Goal: Submit feedback/report problem: Submit feedback/report problem

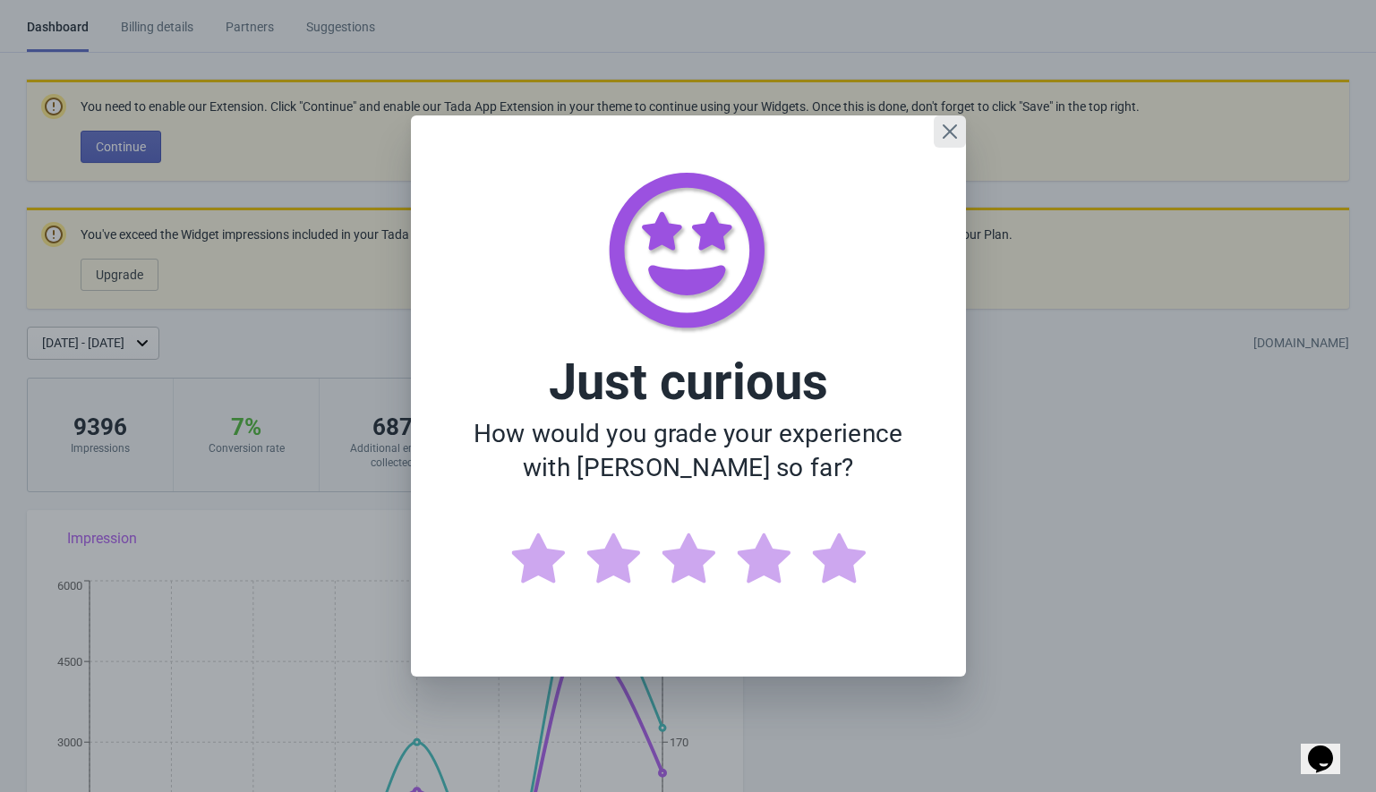
click at [949, 132] on icon "Close" at bounding box center [949, 131] width 14 height 14
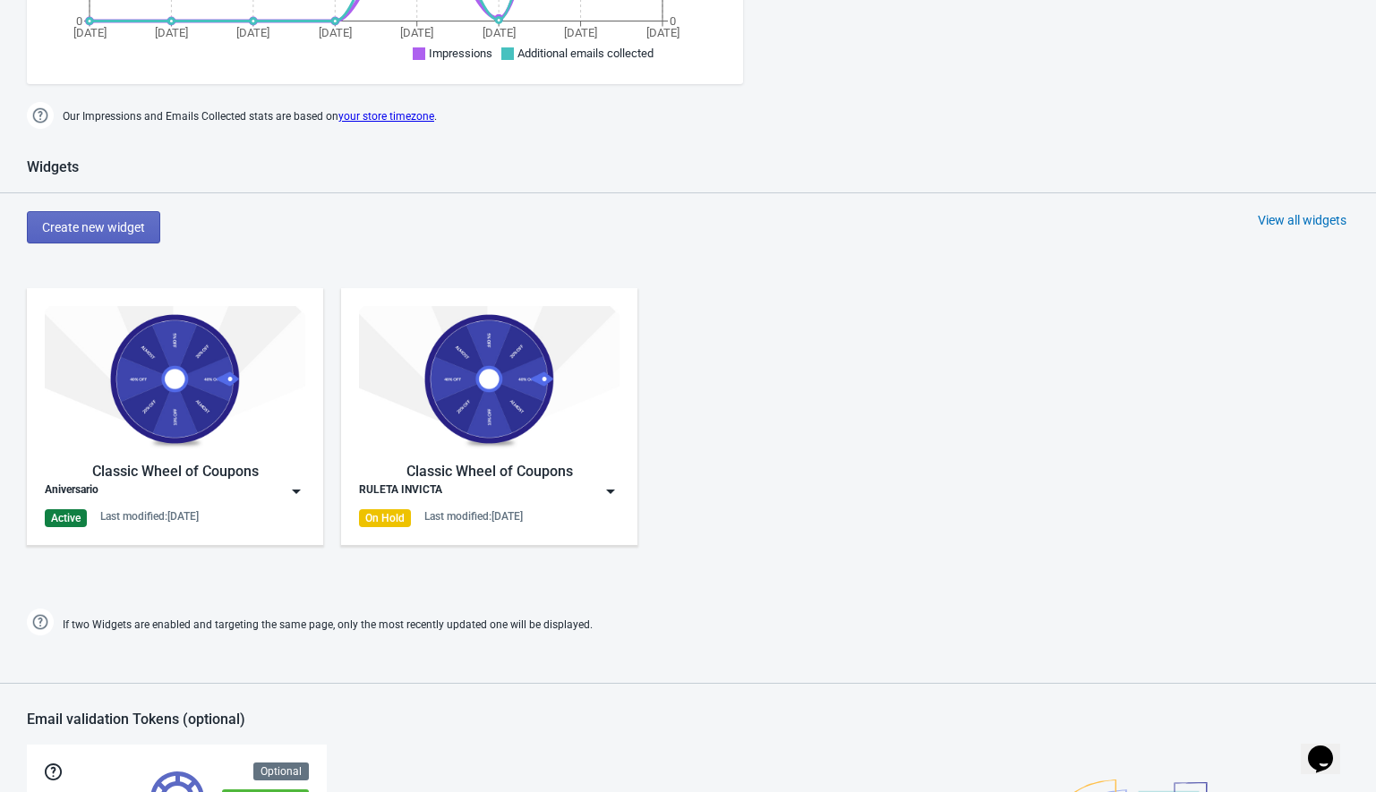
scroll to position [922, 0]
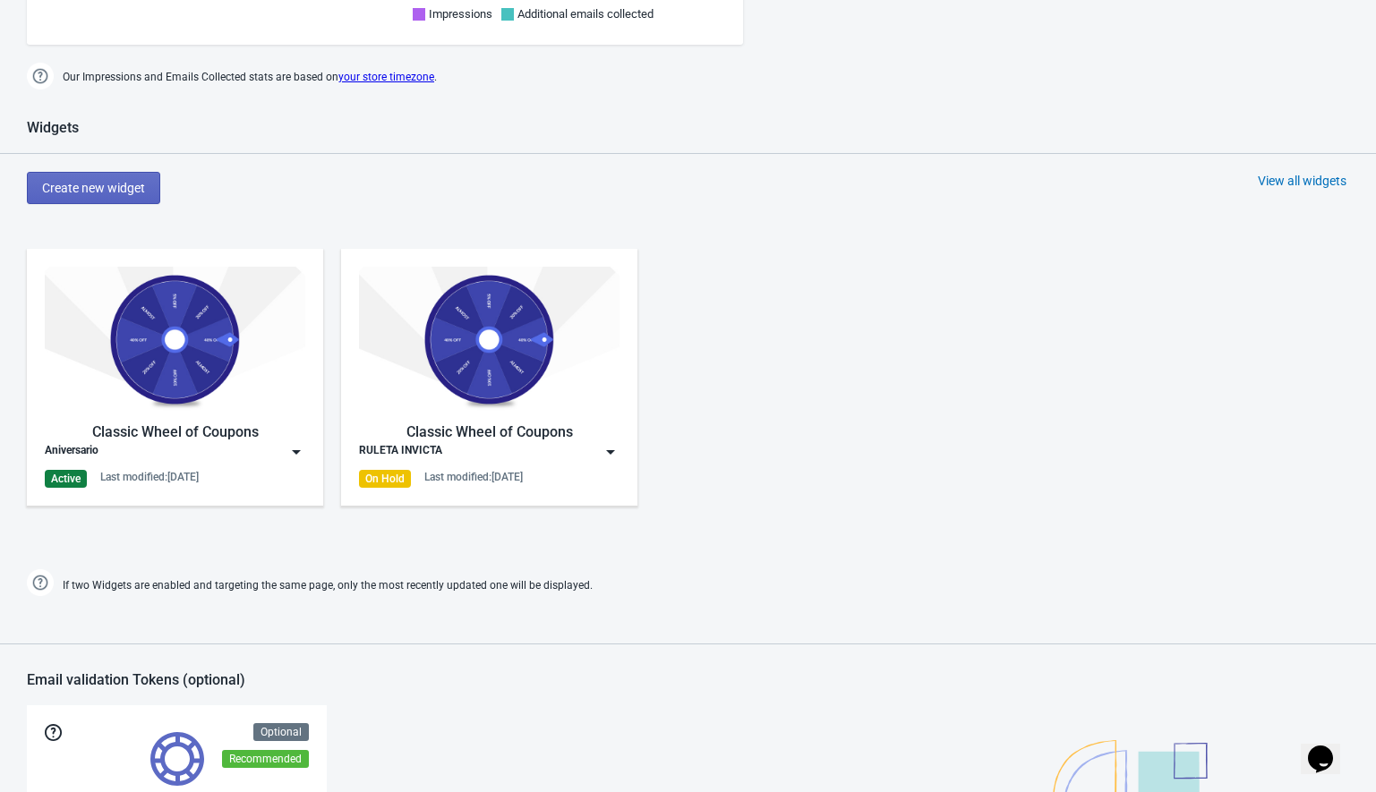
click at [297, 452] on img at bounding box center [296, 452] width 18 height 18
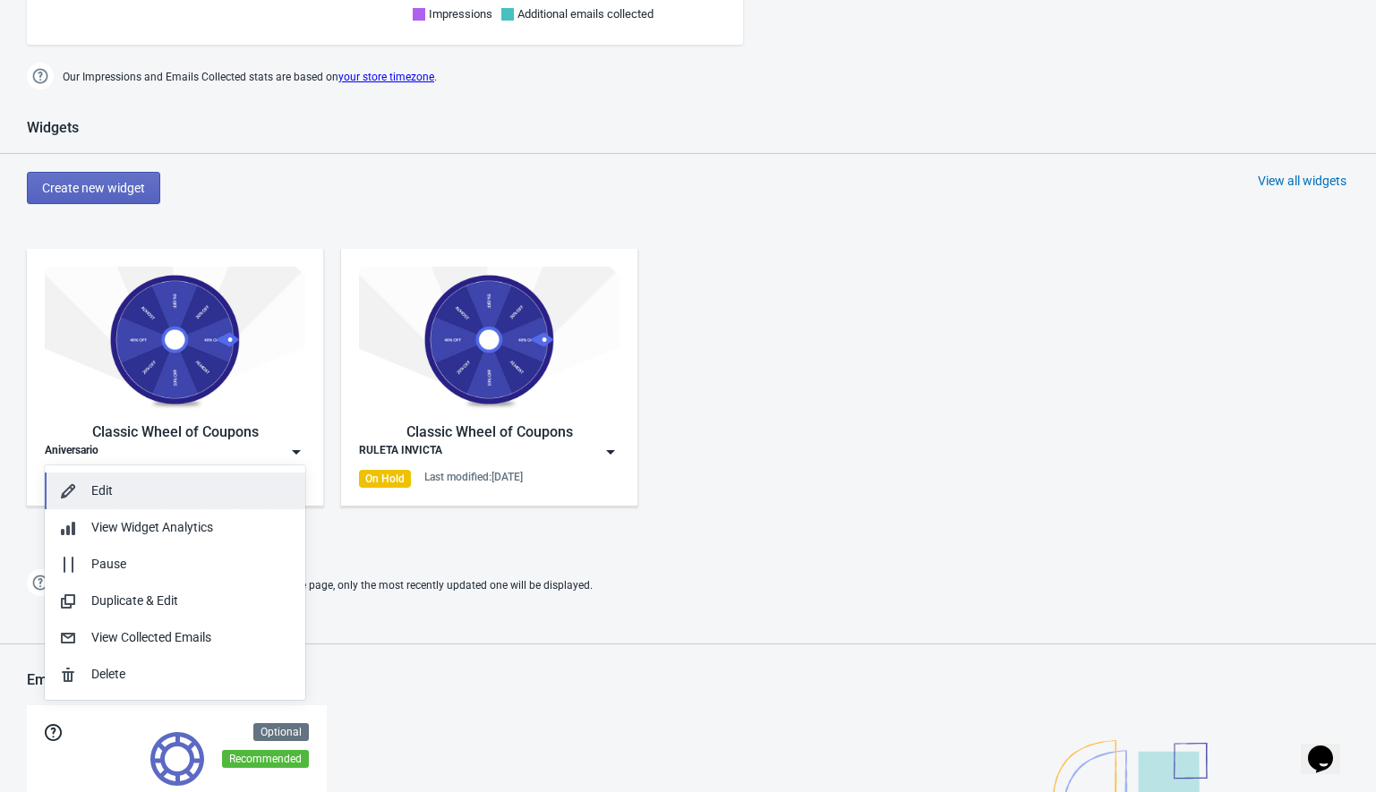
click at [110, 501] on button "Edit" at bounding box center [175, 491] width 261 height 37
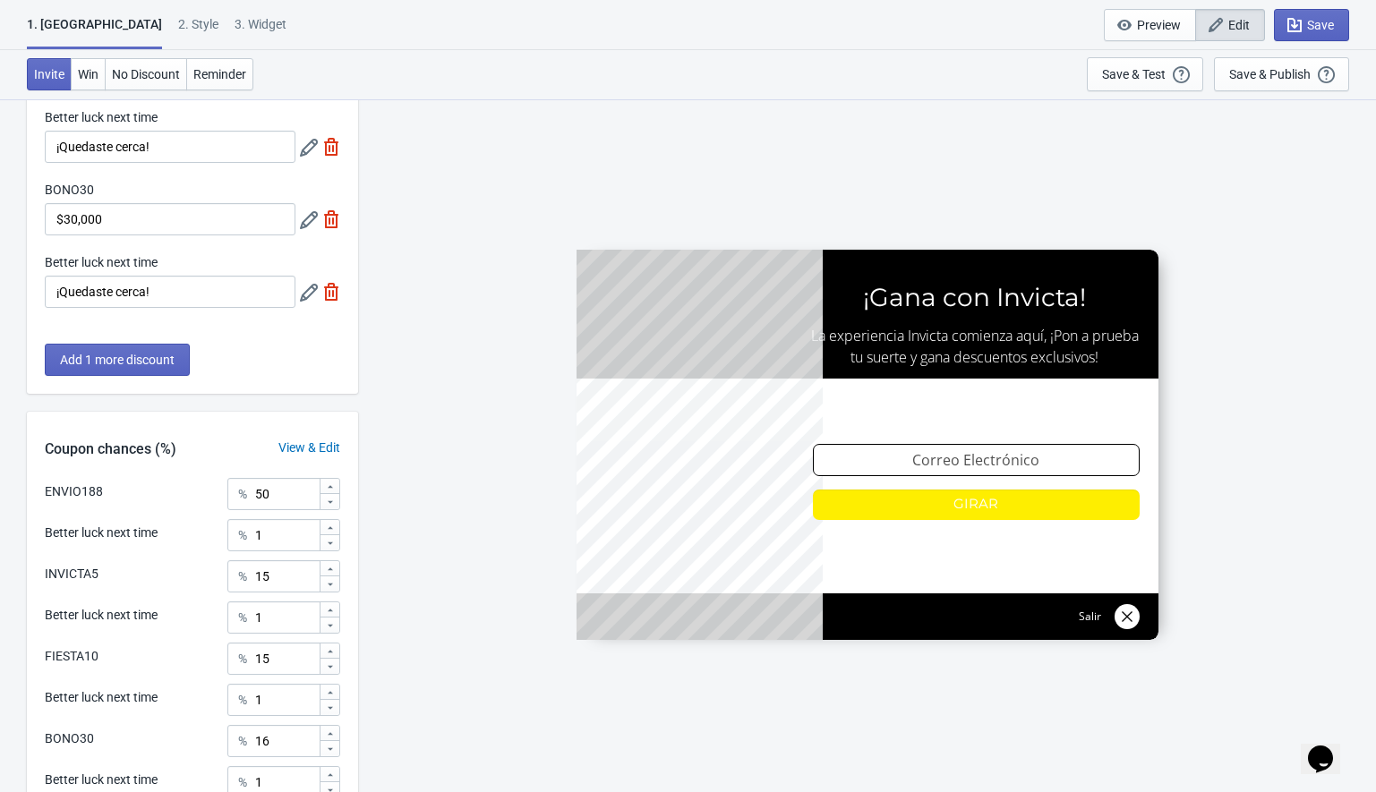
scroll to position [617, 0]
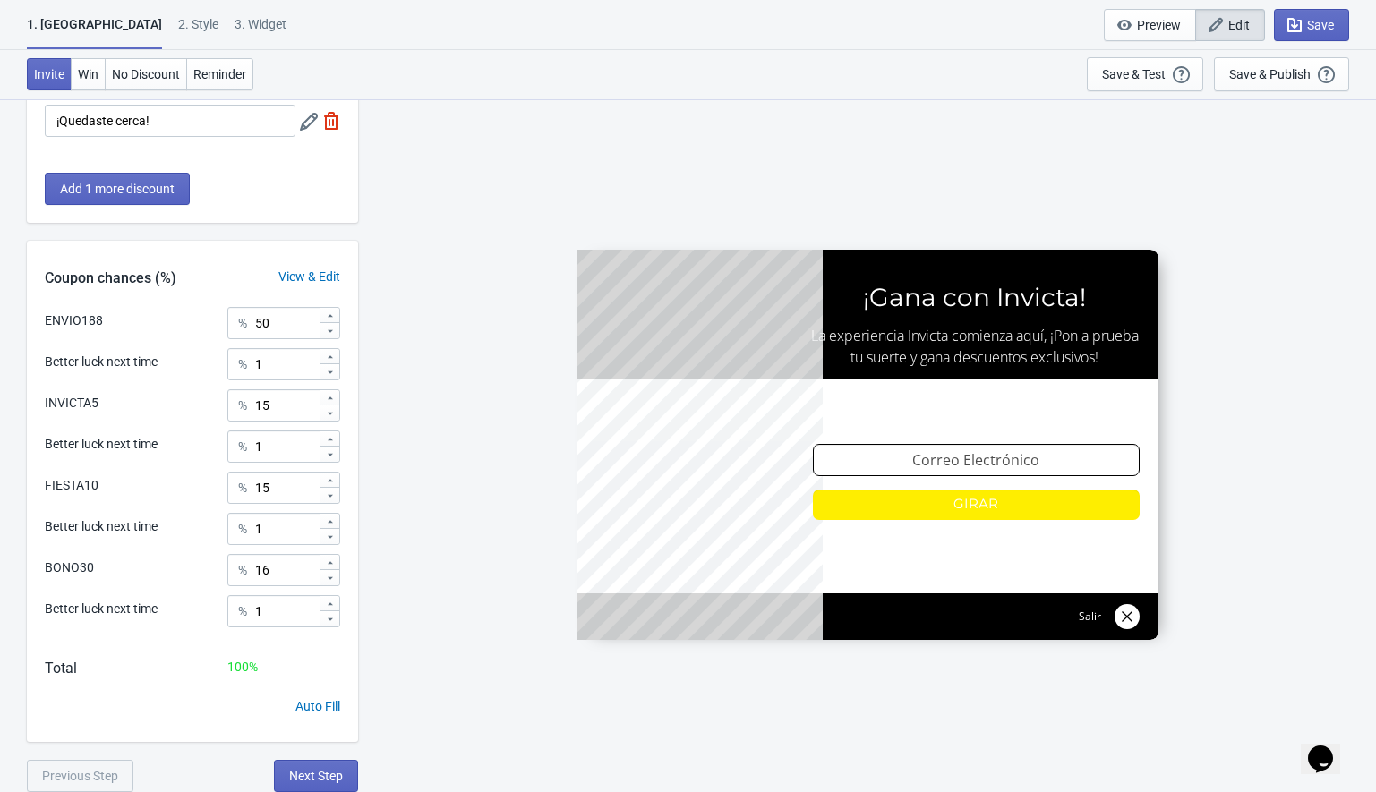
click at [235, 21] on div "3. Widget" at bounding box center [261, 30] width 52 height 31
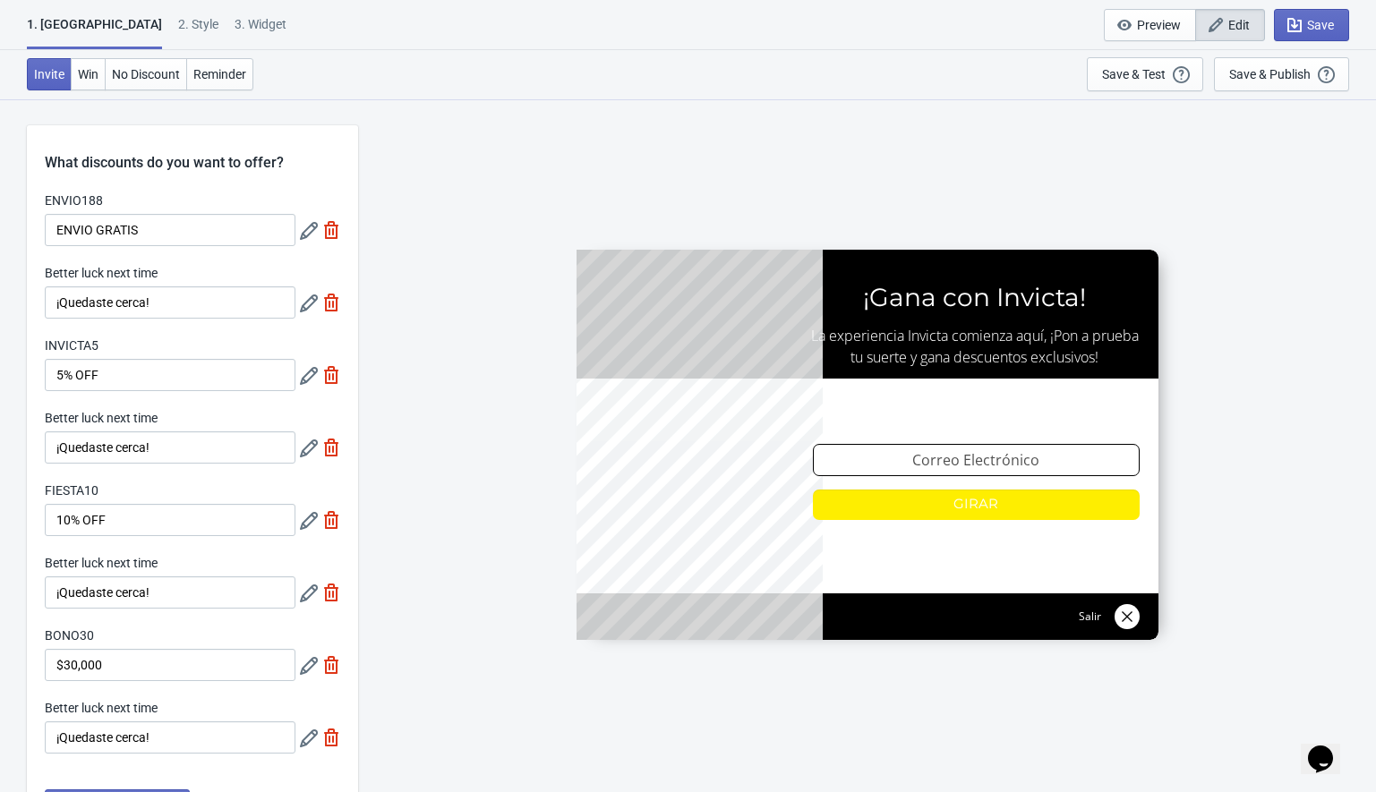
select select "1"
select select "left"
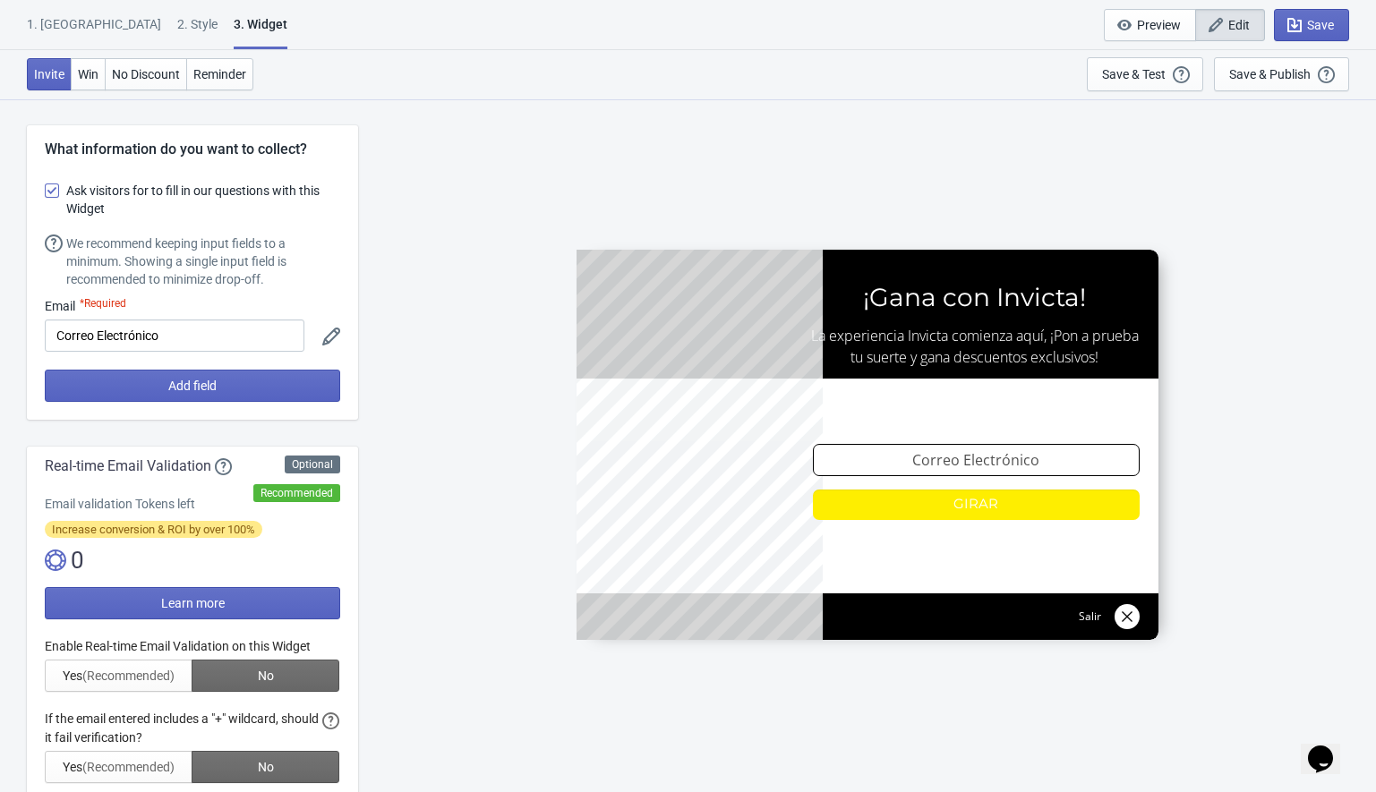
click at [64, 29] on div "1. [GEOGRAPHIC_DATA]" at bounding box center [94, 30] width 134 height 31
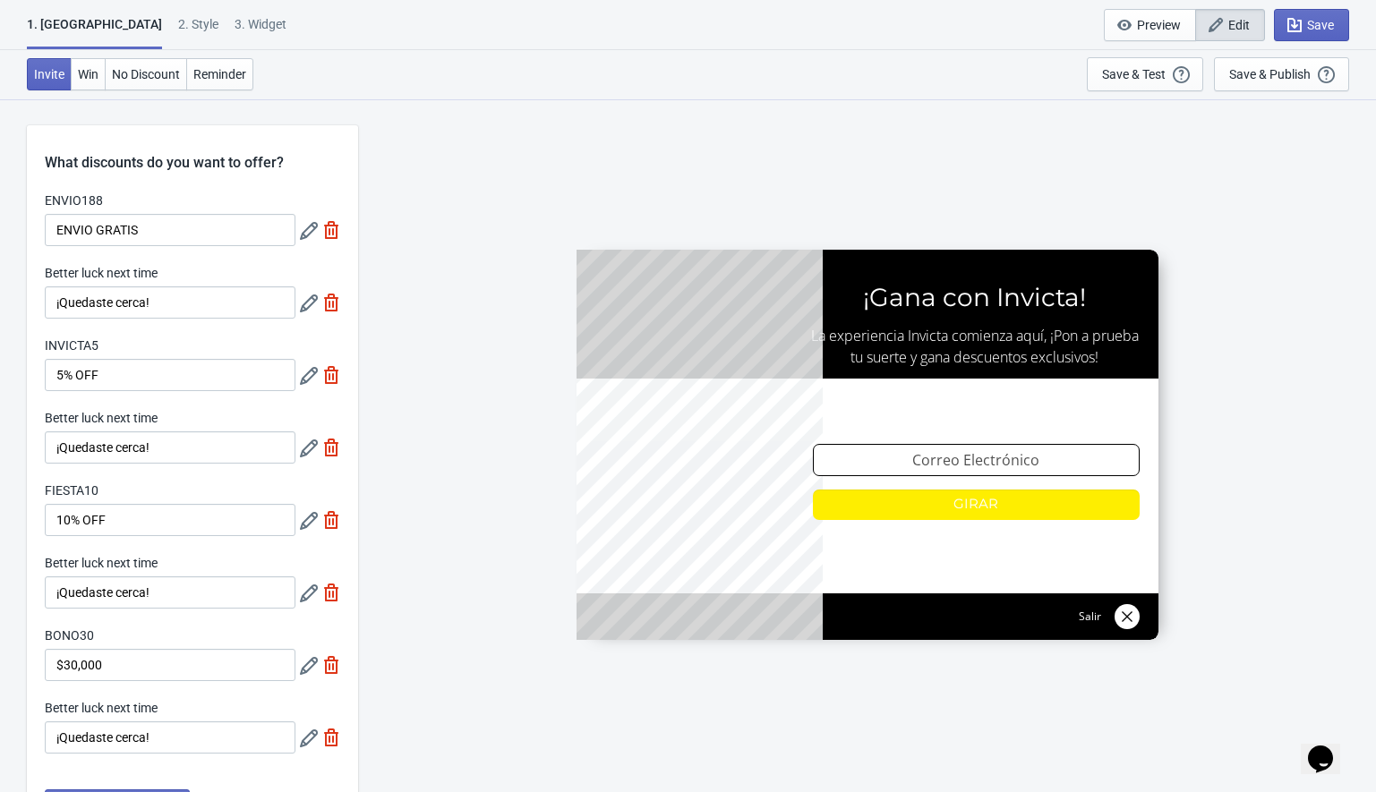
click at [235, 28] on div "3. Widget" at bounding box center [261, 30] width 52 height 31
select select "1"
select select "left"
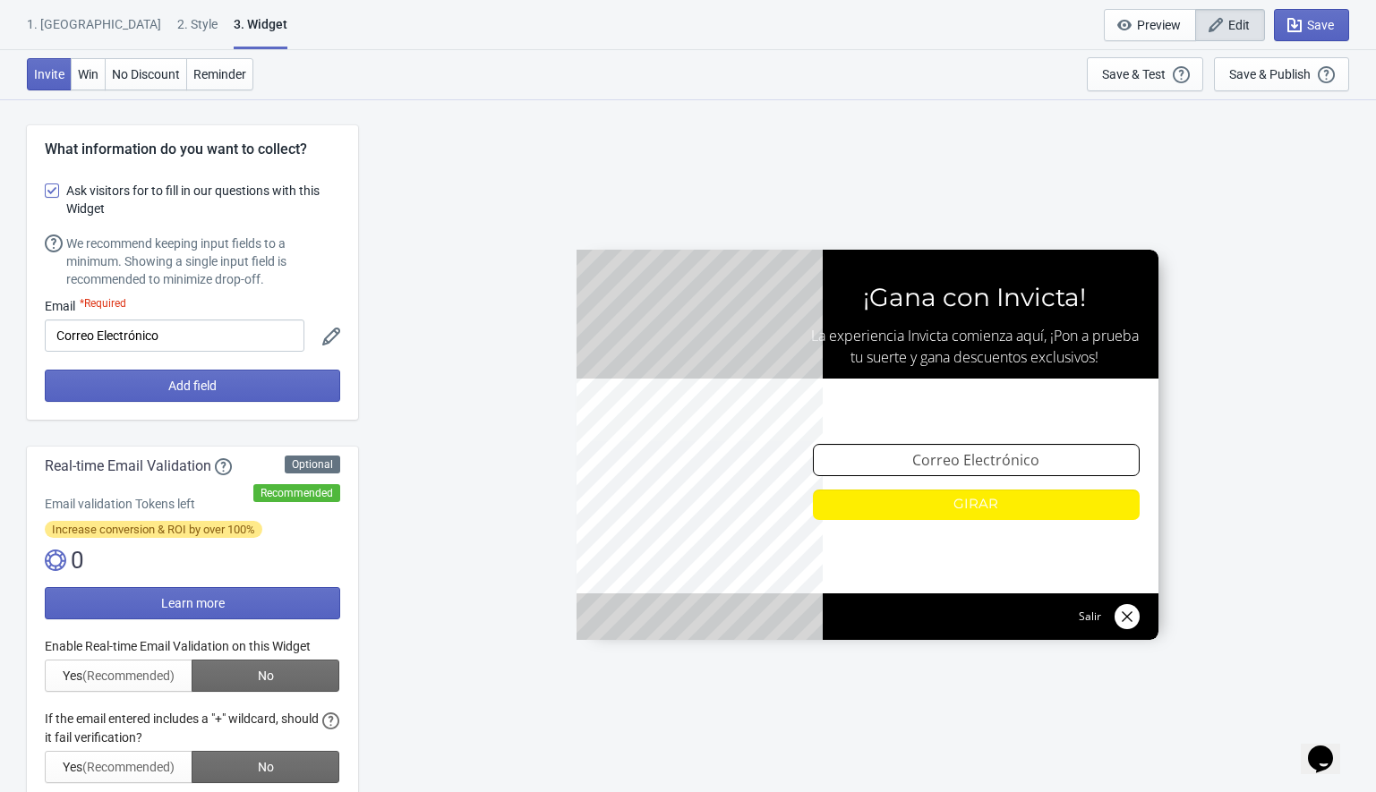
click at [177, 33] on div "2 . Style" at bounding box center [197, 30] width 40 height 31
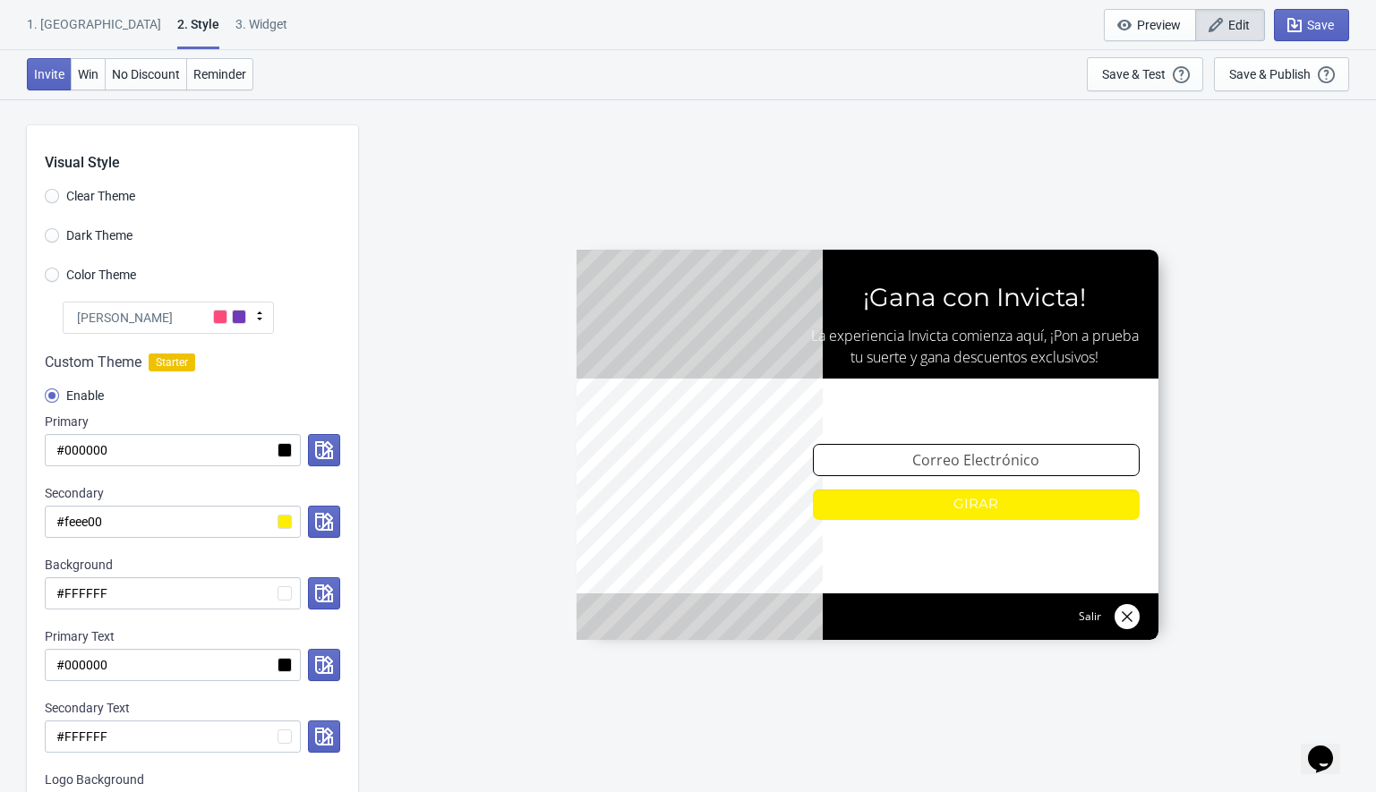
click at [35, 34] on div "1. [GEOGRAPHIC_DATA]" at bounding box center [94, 30] width 134 height 31
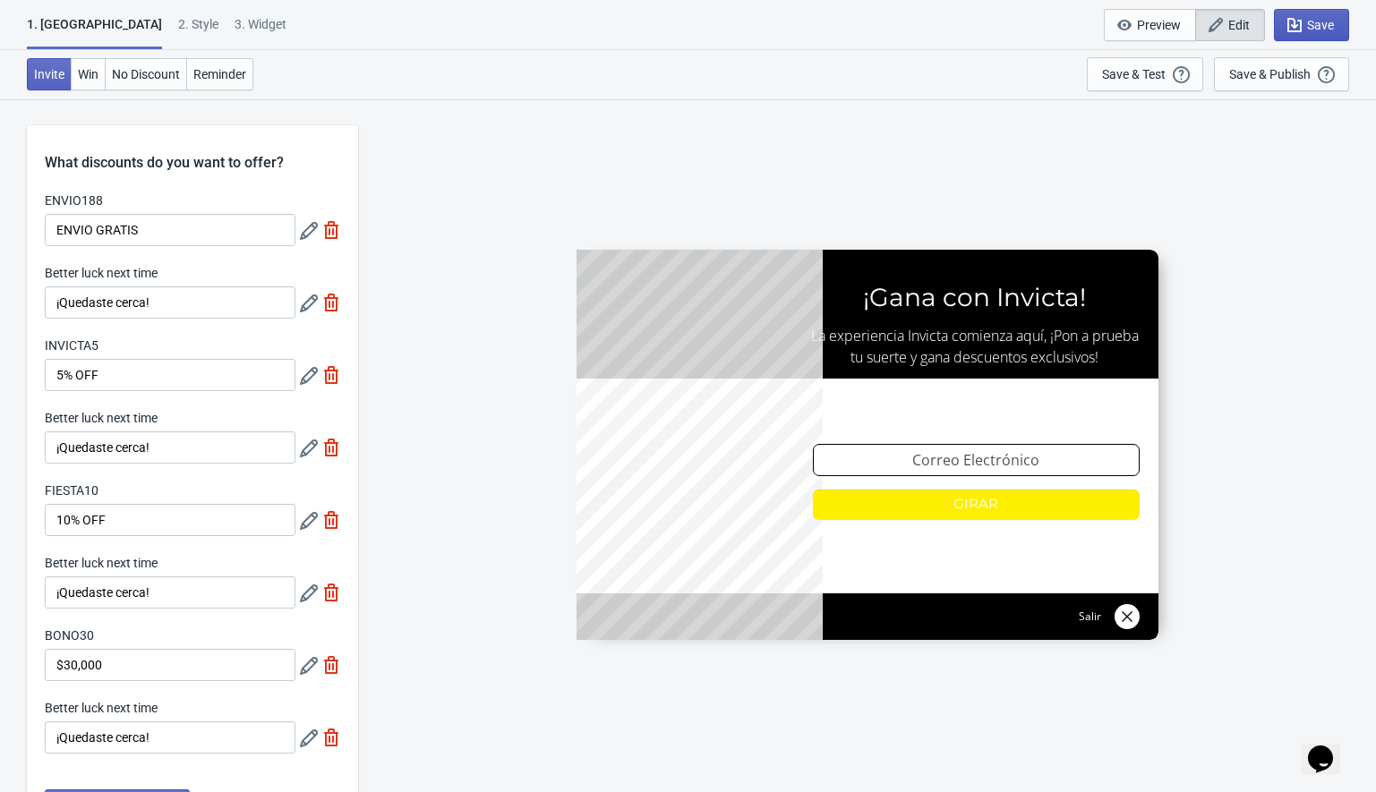
click at [1300, 24] on icon "button" at bounding box center [1295, 25] width 14 height 14
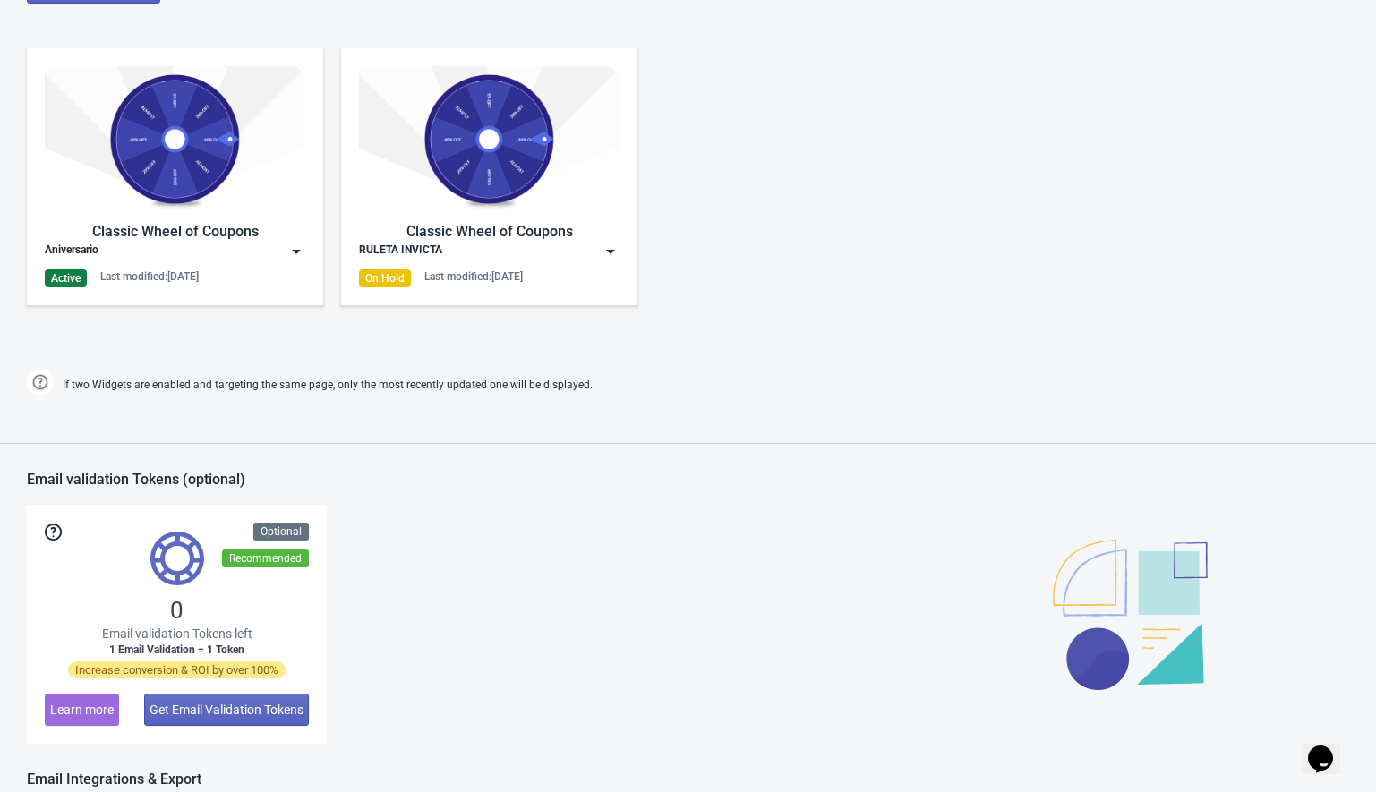
scroll to position [997, 0]
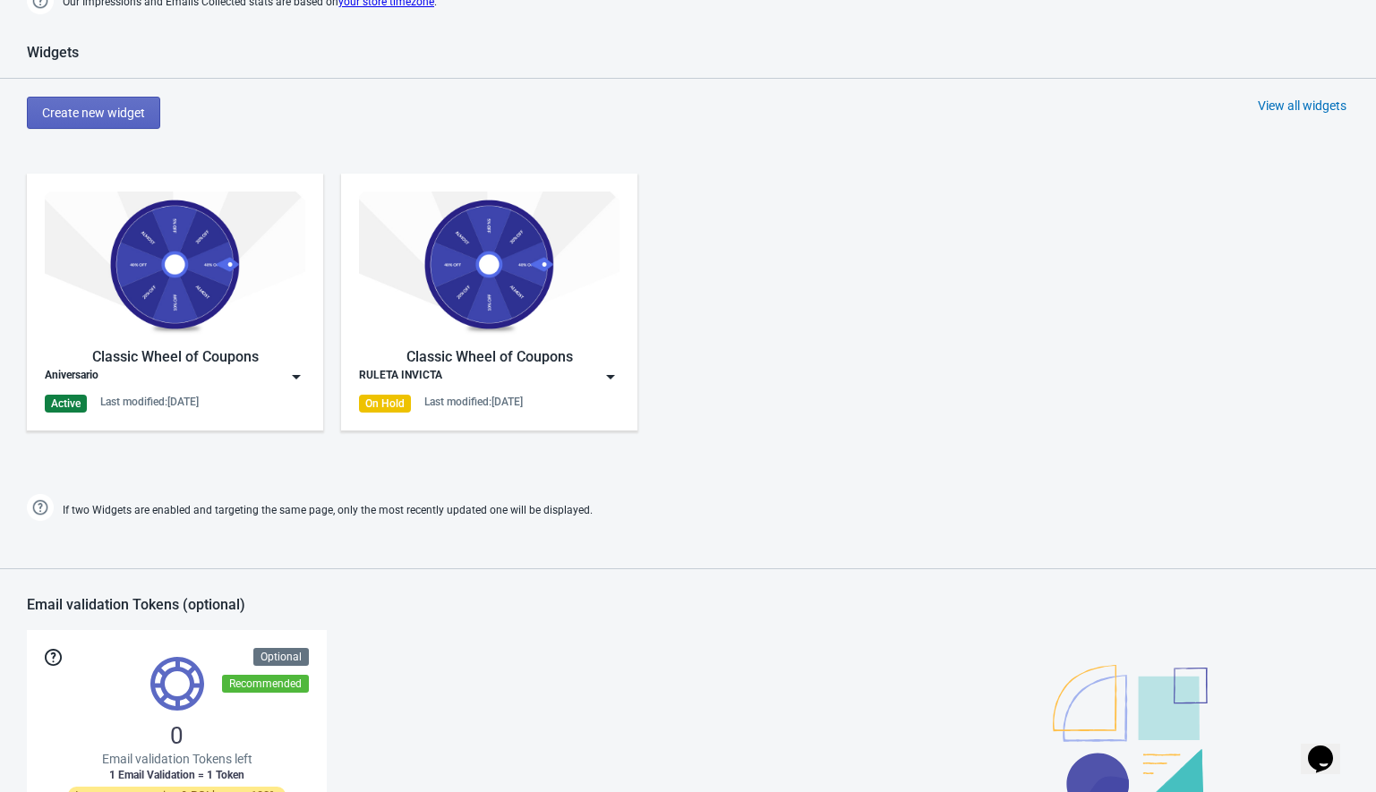
click at [297, 377] on img at bounding box center [296, 377] width 18 height 18
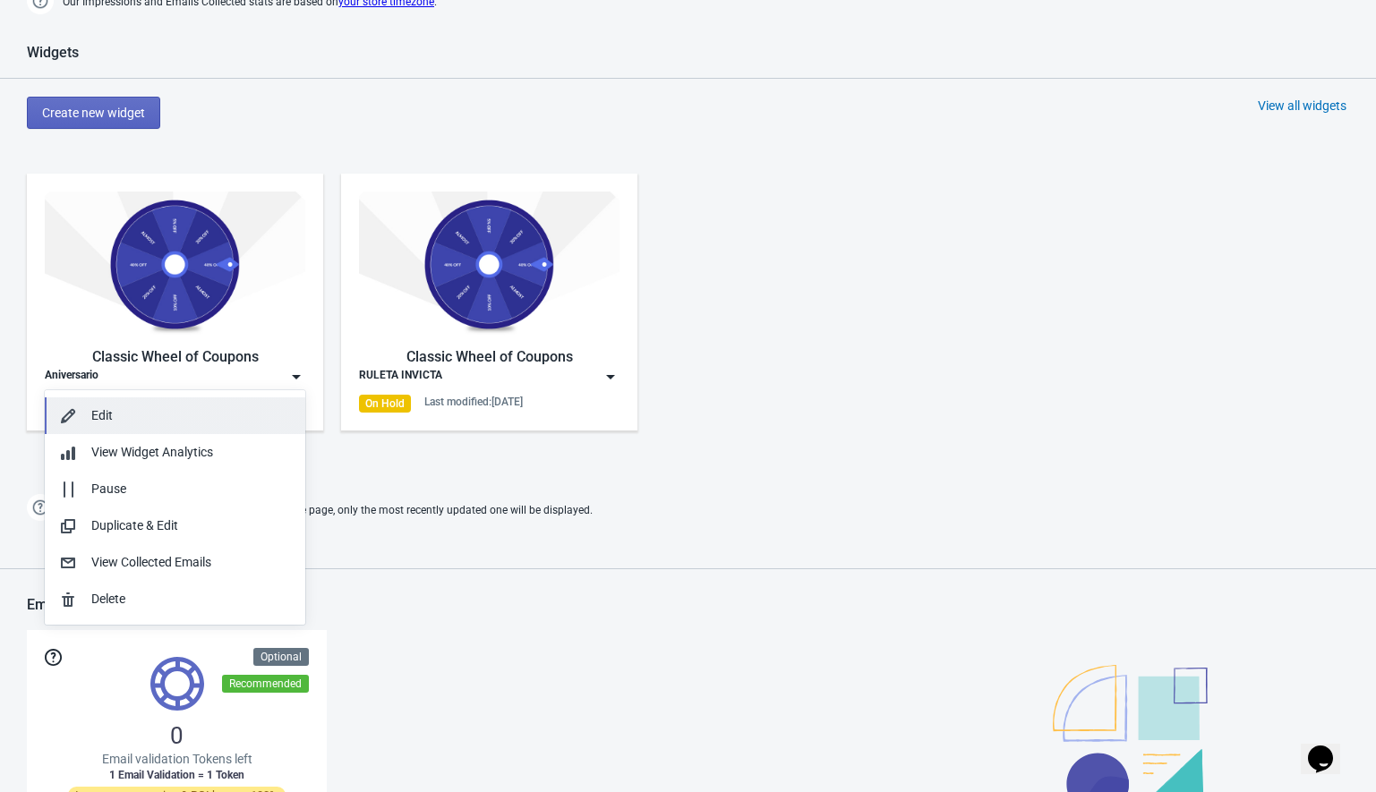
click at [164, 407] on div "Edit" at bounding box center [191, 416] width 200 height 19
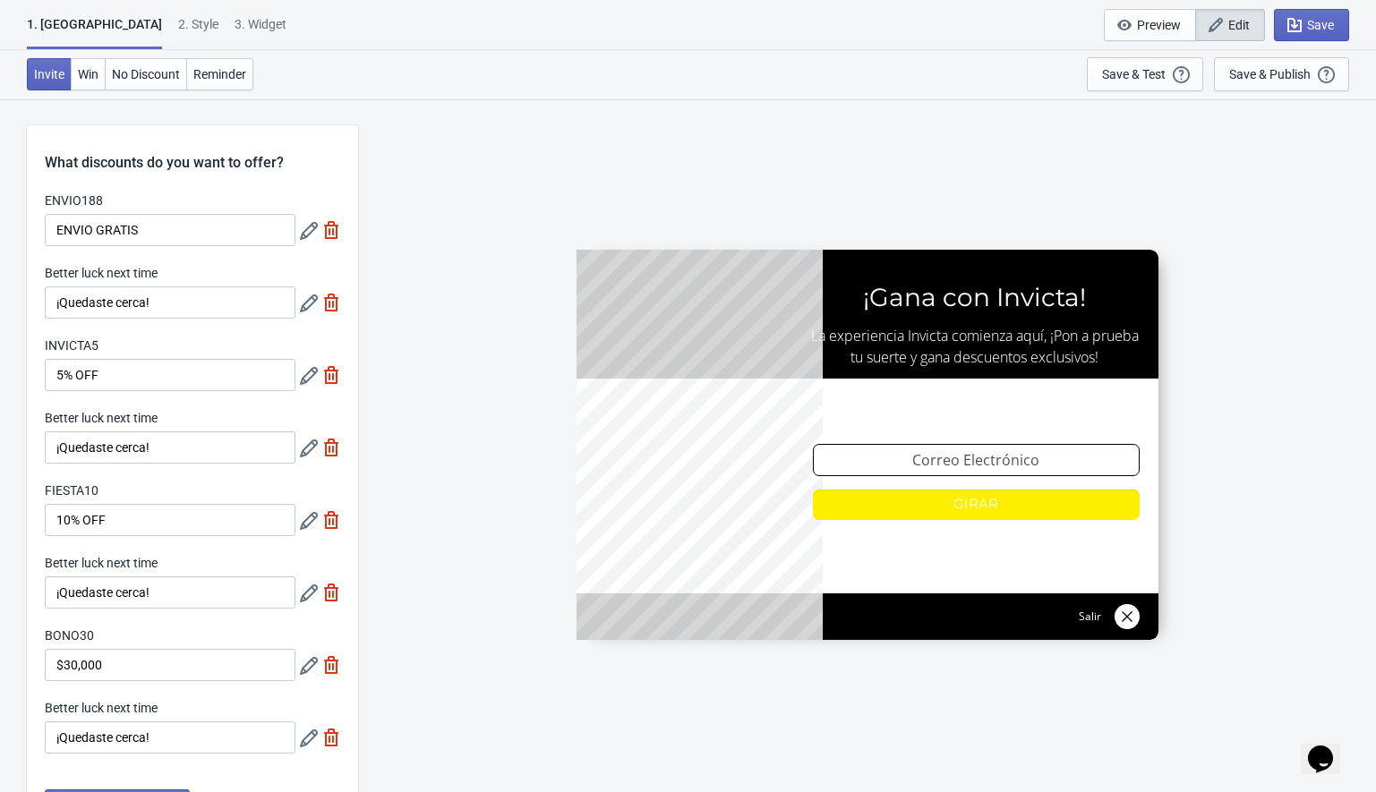
click at [191, 13] on div "1. Coupon 2 . Style 3. Widget 1. Coupon 2 . Style 3. Widget Save and Exit Previ…" at bounding box center [688, 25] width 1376 height 50
click at [235, 21] on div "3. Widget" at bounding box center [261, 30] width 52 height 31
select select "1"
select select "left"
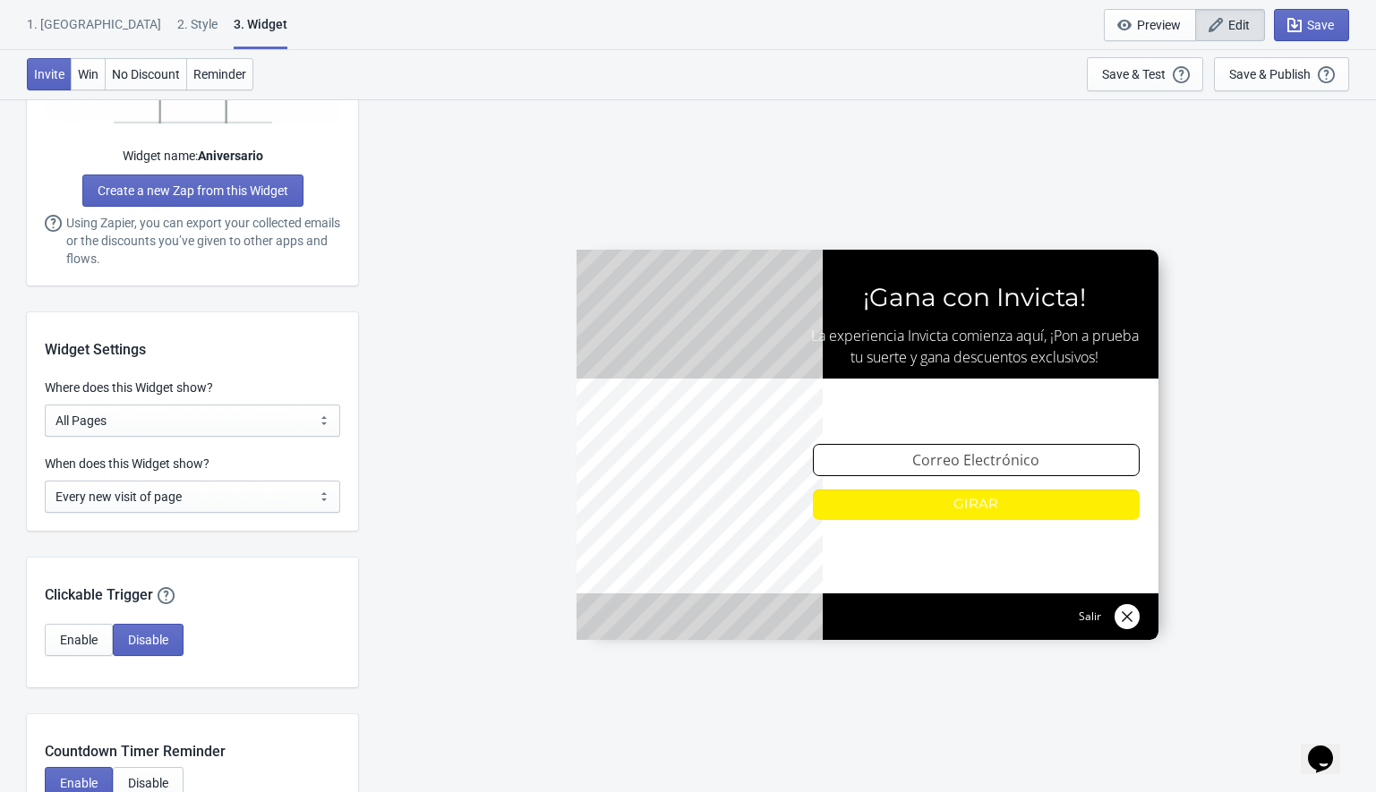
scroll to position [1147, 0]
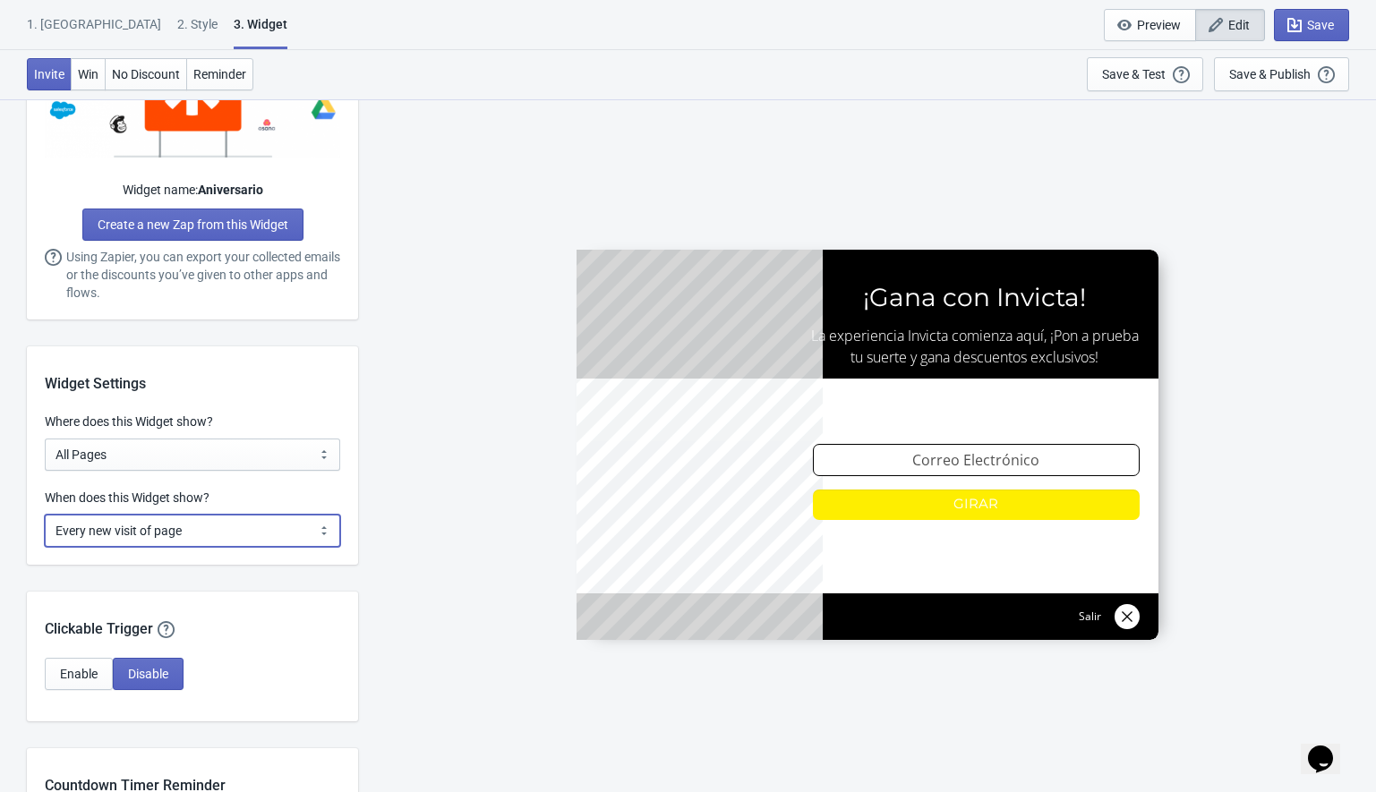
click at [124, 531] on select "Every new visit of page Once every period of time Once per visitor session (Rec…" at bounding box center [192, 531] width 295 height 32
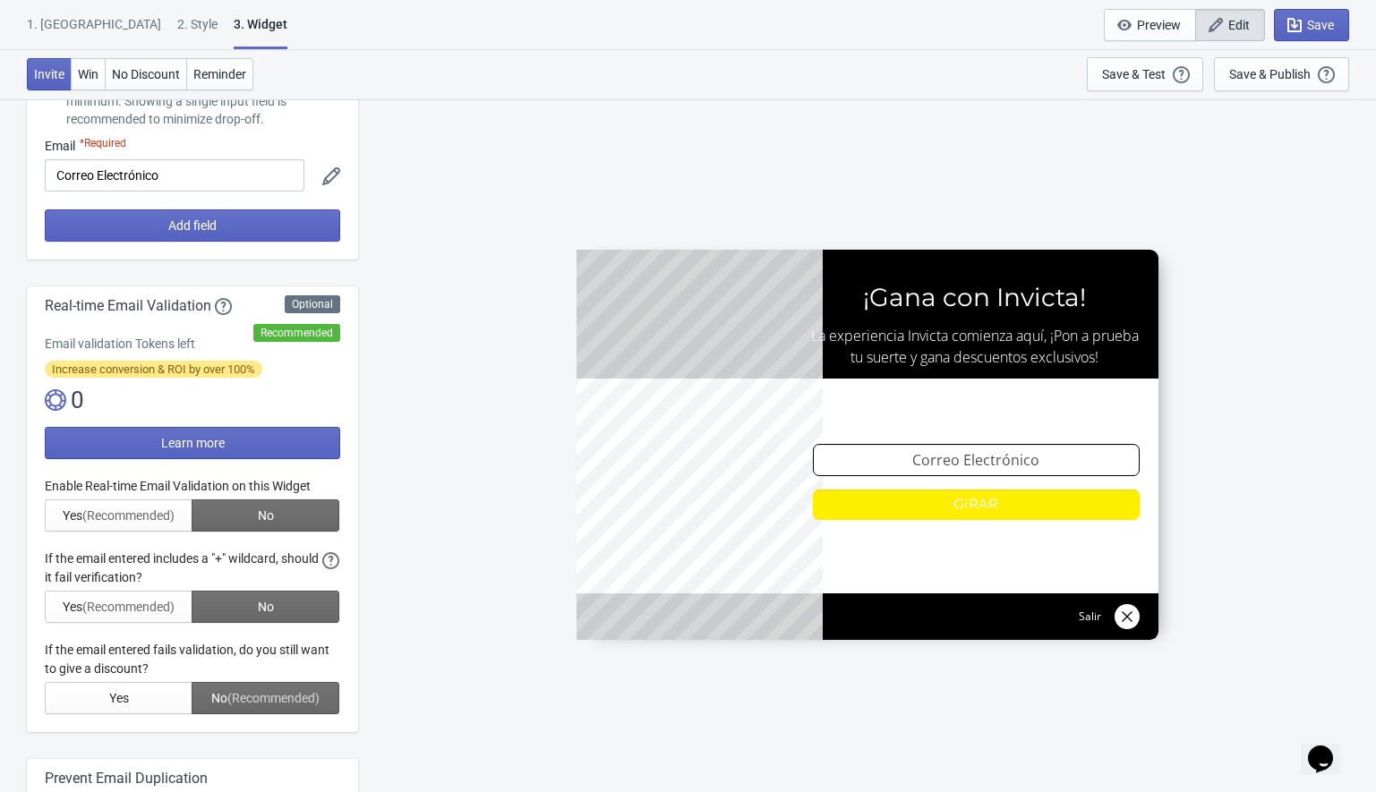
scroll to position [0, 0]
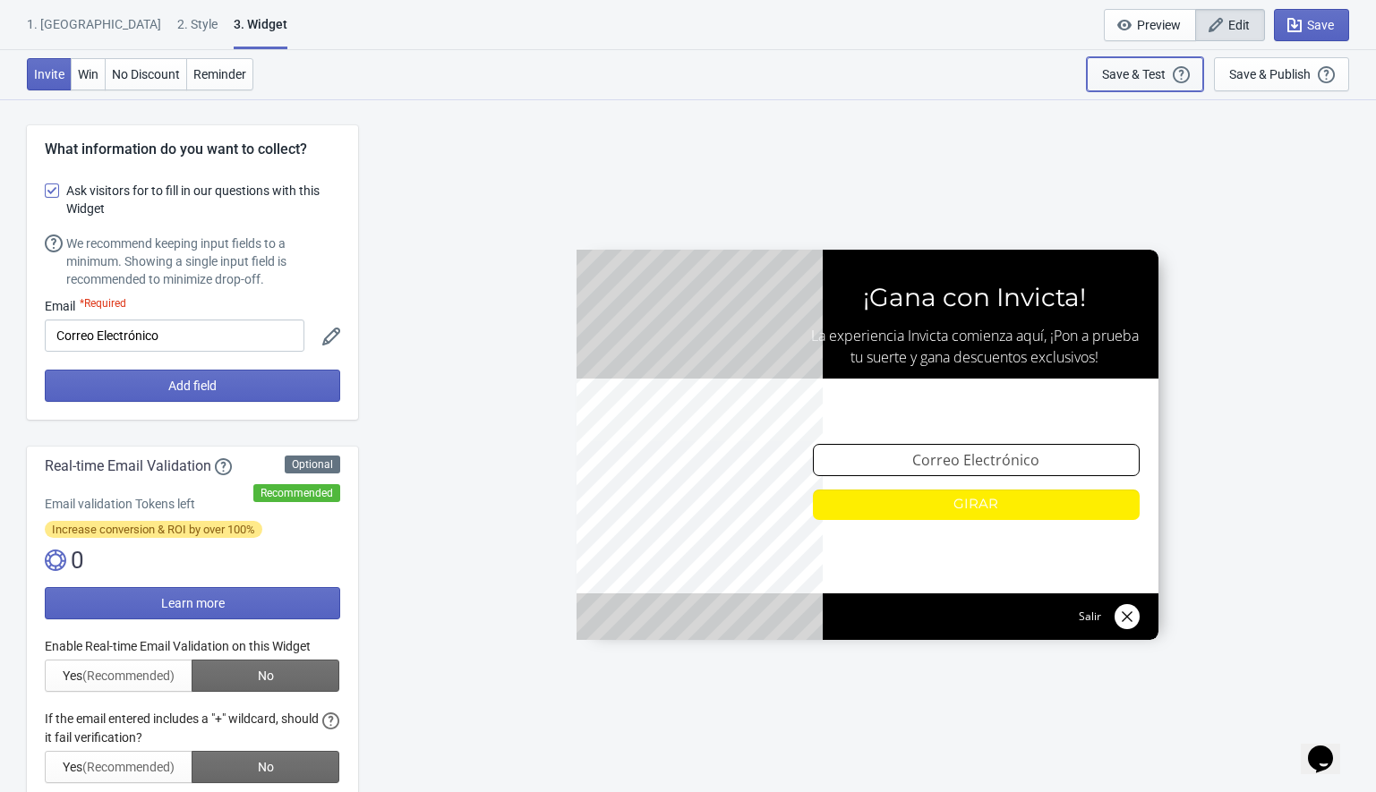
click at [1132, 76] on div "Save & Test" at bounding box center [1134, 74] width 64 height 14
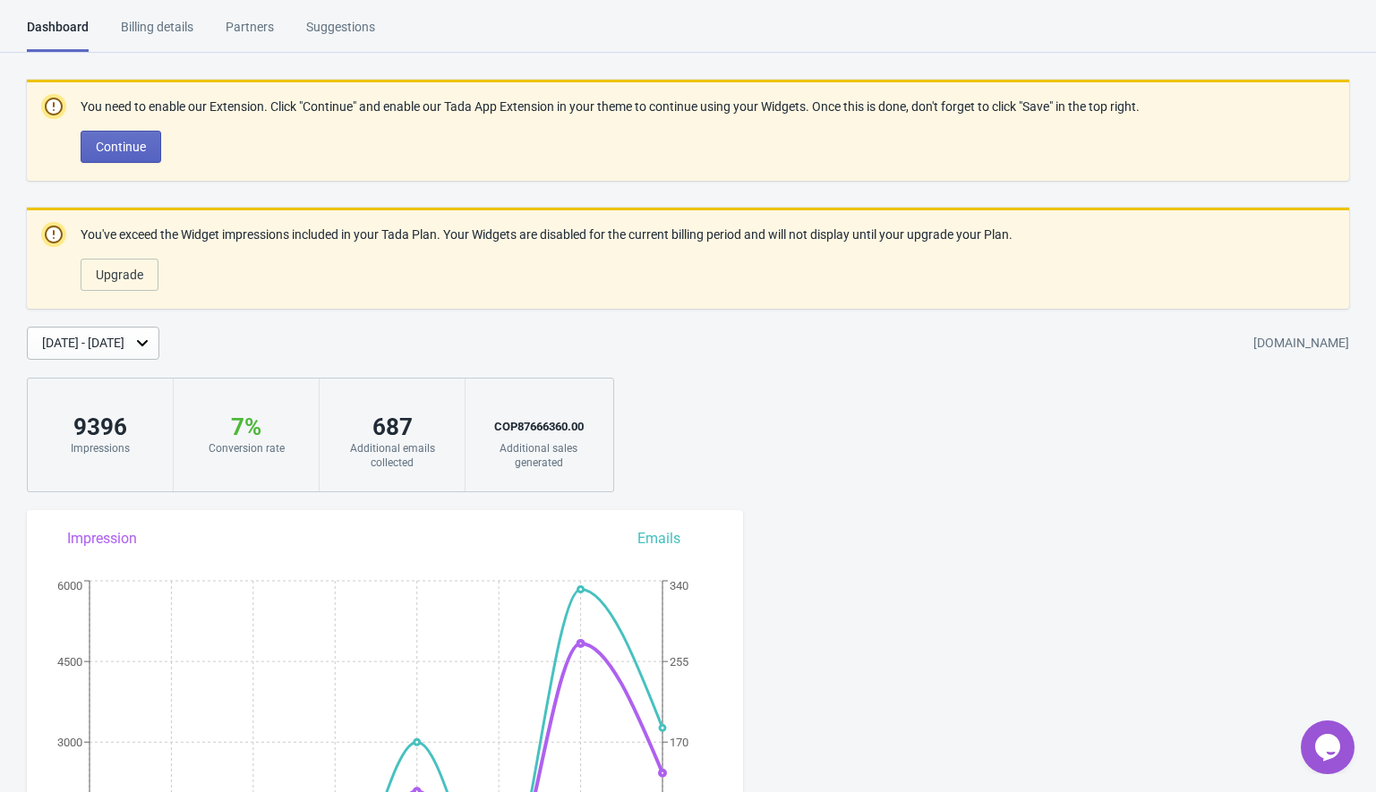
click at [209, 231] on p "You've exceed the Widget impressions included in your Tada Plan. Your Widgets a…" at bounding box center [547, 235] width 932 height 19
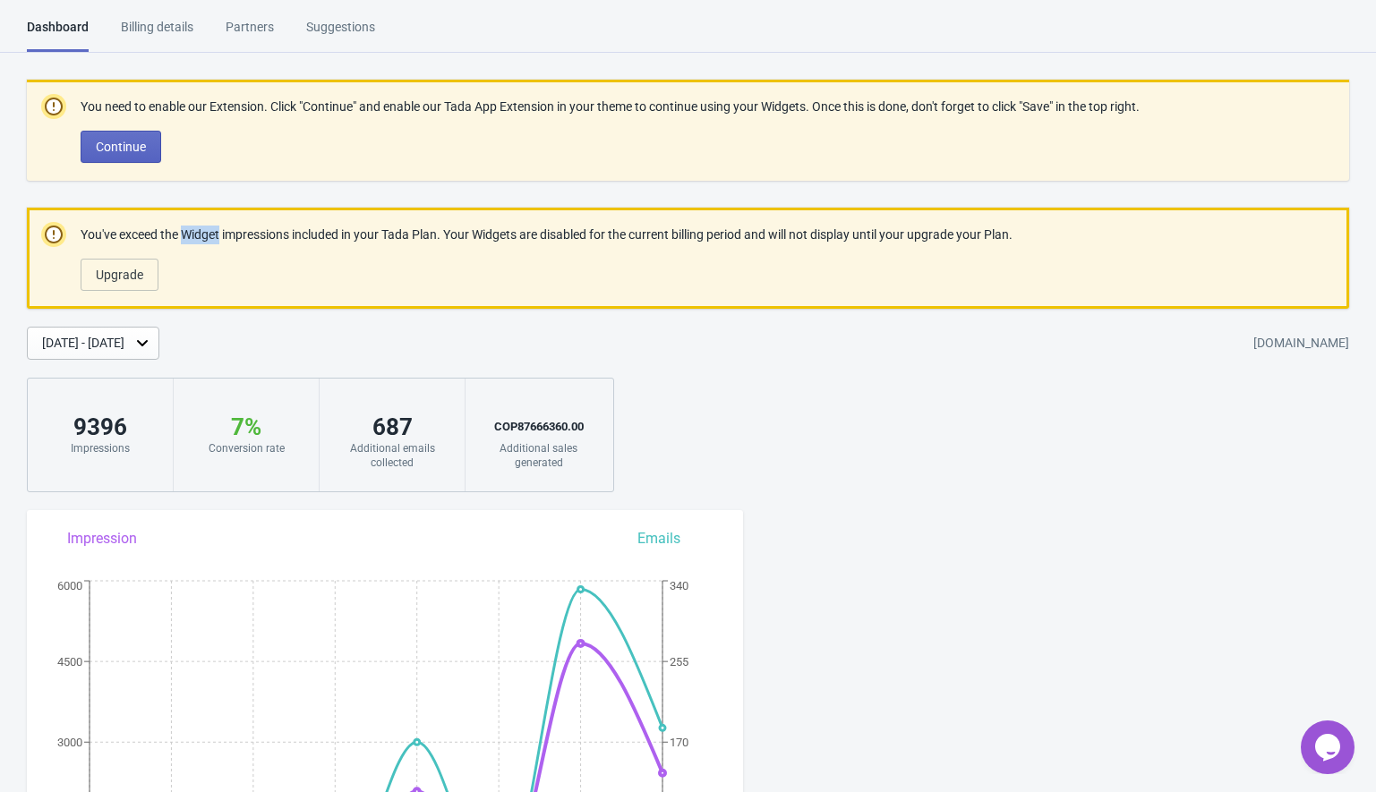
click at [209, 231] on p "You've exceed the Widget impressions included in your Tada Plan. Your Widgets a…" at bounding box center [547, 235] width 932 height 19
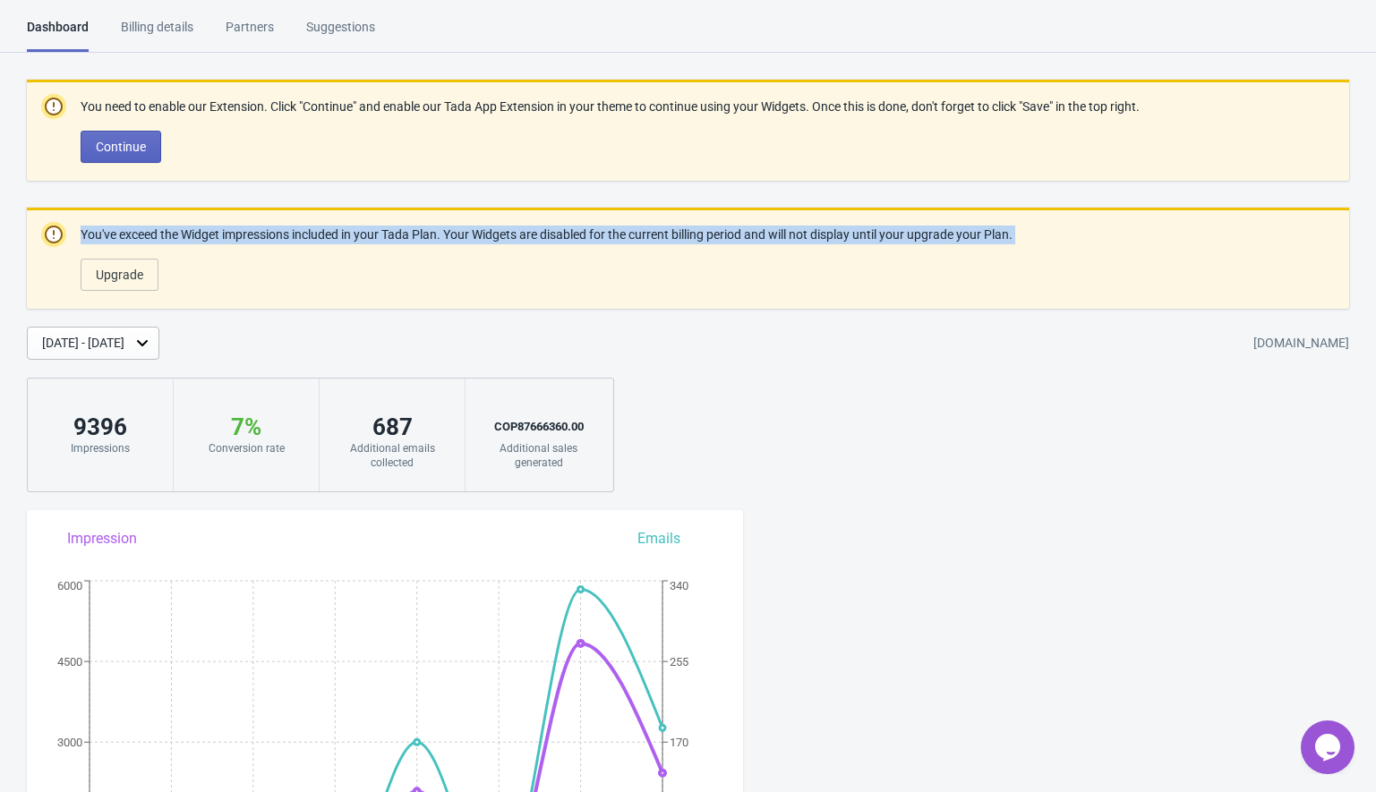
click at [209, 231] on p "You've exceed the Widget impressions included in your Tada Plan. Your Widgets a…" at bounding box center [547, 235] width 932 height 19
copy div "You've exceed the Widget impressions included in your Tada Plan. Your Widgets a…"
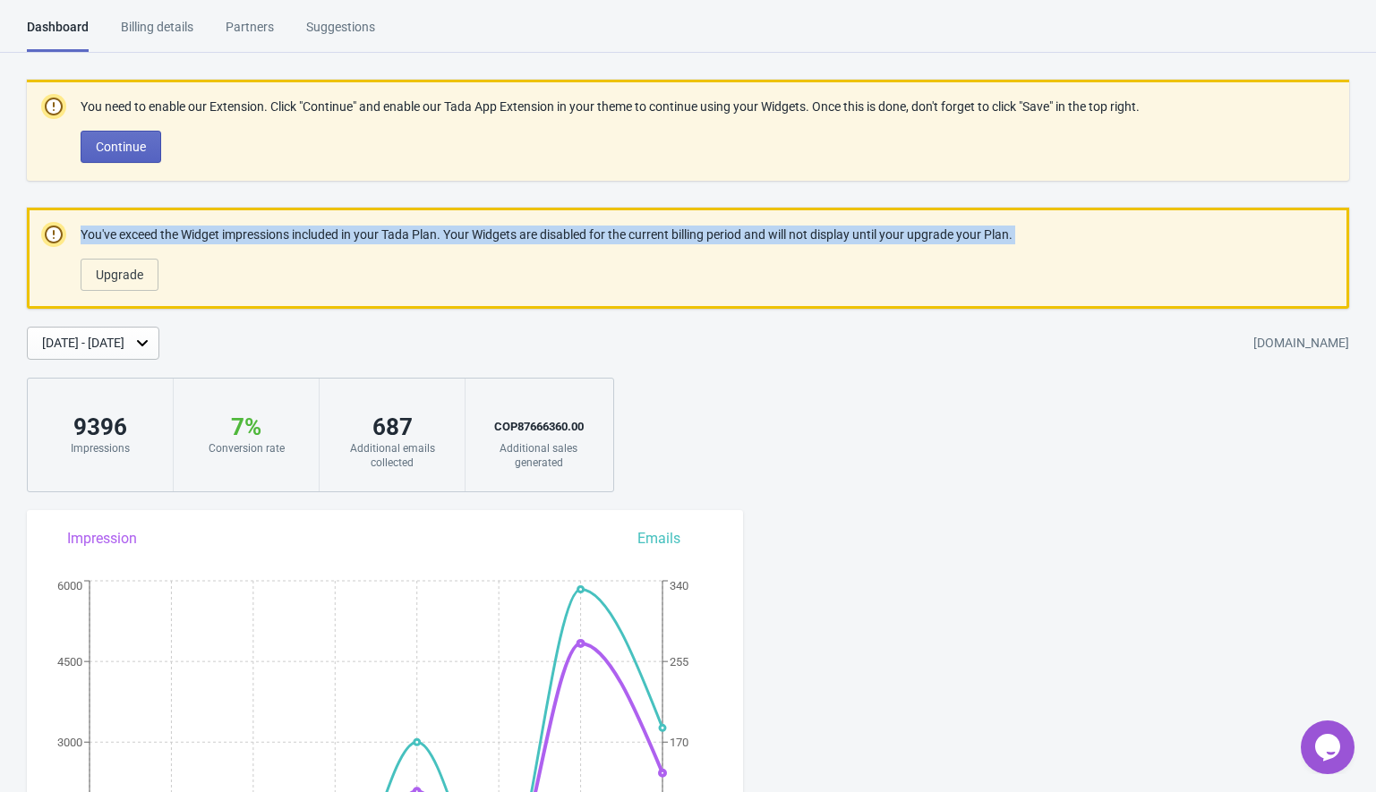
click at [705, 285] on div "Upgrade" at bounding box center [542, 271] width 939 height 39
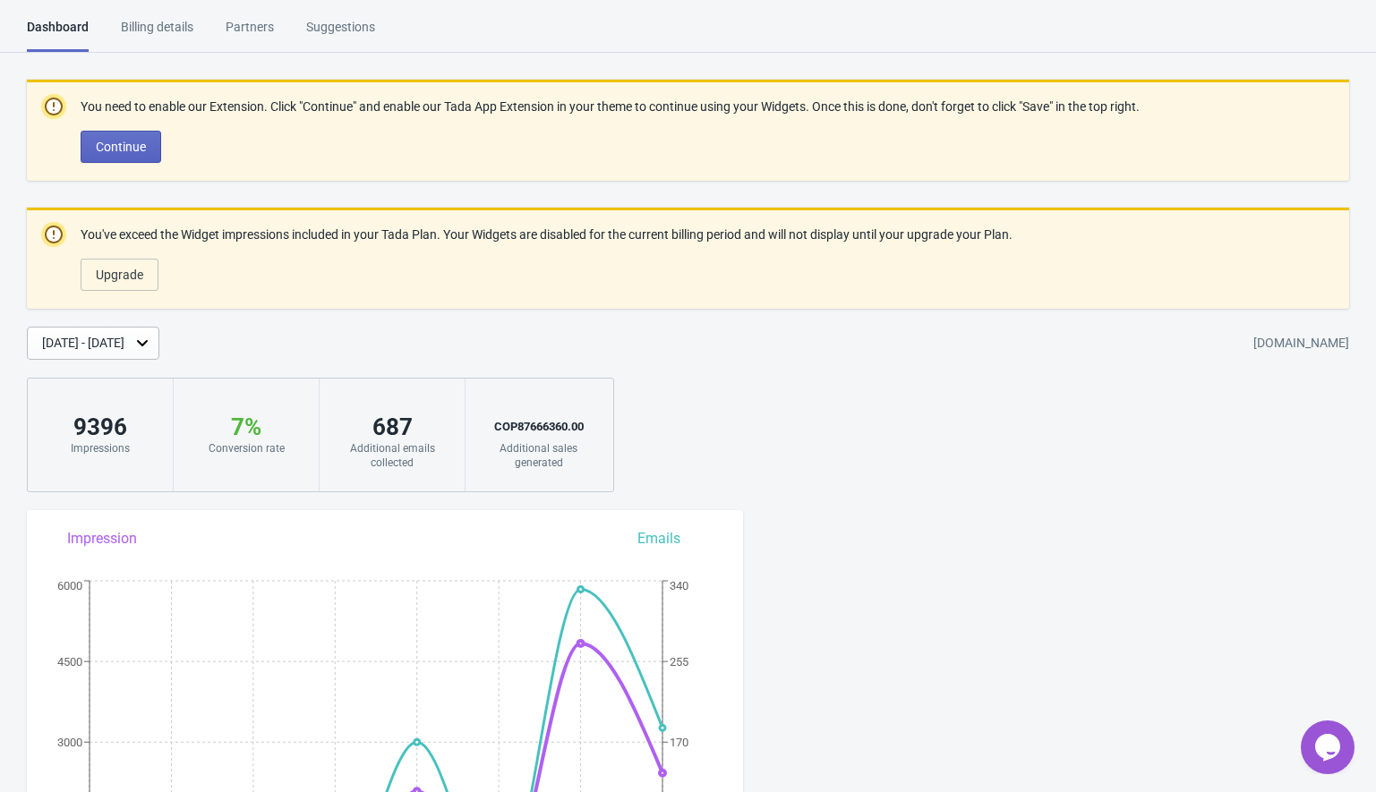
click at [85, 346] on div "[DATE] - [DATE]" at bounding box center [83, 343] width 82 height 19
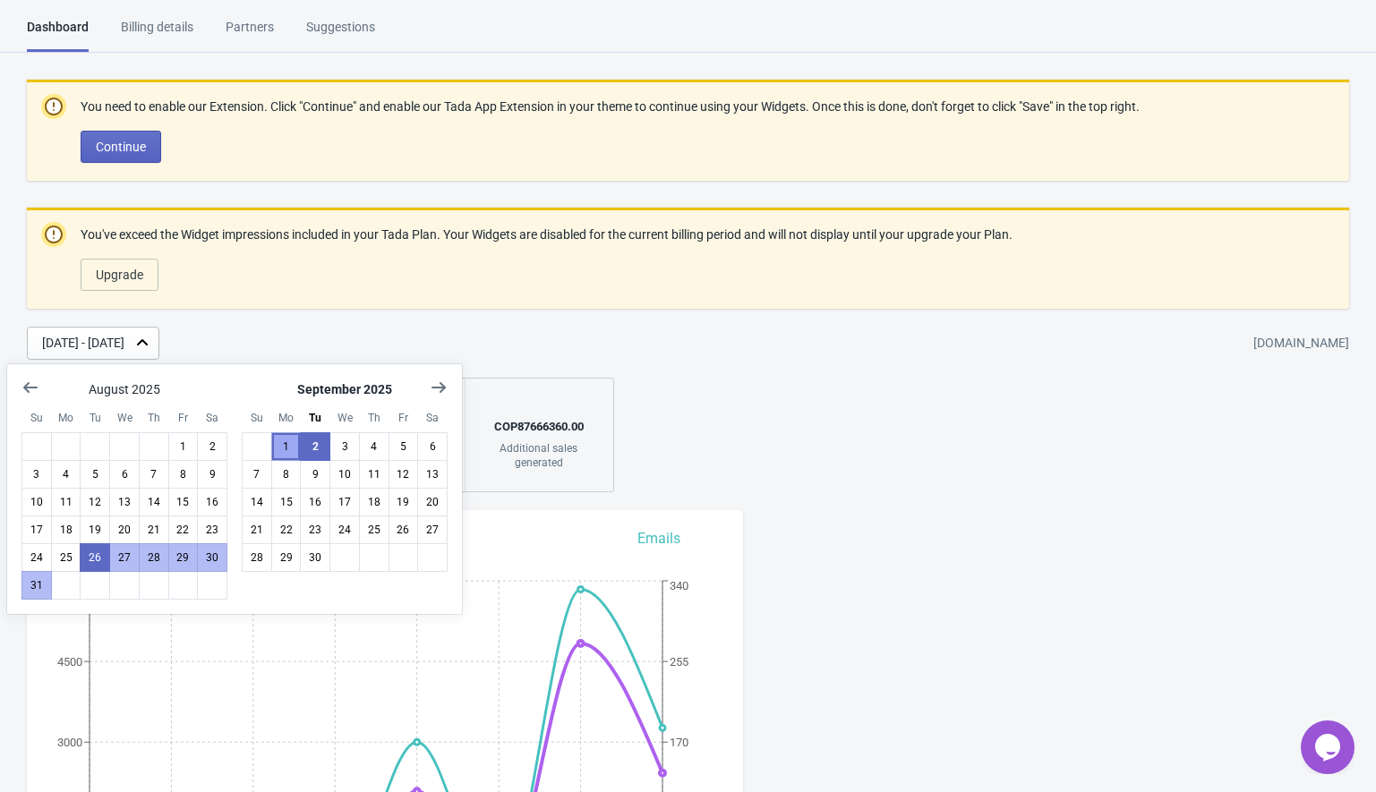
click at [281, 447] on button "1" at bounding box center [286, 446] width 30 height 29
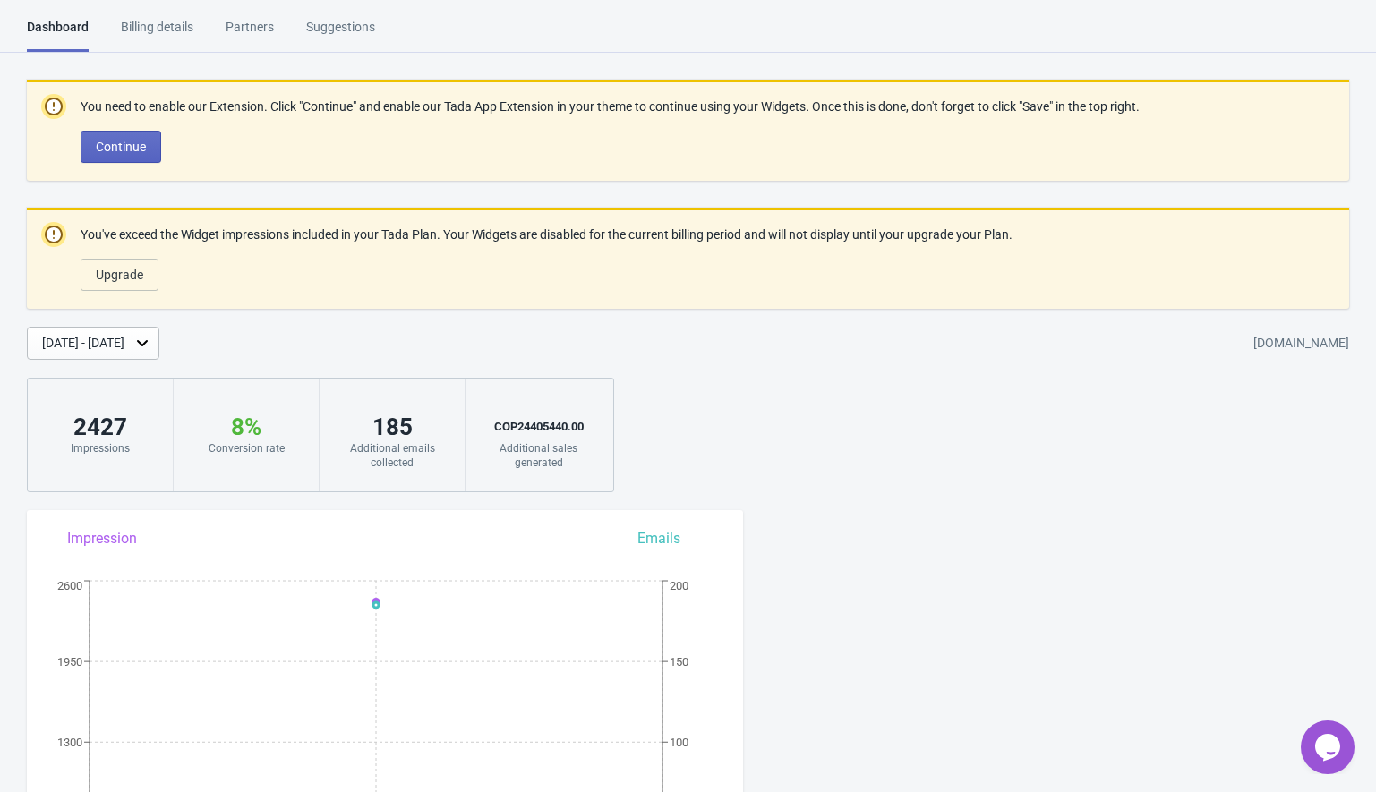
click at [124, 345] on div "[DATE] - [DATE]" at bounding box center [83, 343] width 82 height 19
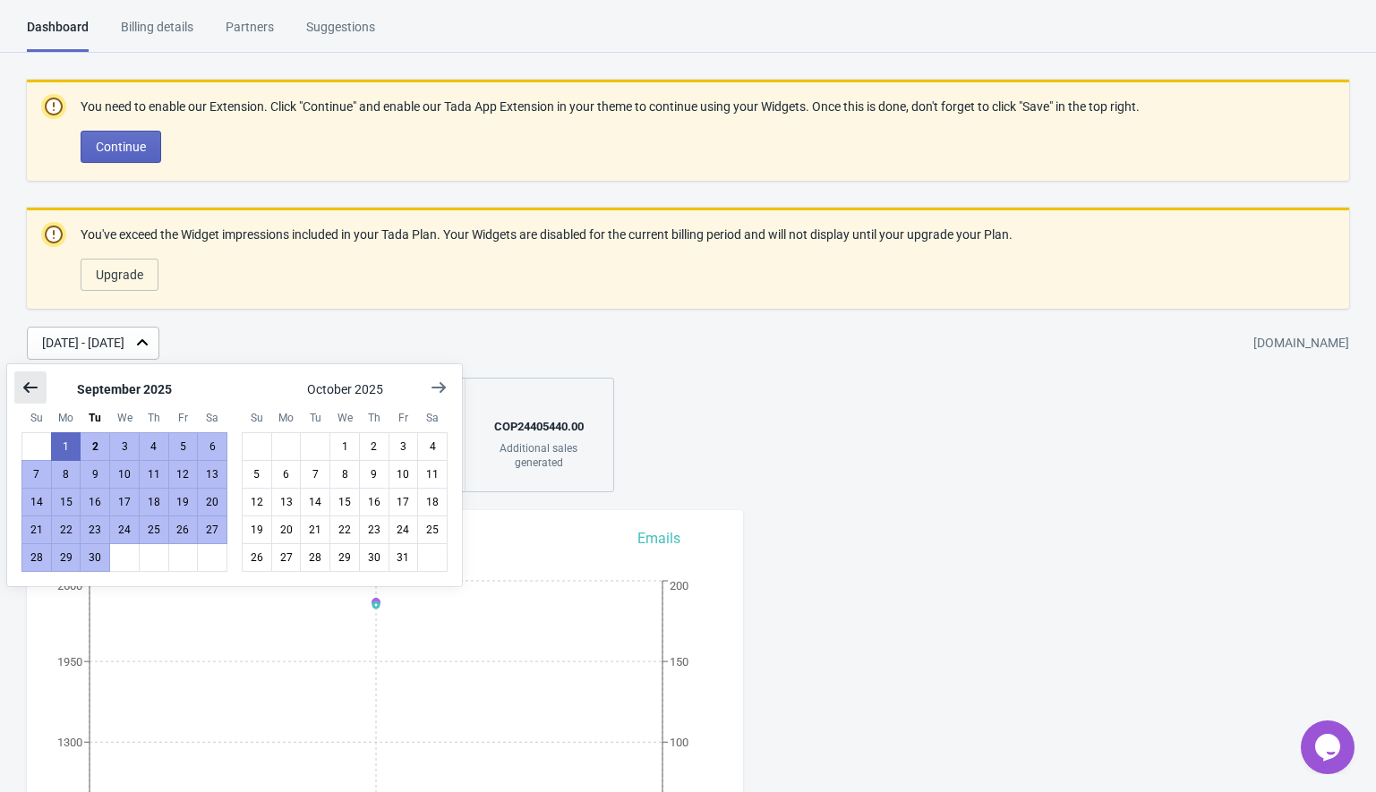
click at [30, 382] on icon "Show previous month, August 2025" at bounding box center [30, 388] width 18 height 18
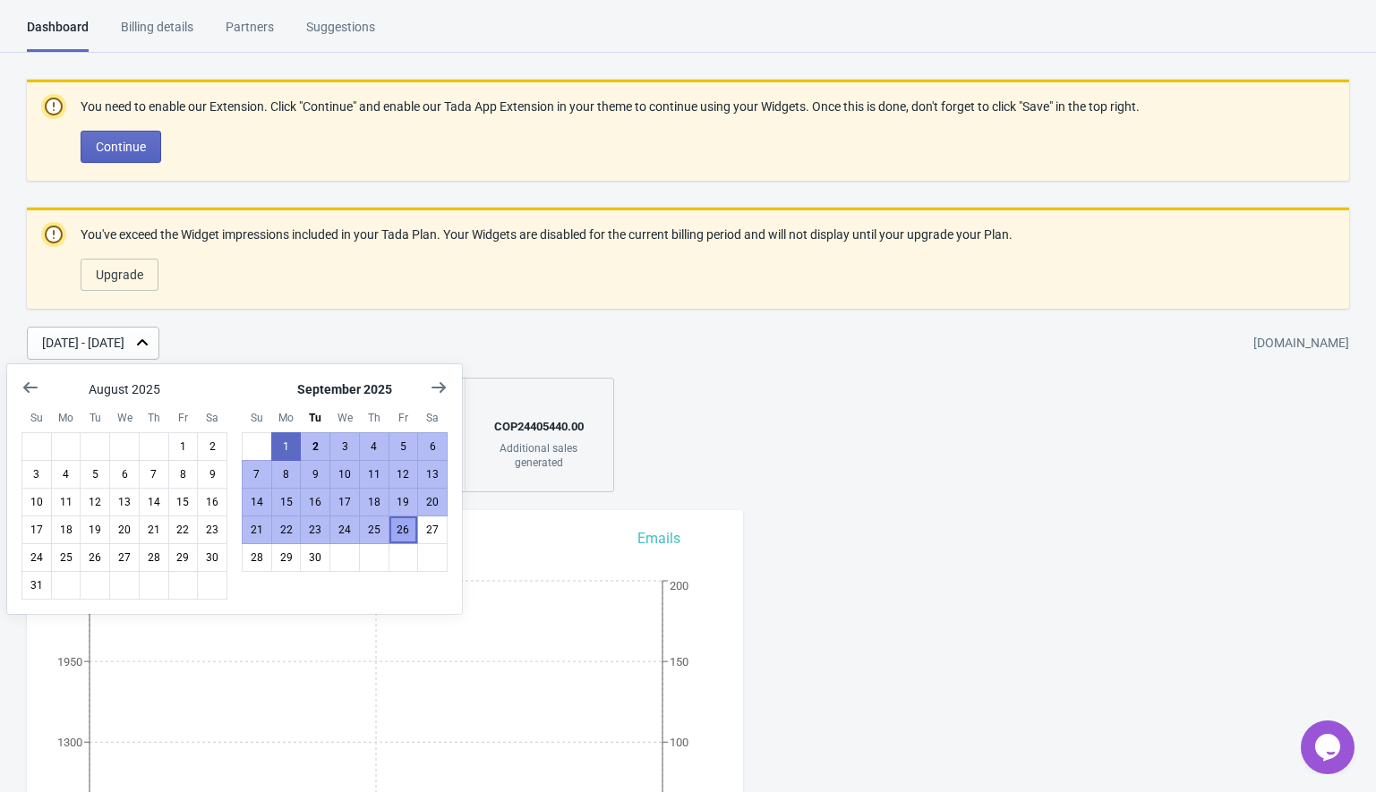
click at [404, 532] on button "26" at bounding box center [404, 530] width 30 height 29
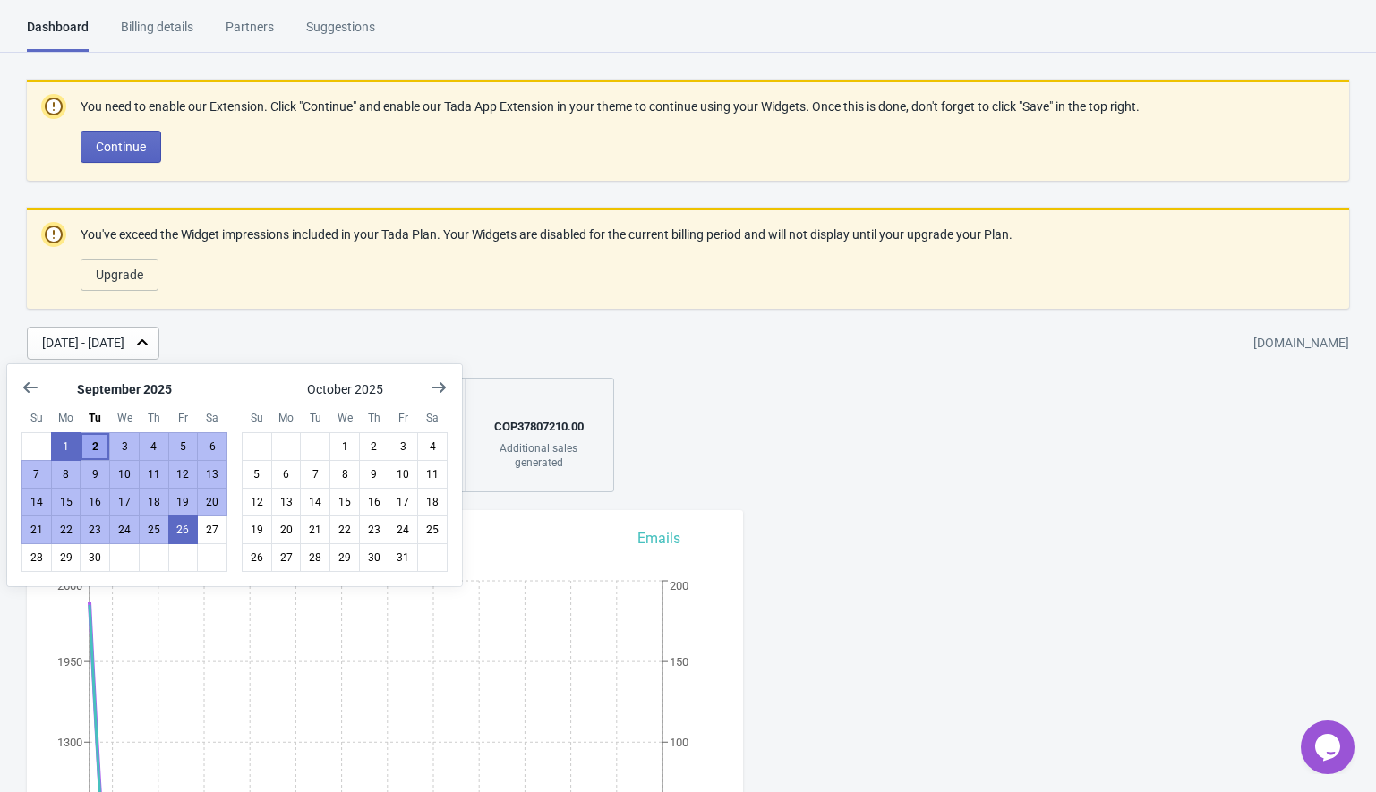
click at [92, 441] on button "2" at bounding box center [95, 446] width 30 height 29
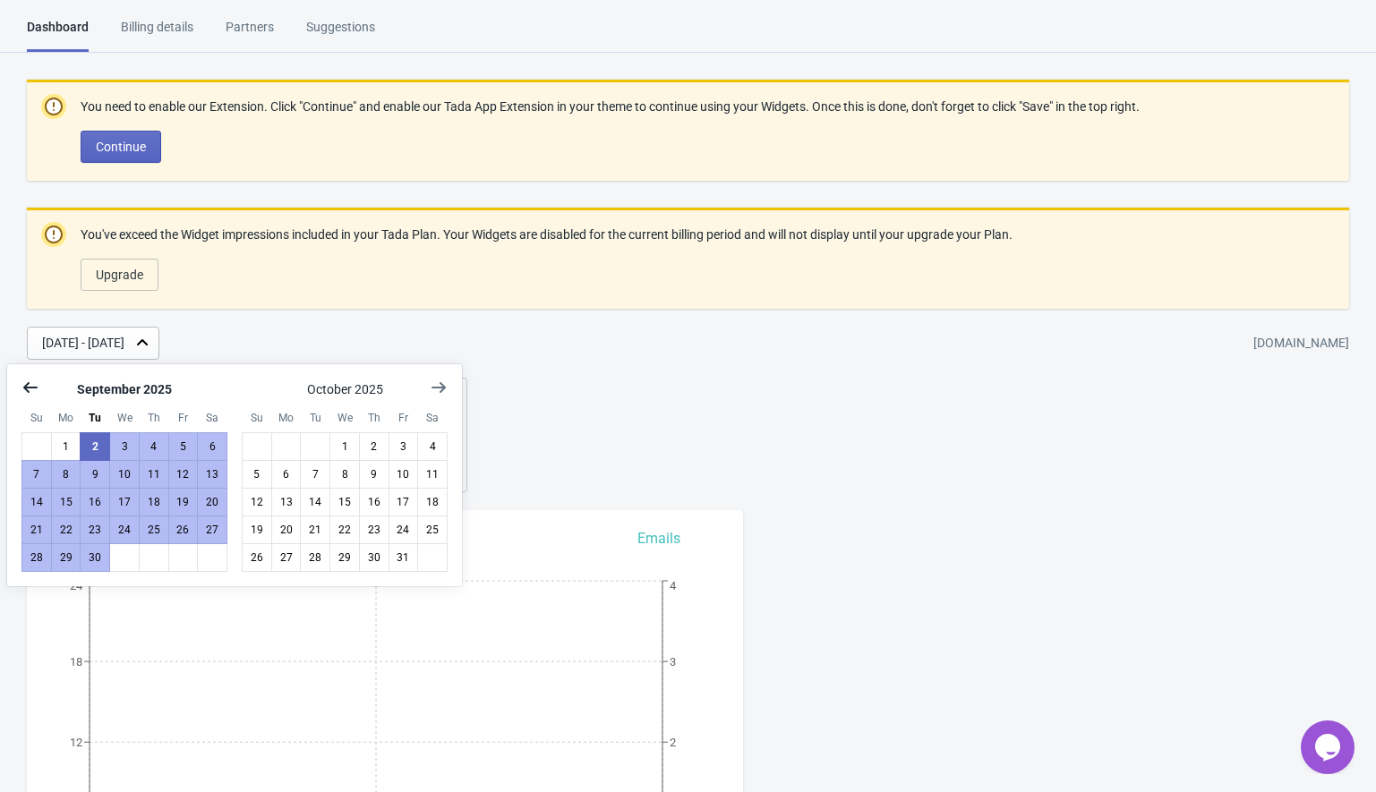
click at [27, 387] on icon "Show previous month, August 2025" at bounding box center [30, 387] width 14 height 11
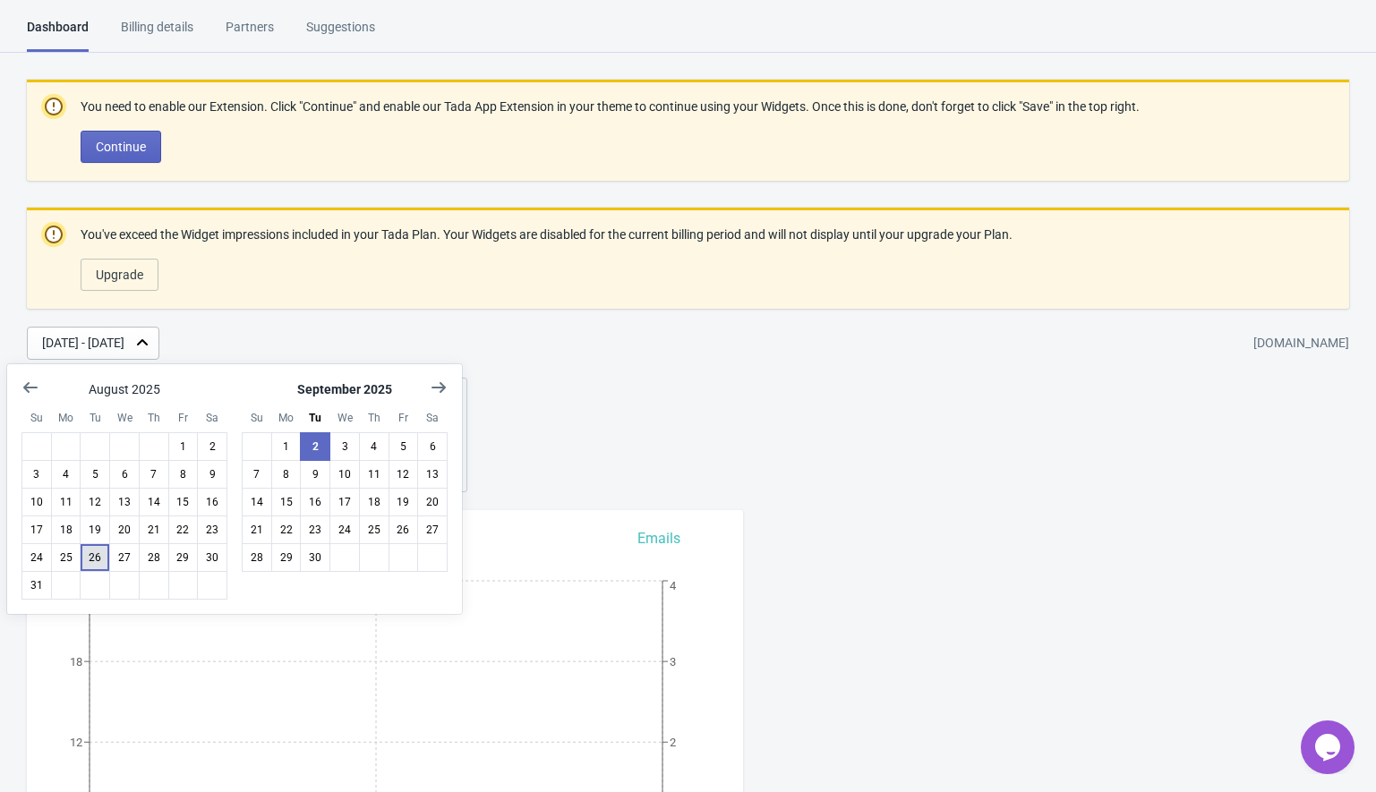
click at [95, 560] on button "26" at bounding box center [95, 558] width 30 height 29
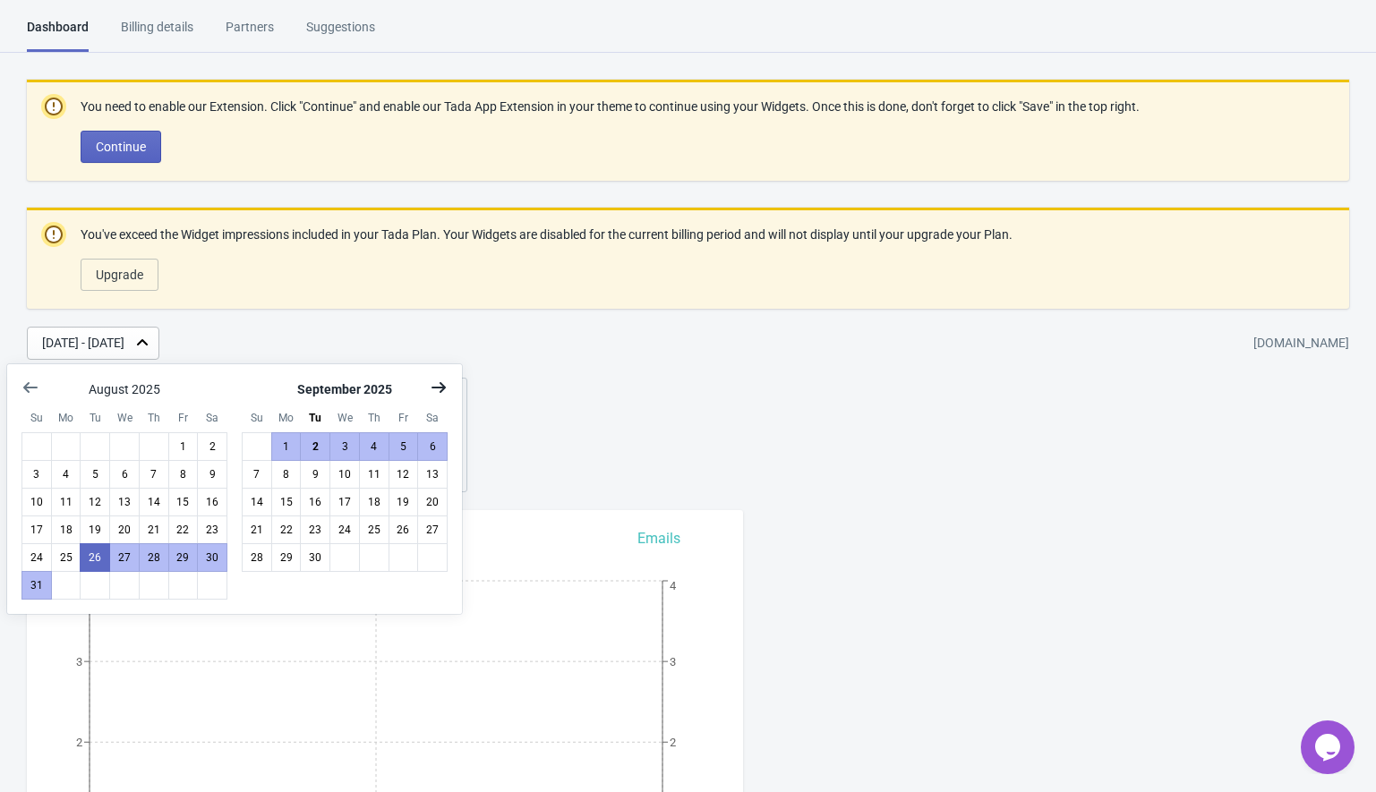
click at [435, 389] on icon "Show next month, October 2025" at bounding box center [439, 388] width 18 height 18
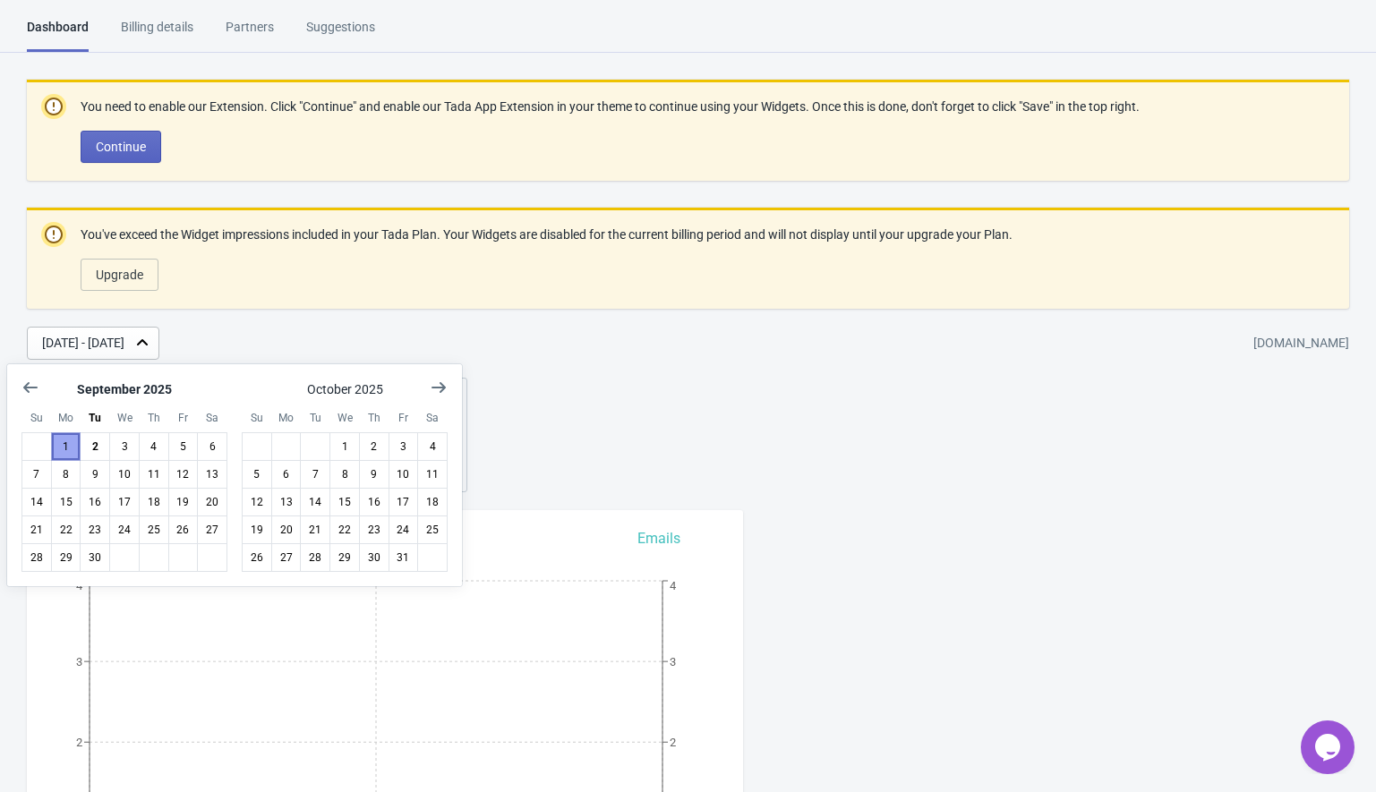
click at [65, 445] on button "1" at bounding box center [66, 446] width 30 height 29
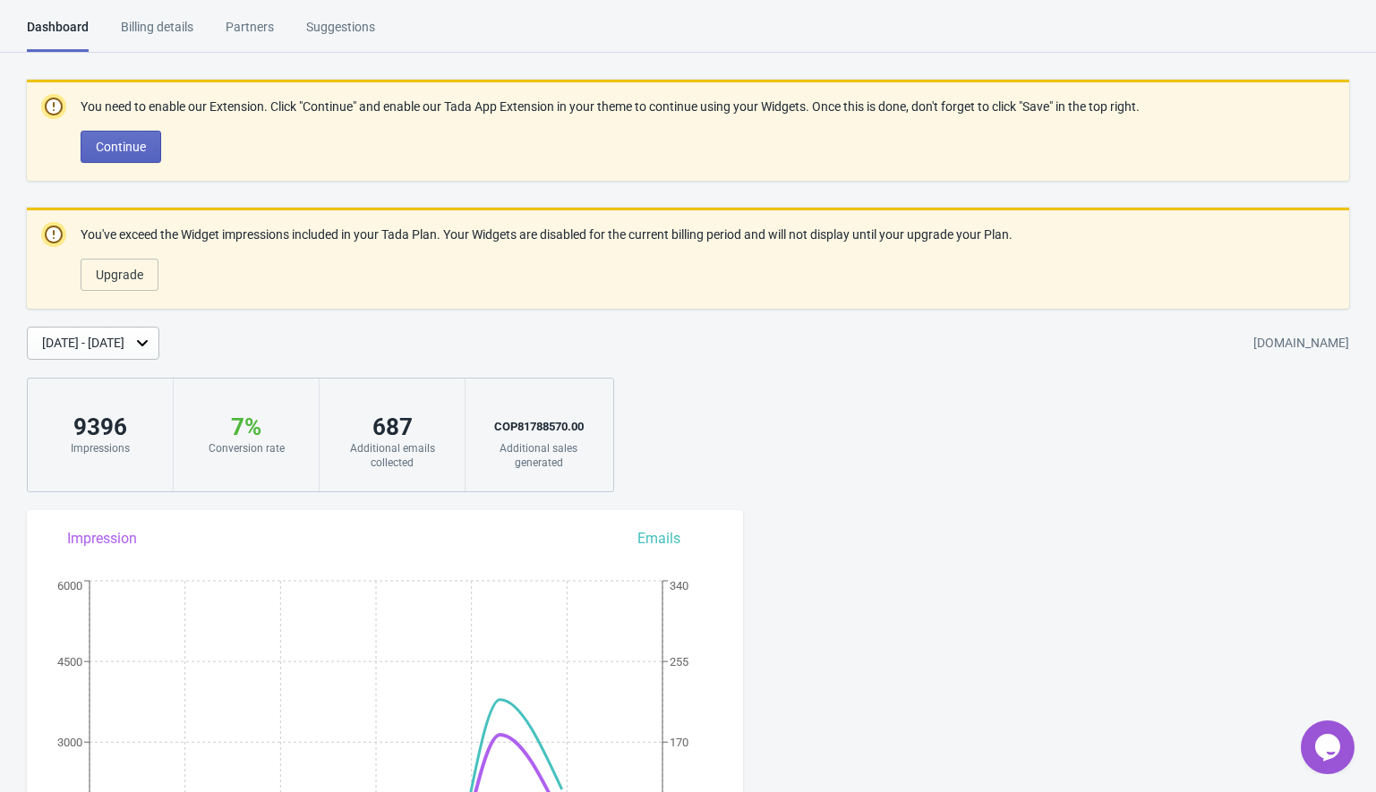
click at [124, 346] on div "Aug 26, 2025 - Sep 1, 2025" at bounding box center [83, 343] width 82 height 19
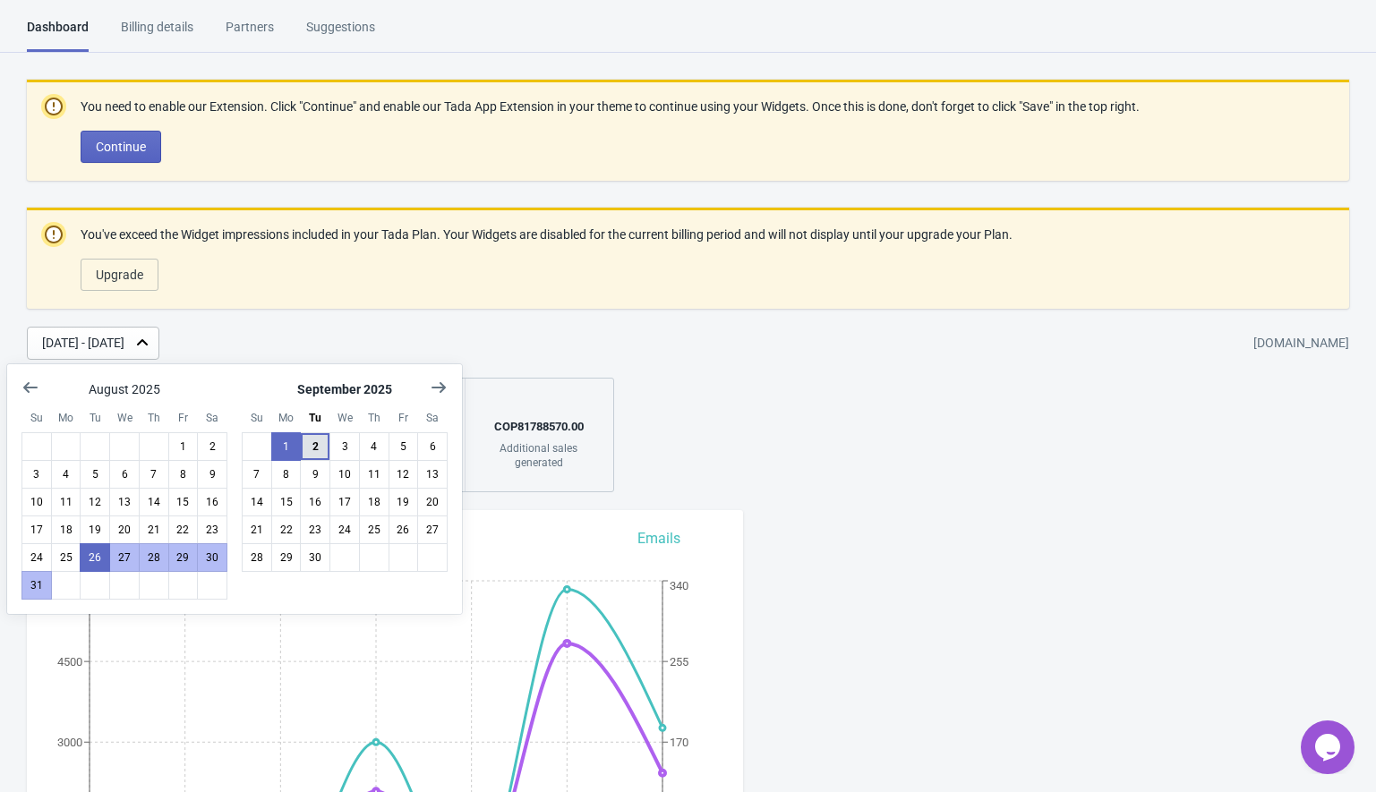
click at [321, 453] on button "2" at bounding box center [315, 446] width 30 height 29
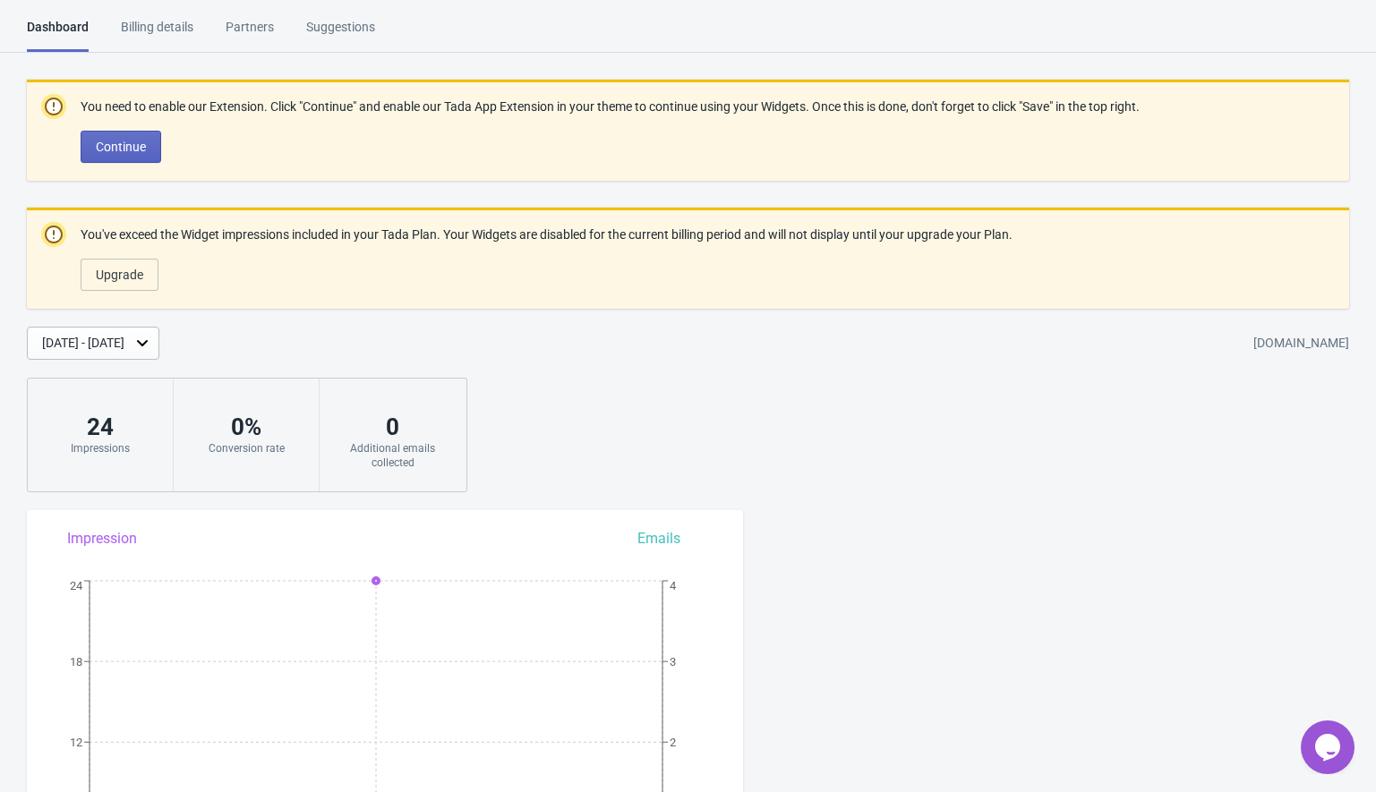
click at [138, 333] on div "Sep 2, 2025 - Sep 2, 2025" at bounding box center [93, 343] width 133 height 33
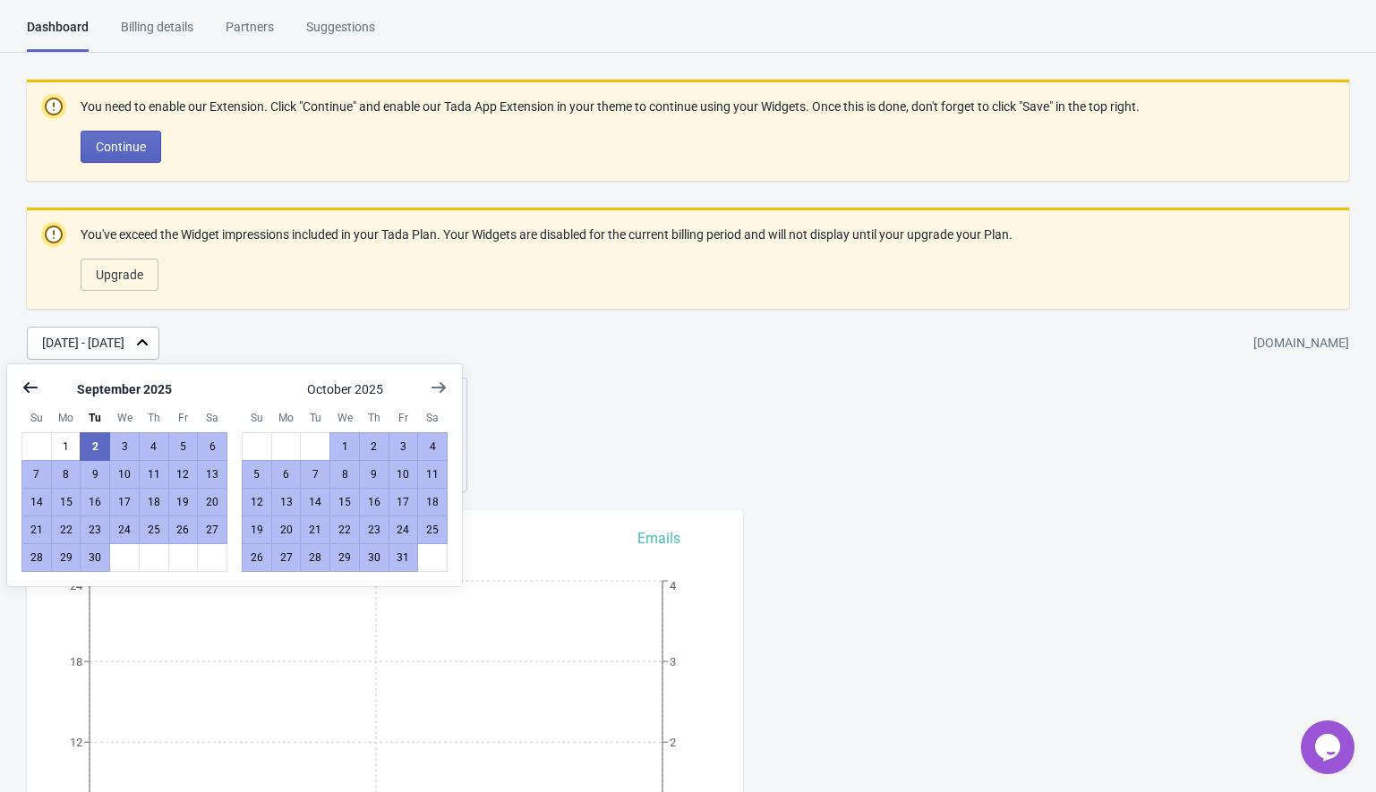
click at [16, 381] on button "Show previous month, August 2025" at bounding box center [30, 388] width 32 height 32
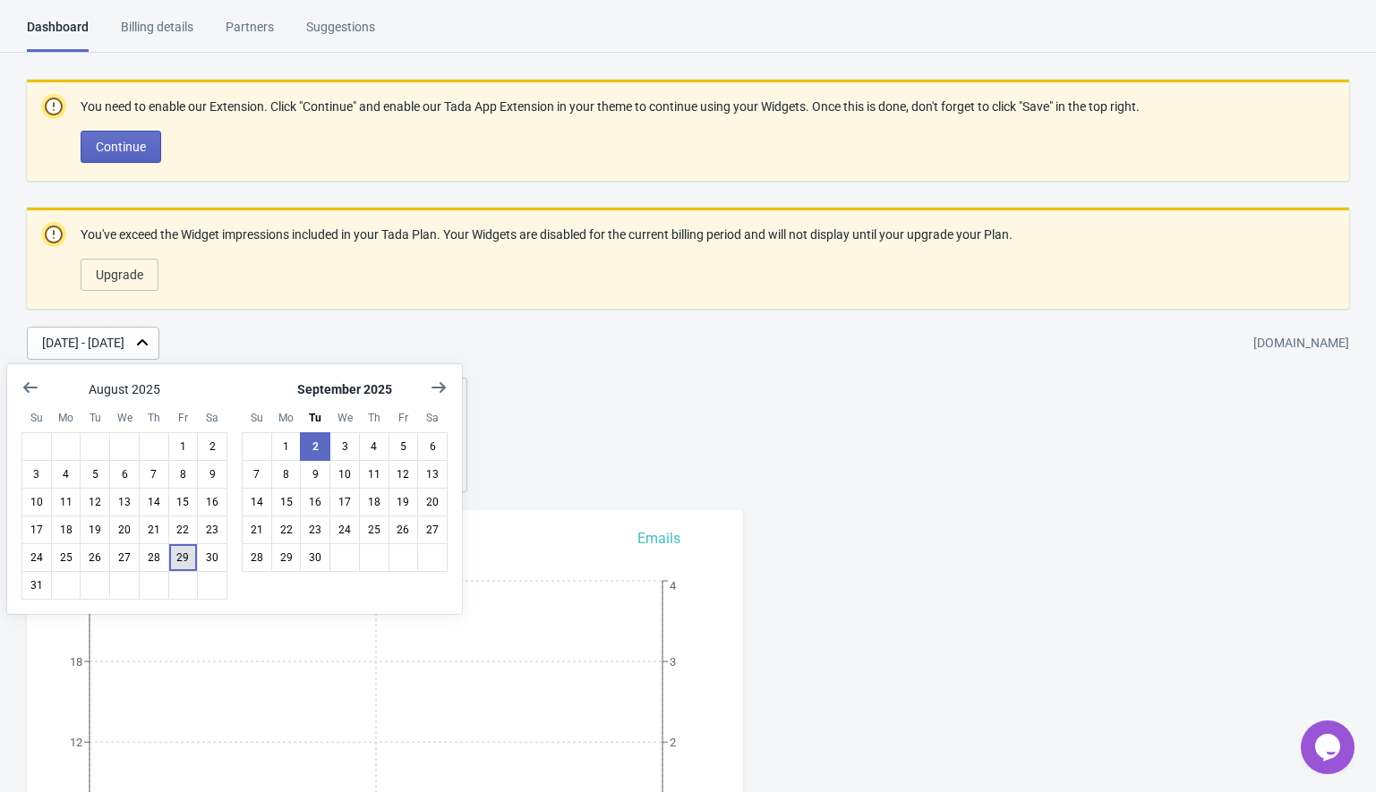
click at [176, 555] on button "29" at bounding box center [183, 558] width 30 height 29
click at [312, 452] on button "2" at bounding box center [315, 446] width 30 height 29
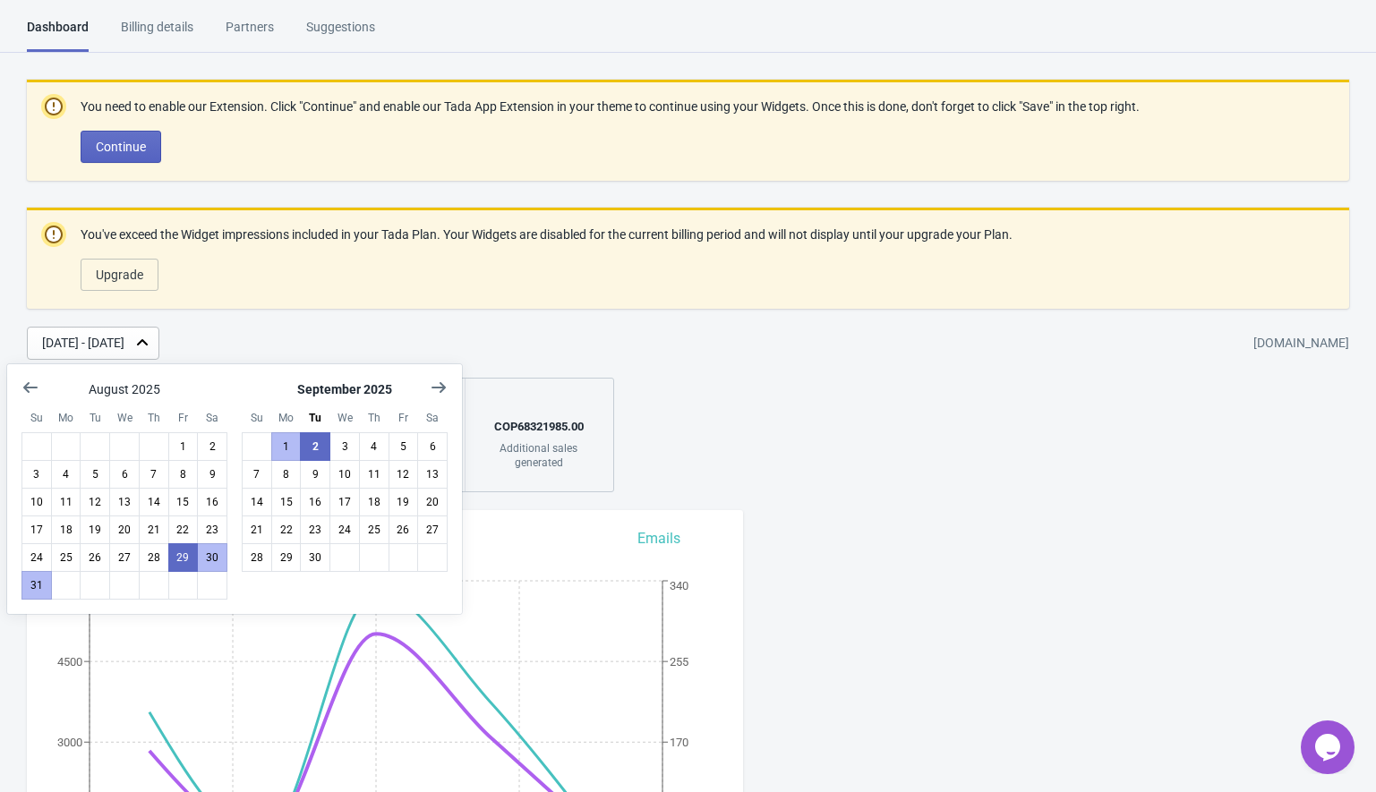
click at [809, 418] on div "You need to enable our Extension. Click "Continue" and enable our Tada App Exte…" at bounding box center [688, 286] width 1376 height 413
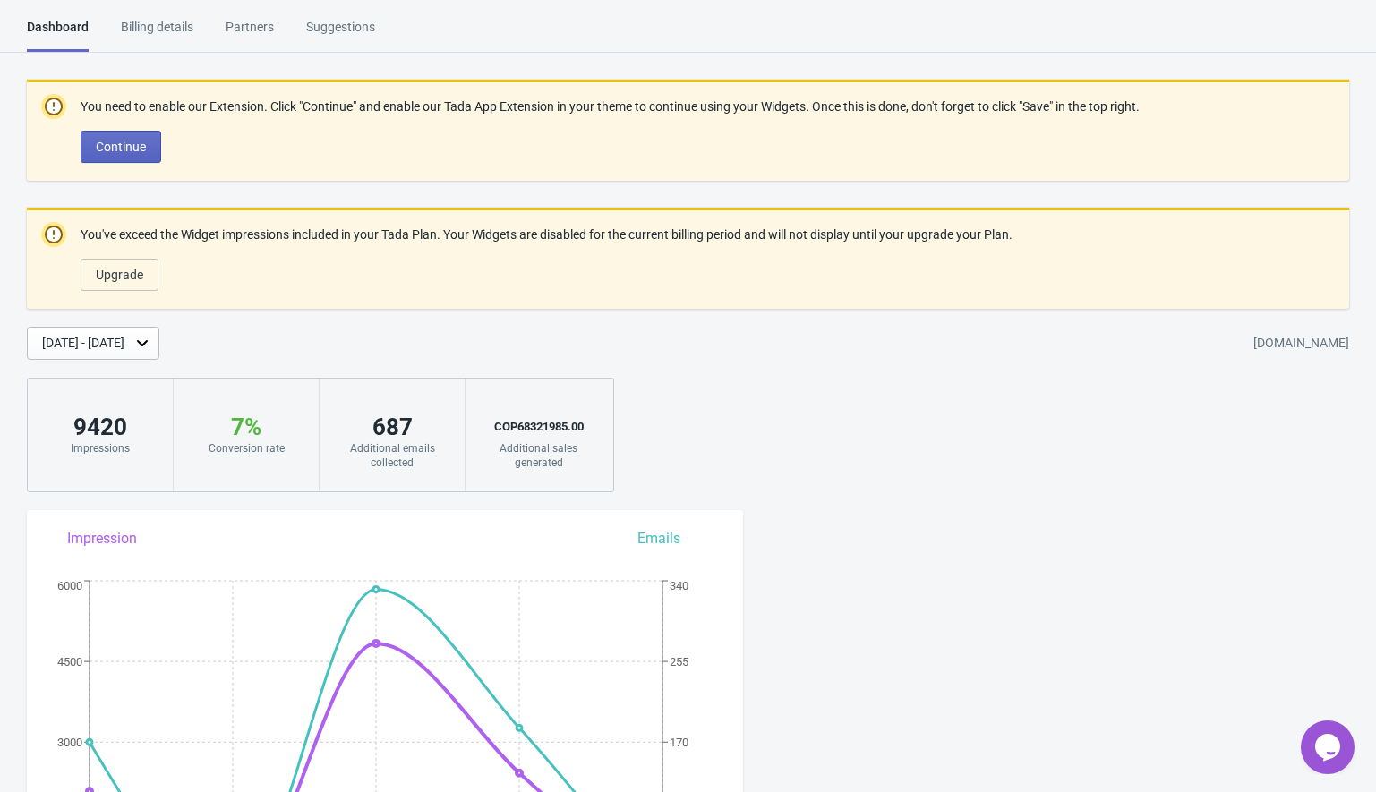
click at [685, 339] on div "Aug 29, 2025 - Sep 2, 2025 invicta-colombia.myshopify.com" at bounding box center [701, 343] width 1349 height 33
click at [667, 361] on div "You need to enable our Extension. Click "Continue" and enable our Tada App Exte…" at bounding box center [688, 286] width 1376 height 413
click at [1327, 751] on icon "Chat widget" at bounding box center [1327, 747] width 25 height 27
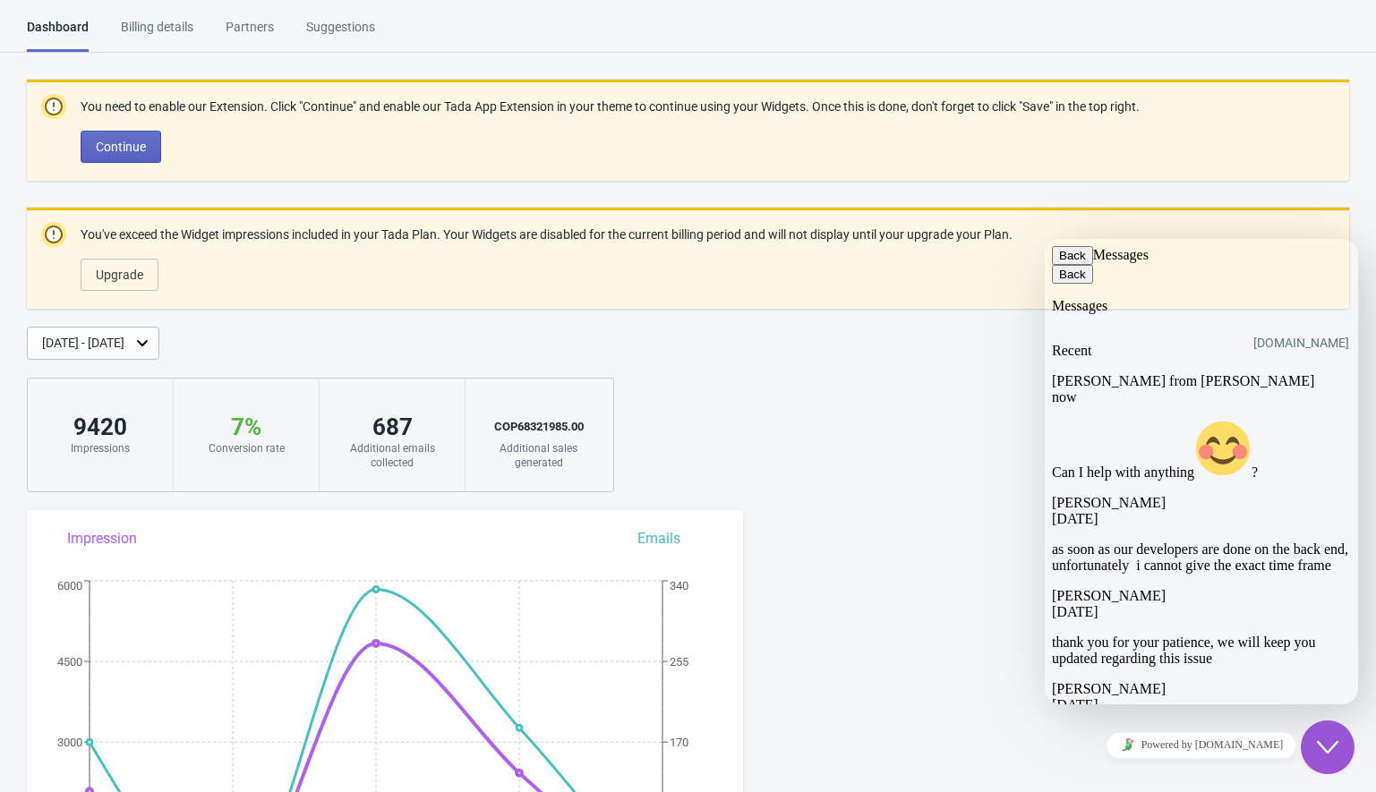
click at [1109, 465] on span "Can I help with anything ?" at bounding box center [1155, 472] width 206 height 15
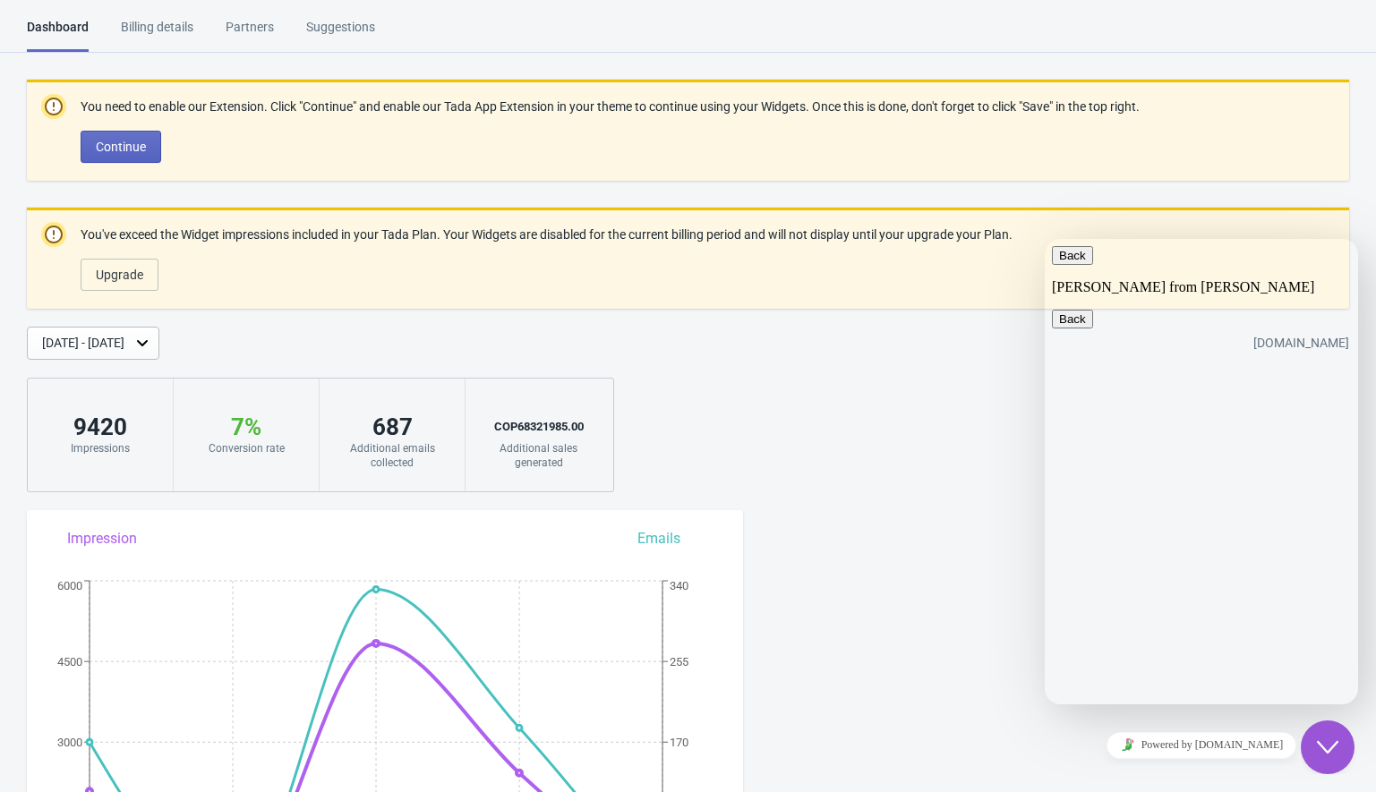
click at [1321, 741] on icon "Close Chat This icon closes the chat window." at bounding box center [1327, 747] width 21 height 21
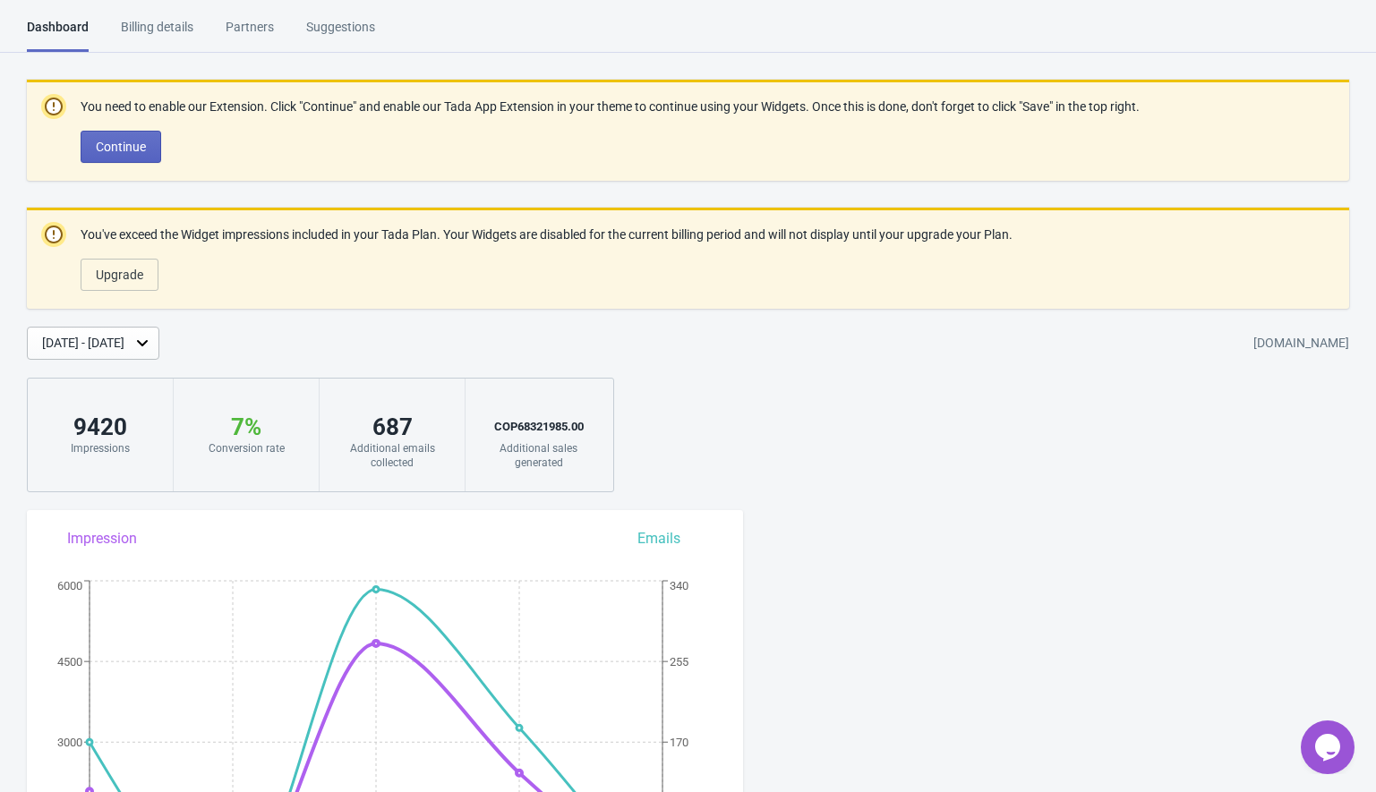
click at [1318, 737] on icon "Opens Chat This icon Opens the chat window." at bounding box center [1328, 747] width 29 height 29
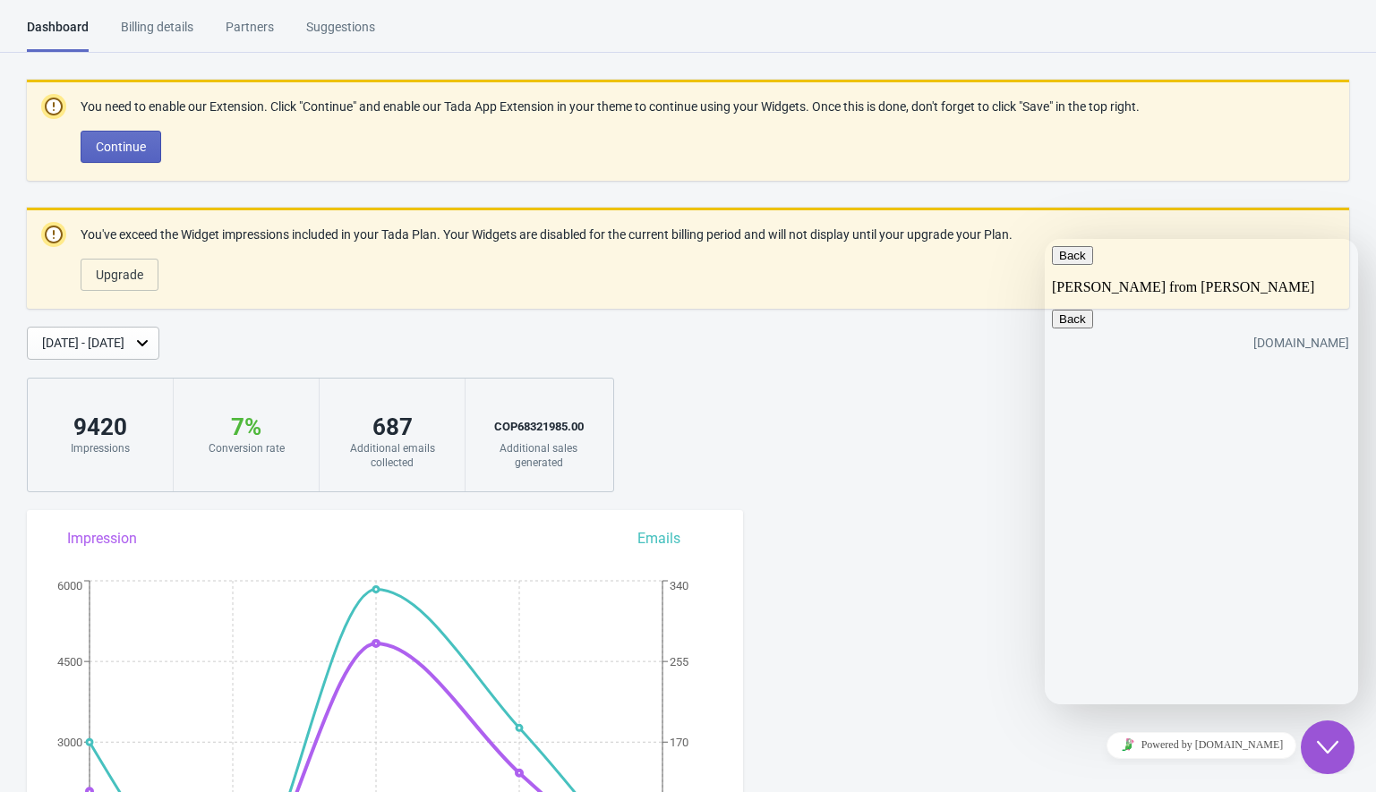
click at [1075, 262] on button "Back" at bounding box center [1072, 255] width 41 height 19
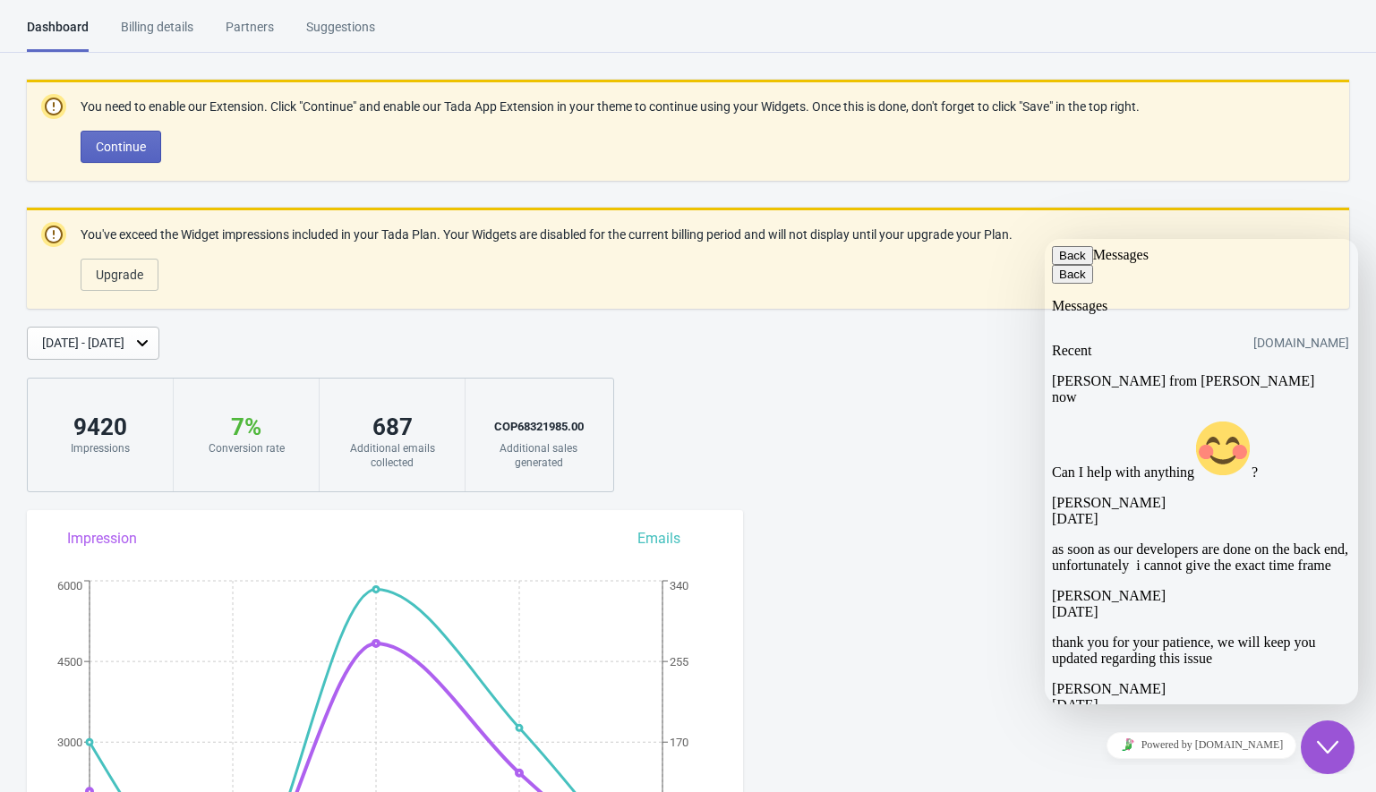
click at [1201, 681] on div "Jeremy Bryan 26/08/2025 please let us know once the access is granted" at bounding box center [1201, 712] width 299 height 63
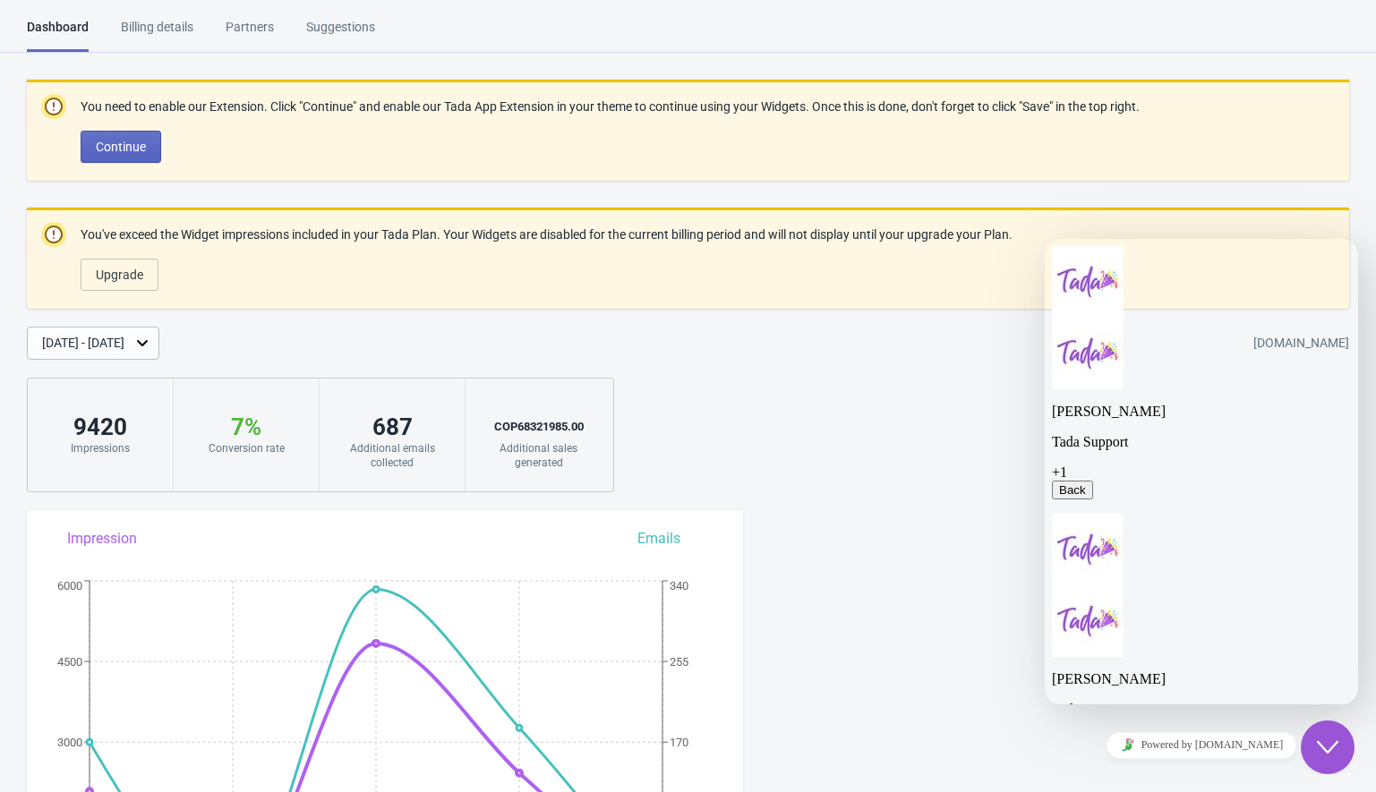
scroll to position [1020, 0]
click at [1315, 740] on div "Close Chat This icon closes the chat window." at bounding box center [1328, 747] width 54 height 21
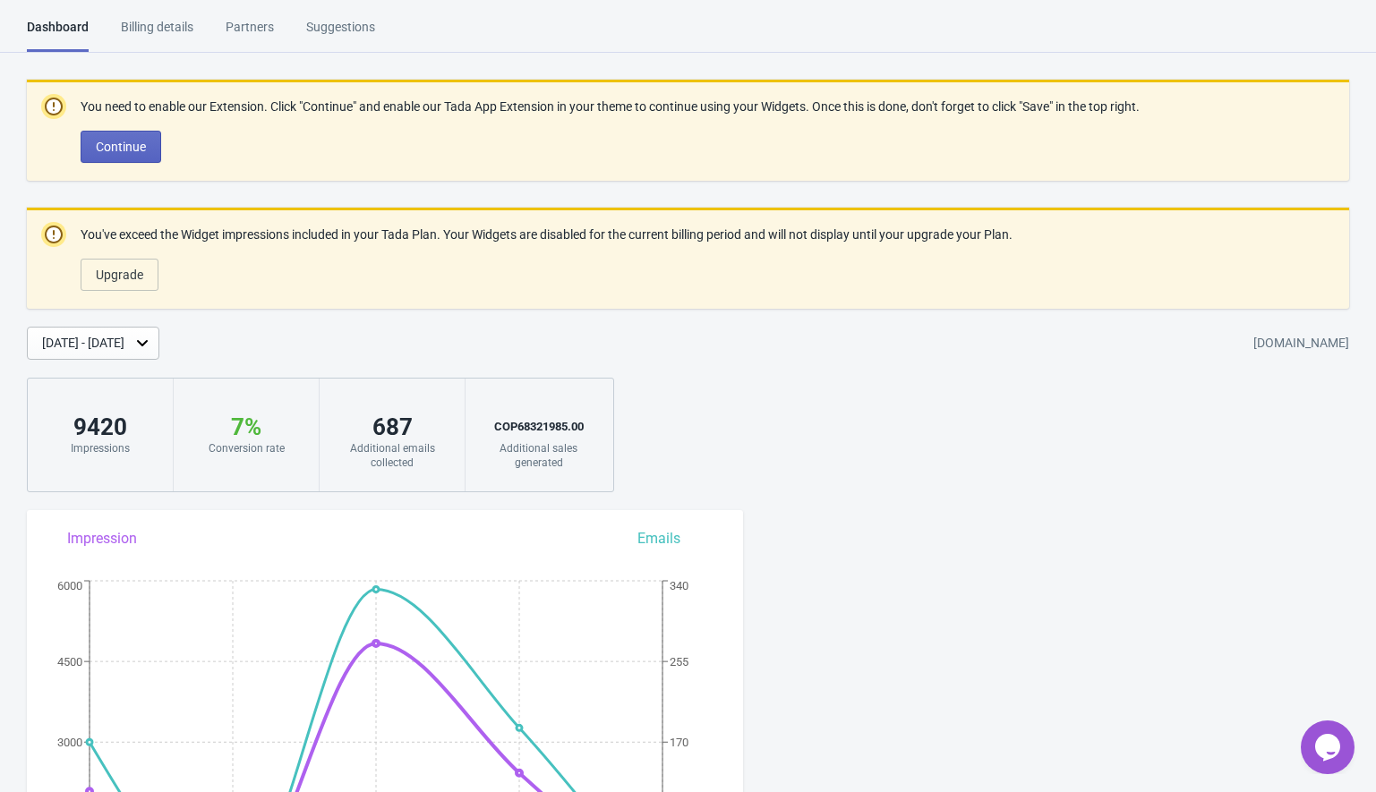
click at [1315, 735] on icon "Opens Chat This icon Opens the chat window." at bounding box center [1328, 747] width 29 height 29
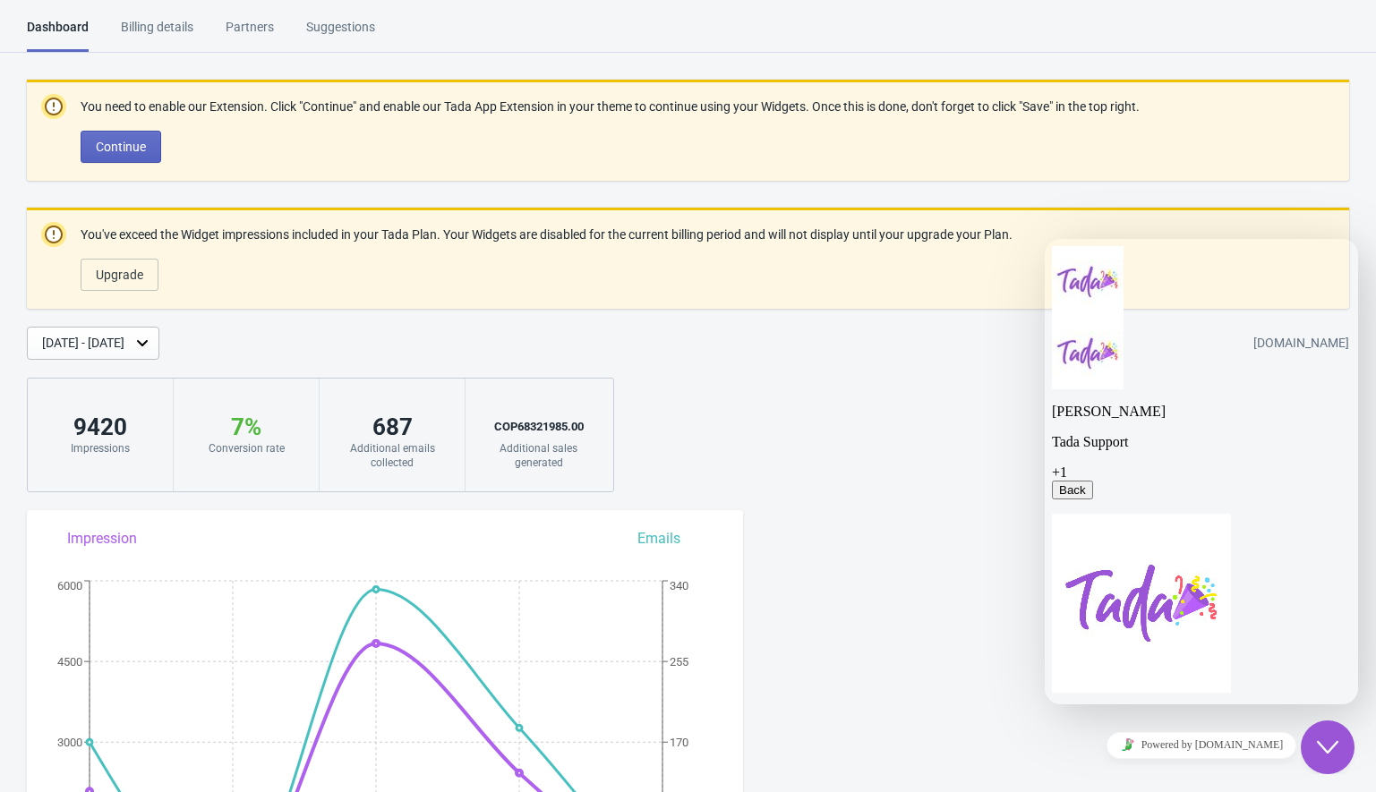
click at [1067, 465] on span "+1" at bounding box center [1059, 472] width 15 height 15
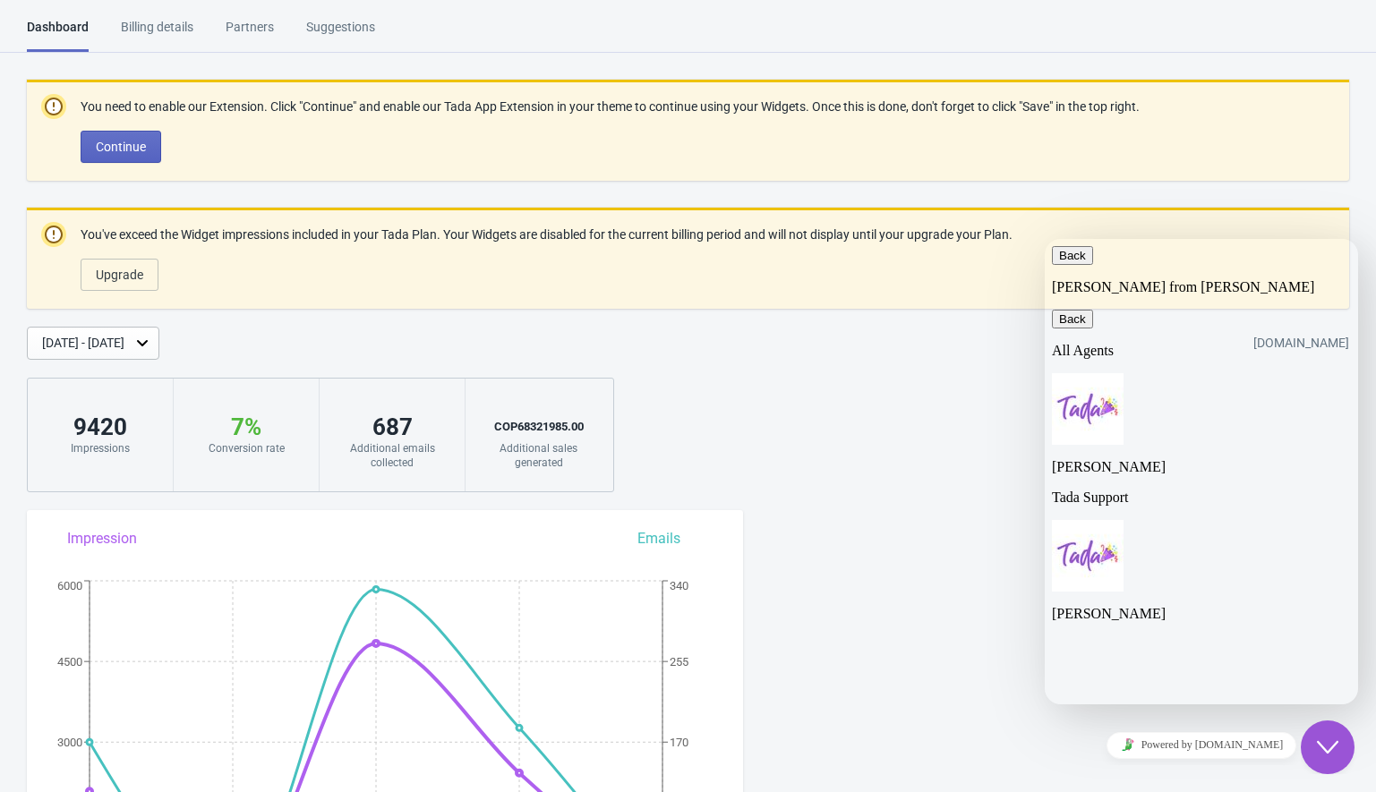
click at [1093, 520] on img at bounding box center [1088, 556] width 72 height 72
click at [1160, 606] on p "Jeremy Bryan" at bounding box center [1201, 614] width 299 height 16
click at [1143, 490] on p "Tada Support" at bounding box center [1201, 498] width 299 height 16
click at [1059, 312] on icon "button" at bounding box center [1059, 318] width 0 height 13
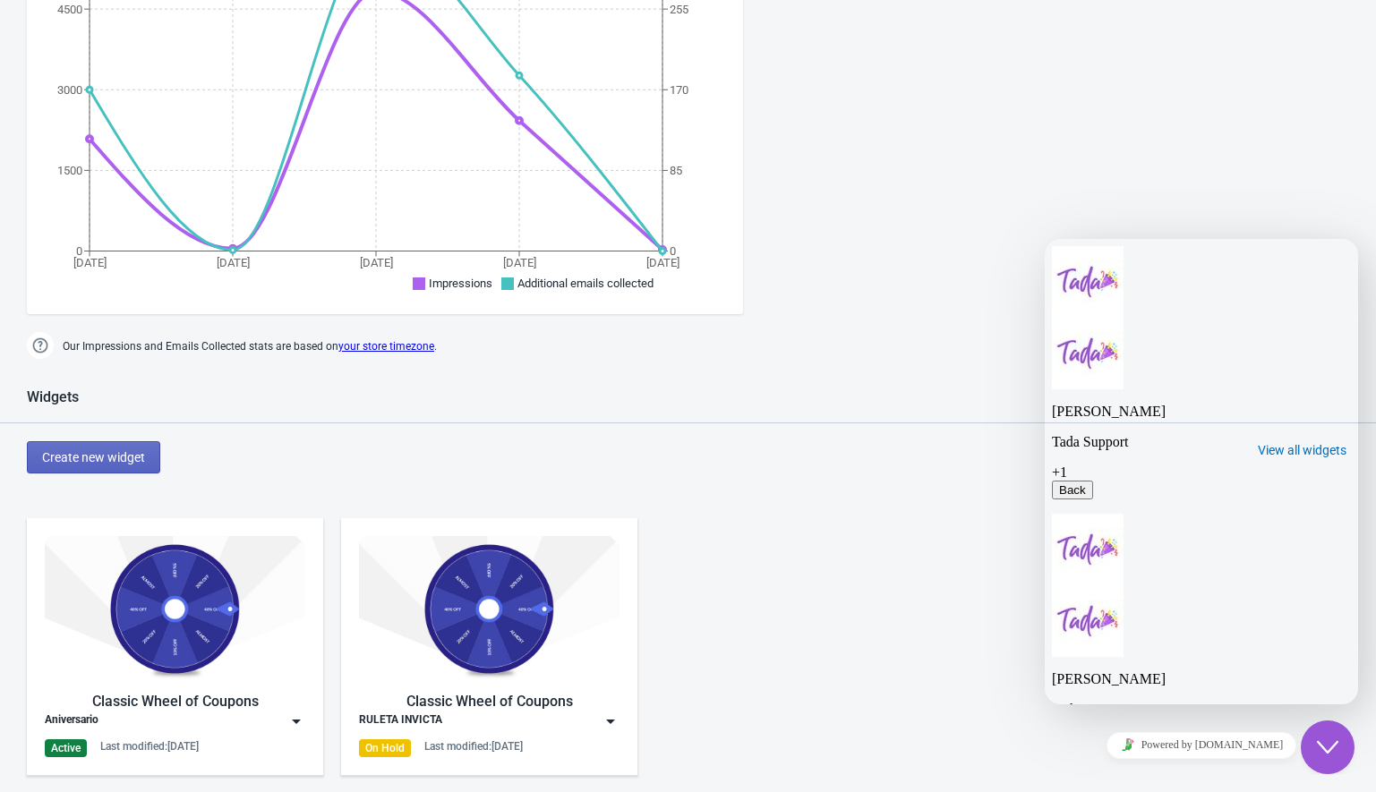
scroll to position [462, 0]
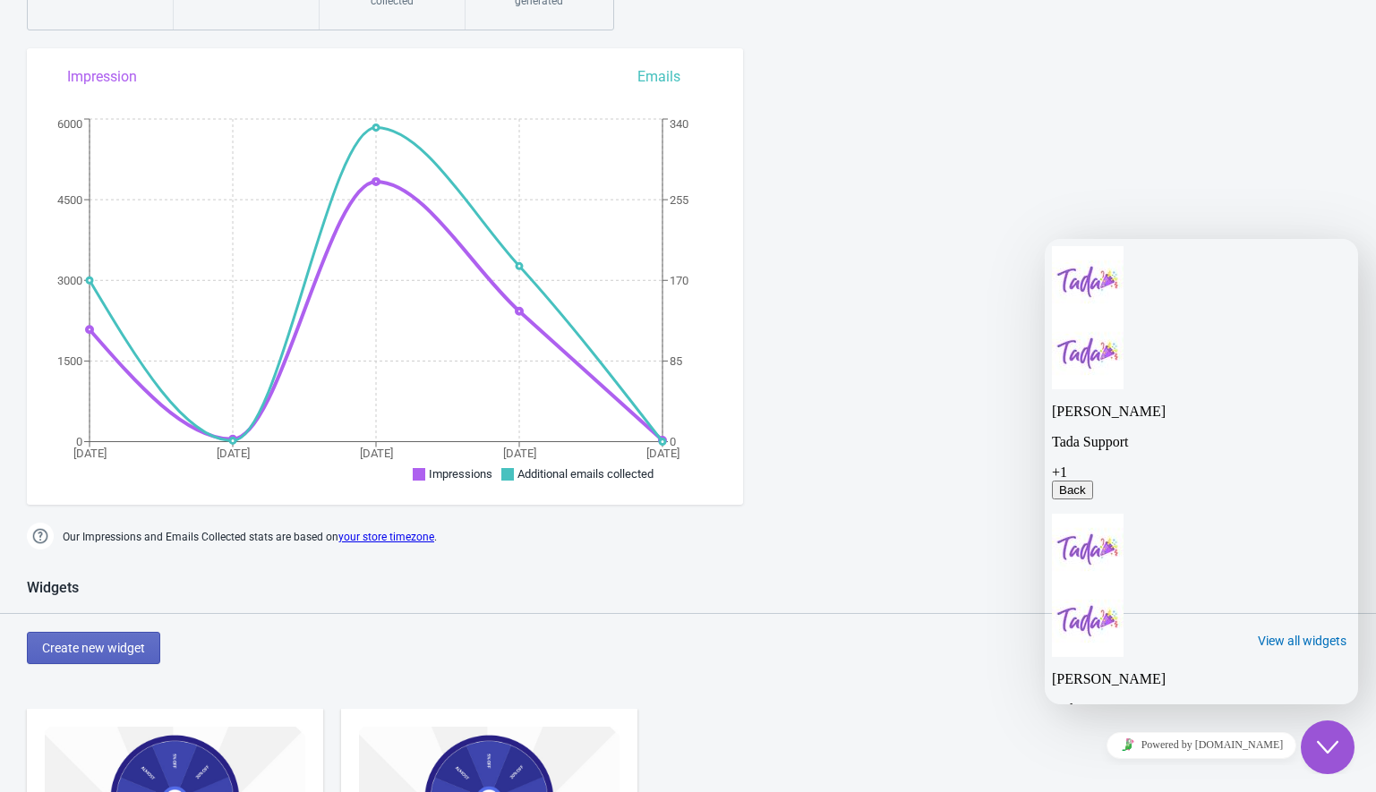
click at [1059, 484] on icon "button" at bounding box center [1059, 490] width 0 height 13
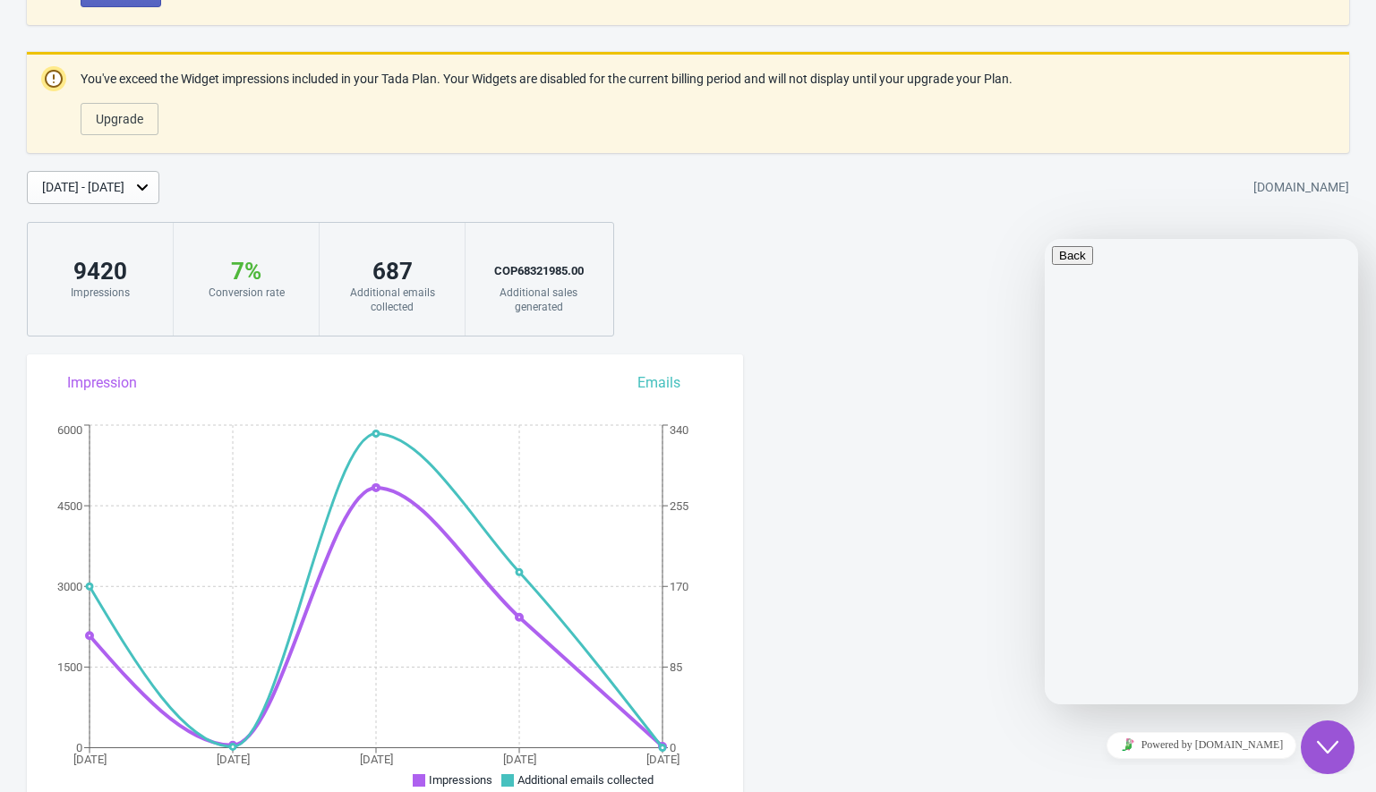
scroll to position [91, 0]
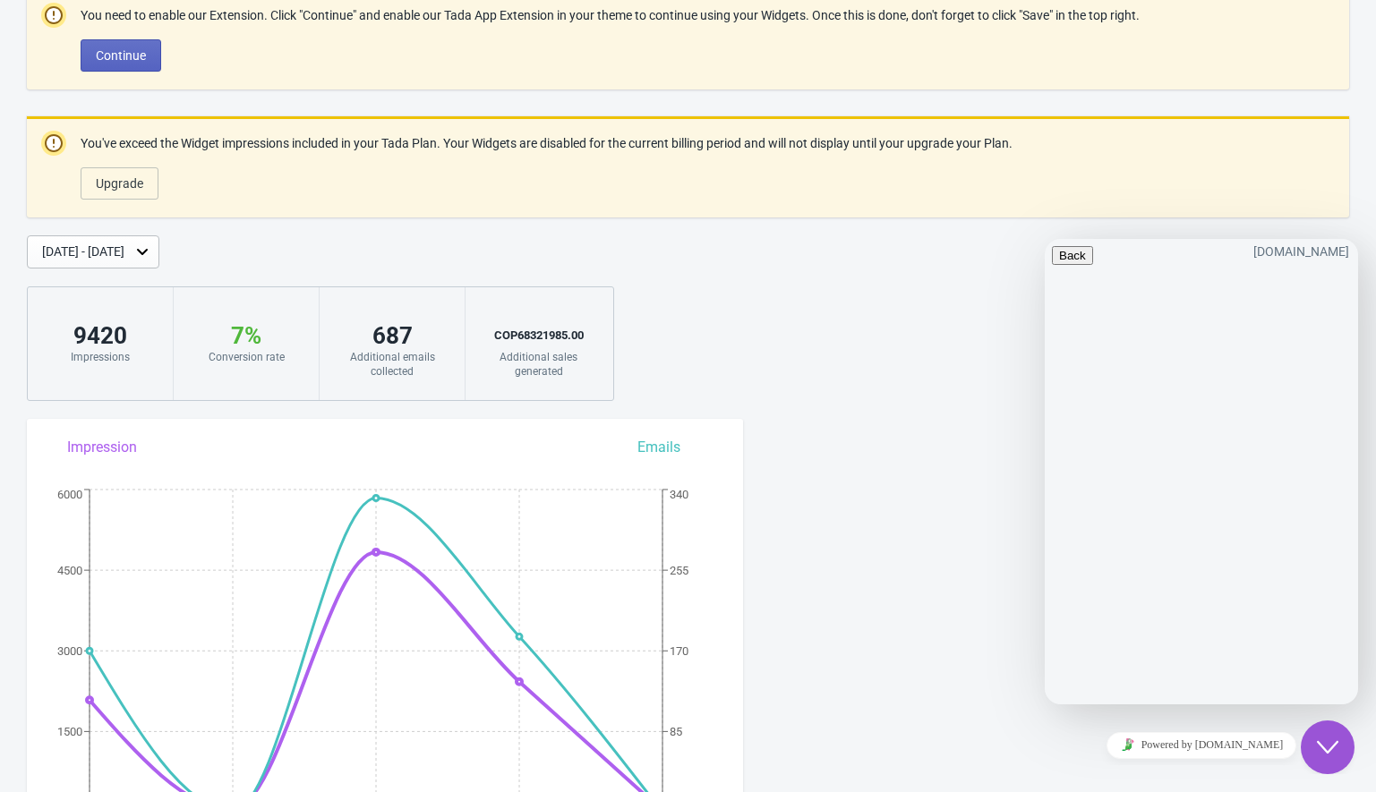
click at [1104, 745] on span "Do you have question? Leave us a note and we'll get back to you as soon as poss…" at bounding box center [1192, 760] width 280 height 31
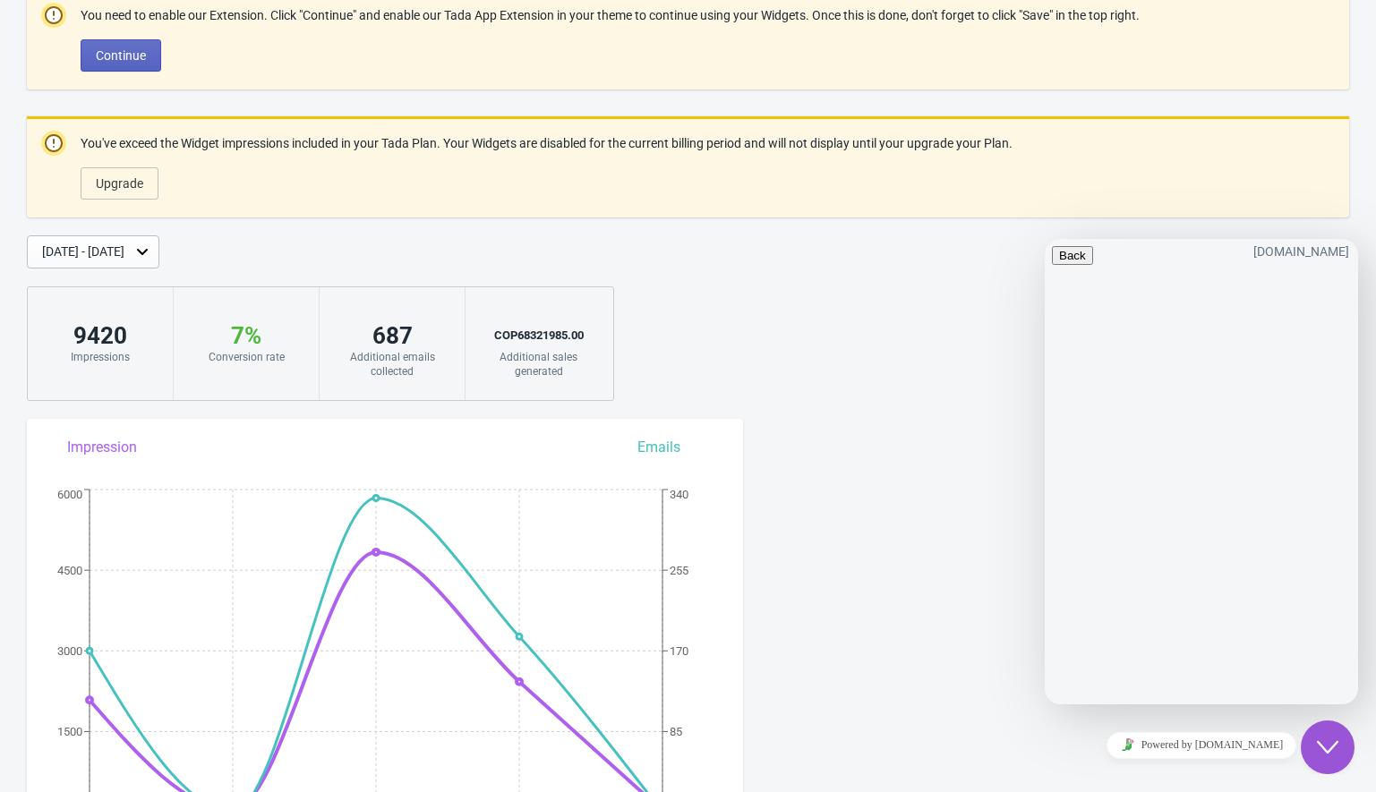
click at [1104, 745] on span "Do you have question? Leave us a note and we'll get back to you as soon as poss…" at bounding box center [1192, 760] width 280 height 31
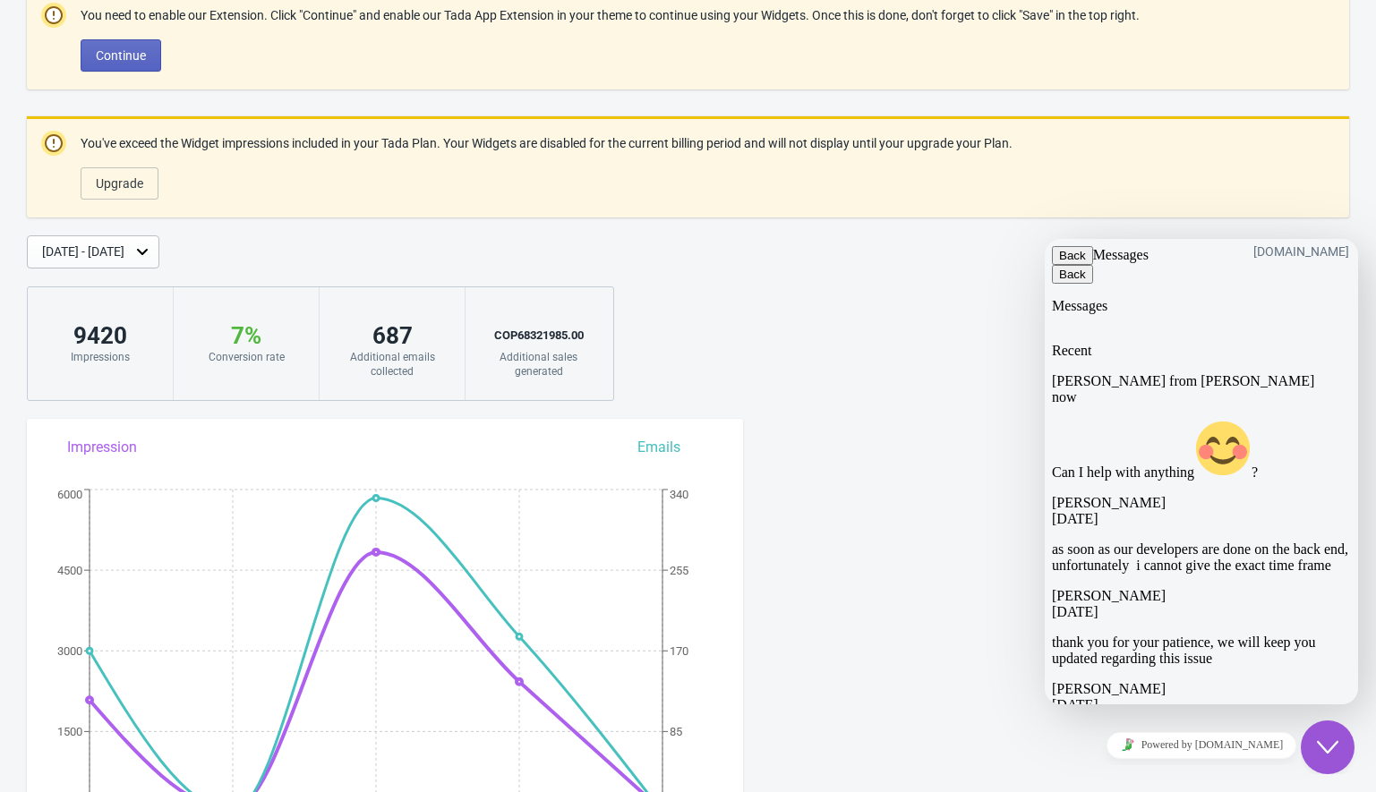
click at [1160, 465] on span "Can I help with anything ?" at bounding box center [1155, 472] width 206 height 15
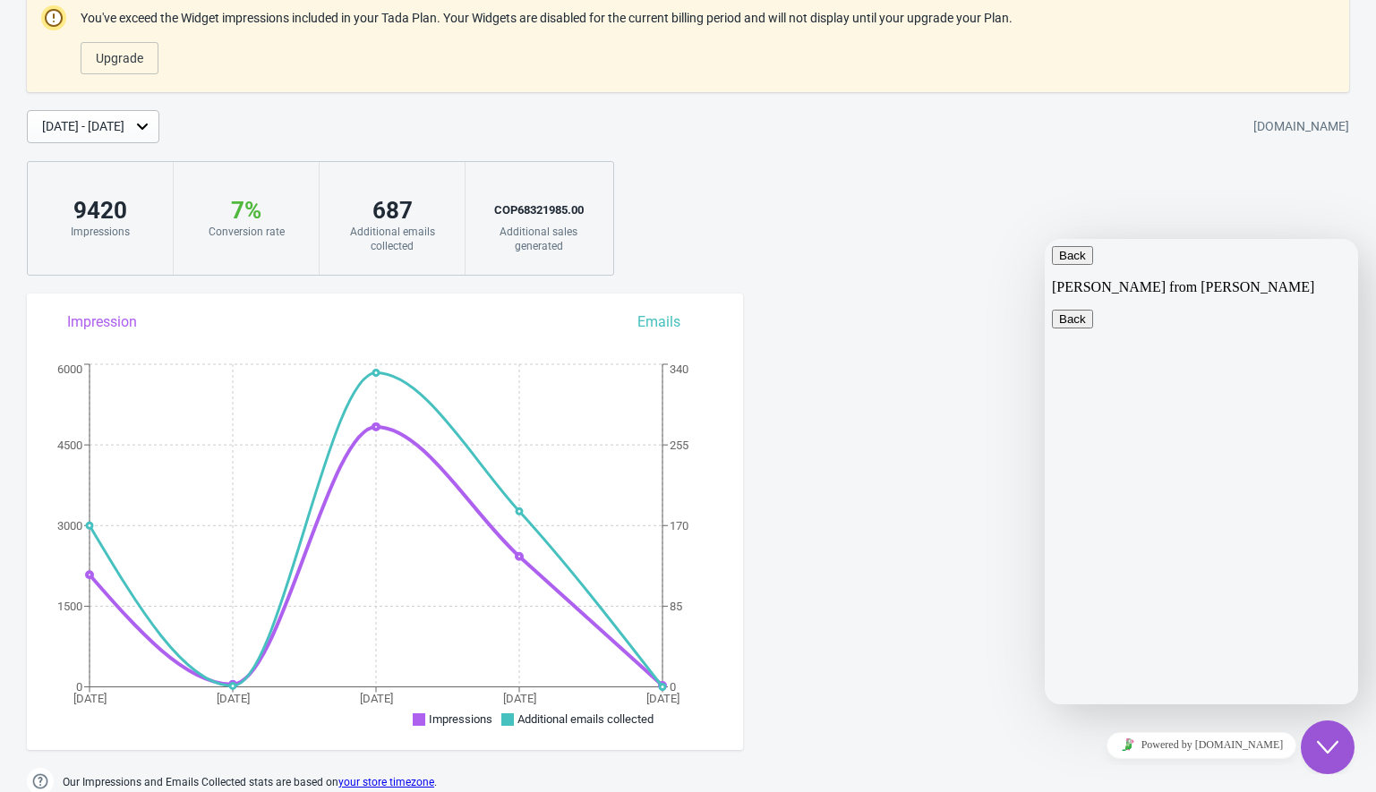
scroll to position [0, 0]
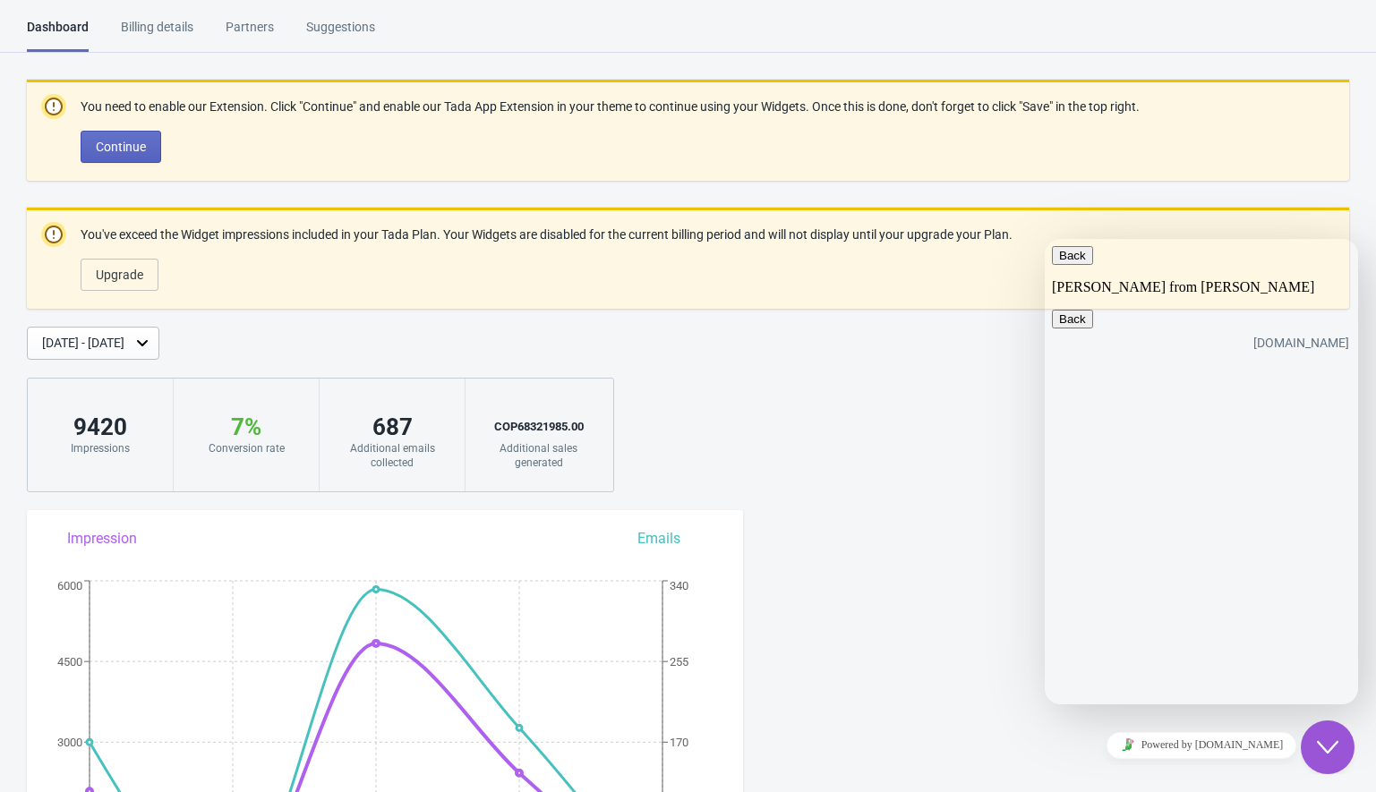
click at [152, 25] on div "Billing details" at bounding box center [157, 33] width 73 height 31
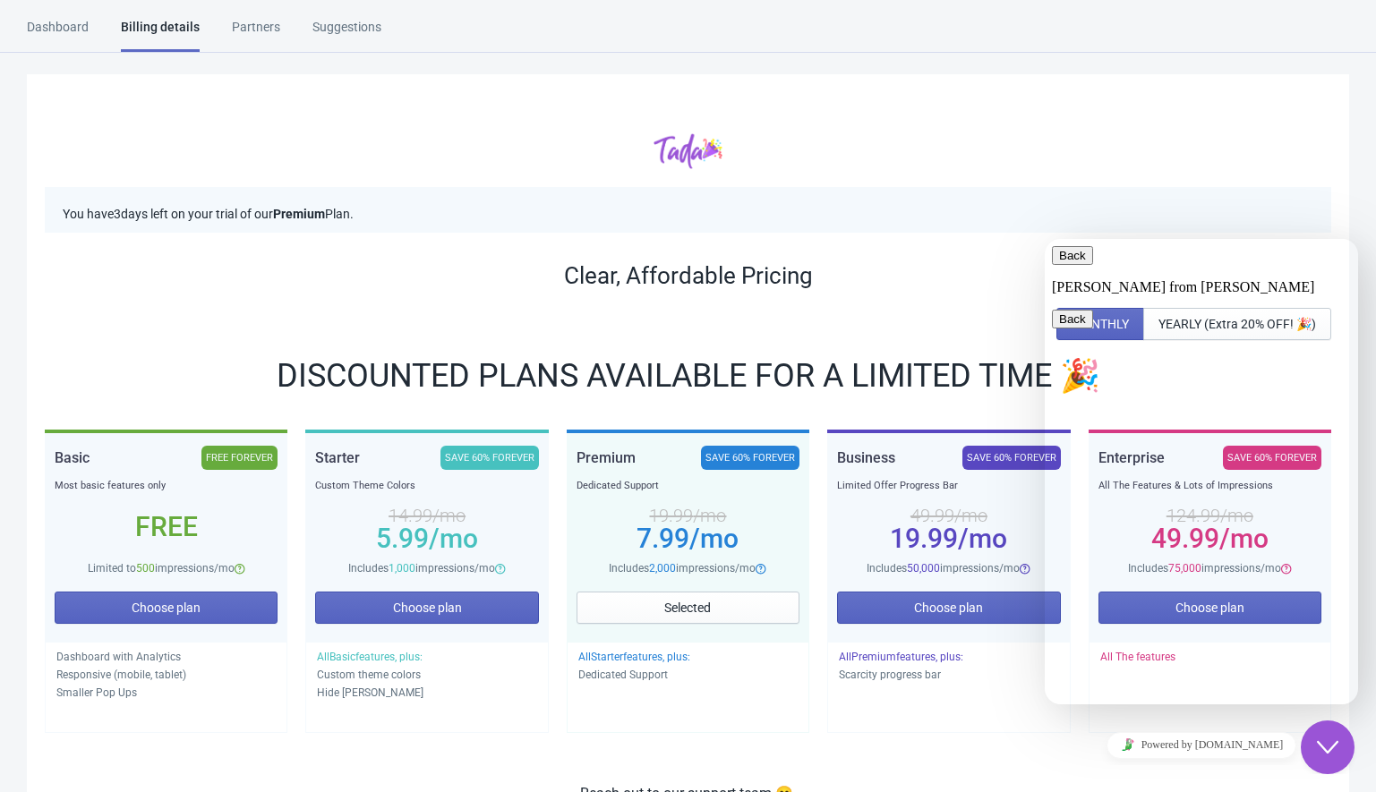
click at [950, 215] on p "You have 3 days left on your trial of our Premium Plan." at bounding box center [688, 214] width 1251 height 19
click at [1336, 746] on icon "Close Chat This icon closes the chat window." at bounding box center [1327, 747] width 21 height 21
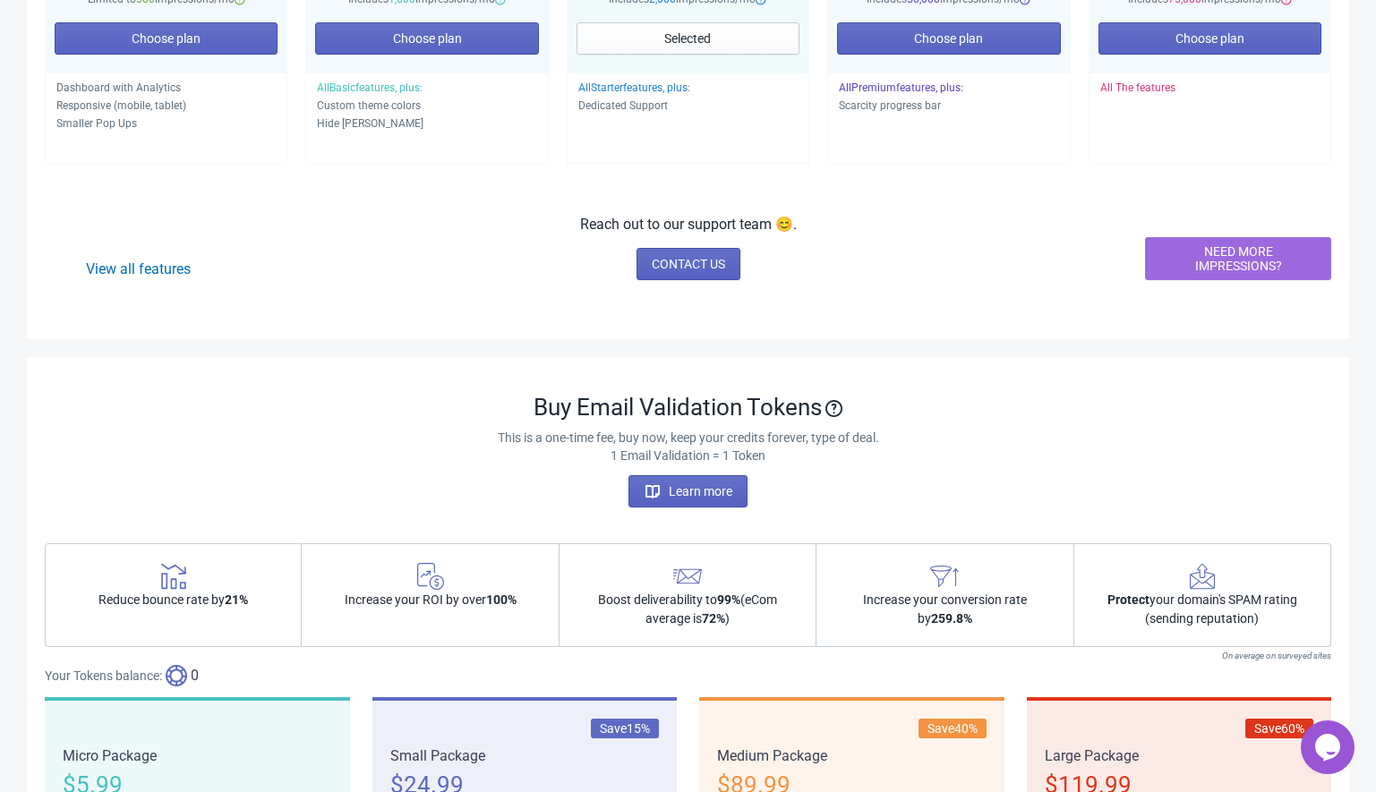
scroll to position [547, 0]
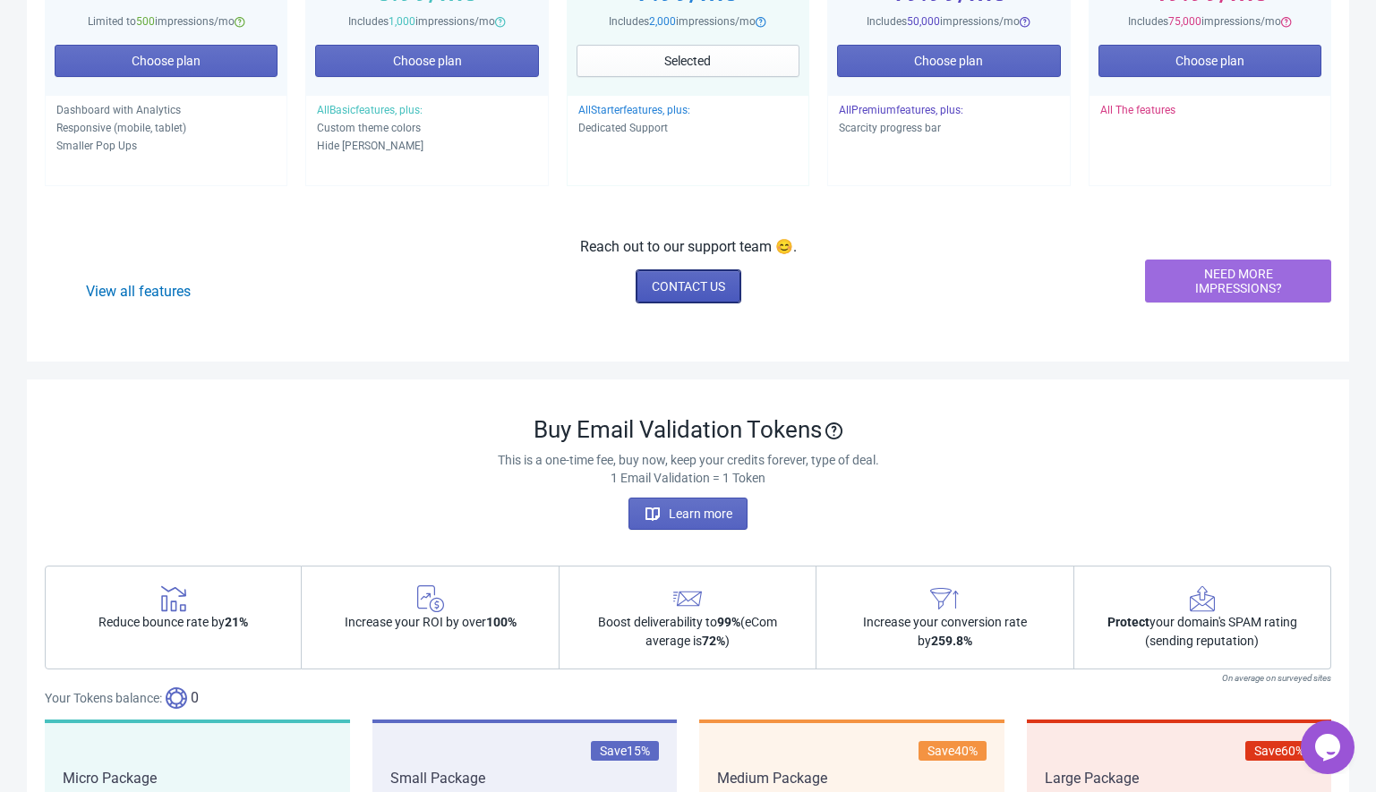
click at [682, 282] on span "CONTACT US" at bounding box center [688, 286] width 73 height 14
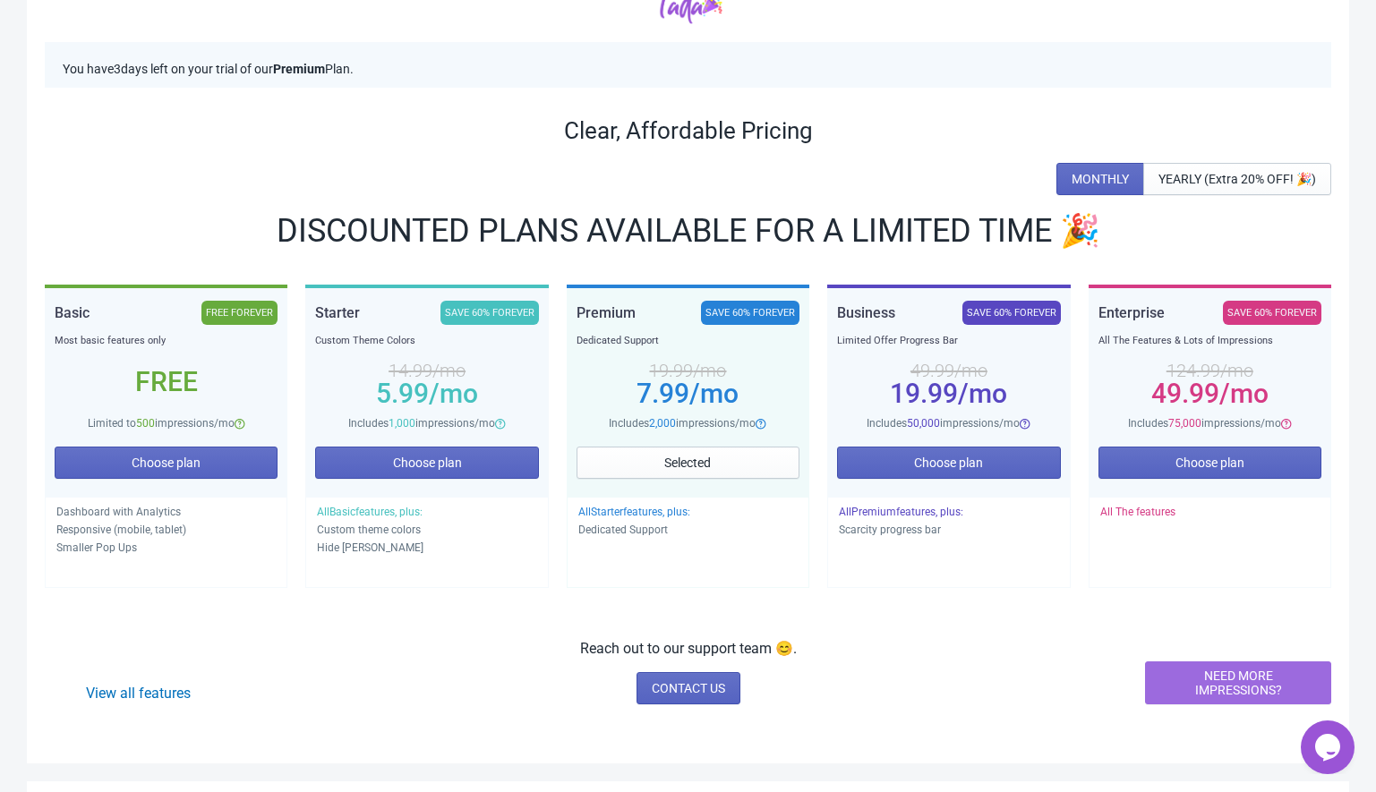
scroll to position [147, 0]
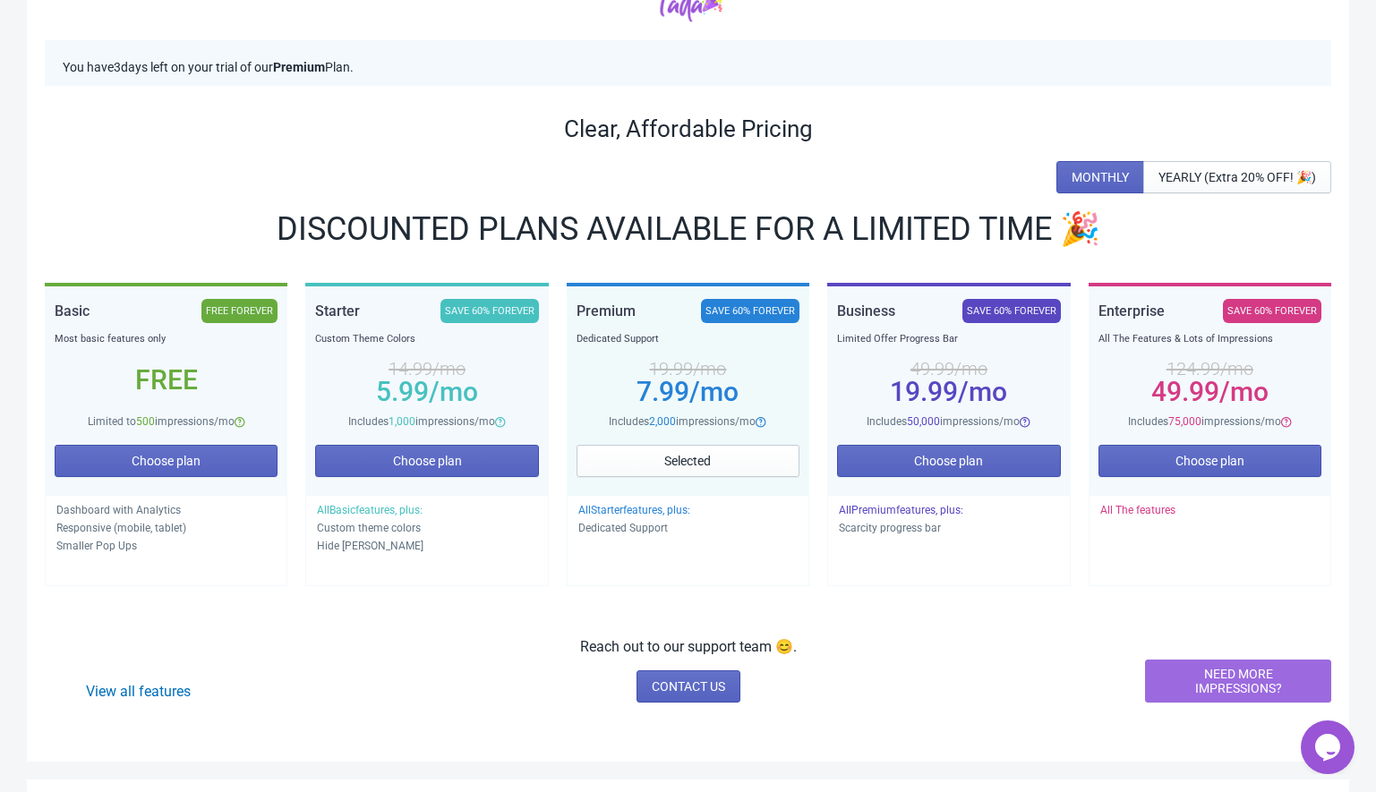
click at [1328, 748] on icon "Chat widget" at bounding box center [1327, 747] width 25 height 27
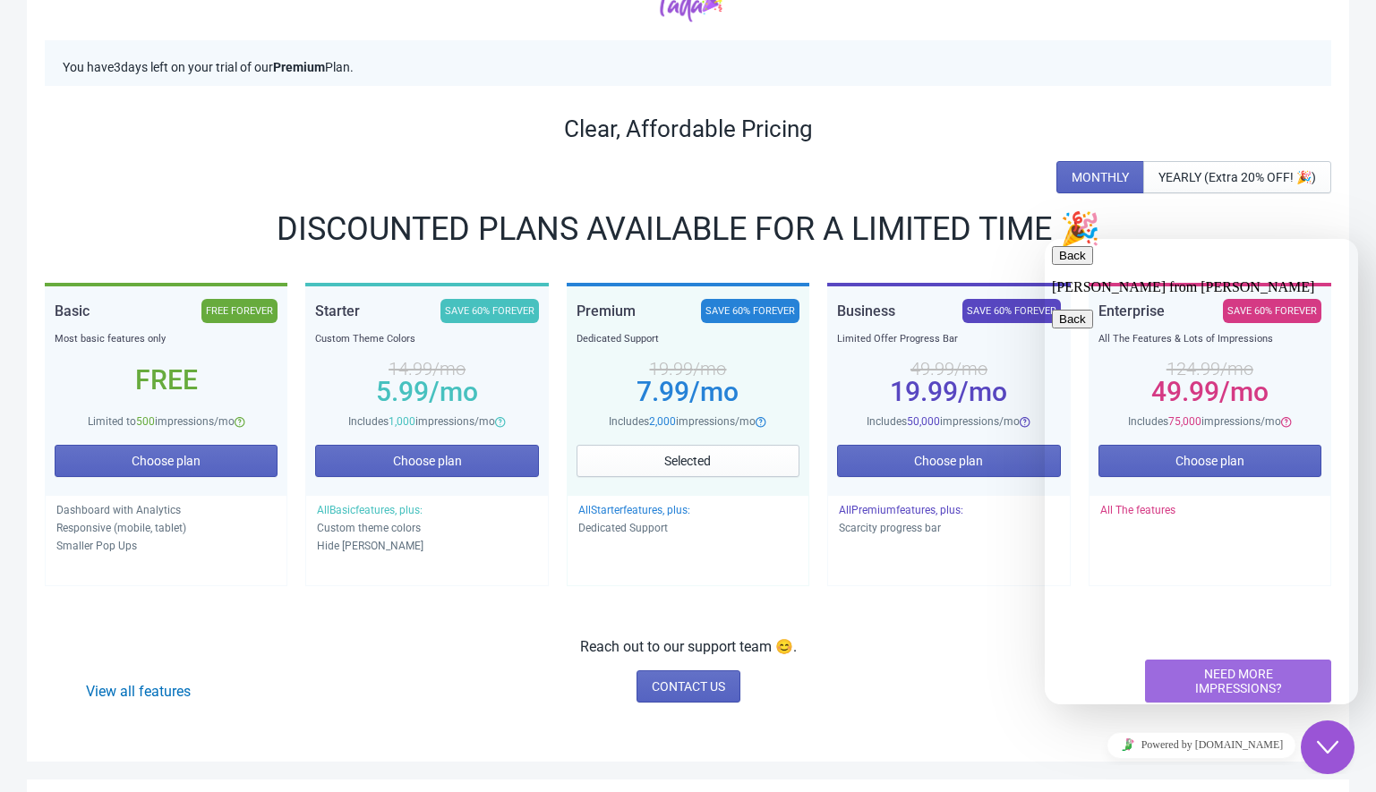
click at [1074, 265] on button "Back" at bounding box center [1072, 255] width 41 height 19
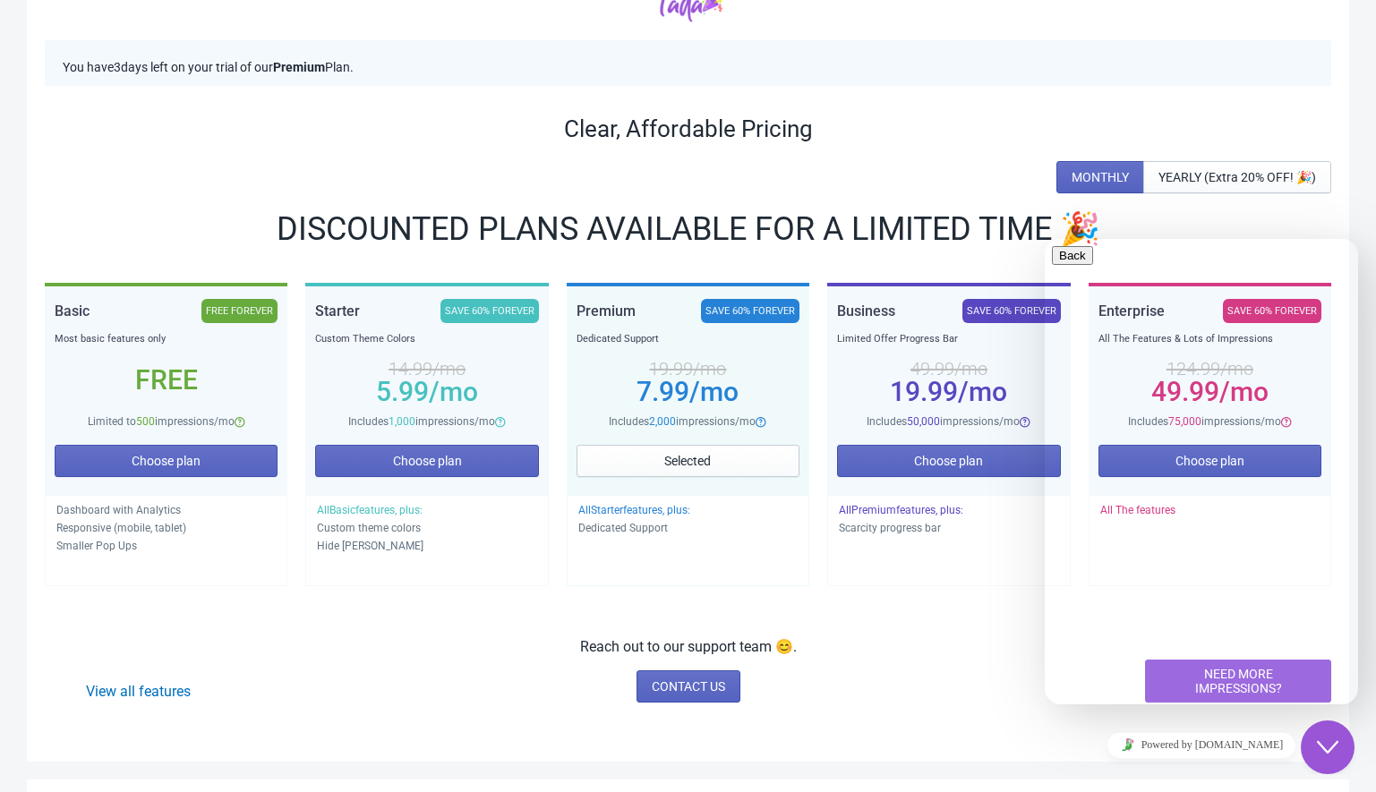
type input "-testing-mexico.myshopify.com"
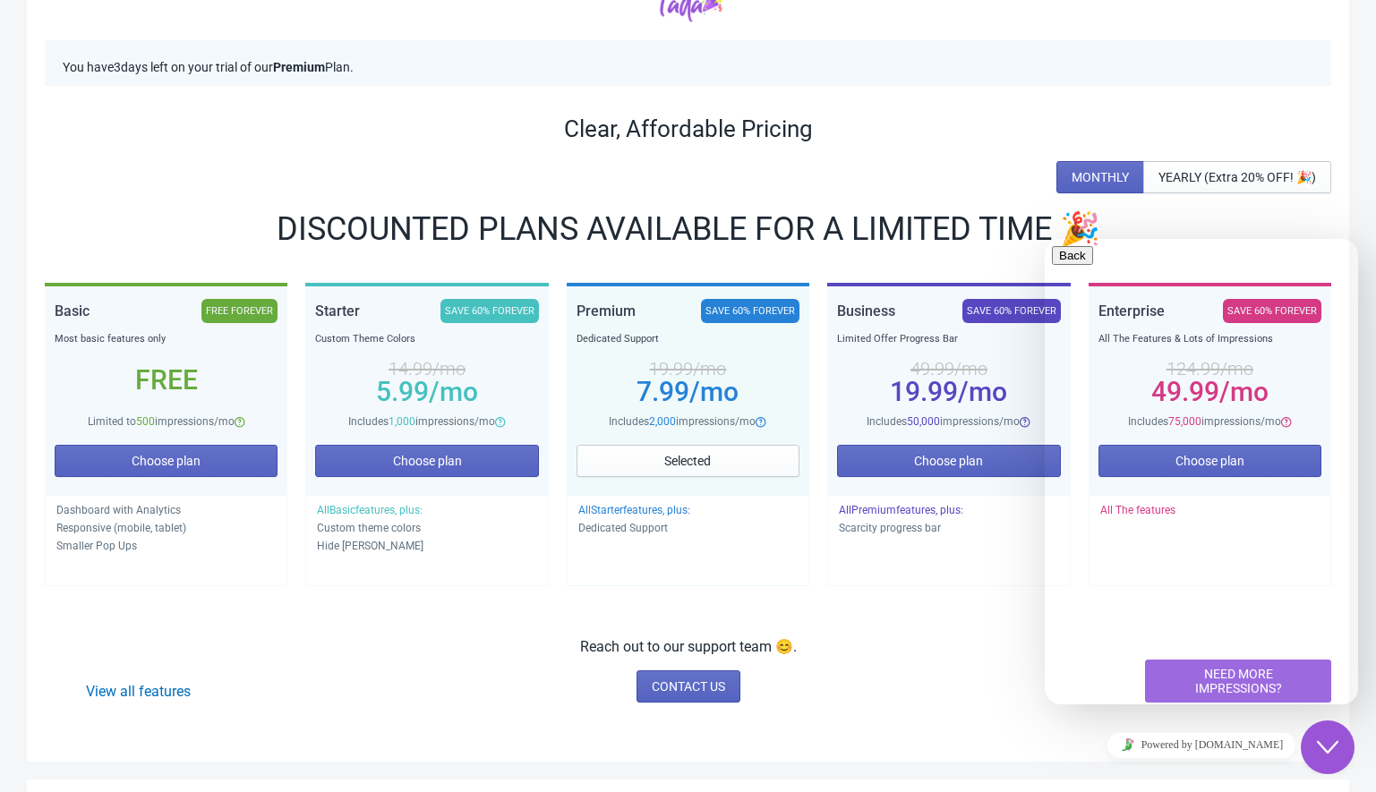
drag, startPoint x: 1151, startPoint y: 432, endPoint x: 1151, endPoint y: 442, distance: 9.8
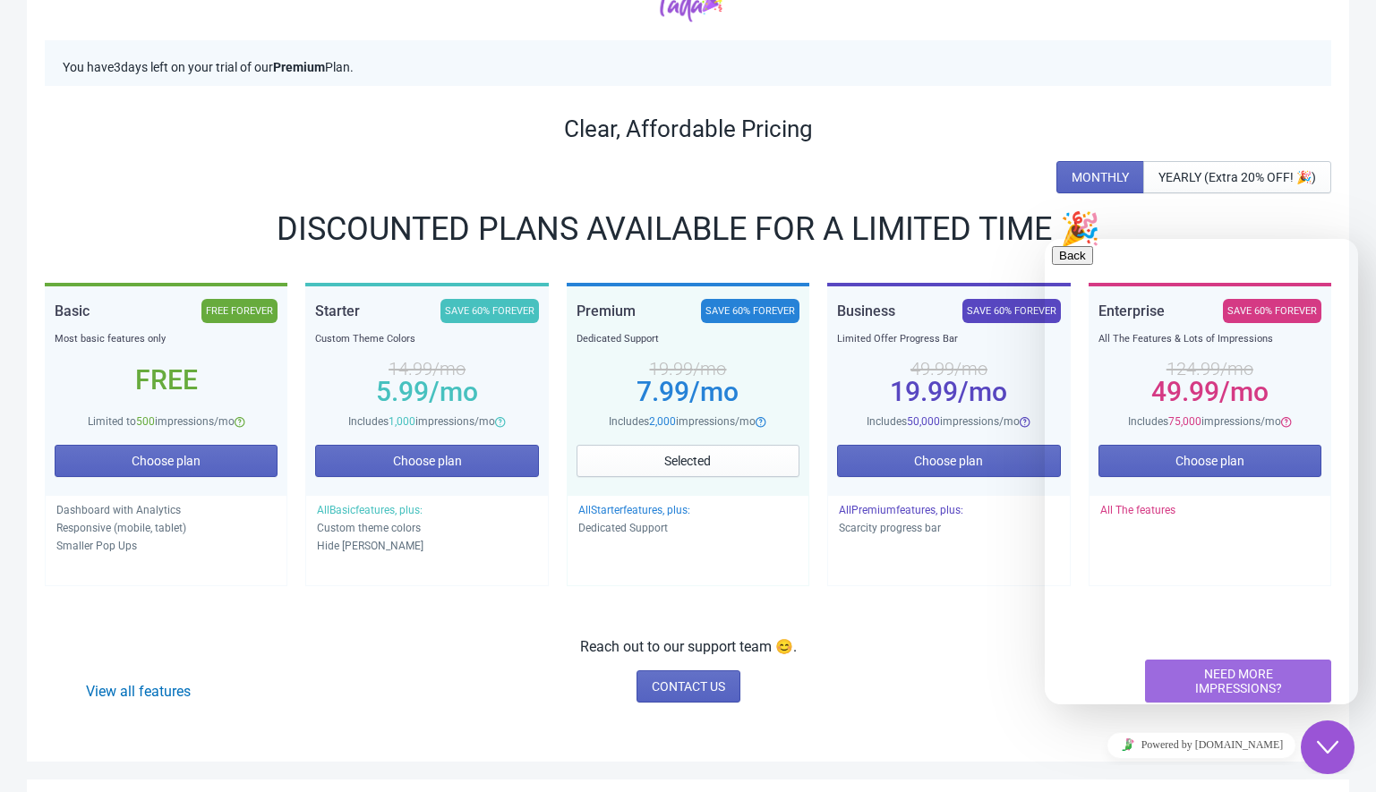
click at [936, 665] on div "View all features Reach out to our support team 😊. CONTACT US NEED MORE IMPRESS…" at bounding box center [688, 670] width 1287 height 66
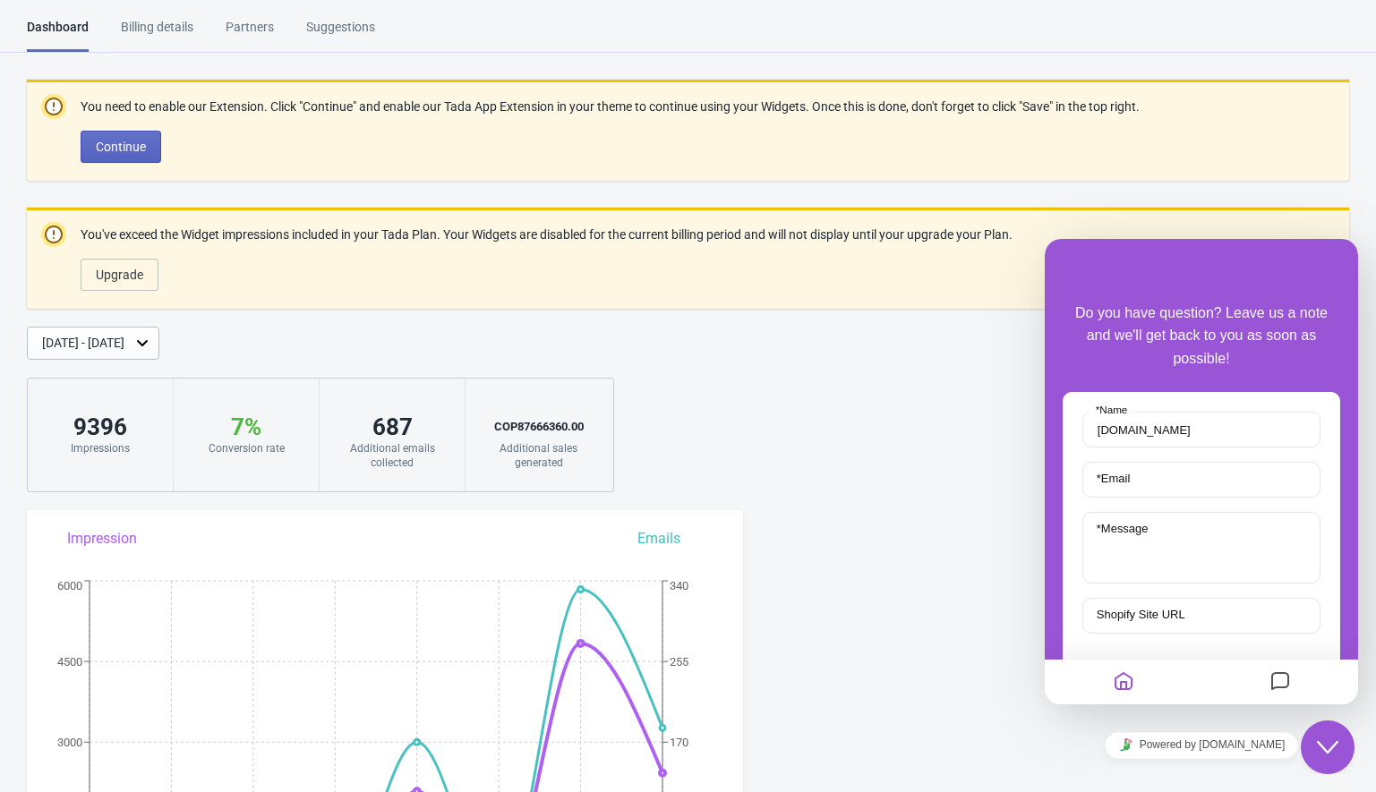
click at [684, 454] on div "You need to enable our Extension. Click "Continue" and enable our Tada App Exte…" at bounding box center [688, 286] width 1376 height 413
click at [913, 373] on div "You need to enable our Extension. Click "Continue" and enable our Tada App Exte…" at bounding box center [688, 286] width 1376 height 413
click at [1179, 432] on input "[DOMAIN_NAME]" at bounding box center [1202, 430] width 238 height 36
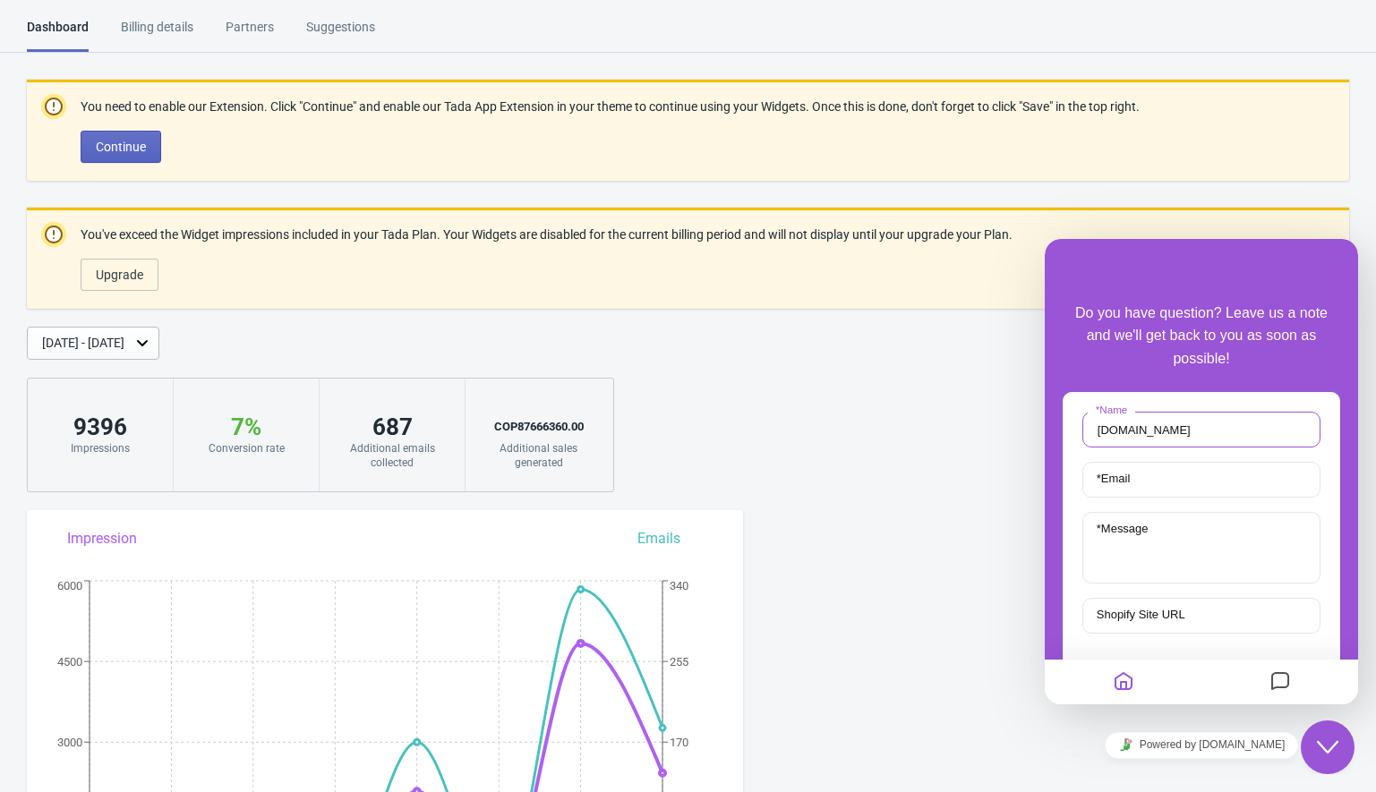
click at [1179, 432] on input "[DOMAIN_NAME]" at bounding box center [1202, 430] width 238 height 36
click at [1179, 435] on input "[DOMAIN_NAME]" at bounding box center [1202, 430] width 238 height 36
click at [92, 422] on div "9396" at bounding box center [100, 427] width 109 height 29
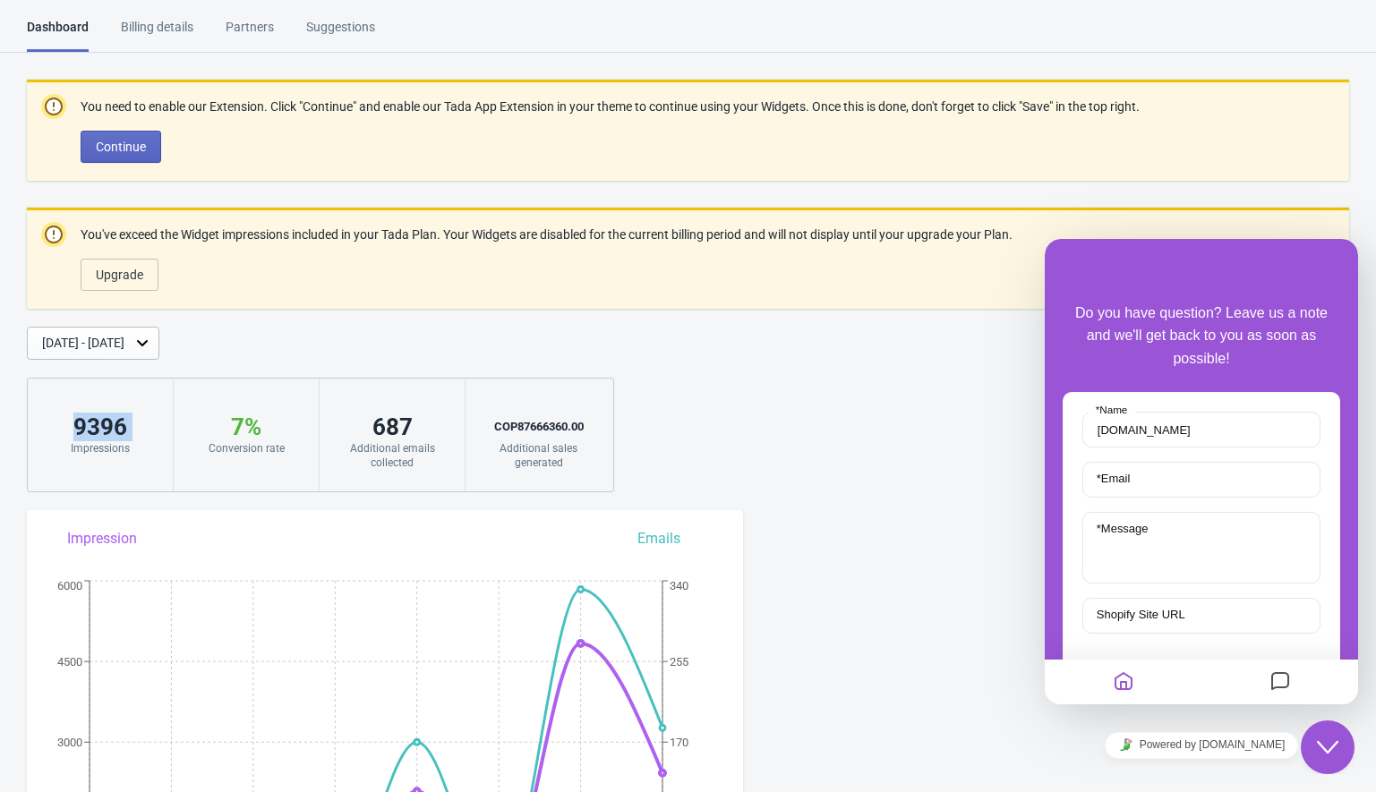
click at [92, 422] on div "9396" at bounding box center [100, 427] width 109 height 29
click at [91, 478] on div "9396 Impressions" at bounding box center [101, 435] width 146 height 113
click at [85, 439] on div "9396" at bounding box center [100, 427] width 109 height 29
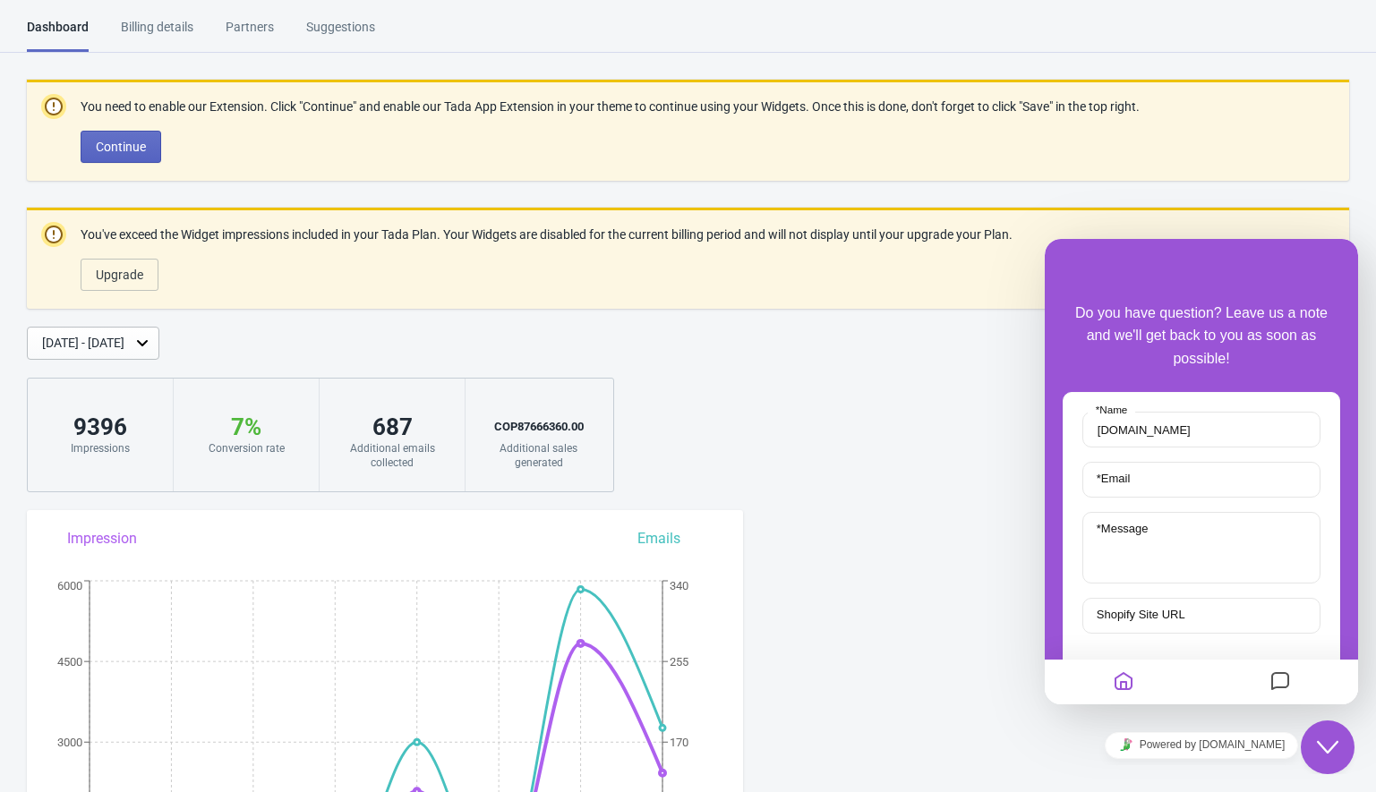
click at [96, 454] on div "Impressions" at bounding box center [100, 448] width 109 height 14
click at [73, 408] on div "9396 Impressions" at bounding box center [101, 435] width 146 height 113
click at [76, 426] on div "9396" at bounding box center [100, 427] width 109 height 29
click at [76, 425] on div "9396" at bounding box center [100, 427] width 109 height 29
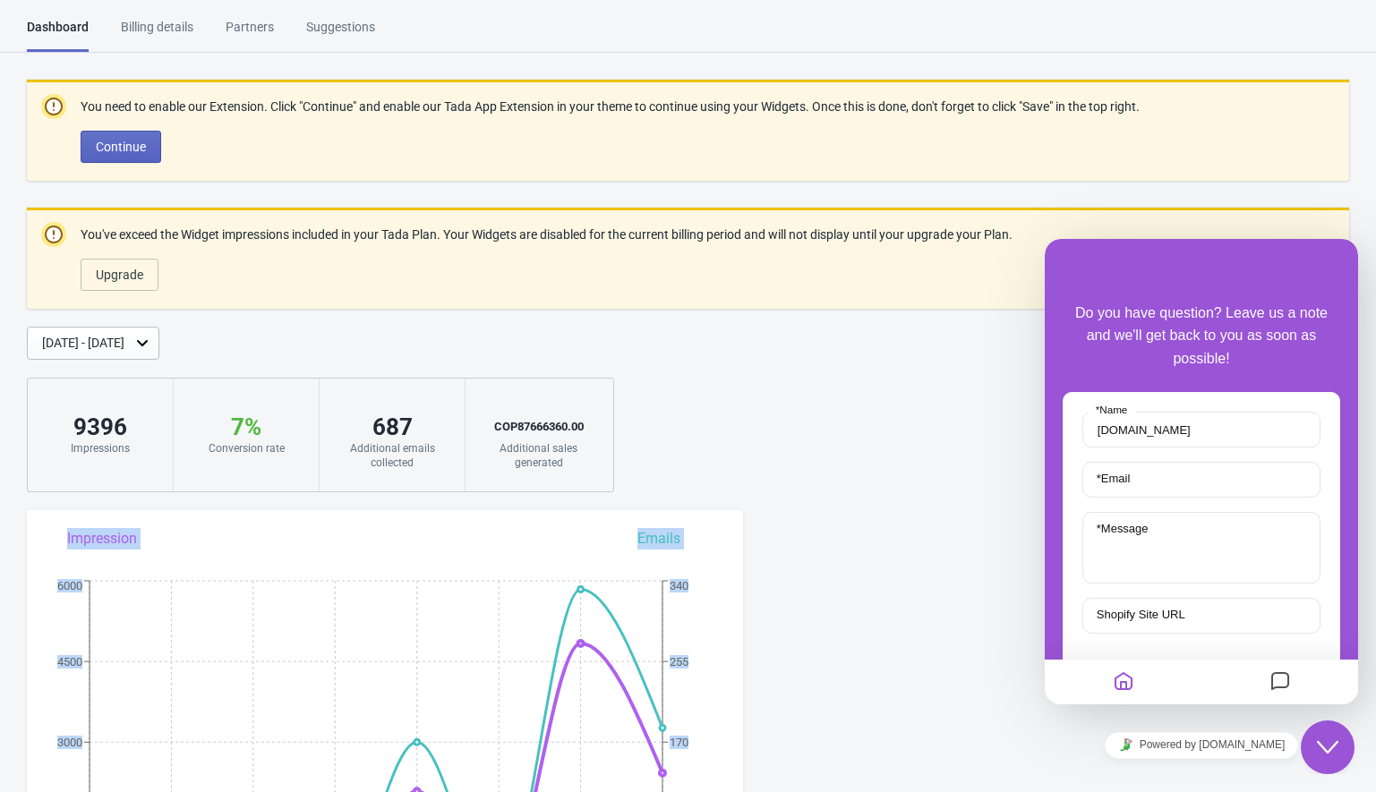
click at [717, 452] on div "You need to enable our Extension. Click "Continue" and enable our Tada App Exte…" at bounding box center [688, 286] width 1376 height 413
click at [1194, 430] on input "[DOMAIN_NAME]" at bounding box center [1202, 430] width 238 height 36
click at [1194, 428] on input "[DOMAIN_NAME]" at bounding box center [1202, 430] width 238 height 36
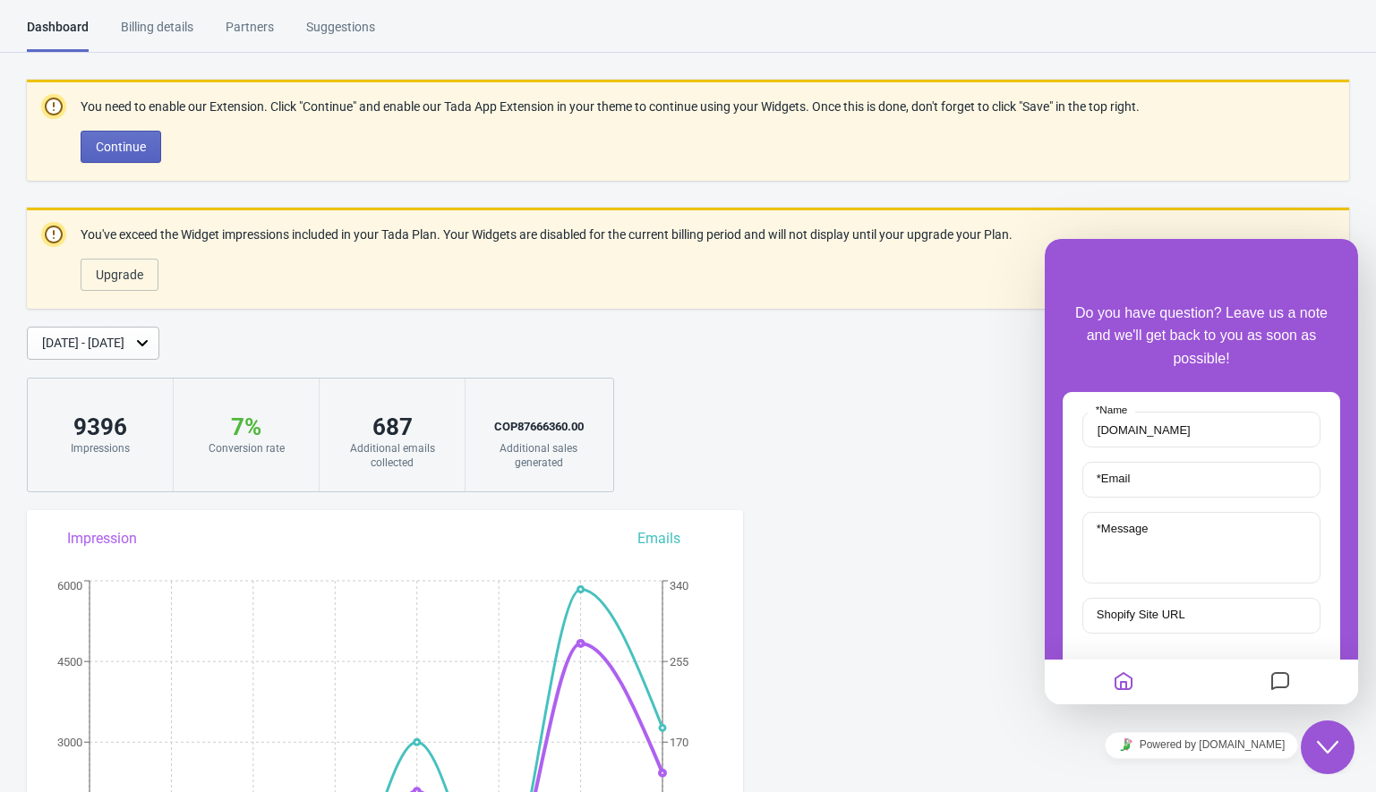
drag, startPoint x: 1141, startPoint y: 478, endPoint x: 1142, endPoint y: 489, distance: 10.8
click at [1141, 485] on div "* Email" at bounding box center [1202, 480] width 238 height 36
click at [1143, 543] on textarea "* Message" at bounding box center [1202, 548] width 238 height 72
click at [1272, 671] on icon "Messages" at bounding box center [1280, 682] width 21 height 35
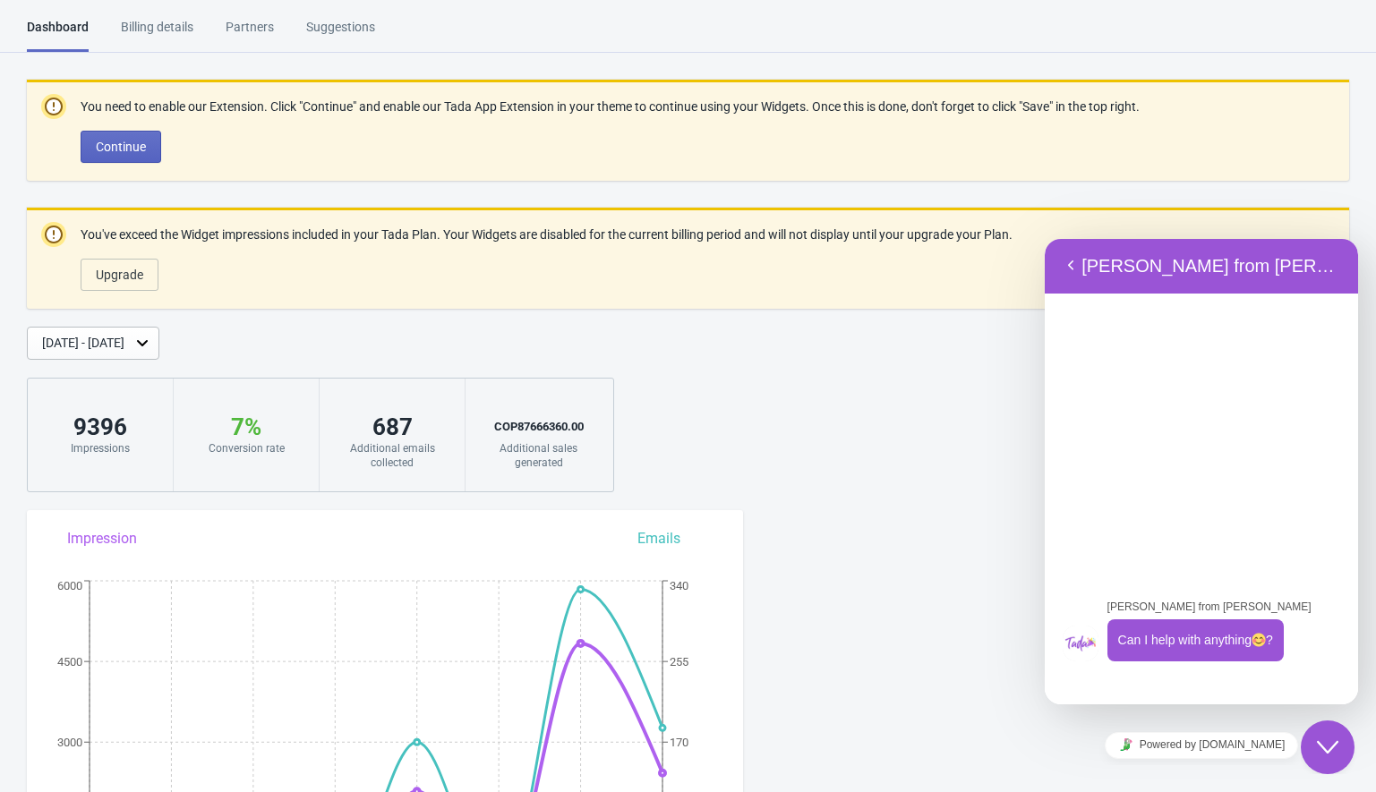
click at [1117, 680] on div "Jeremy from Tada Can I help with anything ? 12:27" at bounding box center [1201, 499] width 313 height 412
click at [1116, 683] on div "Jeremy from Tada Can I help with anything ? 12:27" at bounding box center [1201, 499] width 313 height 412
click at [1116, 682] on div "Jeremy from Tada Can I help with anything ? 12:27" at bounding box center [1201, 499] width 313 height 412
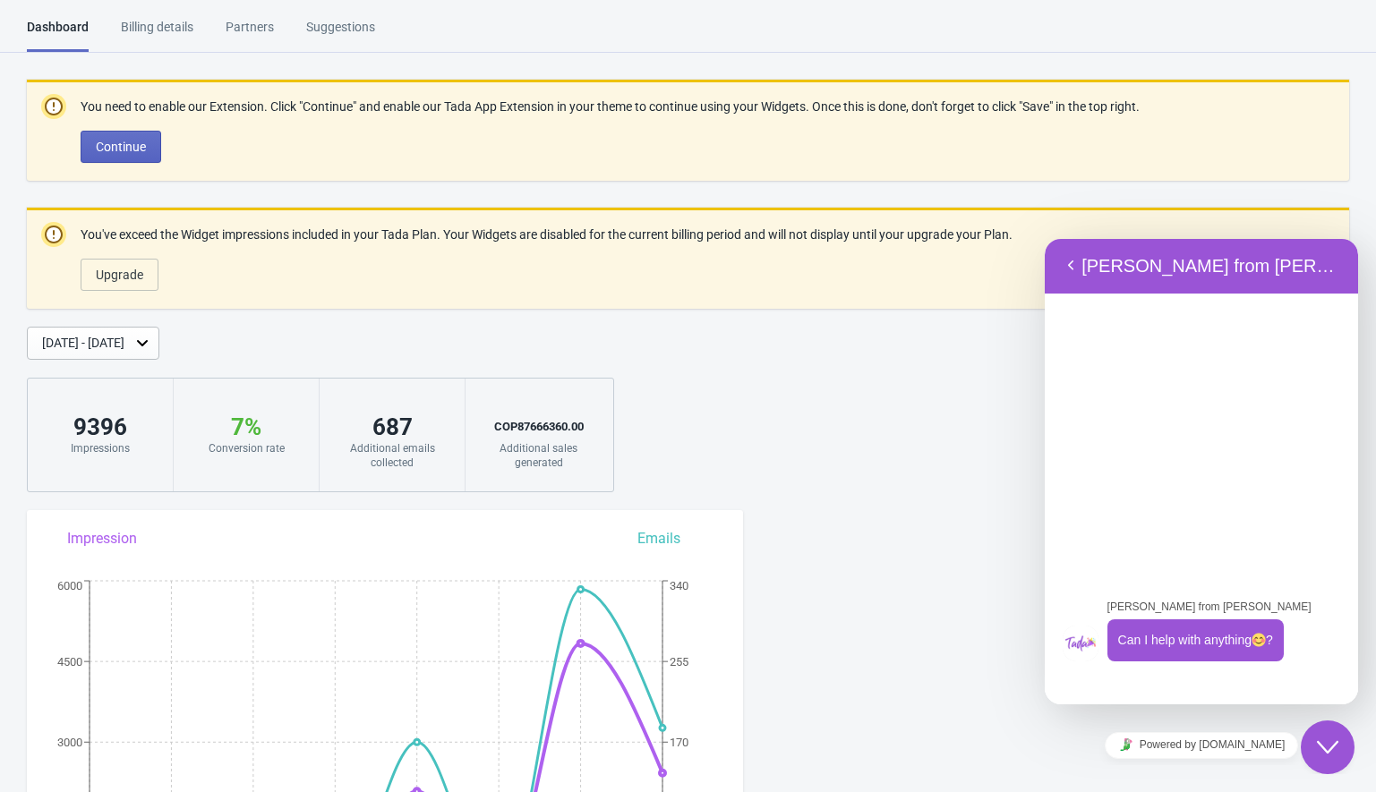
click at [1215, 690] on div "Jeremy from Tada Can I help with anything ? 12:27" at bounding box center [1201, 499] width 313 height 412
click at [1215, 689] on div "Jeremy from Tada Can I help with anything ? 12:27" at bounding box center [1201, 499] width 313 height 412
click at [1215, 688] on div "Jeremy from Tada Can I help with anything ? 12:27" at bounding box center [1201, 499] width 313 height 412
click at [1215, 685] on div "Jeremy from Tada Can I help with anything ? 12:27" at bounding box center [1201, 499] width 313 height 412
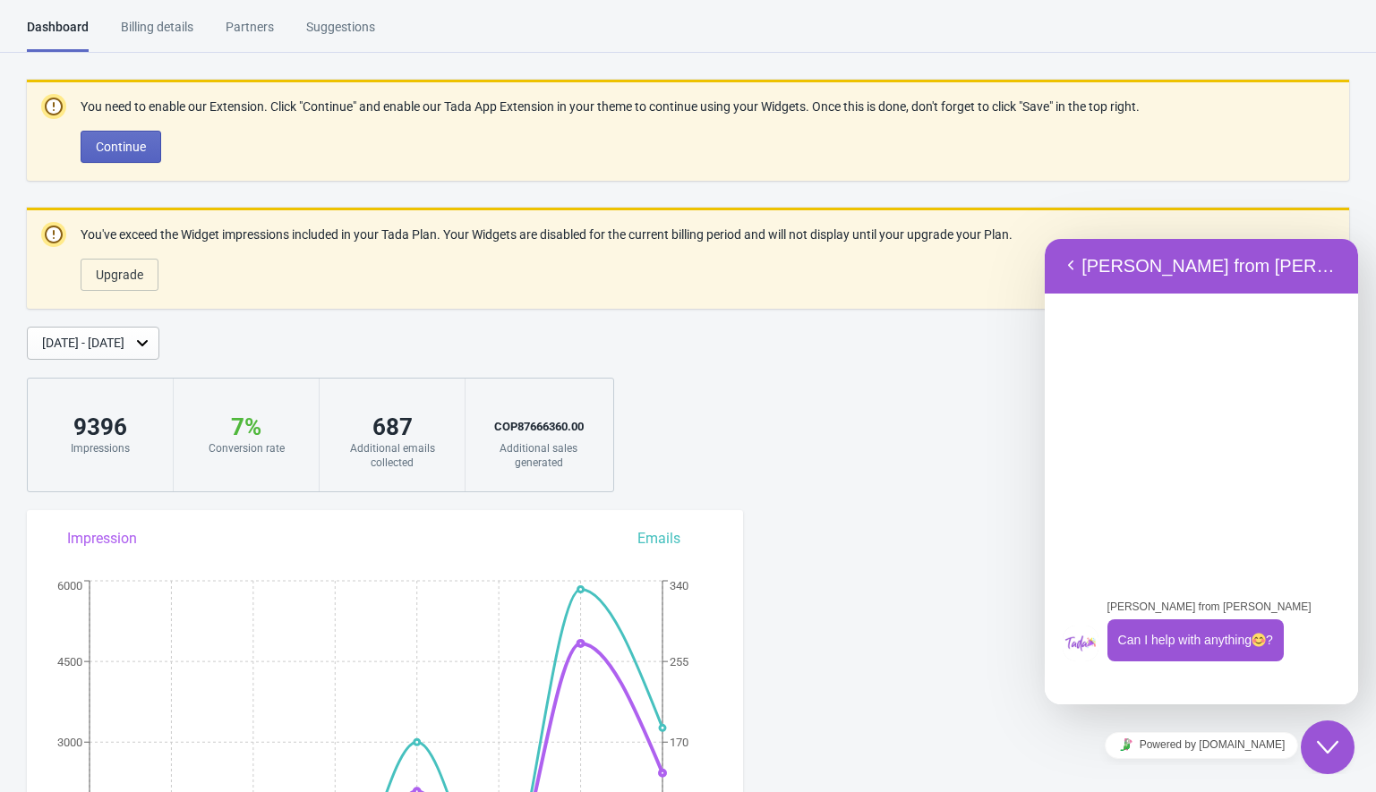
click at [1215, 685] on div "Jeremy from Tada Can I help with anything ? 12:27" at bounding box center [1201, 499] width 313 height 412
click at [1215, 686] on div "Jeremy from Tada Can I help with anything ? 12:27" at bounding box center [1201, 499] width 313 height 412
click at [1108, 378] on div "Jeremy from Tada Can I help with anything ? 12:27" at bounding box center [1201, 499] width 313 height 412
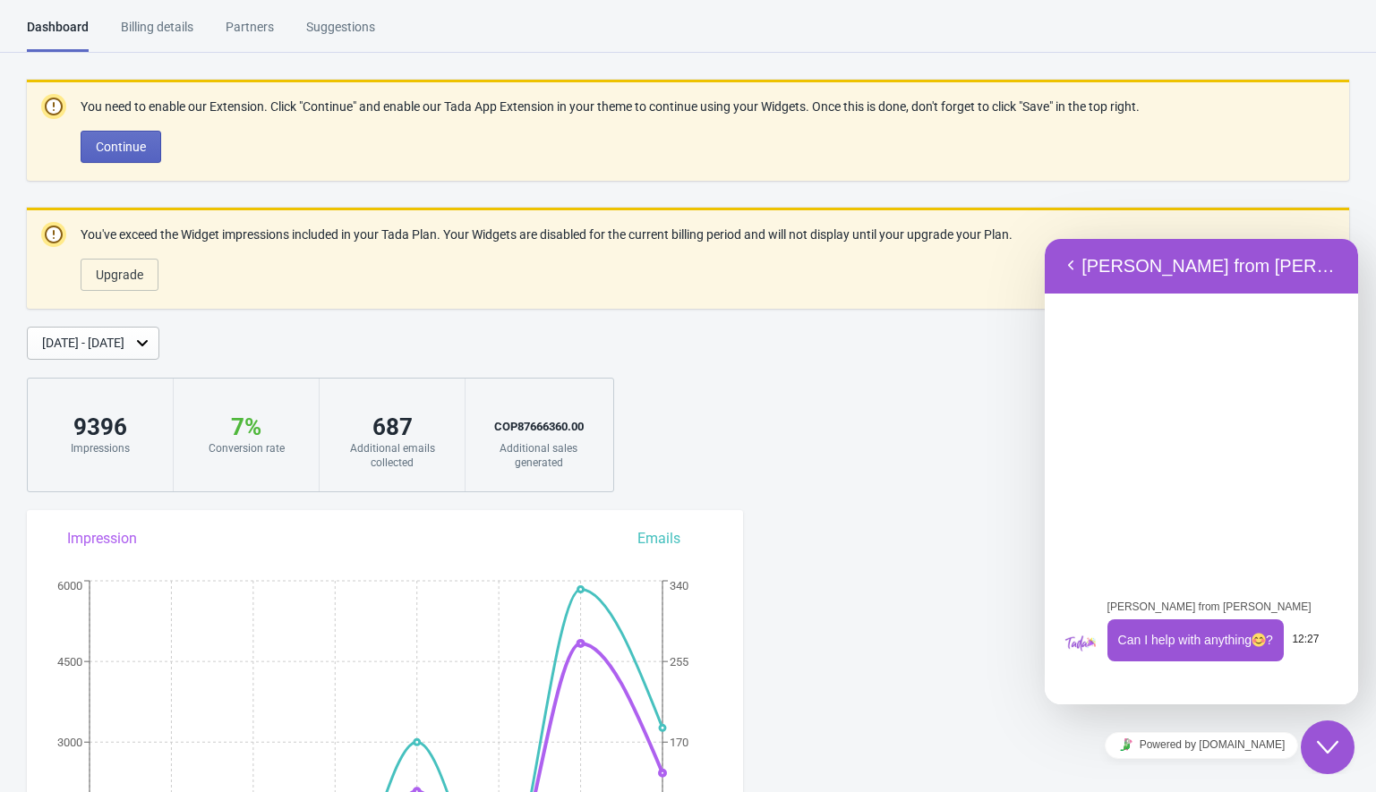
click at [1163, 633] on span "Can I help with anything ?" at bounding box center [1195, 640] width 155 height 14
click at [141, 435] on div "9396" at bounding box center [100, 427] width 109 height 29
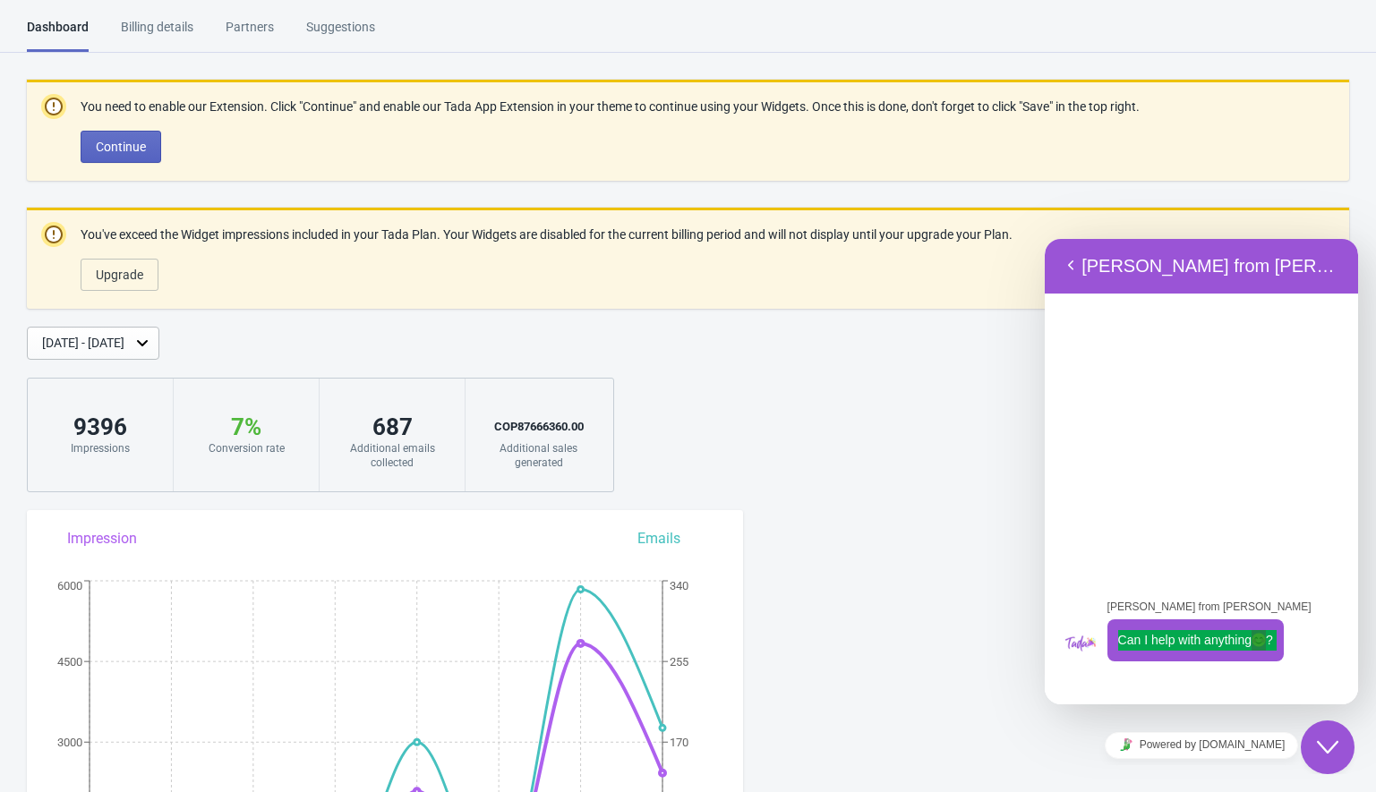
click at [78, 403] on div "9396 Impressions" at bounding box center [101, 435] width 146 height 113
click at [146, 458] on div "9396 Impressions" at bounding box center [101, 435] width 146 height 113
click at [101, 427] on div "9396" at bounding box center [100, 427] width 109 height 29
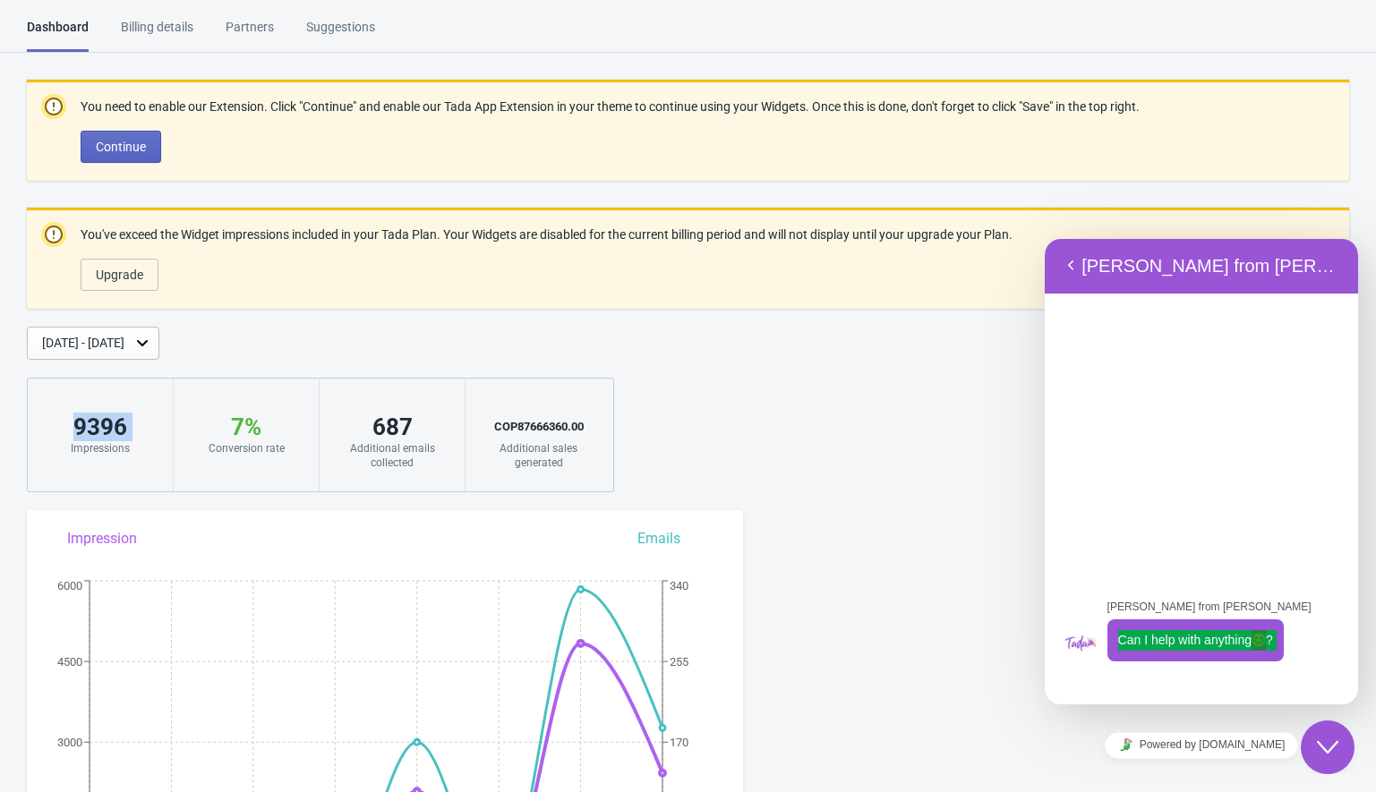
click at [101, 427] on div "9396" at bounding box center [100, 427] width 109 height 29
click at [107, 432] on div "9396" at bounding box center [100, 427] width 109 height 29
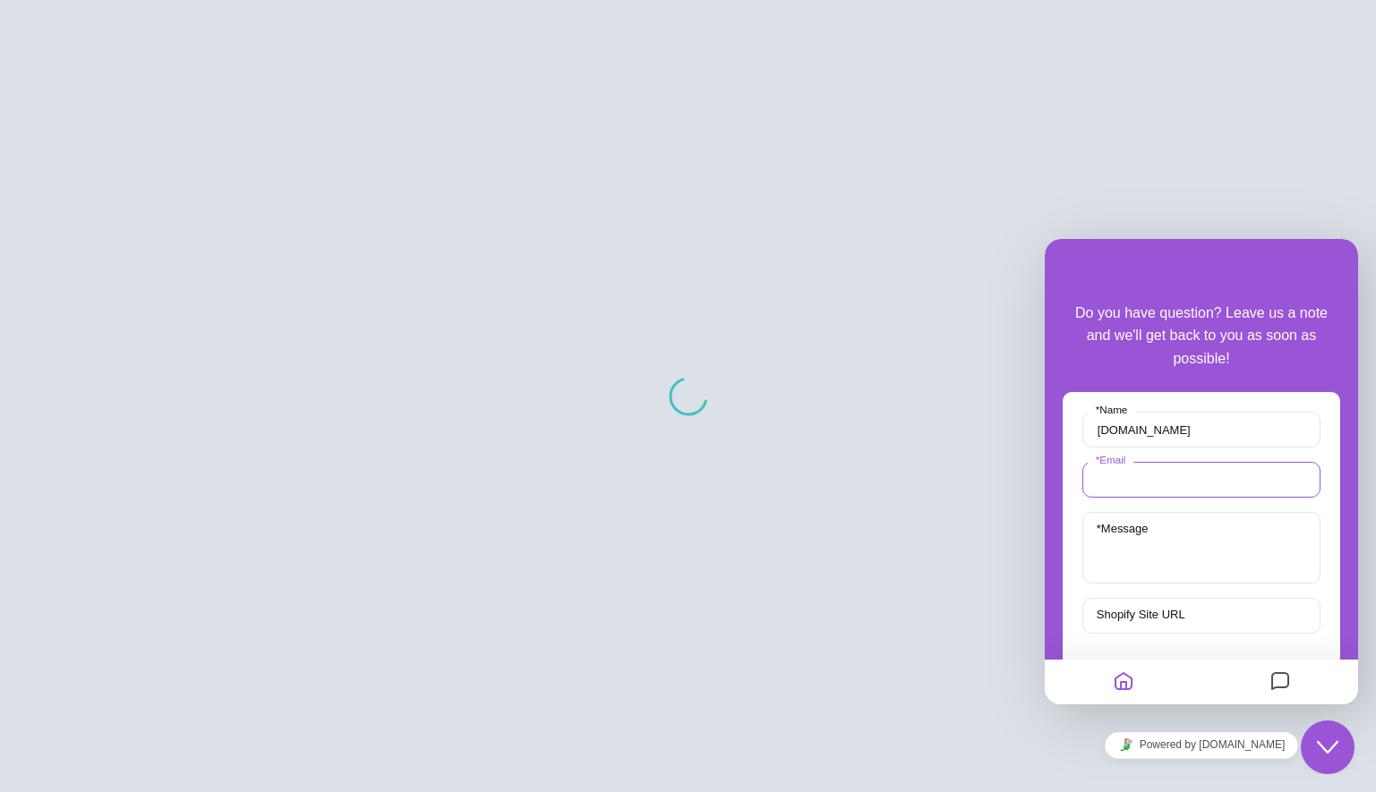
click at [1160, 476] on input "* Email" at bounding box center [1202, 480] width 238 height 36
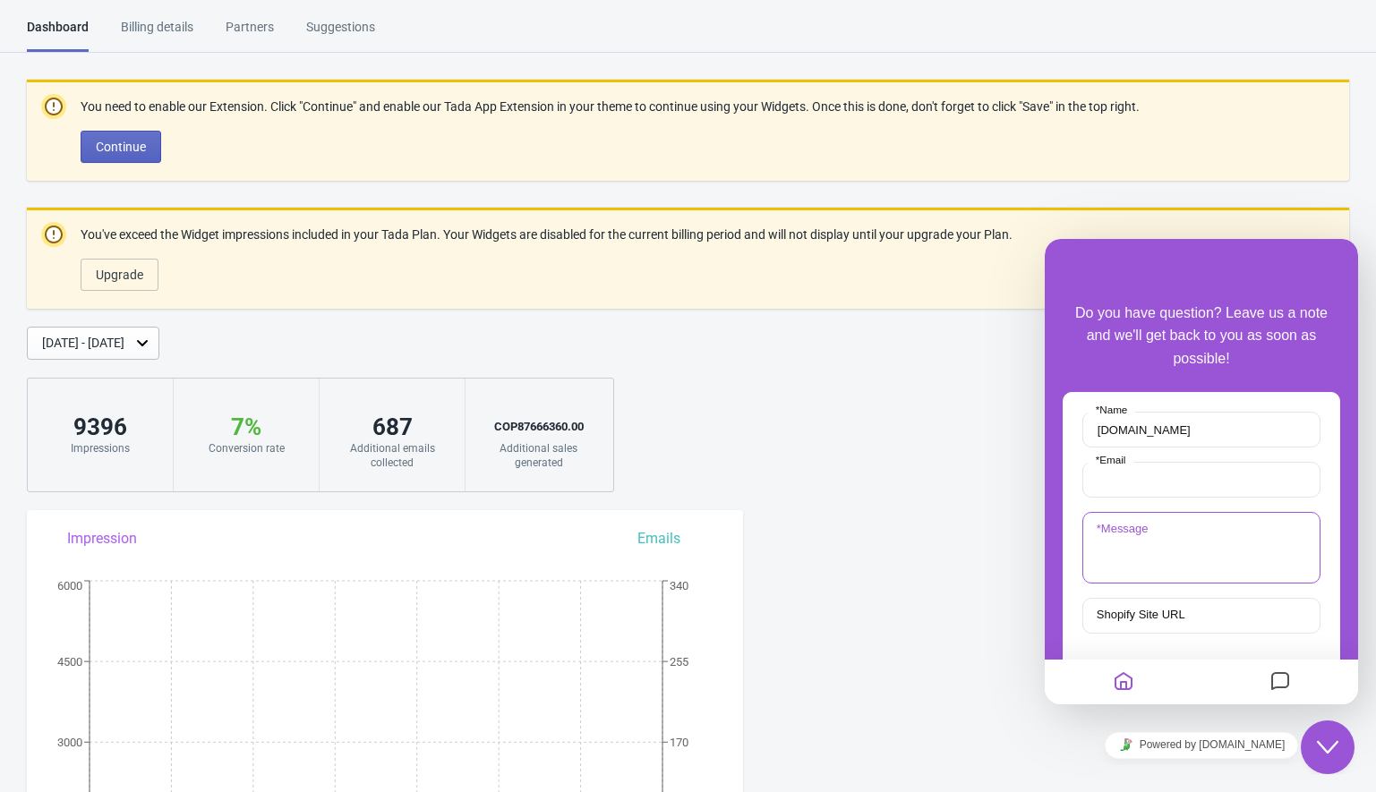
click at [1099, 539] on div "* Message" at bounding box center [1202, 548] width 238 height 72
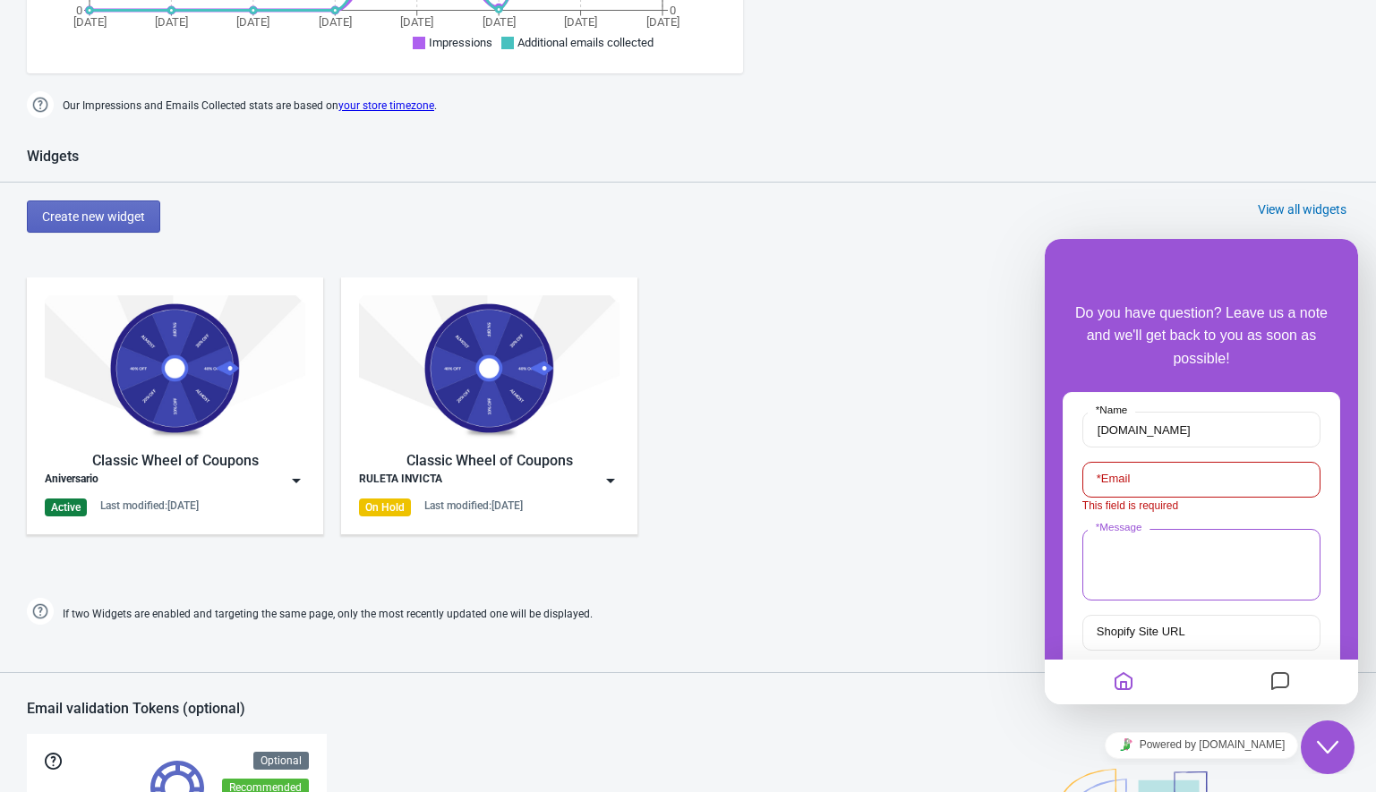
scroll to position [1362, 0]
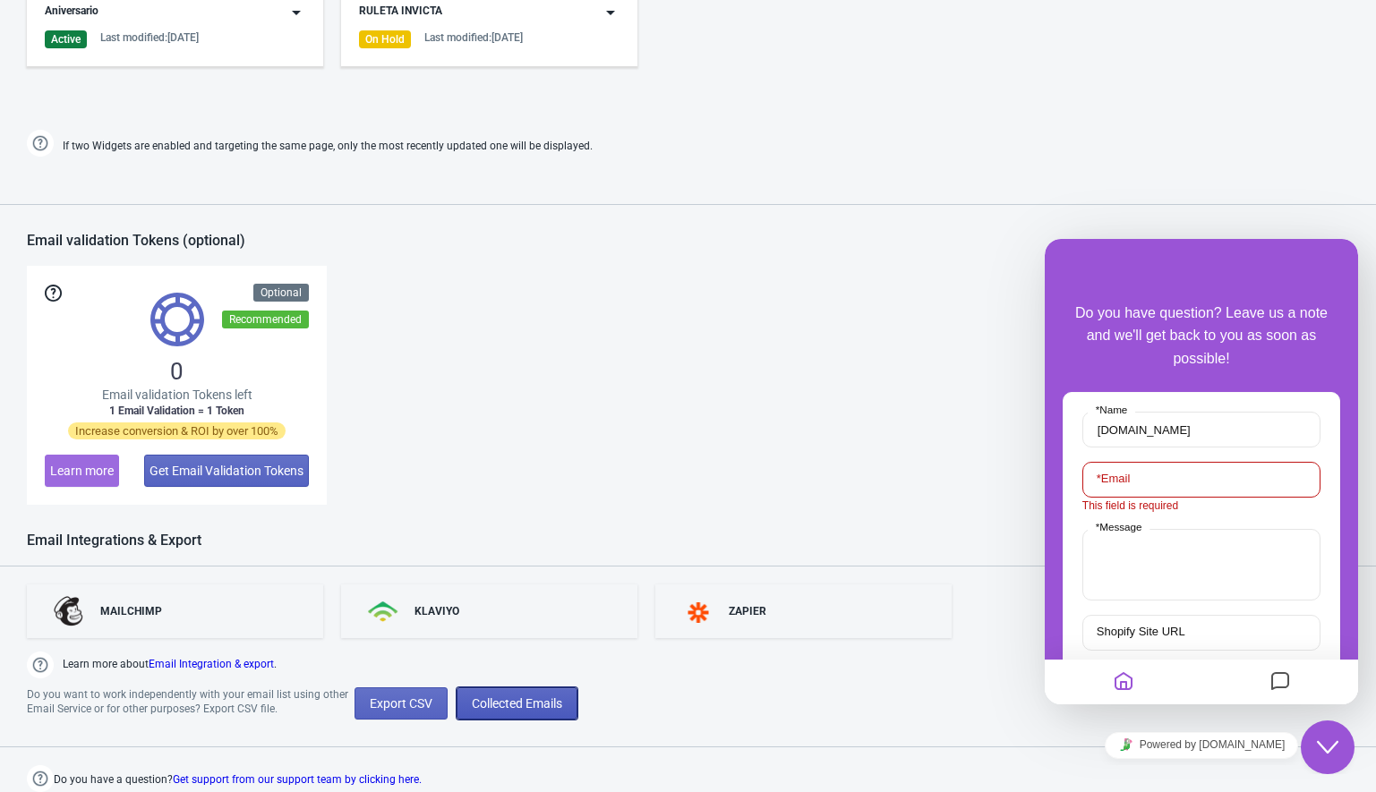
click at [507, 704] on span "Collected Emails" at bounding box center [517, 704] width 90 height 14
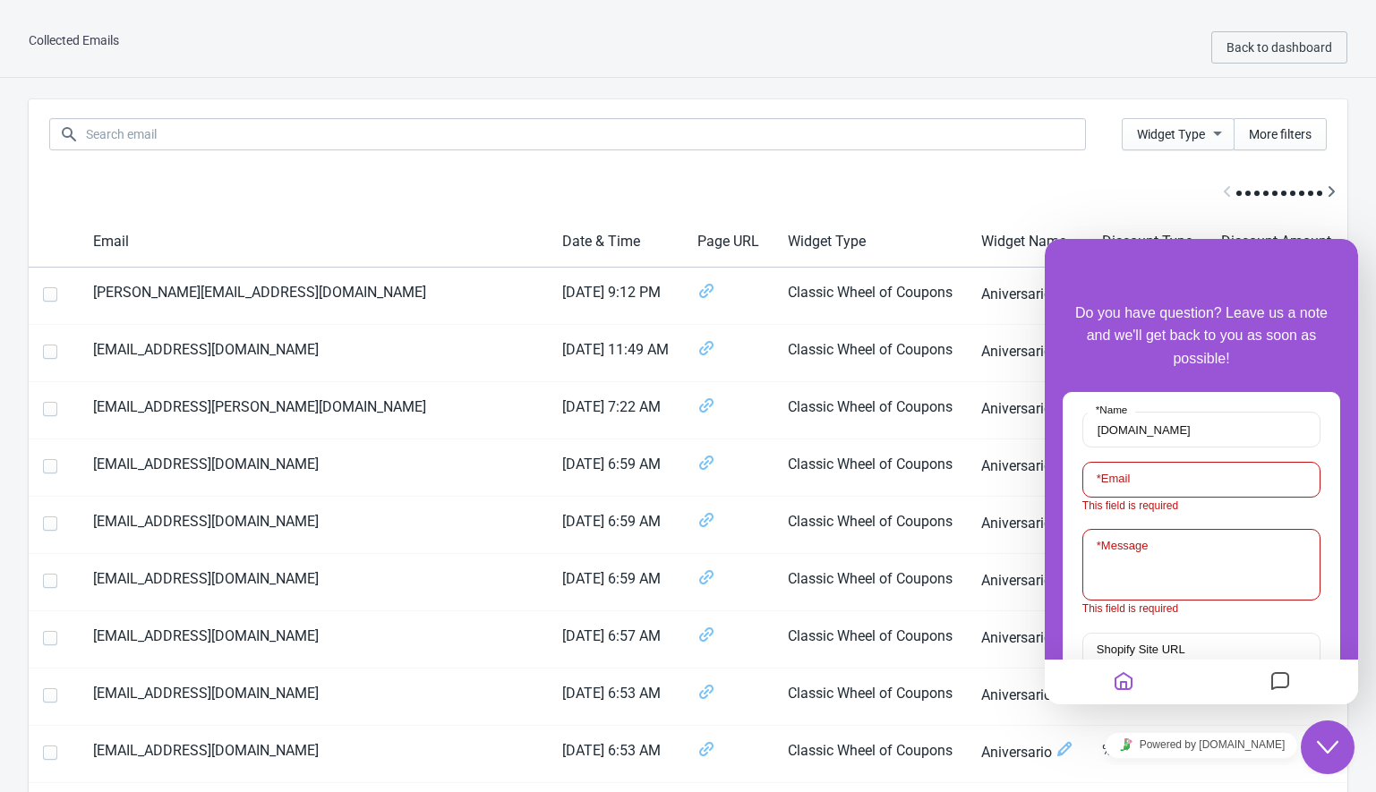
click at [1322, 745] on icon "Chat widget" at bounding box center [1327, 747] width 21 height 13
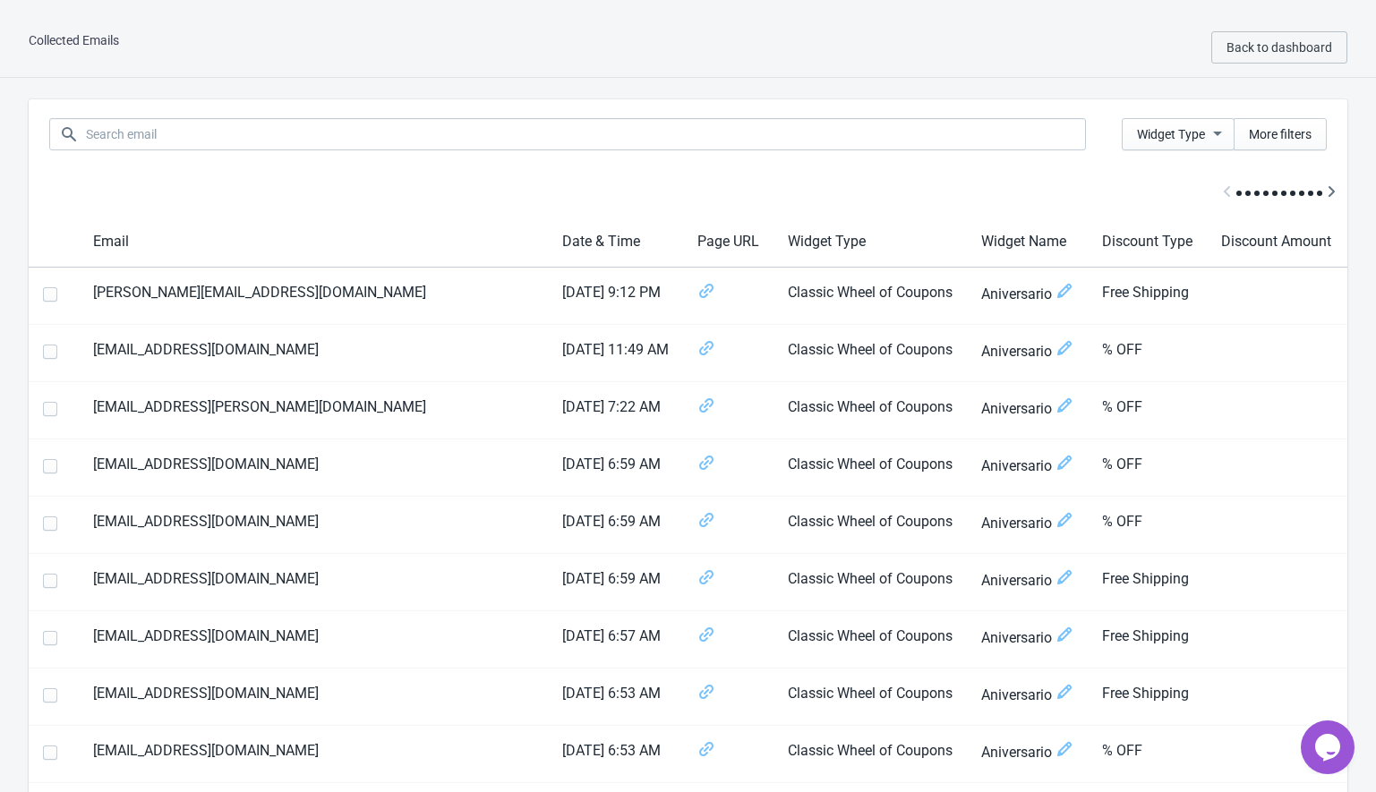
click at [1323, 743] on icon "Chat widget" at bounding box center [1327, 747] width 25 height 27
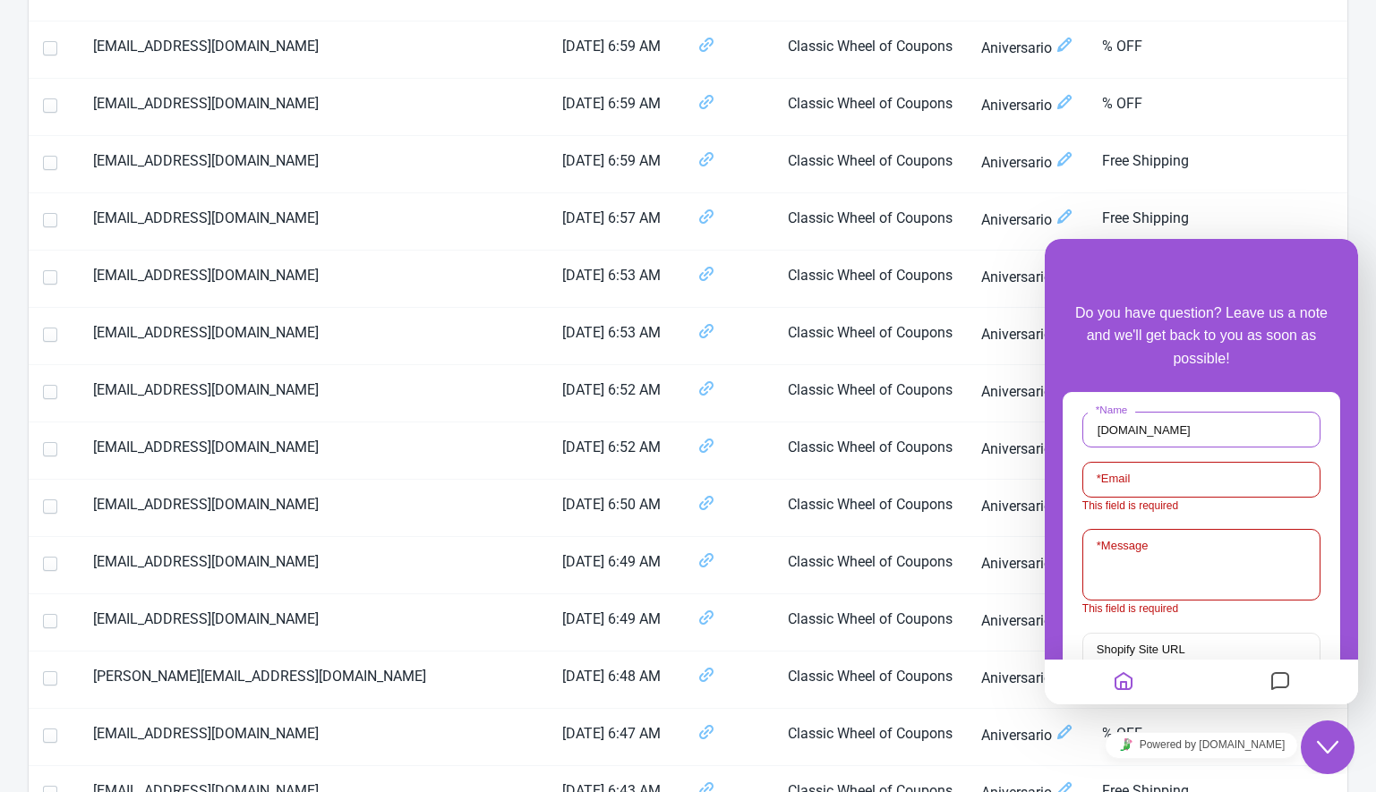
click at [1140, 428] on input "[DOMAIN_NAME]" at bounding box center [1202, 430] width 238 height 36
type input "Brayan Arrigui"
click at [1143, 490] on input "* Email" at bounding box center [1202, 480] width 238 height 36
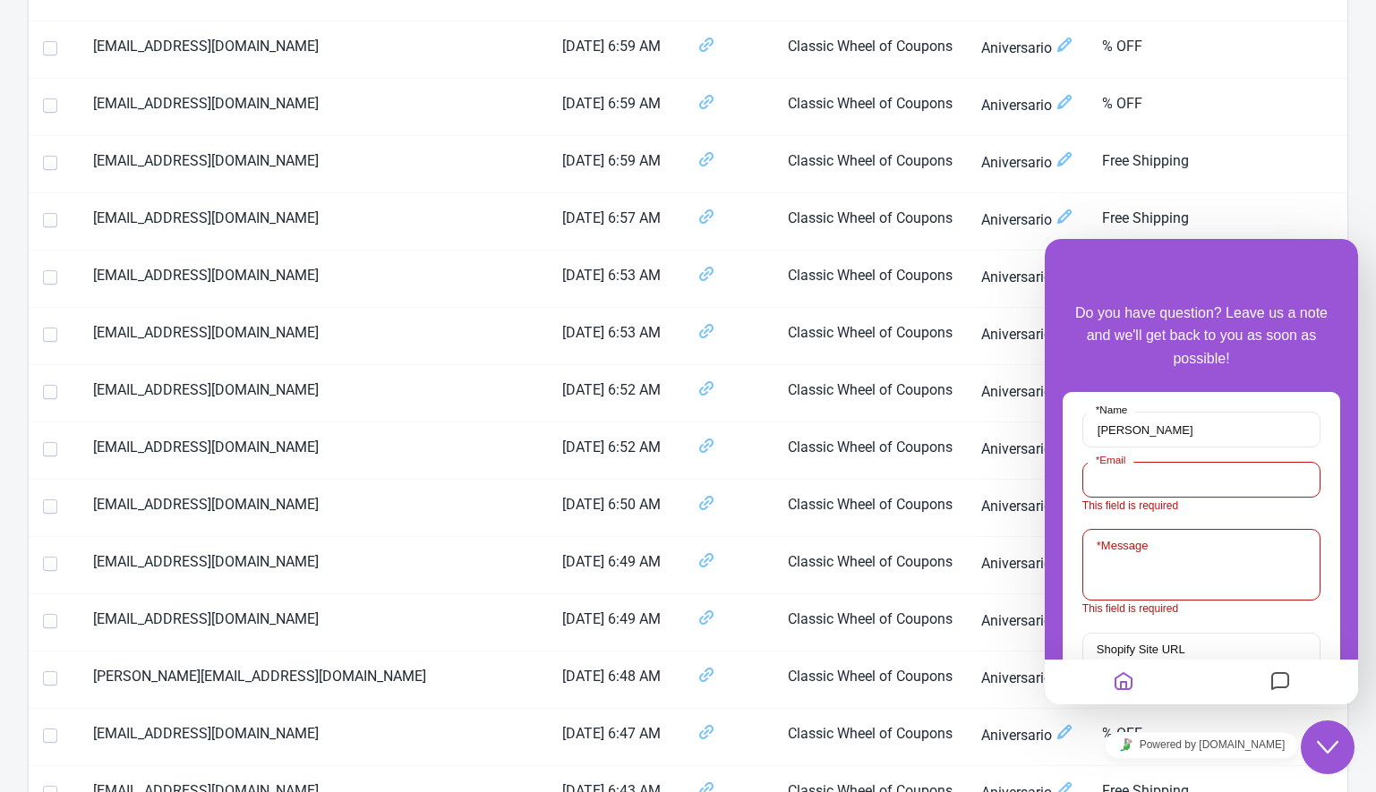
type input "brian180531@gmail.com"
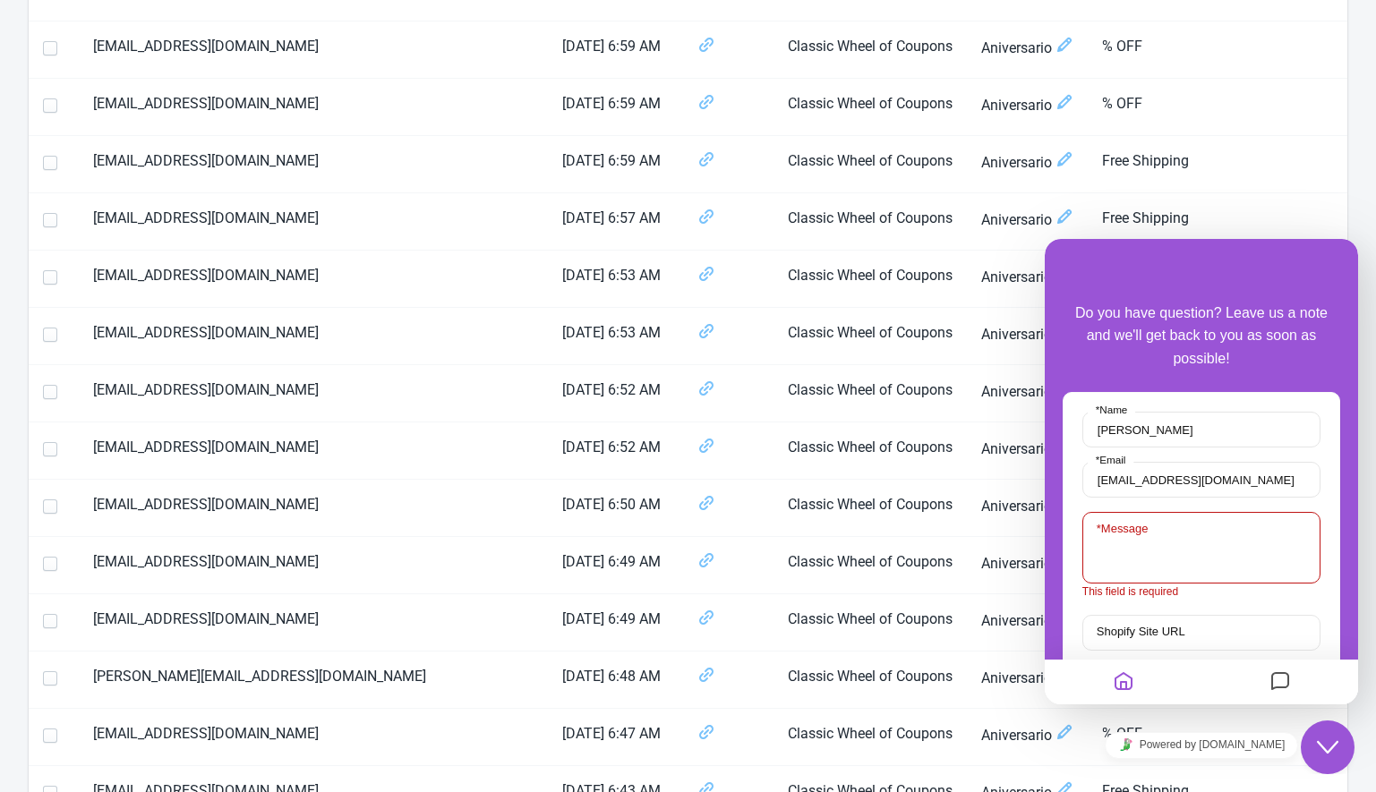
click at [1130, 542] on div "* Message This field is required" at bounding box center [1202, 556] width 238 height 89
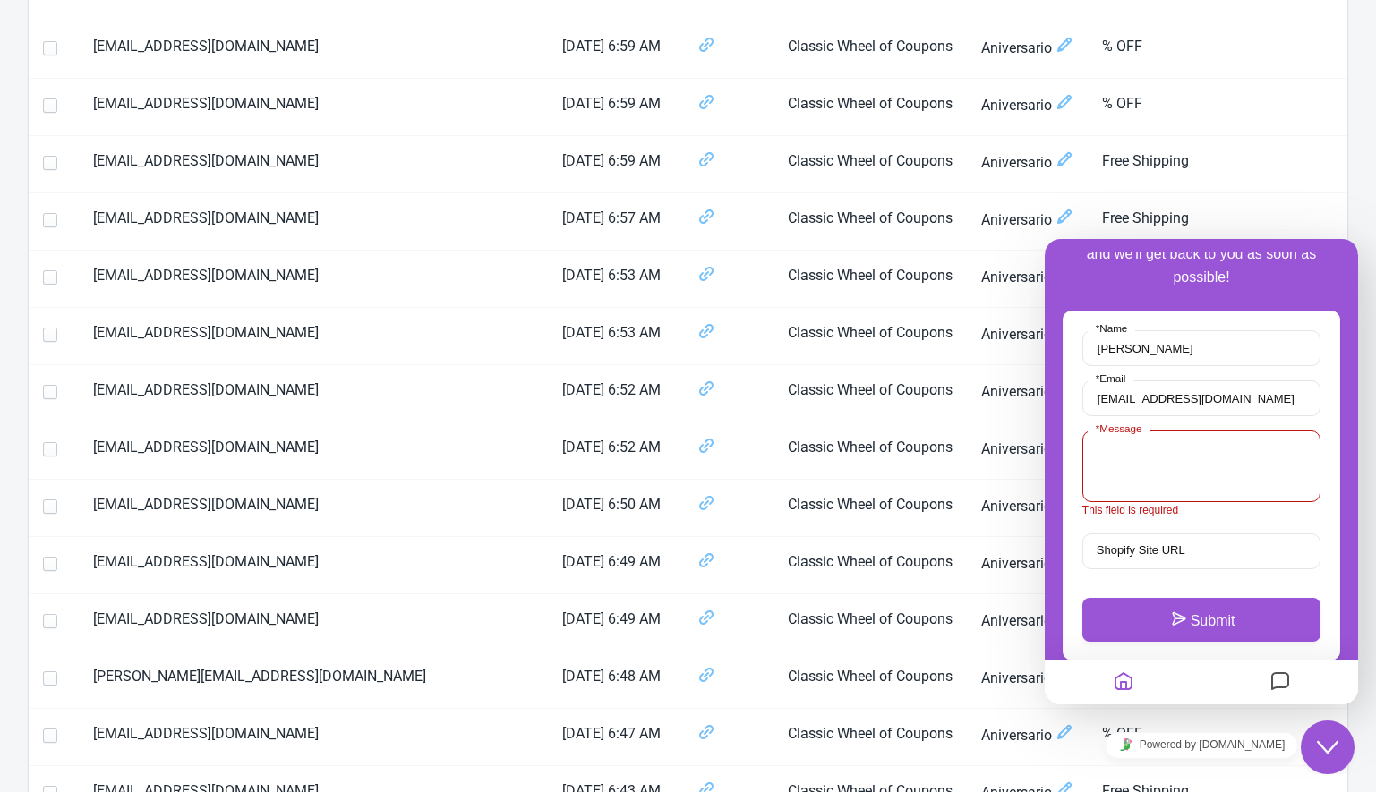
scroll to position [129, 0]
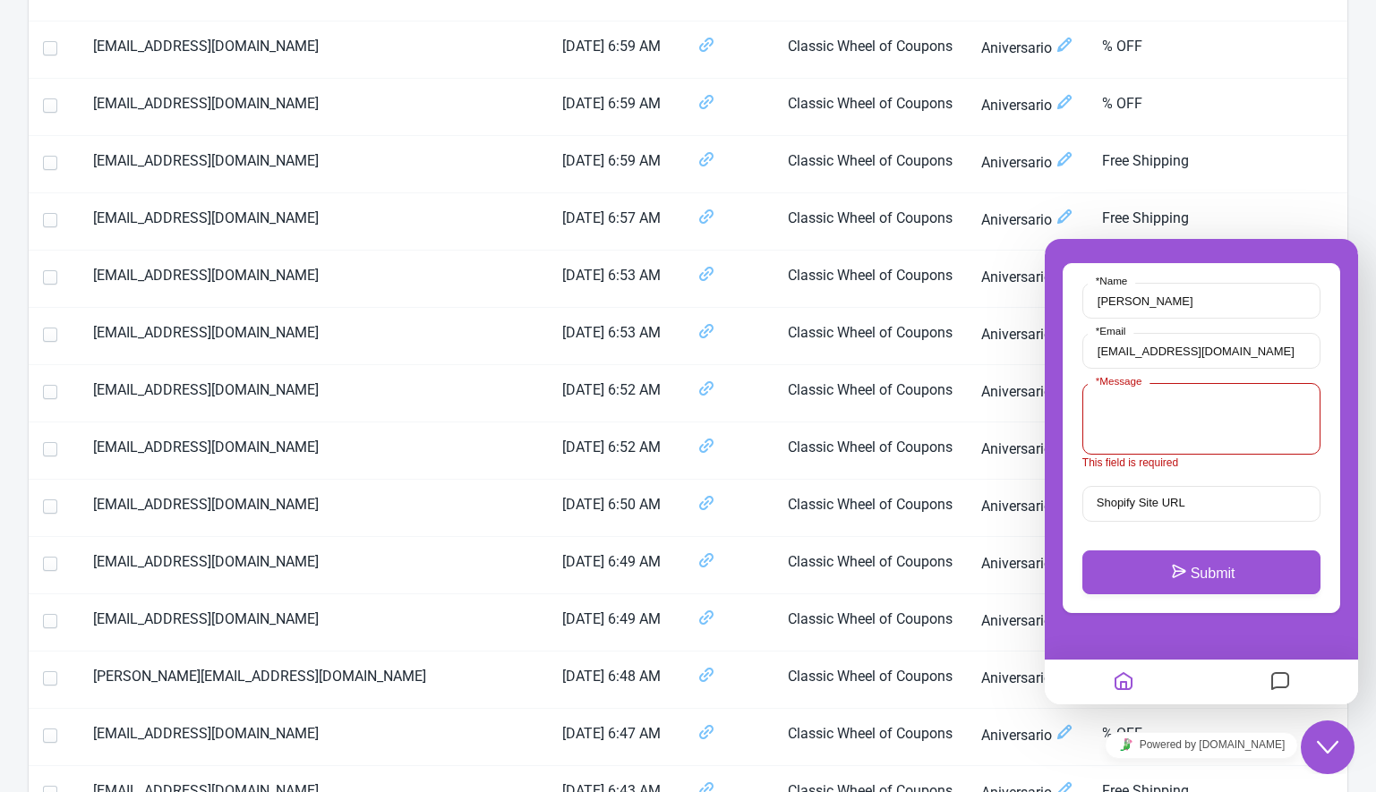
click at [1148, 507] on label "Shopify Site URL" at bounding box center [1141, 503] width 106 height 13
click at [1148, 507] on input "Shopify Site URL" at bounding box center [1202, 504] width 238 height 36
click at [1120, 507] on label "Shopify Site URL" at bounding box center [1141, 503] width 106 height 13
click at [1120, 507] on input "Shopify Site URL" at bounding box center [1202, 504] width 238 height 36
paste input "https://admin.shopify.com/store/invicta-colombia/themes?appLoadId=f5973c23-79f1…"
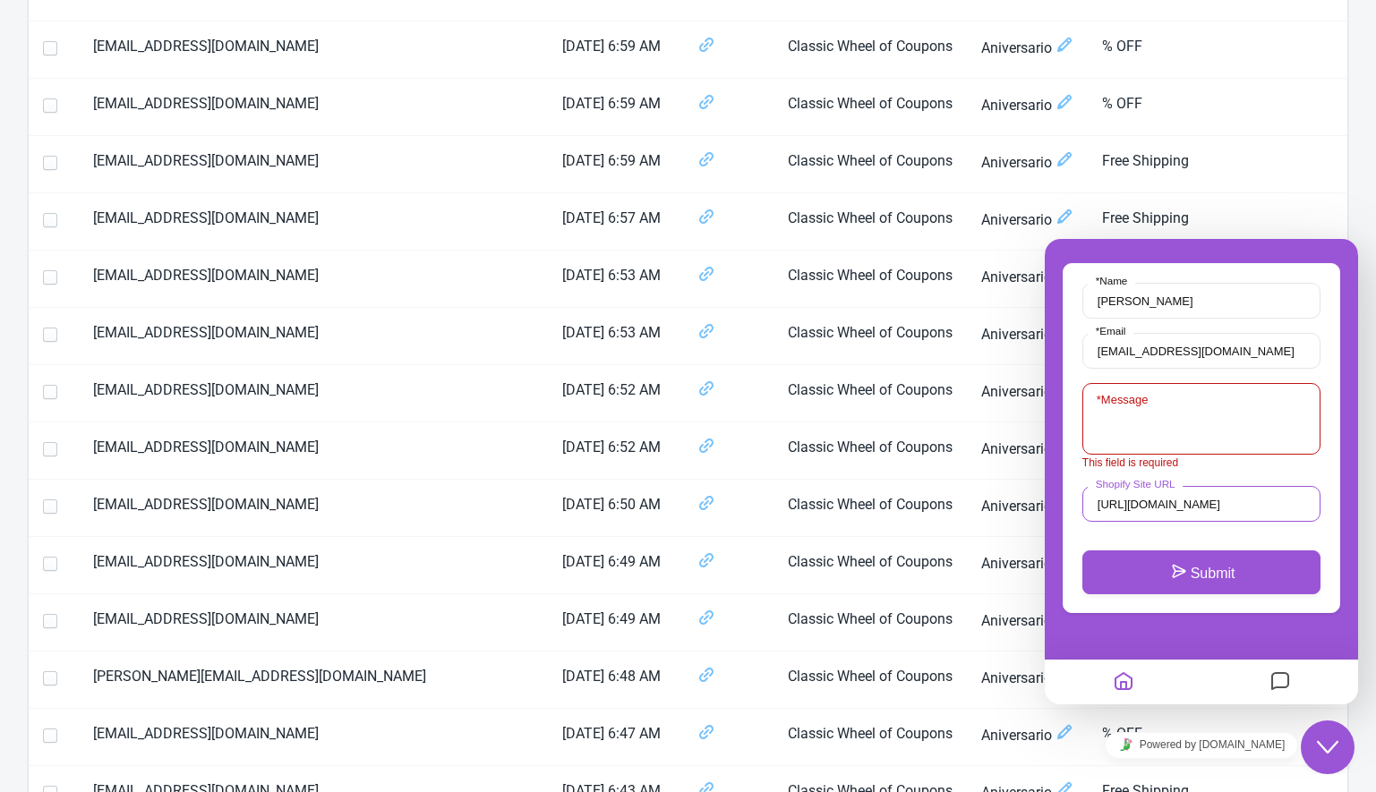
scroll to position [0, 376]
type input "https://admin.shopify.com/store/invicta-colombia/themes?appLoadId=f5973c23-79f1…"
click at [1161, 436] on textarea "* Message" at bounding box center [1202, 419] width 238 height 72
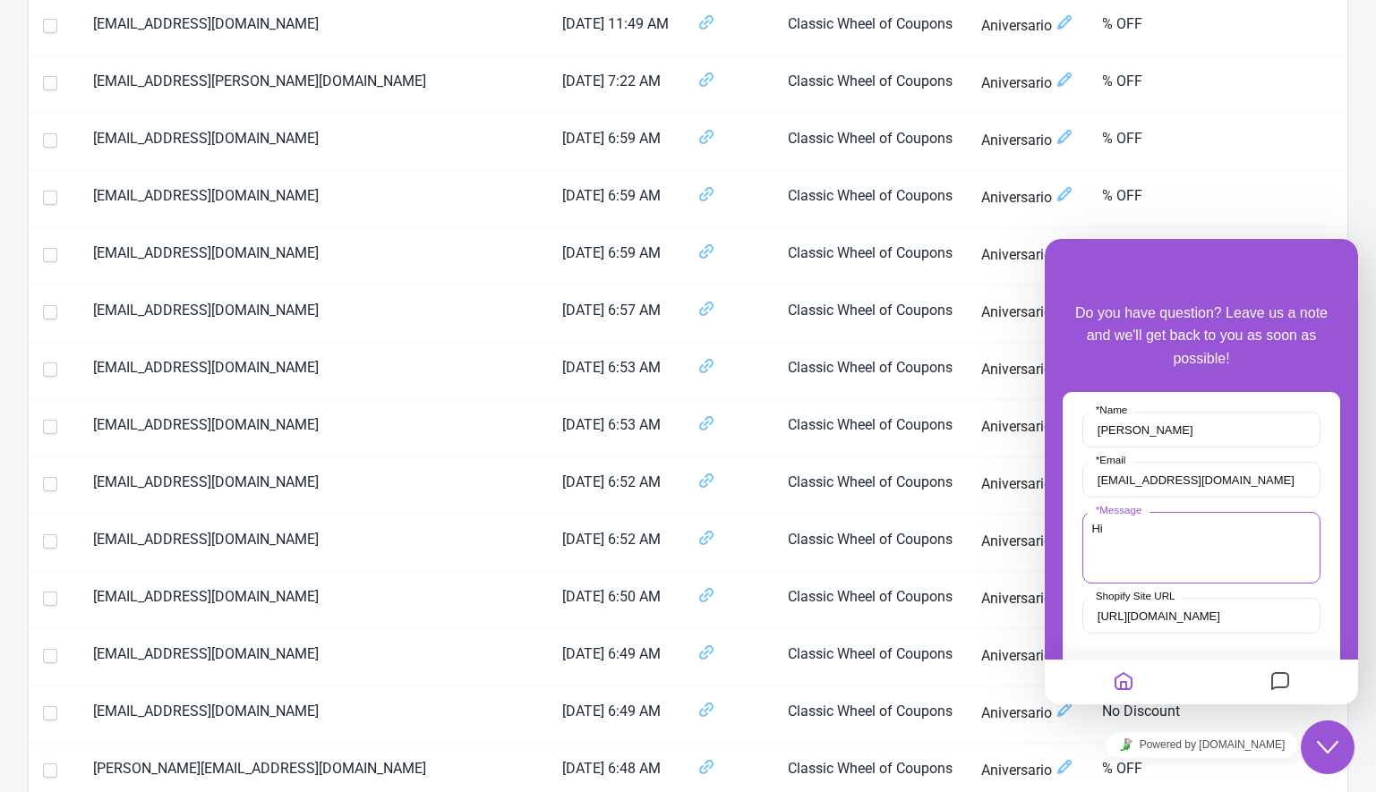
scroll to position [61, 0]
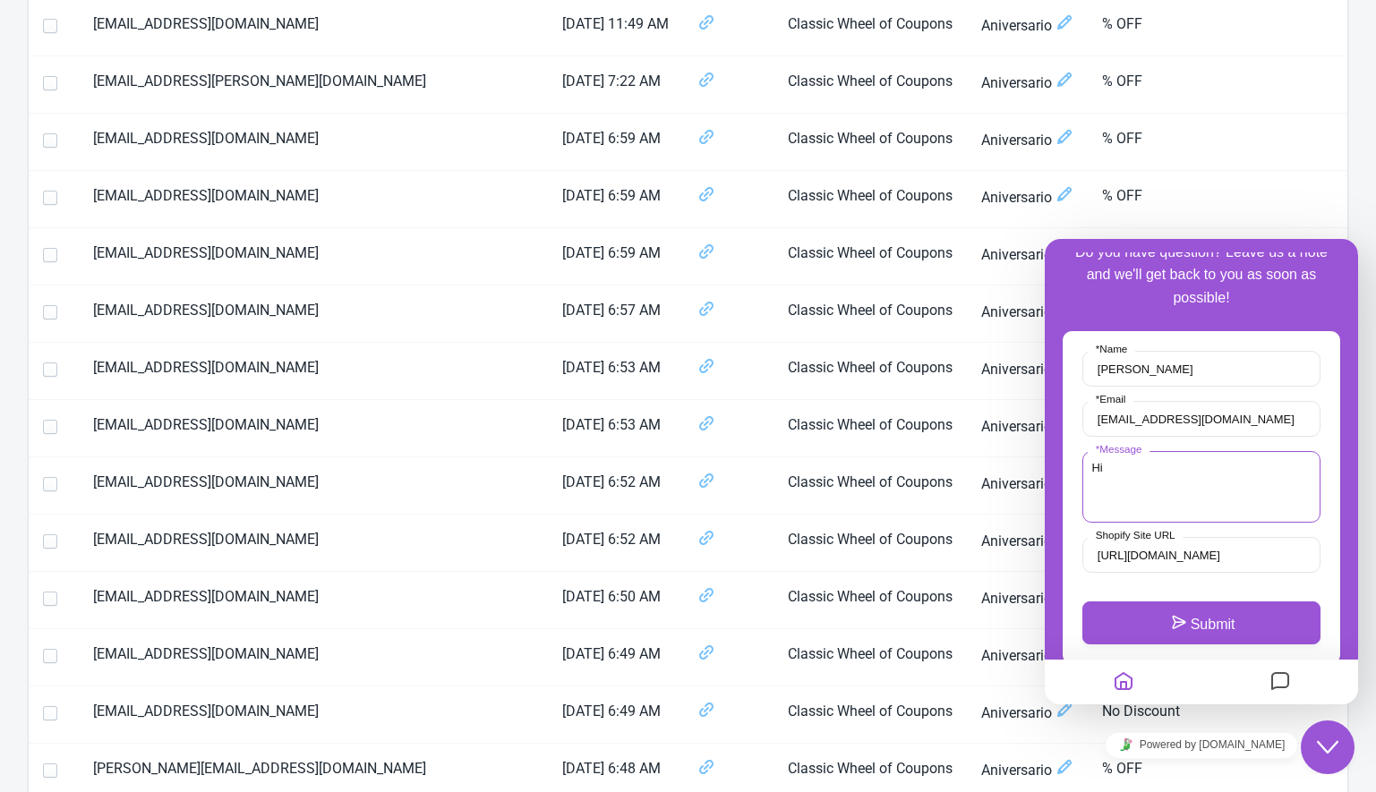
type textarea "Hi"
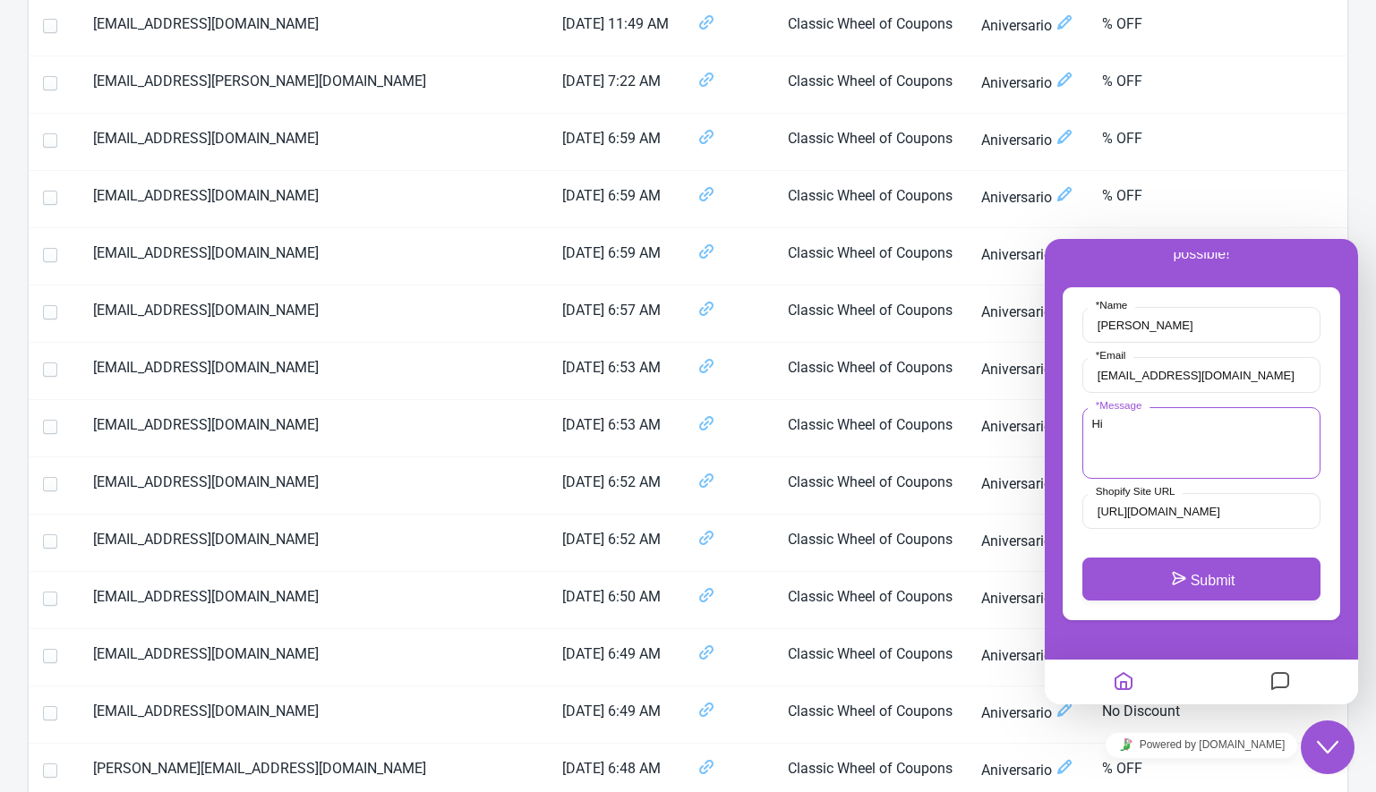
scroll to position [111, 0]
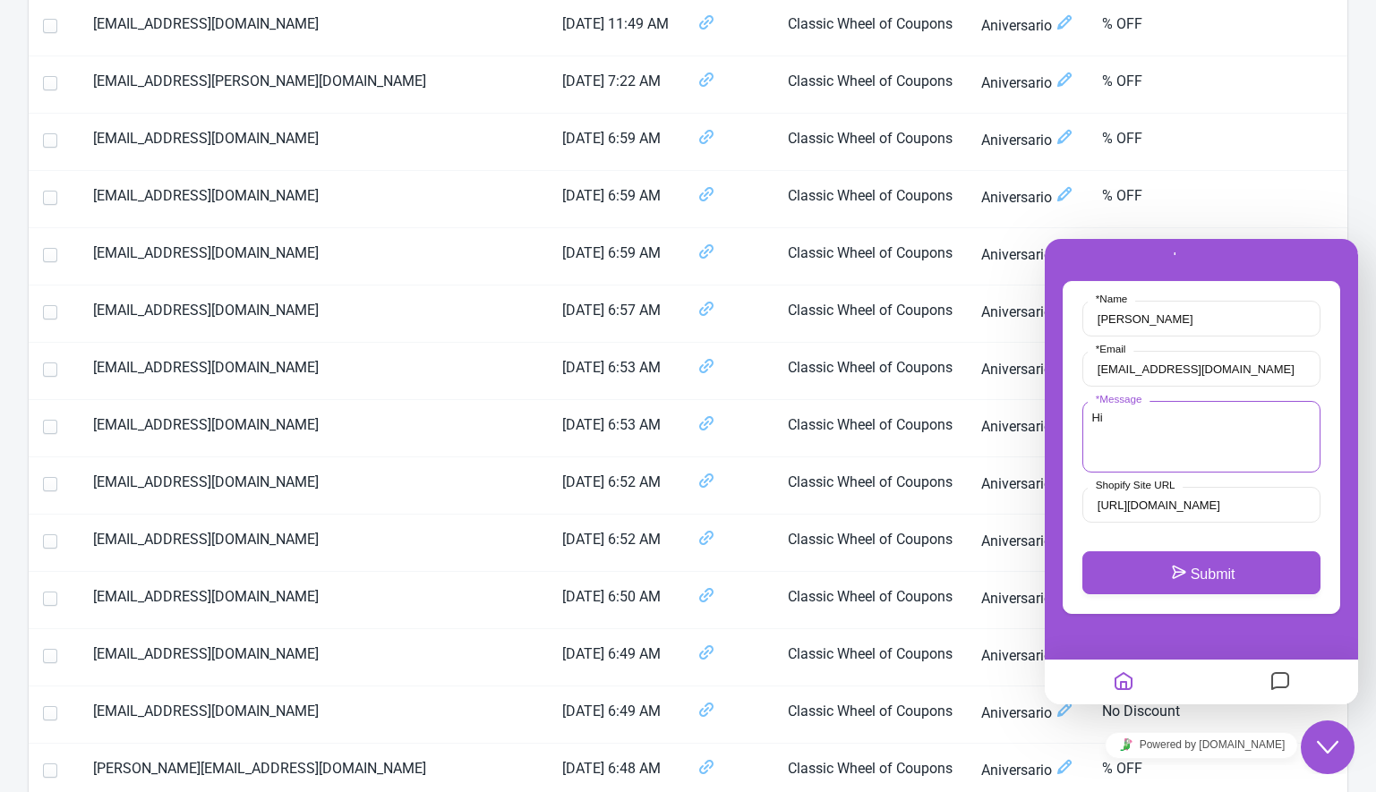
click at [1125, 412] on textarea "Hi" at bounding box center [1202, 437] width 238 height 72
click at [1155, 460] on textarea "hi, i would like to know why the limit of impressions have reached when the pag…" at bounding box center [1202, 437] width 238 height 72
click at [1223, 464] on textarea "hi, i would like to know why the limit of impressions have reached when the pag…" at bounding box center [1202, 437] width 238 height 72
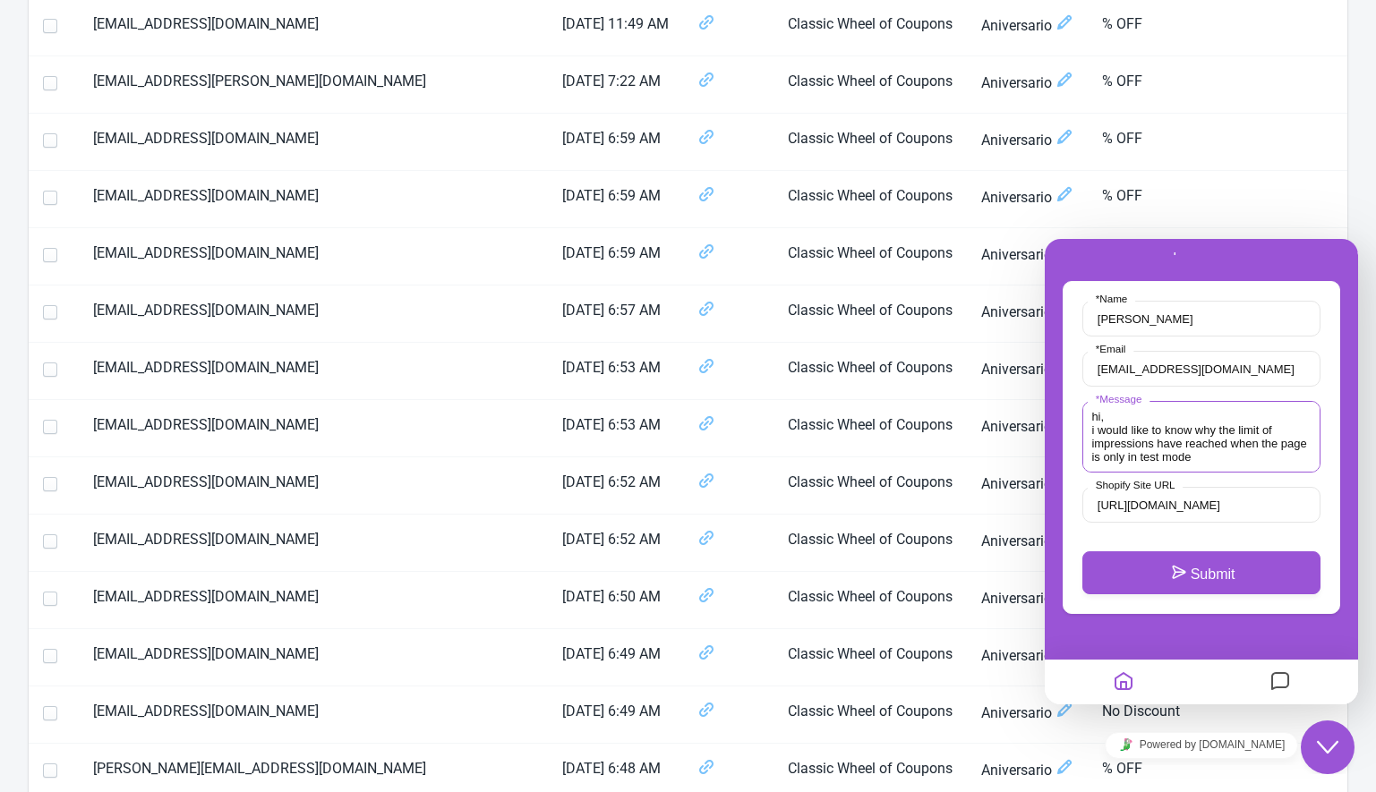
paste textarea "9396"
click at [1220, 467] on textarea "hi, i would like to know why the limit of impressions have reached when the pag…" at bounding box center [1202, 437] width 238 height 72
click at [1229, 458] on textarea "hi, i would like to know why the limit of impressions have reached when the pag…" at bounding box center [1202, 437] width 238 height 72
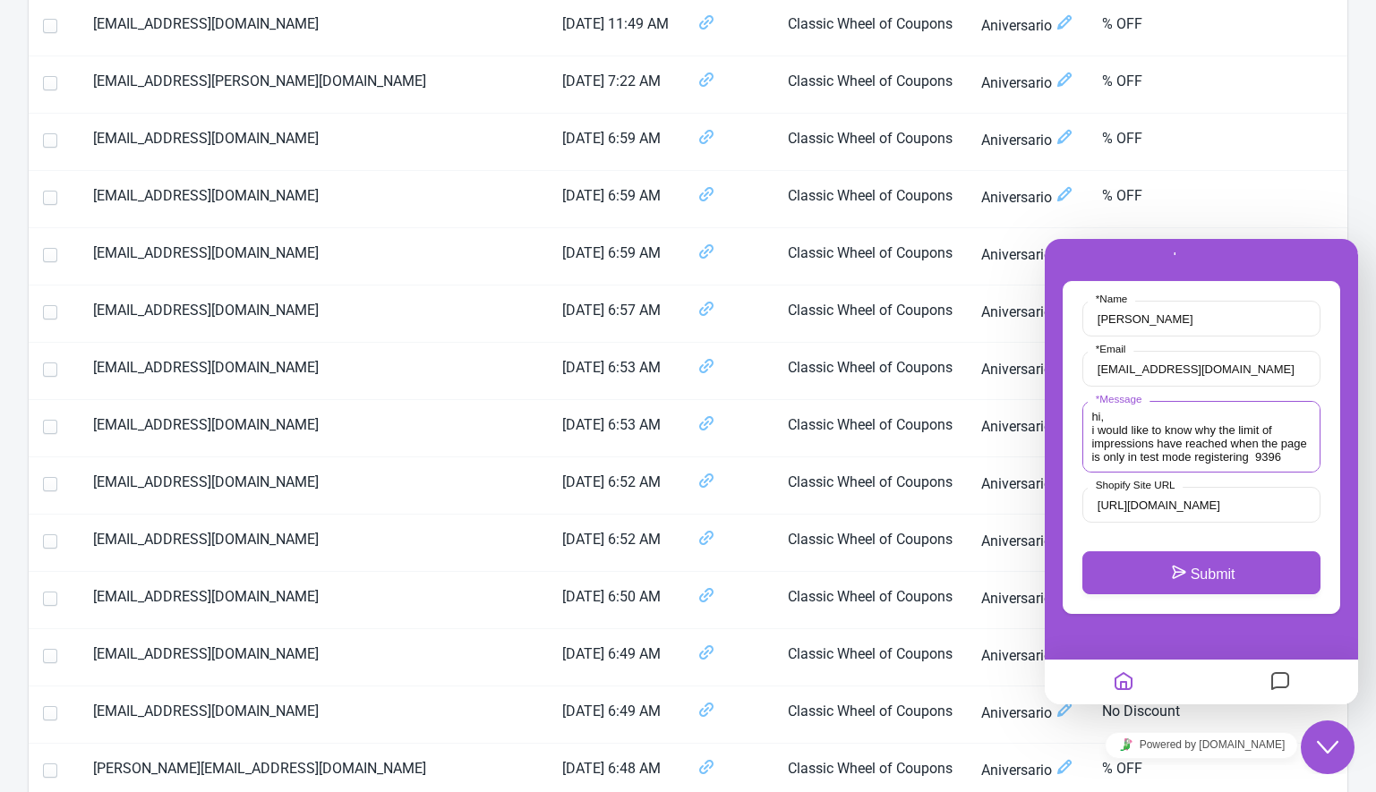
click at [1229, 458] on textarea "hi, i would like to know why the limit of impressions have reached when the pag…" at bounding box center [1202, 437] width 238 height 72
click at [1232, 458] on textarea "hi, i would like to know why the limit of impressions have reached when the pag…" at bounding box center [1202, 437] width 238 height 72
click at [1250, 458] on textarea "hi, i would like to know why the limit of impressions have reached when the pag…" at bounding box center [1202, 437] width 238 height 72
click at [1247, 451] on textarea "hi, i would like to know why the limit of impressions have reached when the pag…" at bounding box center [1202, 437] width 238 height 72
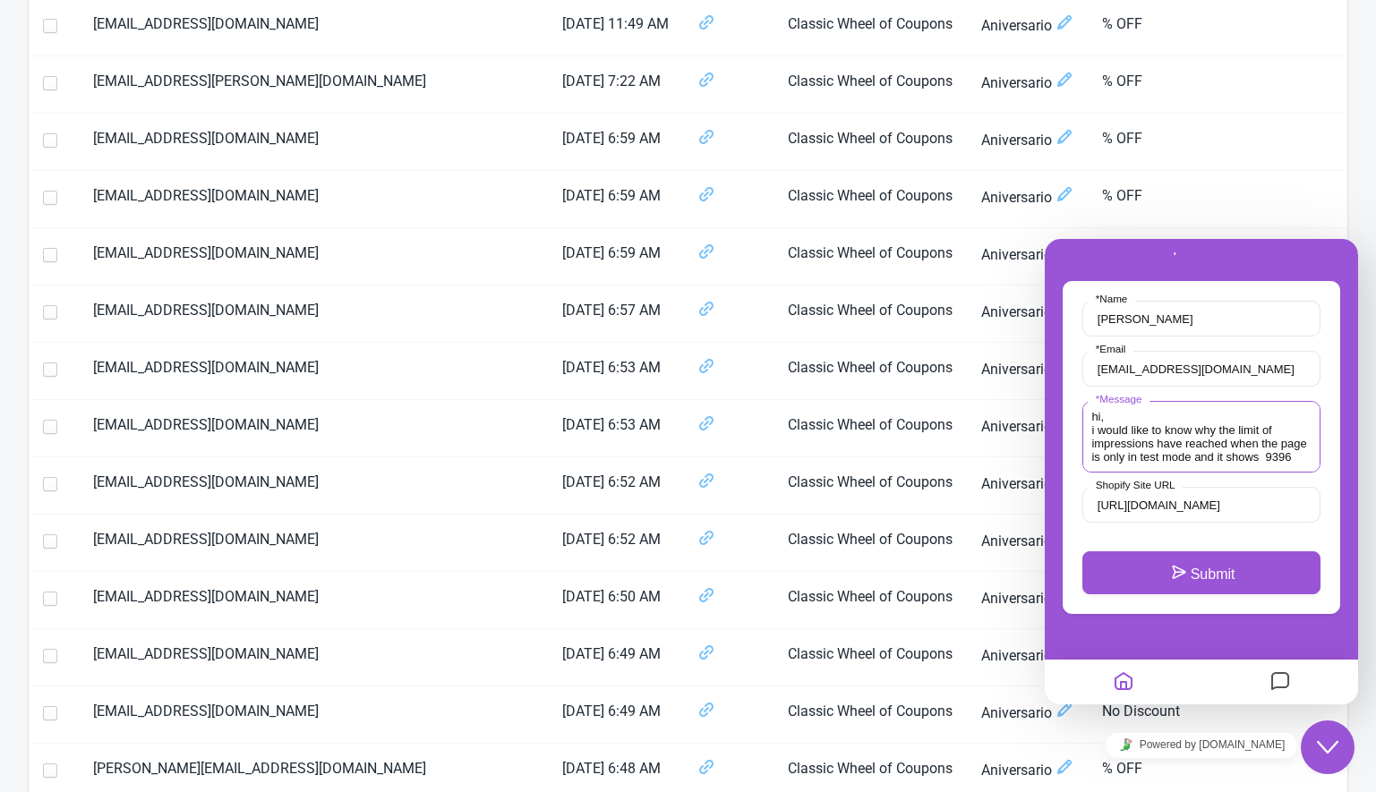
click at [1244, 462] on textarea "hi, i would like to know why the limit of impressions have reached when the pag…" at bounding box center [1202, 437] width 238 height 72
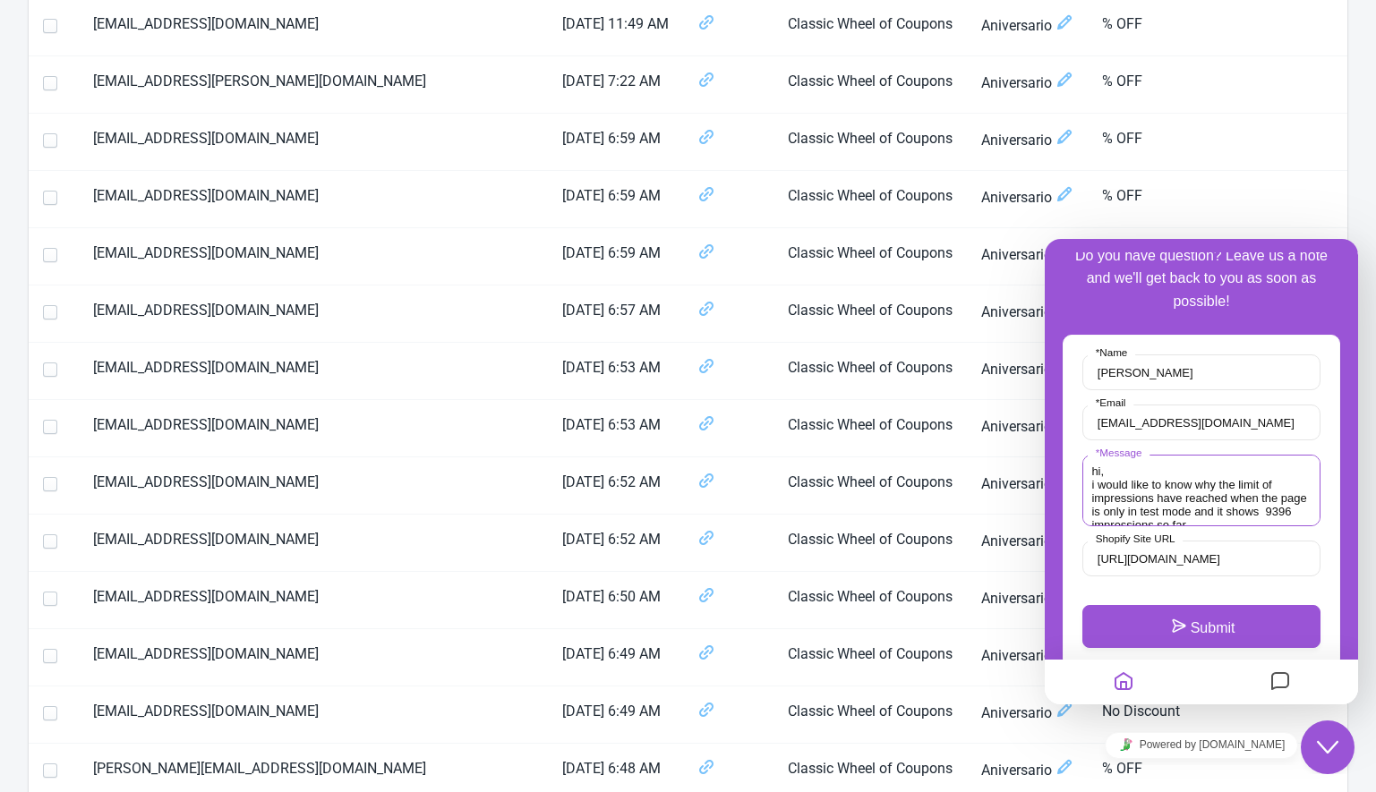
scroll to position [111, 0]
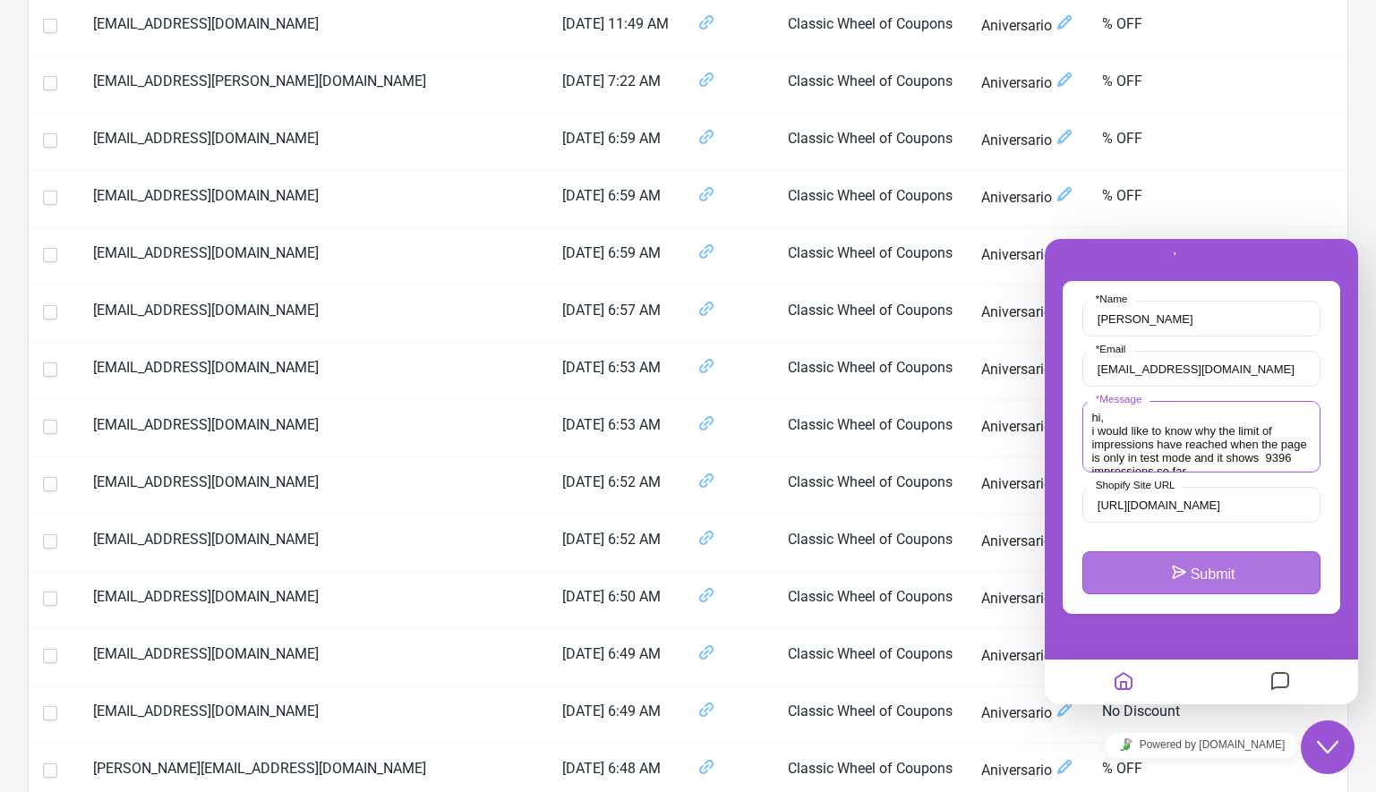
type textarea "hi, i would like to know why the limit of impressions have reached when the pag…"
click at [1189, 572] on button "Submit" at bounding box center [1202, 573] width 238 height 43
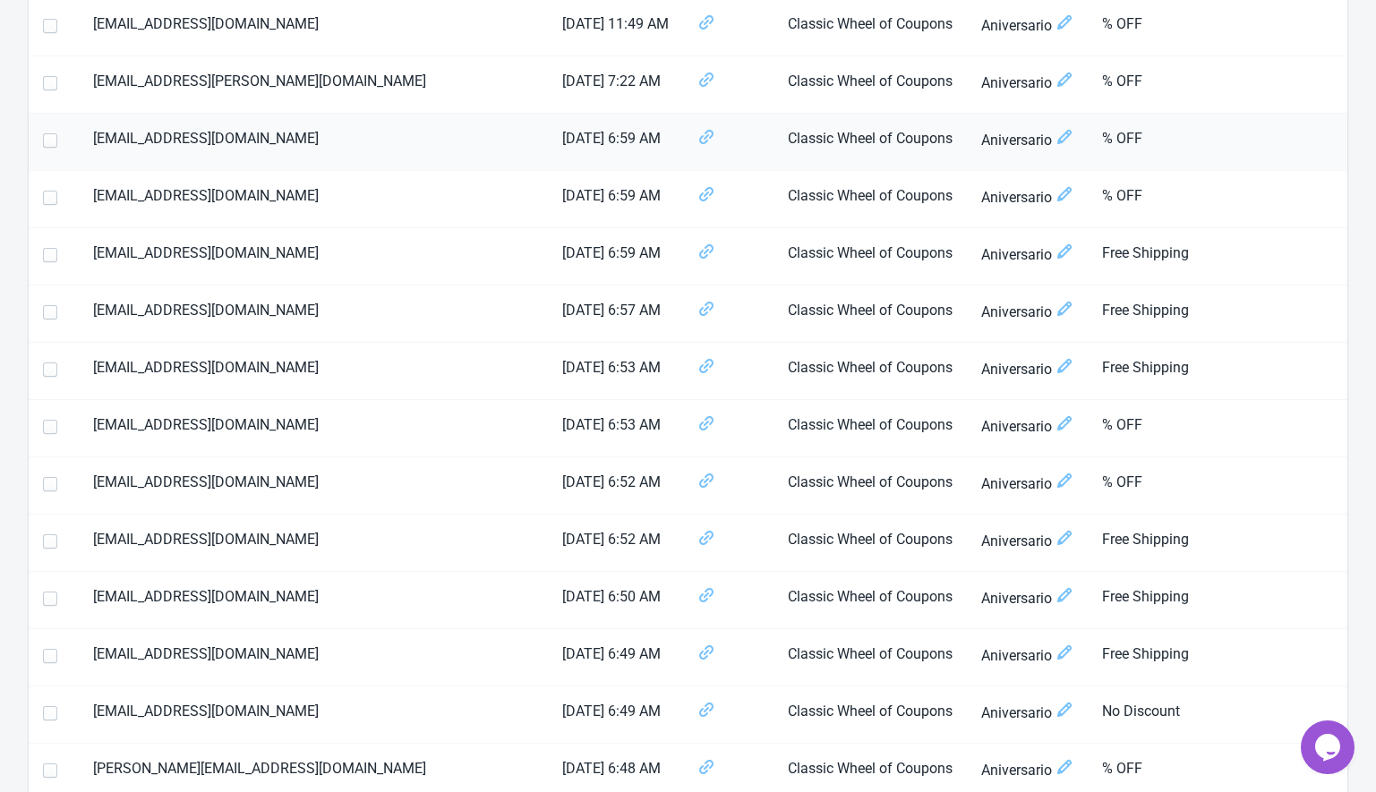
scroll to position [0, 0]
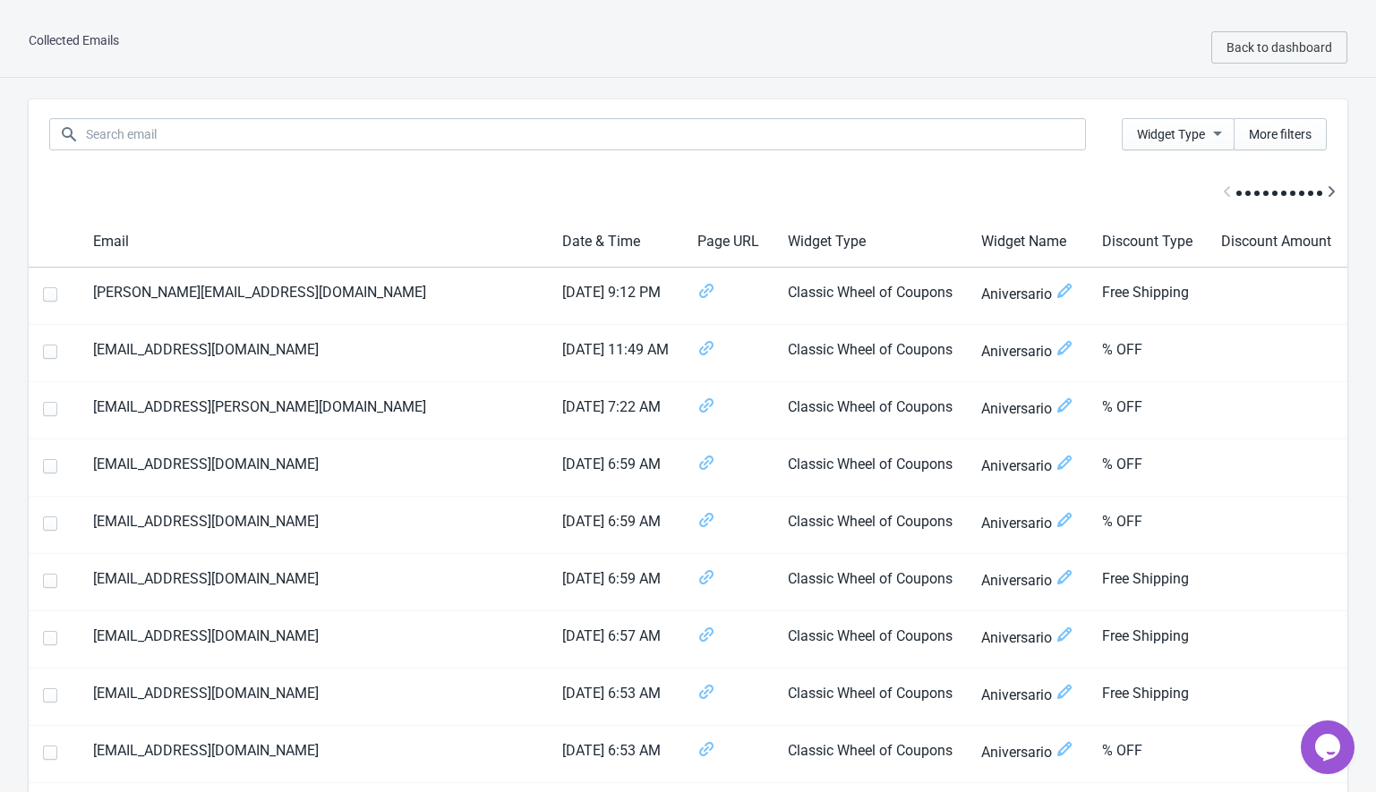
click at [70, 21] on div "Collected Emails Back to dashboard" at bounding box center [688, 48] width 1376 height 60
click at [1257, 44] on span "Back to dashboard" at bounding box center [1280, 47] width 106 height 14
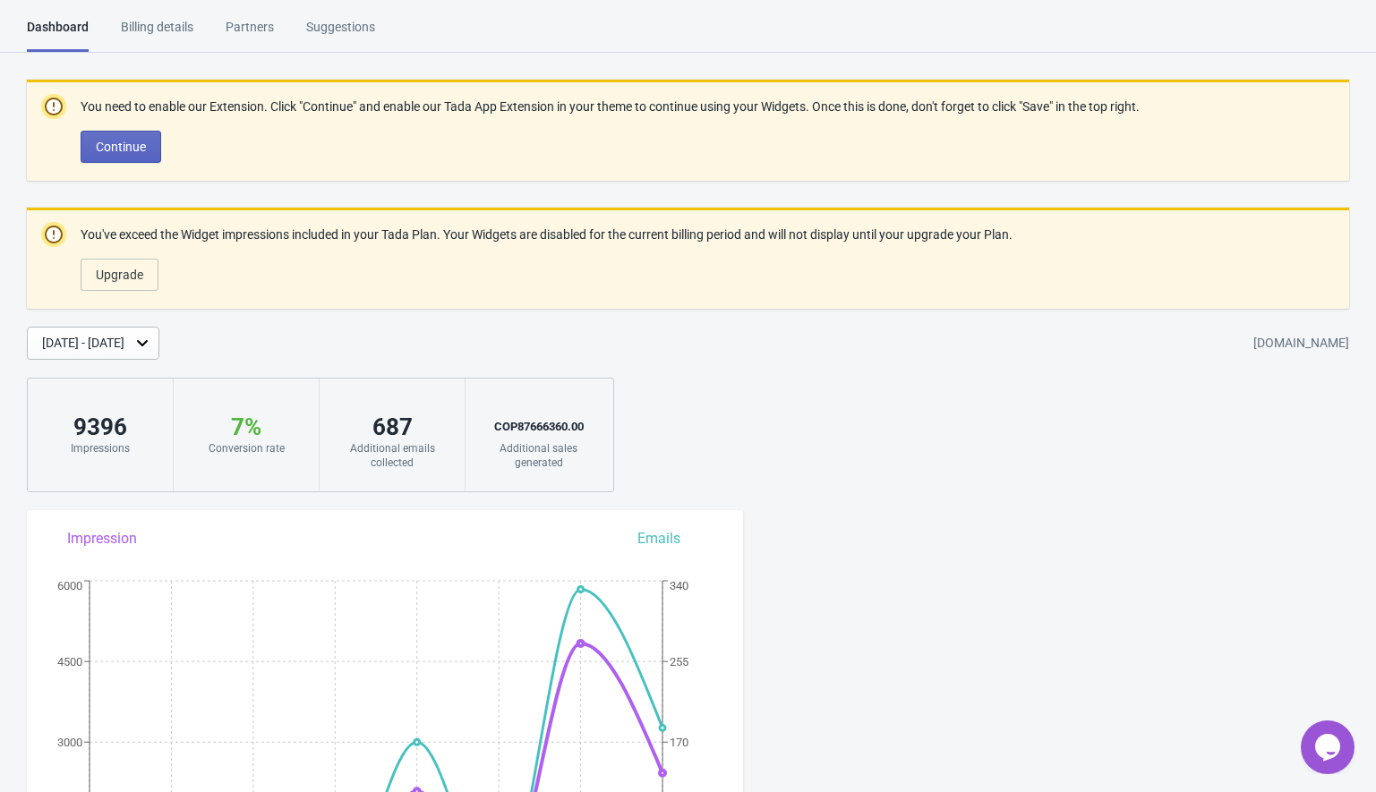
click at [269, 34] on div "Partners" at bounding box center [250, 33] width 48 height 31
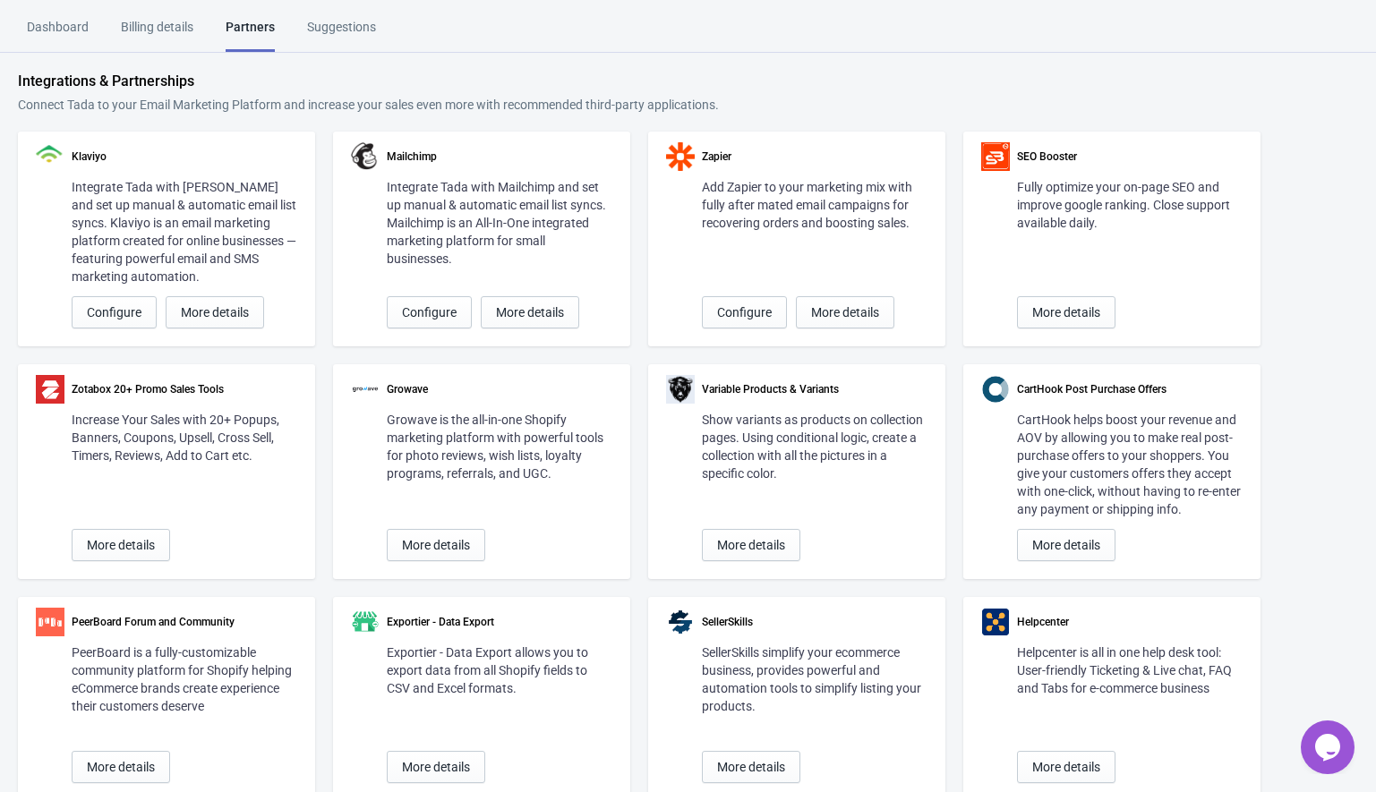
click at [335, 33] on div "Suggestions" at bounding box center [341, 33] width 69 height 31
click at [56, 28] on div "Dashboard" at bounding box center [58, 33] width 62 height 31
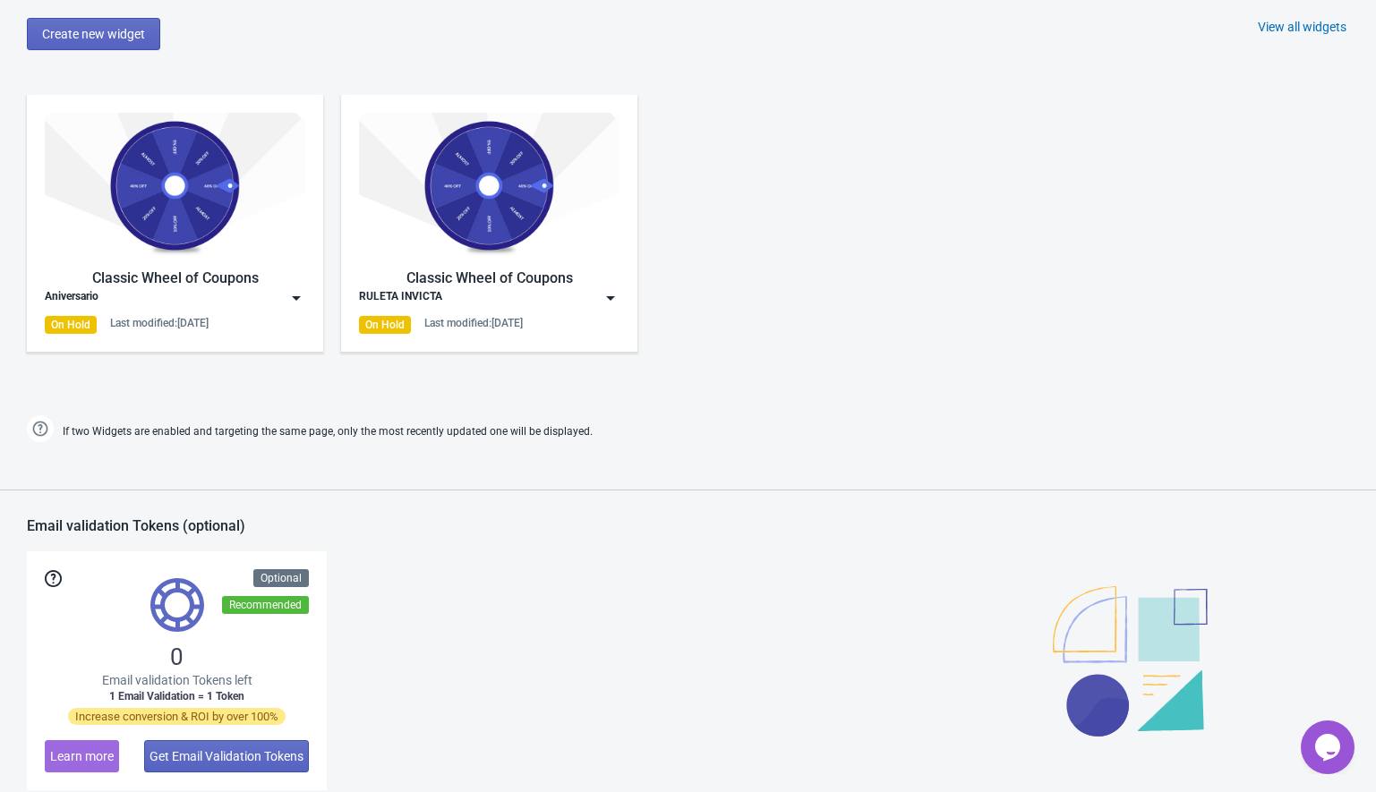
scroll to position [1075, 0]
click at [296, 299] on img at bounding box center [296, 299] width 18 height 18
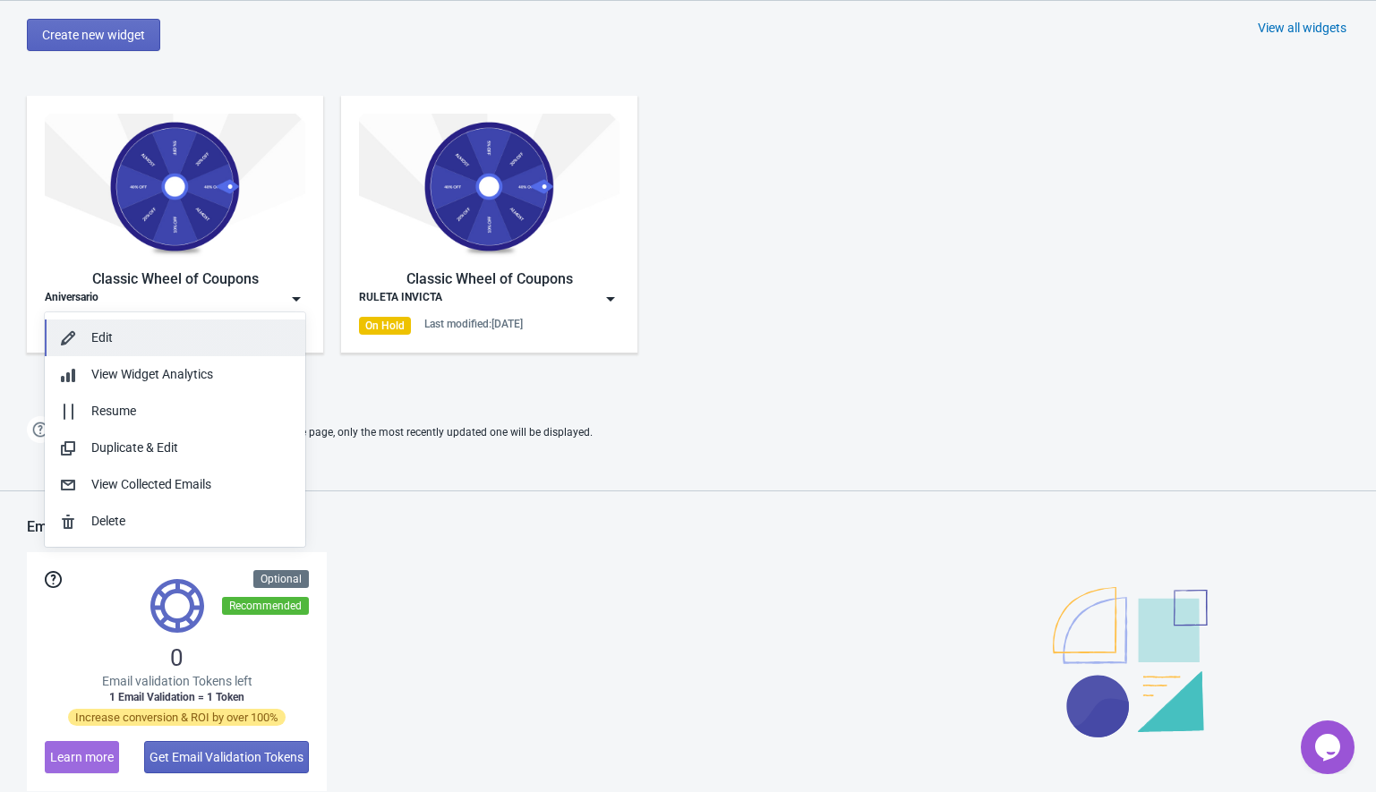
click at [131, 339] on div "Edit" at bounding box center [191, 338] width 200 height 19
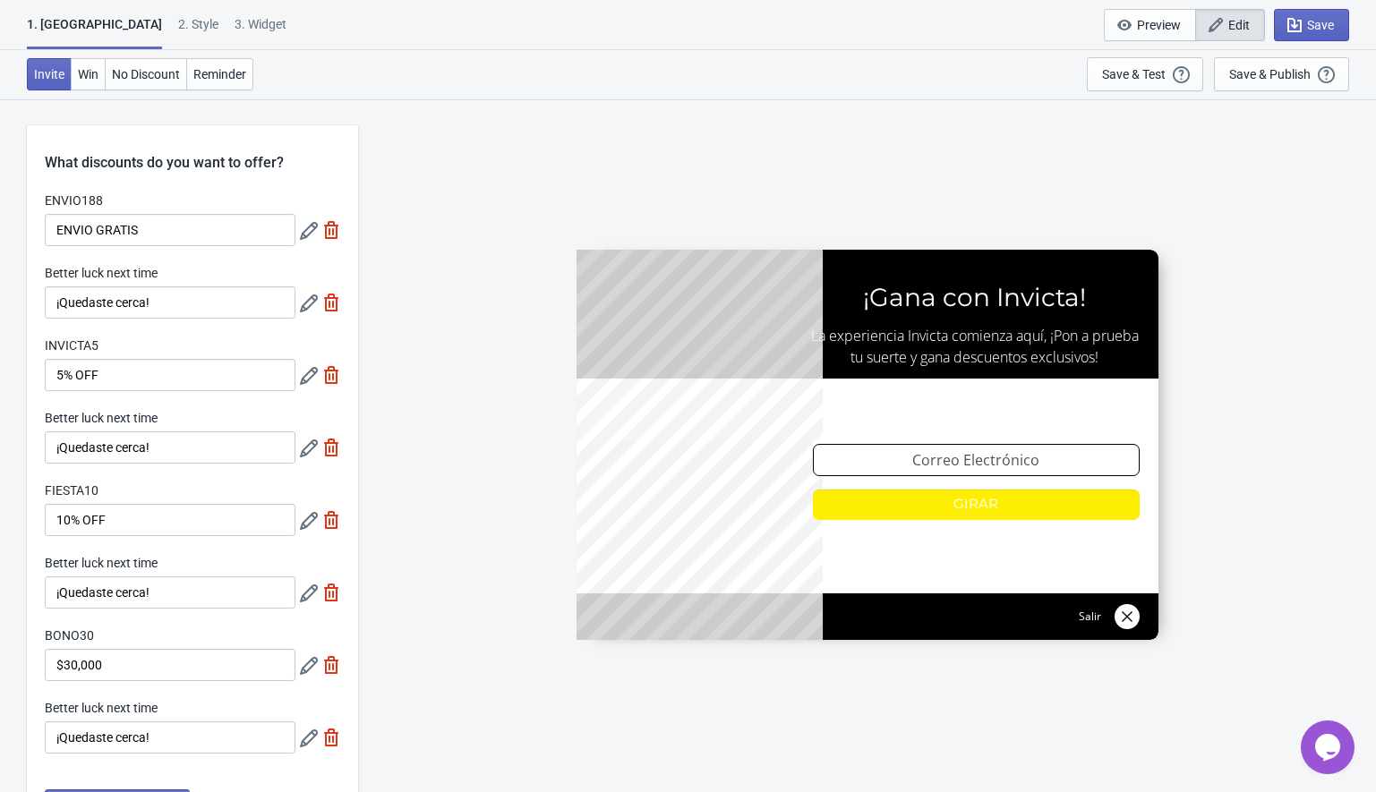
click at [227, 34] on div "1. Coupon 2 . Style 3. Widget 1. Coupon 2 . Style 3. Widget Save and Exit Previ…" at bounding box center [688, 25] width 1376 height 50
click at [235, 26] on div "3. Widget" at bounding box center [261, 30] width 52 height 31
select select "homepageOnly"
select select "once_per_user"
select select "1"
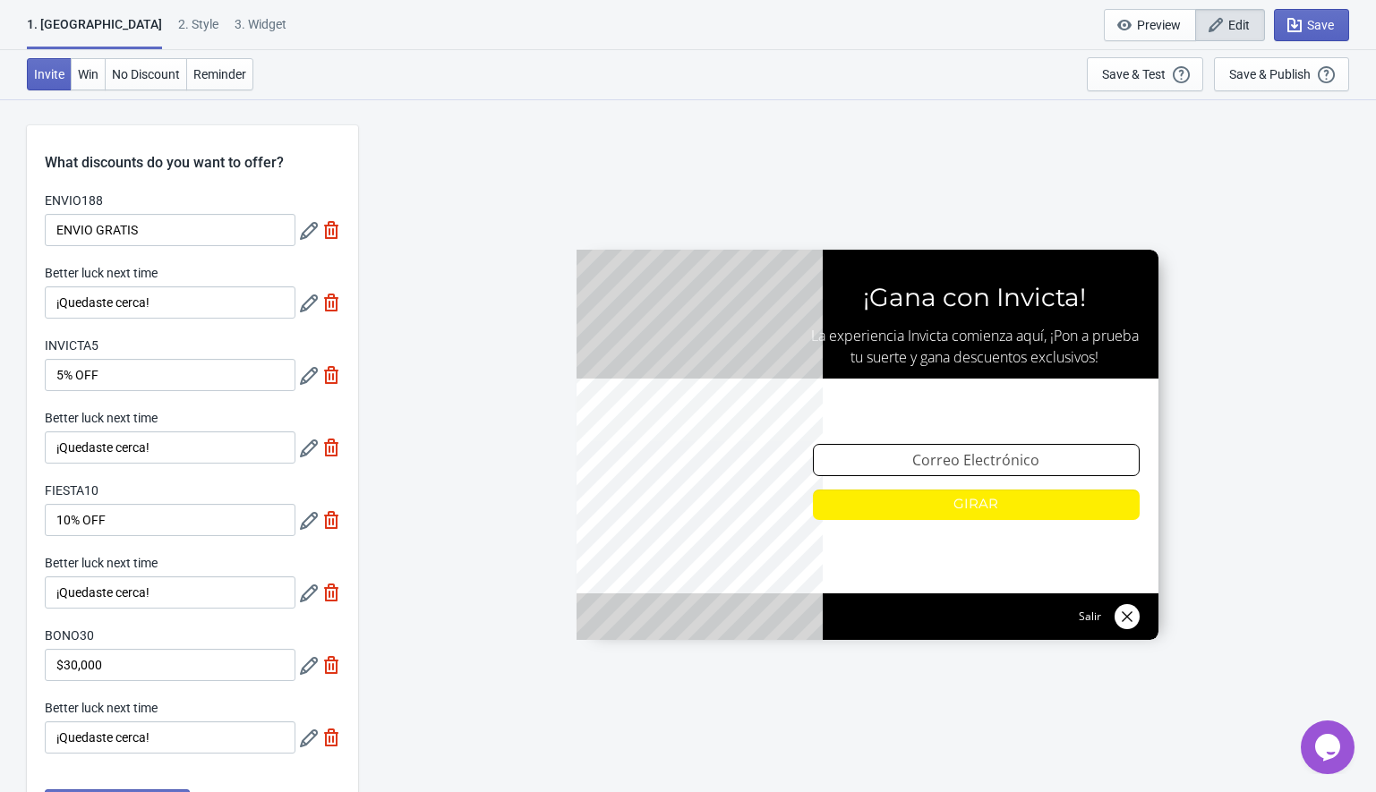
select select "left"
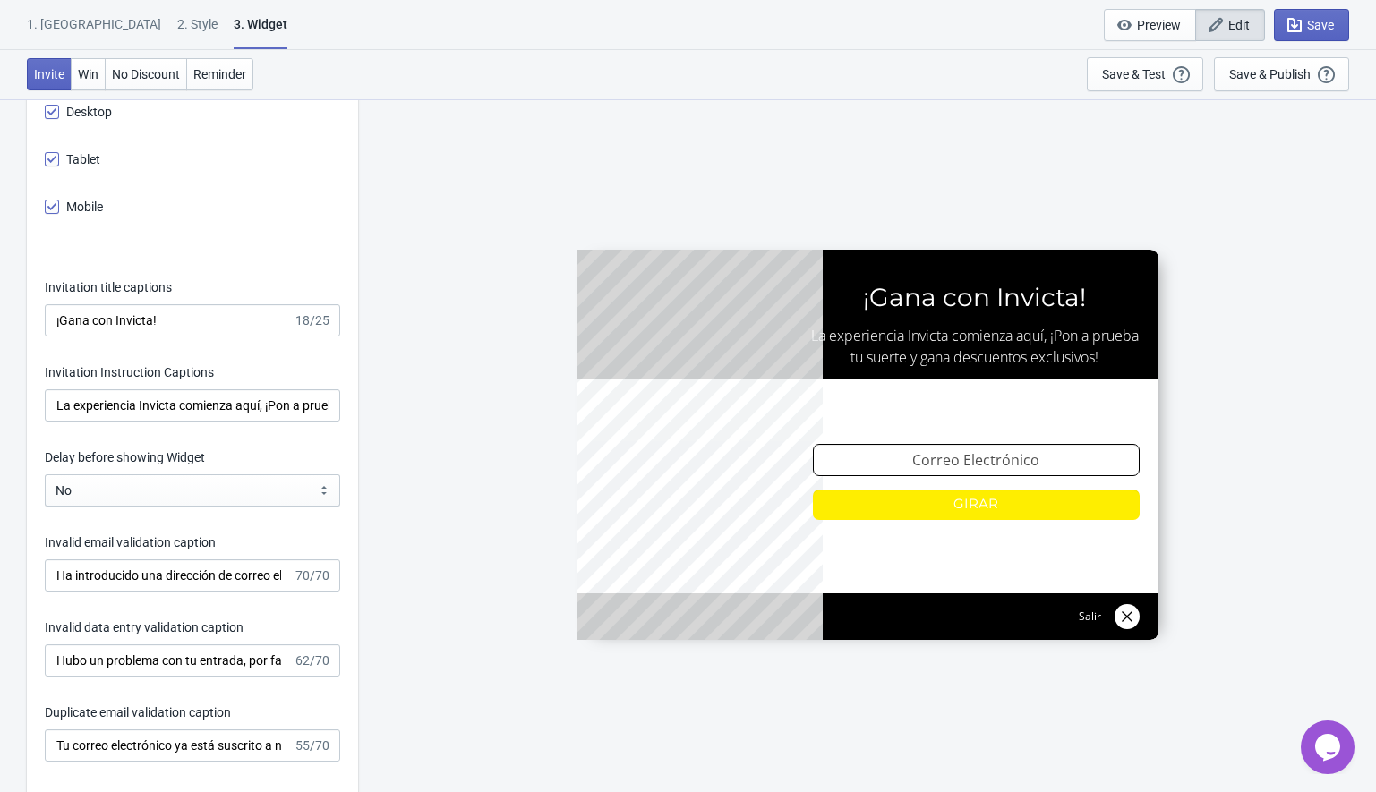
scroll to position [2202, 0]
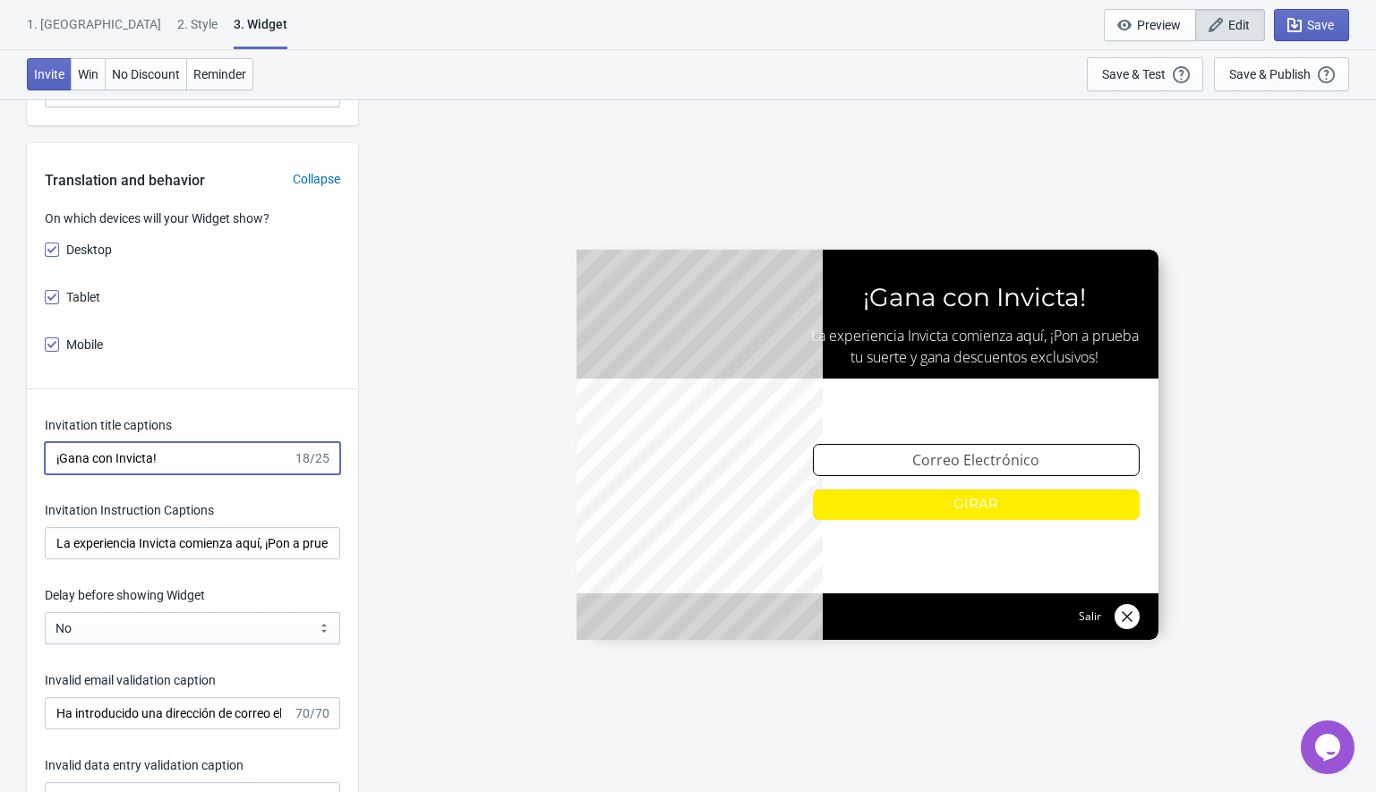
click at [120, 452] on input "¡Gana con Invicta!" at bounding box center [169, 458] width 248 height 32
paste input "¡Aniversario"
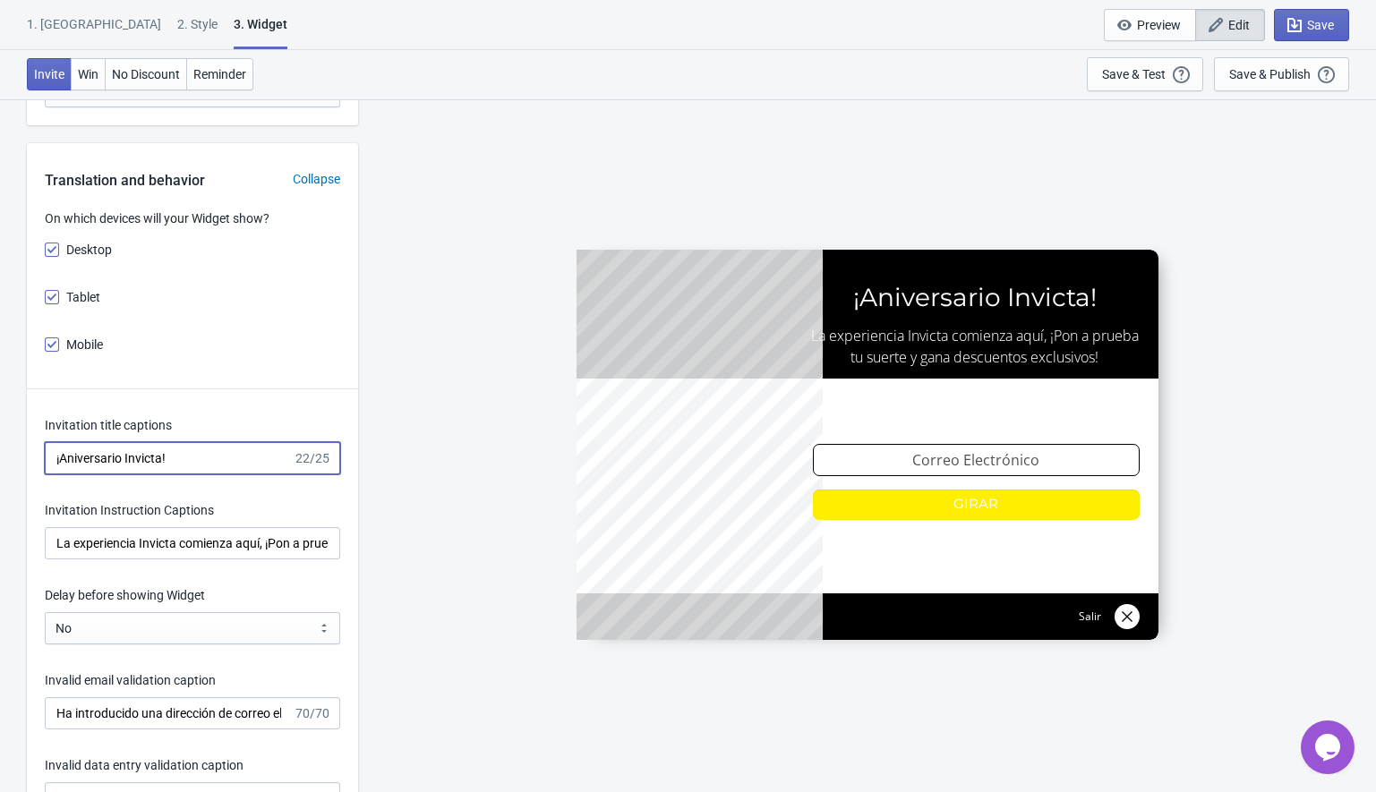
type input "¡Aniversario Invicta!"
click at [126, 553] on input "La experiencia Invicta comienza aquí, ¡Pon a prueba tu suerte y gana descuentos…" at bounding box center [192, 543] width 295 height 32
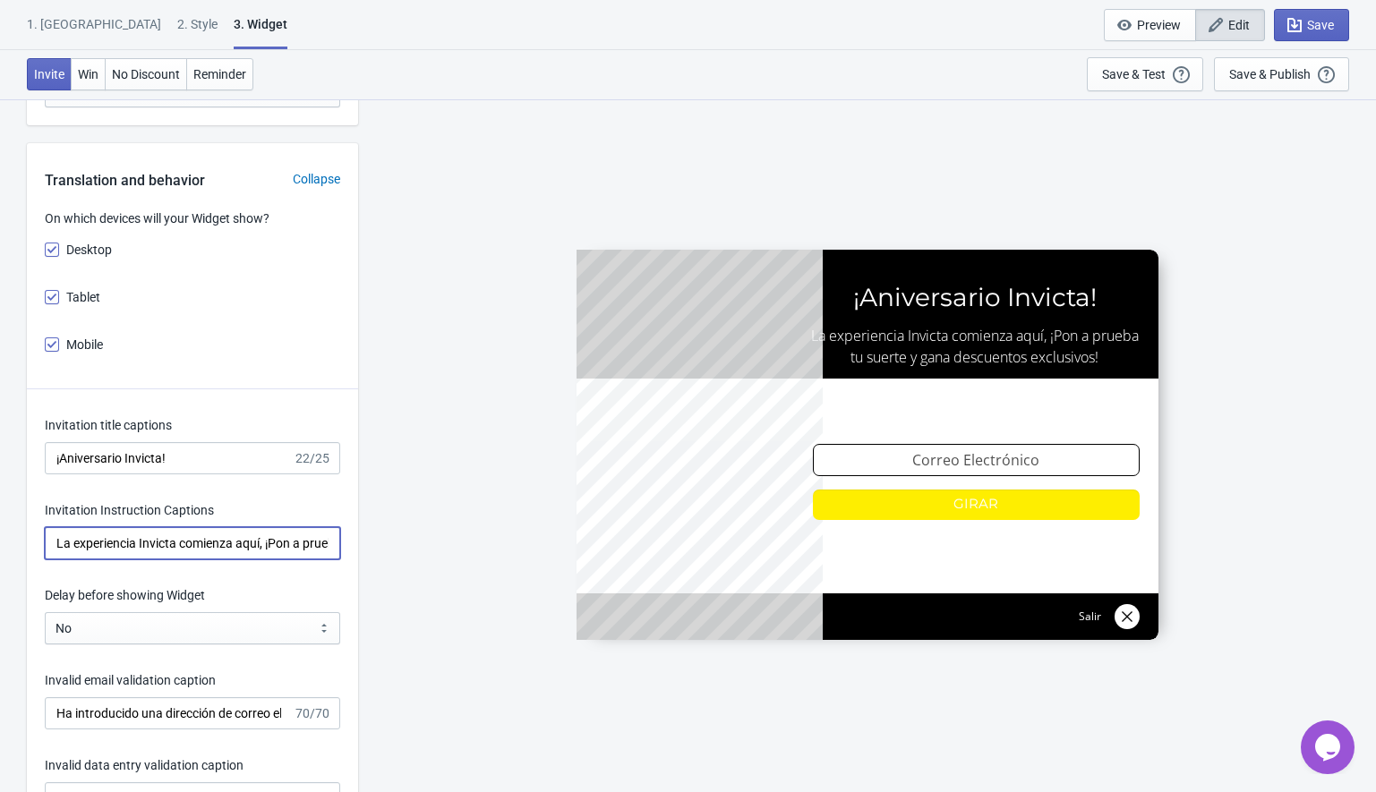
click at [126, 553] on input "La experiencia Invicta comienza aquí, ¡Pon a prueba tu suerte y gana descuentos…" at bounding box center [192, 543] width 295 height 32
paste input "Celebra con nosotros, ¡Pon a prueba tu suerte y gana descuentos exclusivos!"
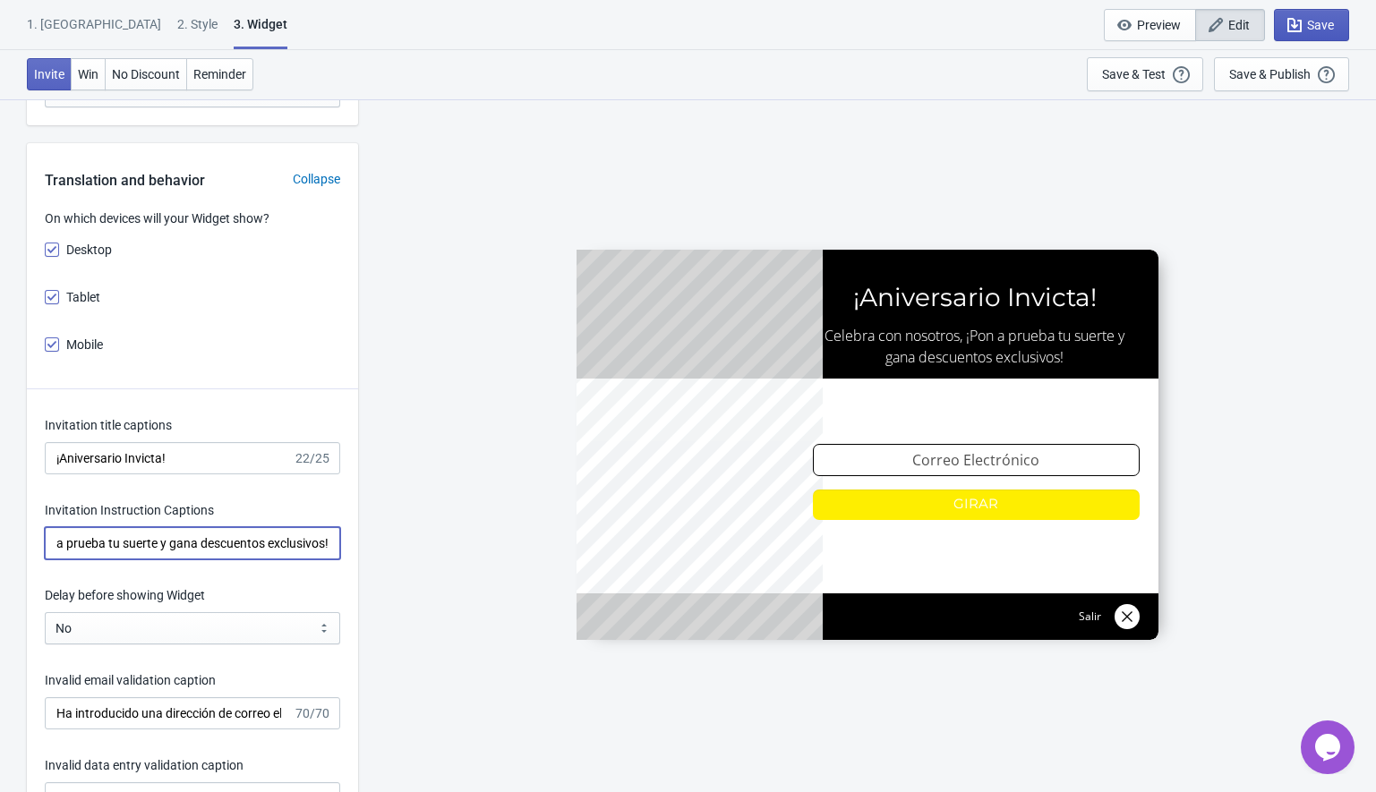
type input "Celebra con nosotros, ¡Pon a prueba tu suerte y gana descuentos exclusivos!"
click at [1308, 34] on button "Save" at bounding box center [1311, 25] width 75 height 32
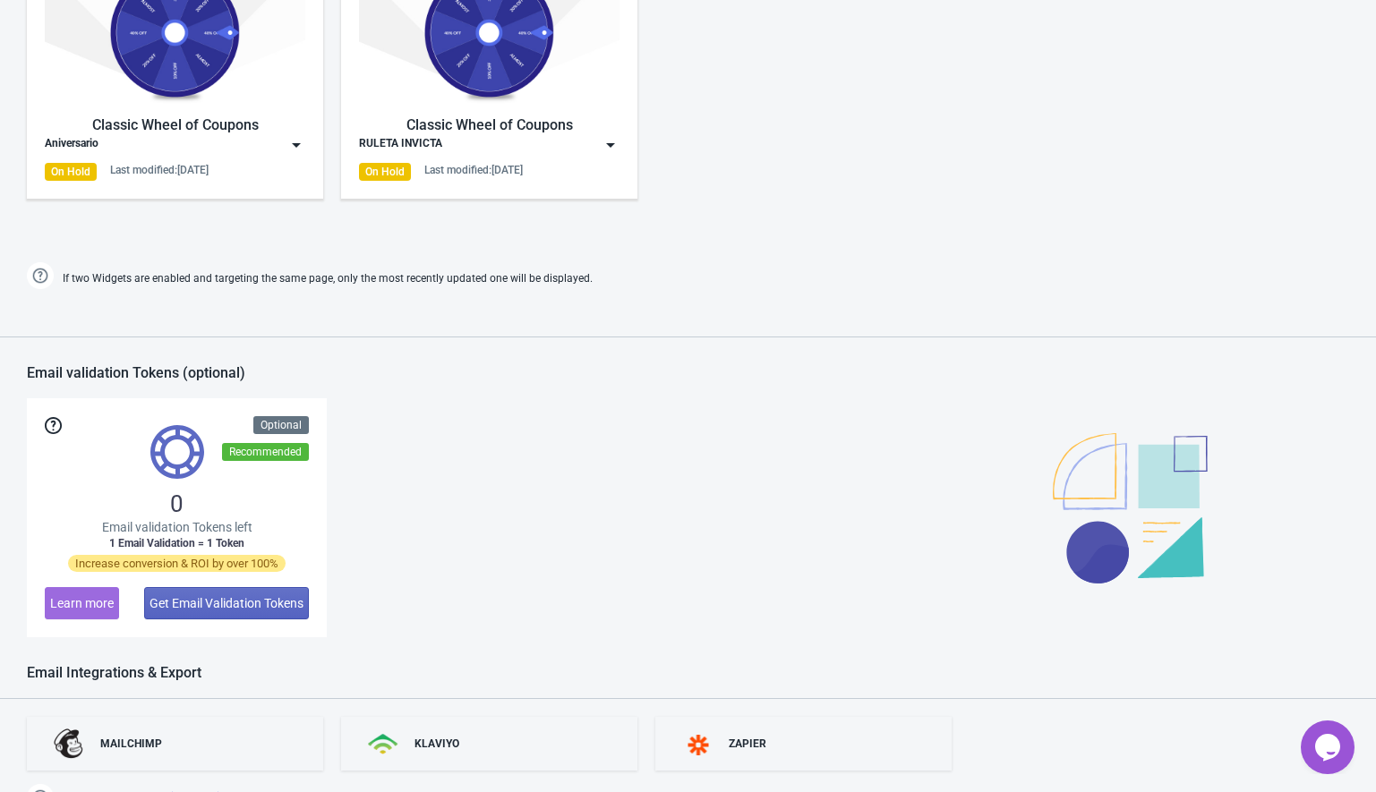
scroll to position [1010, 0]
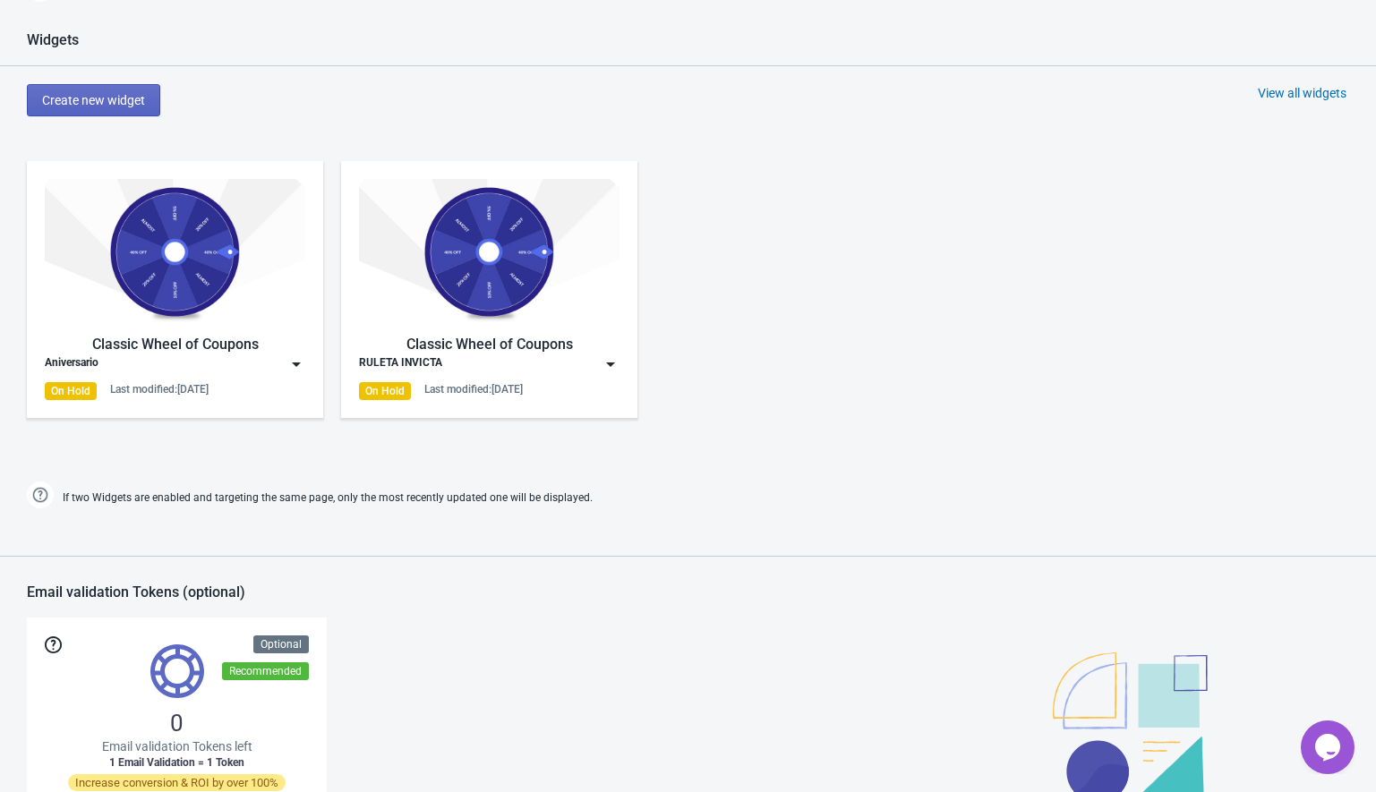
click at [294, 362] on img at bounding box center [296, 364] width 18 height 18
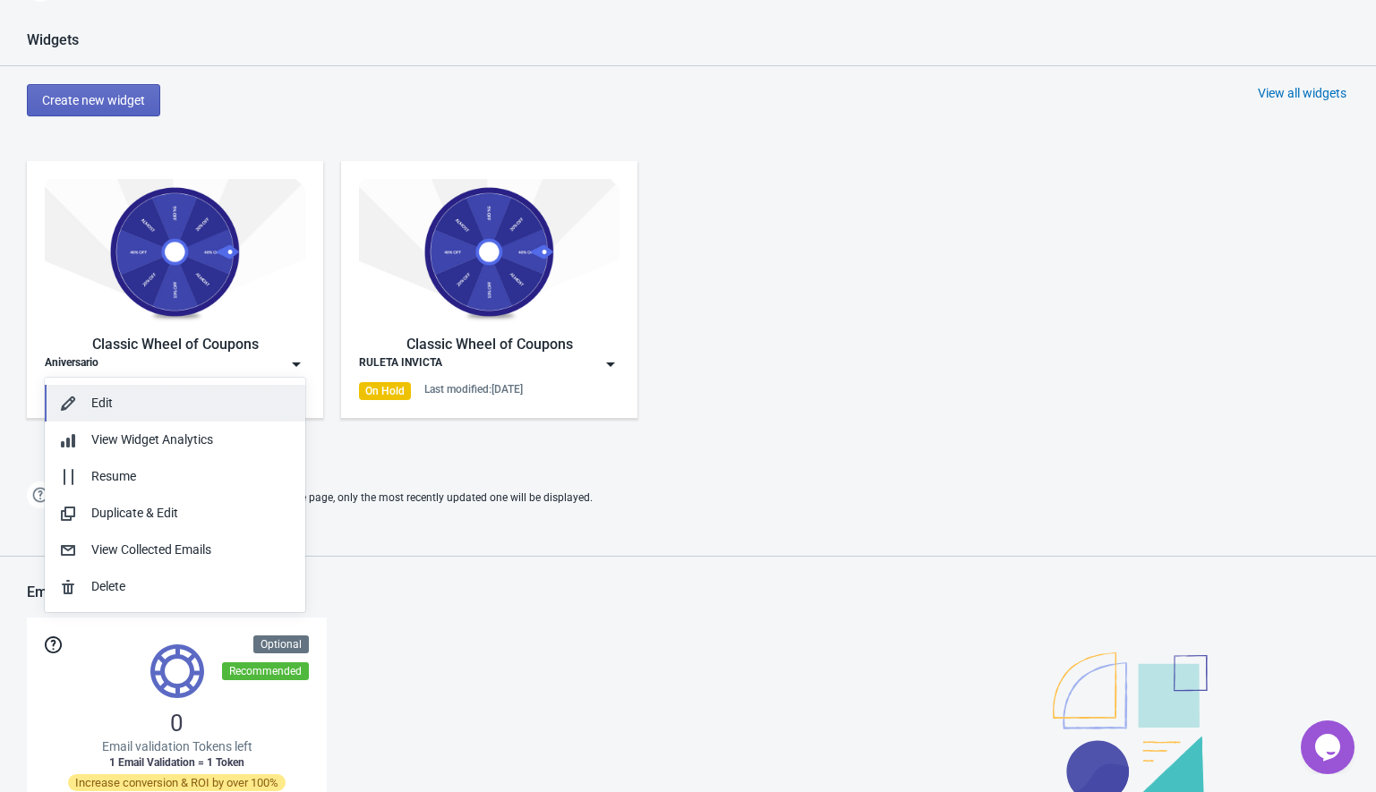
click at [145, 391] on button "Edit" at bounding box center [175, 403] width 261 height 37
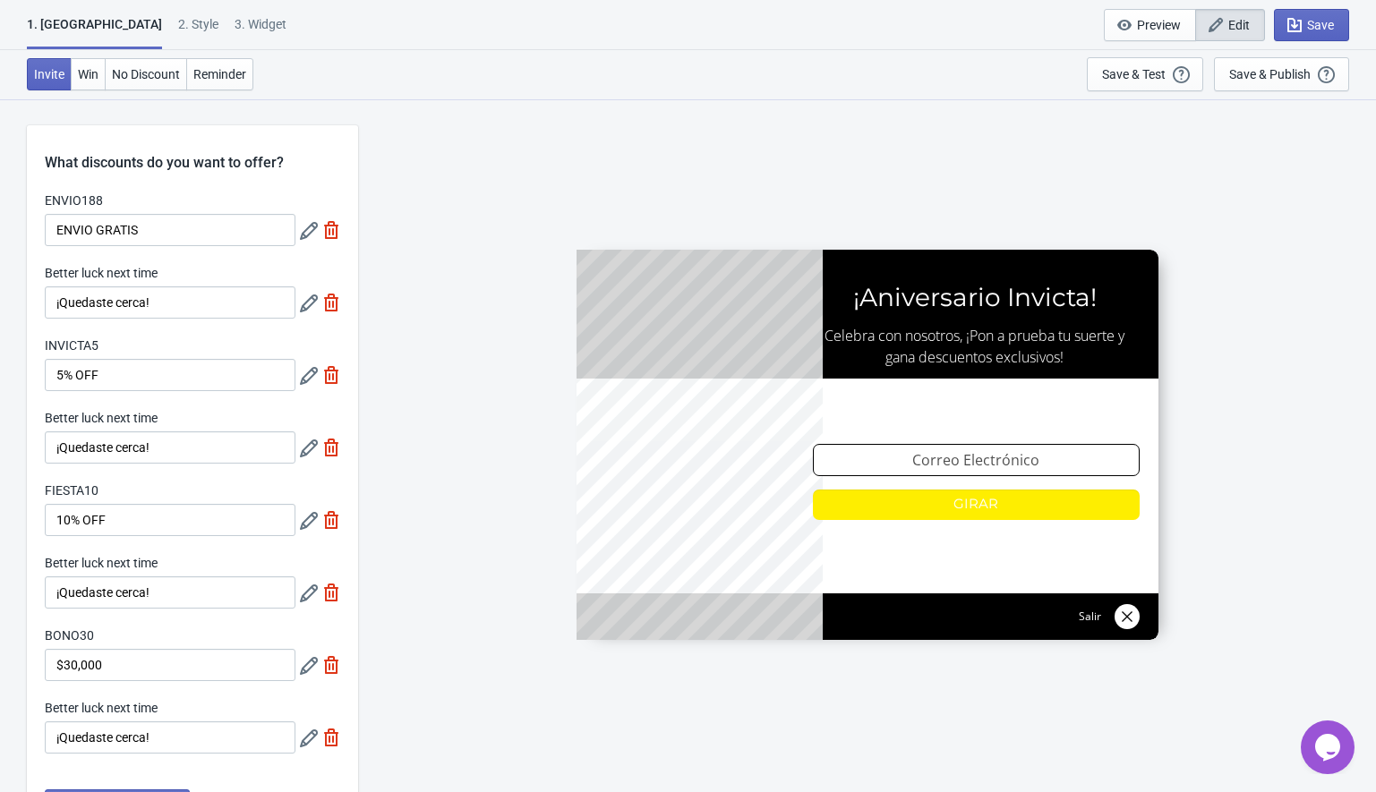
click at [435, 199] on div "ENVIO188 ¡Aniversario Invicta! Celebra con nosotros, ¡Pon a prueba tu suerte y …" at bounding box center [867, 444] width 1000 height 693
click at [83, 73] on span "Win" at bounding box center [88, 74] width 21 height 14
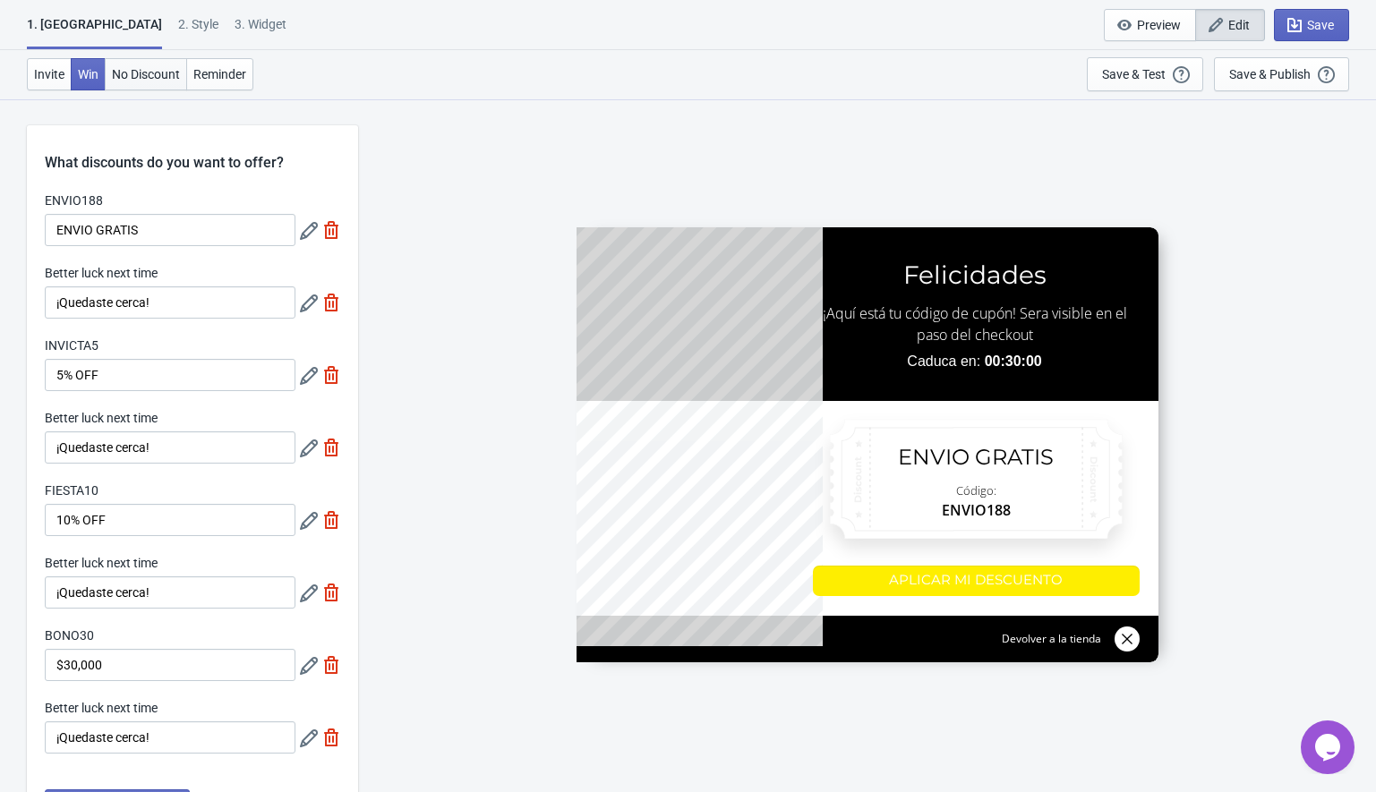
click at [135, 78] on span "No Discount" at bounding box center [146, 74] width 68 height 14
type input "no_code"
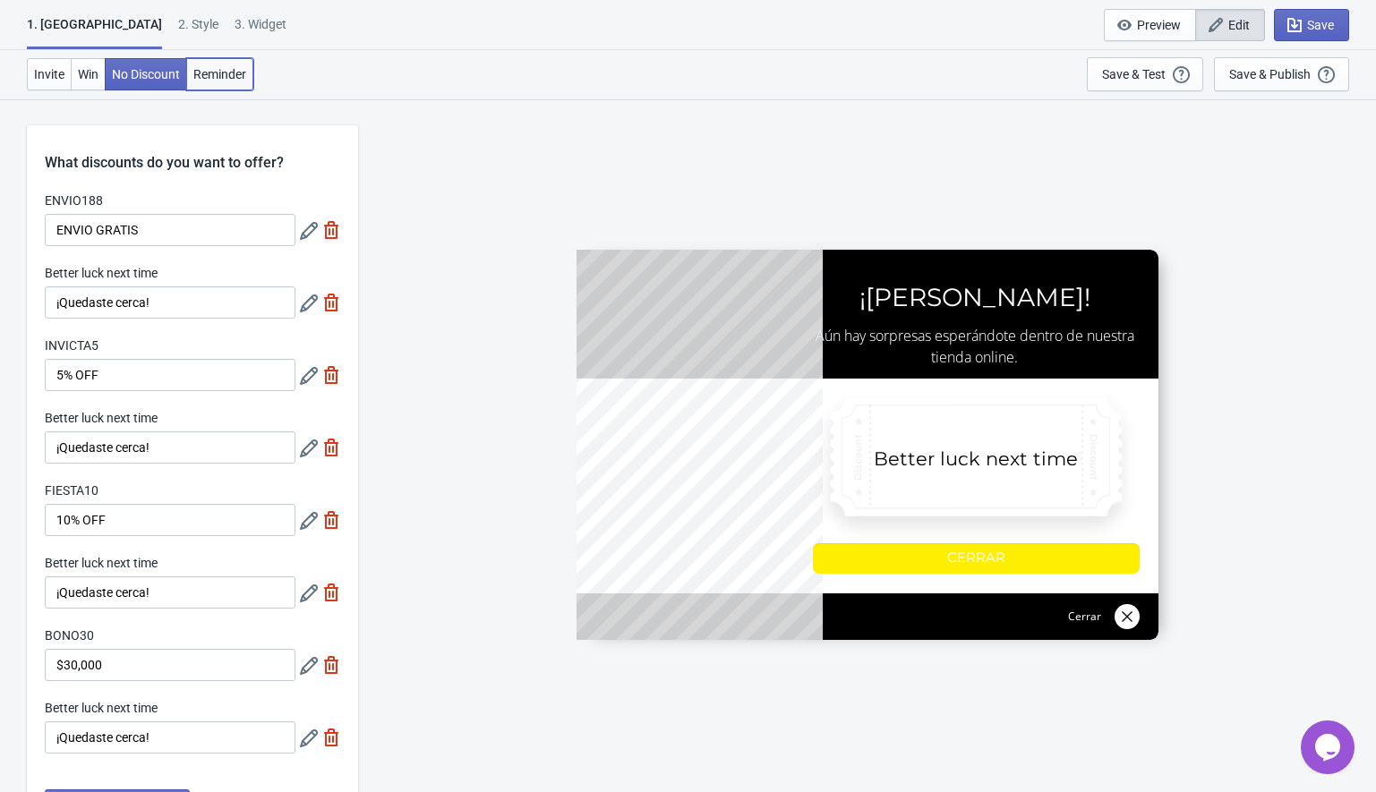
click at [231, 67] on span "Reminder" at bounding box center [219, 74] width 53 height 14
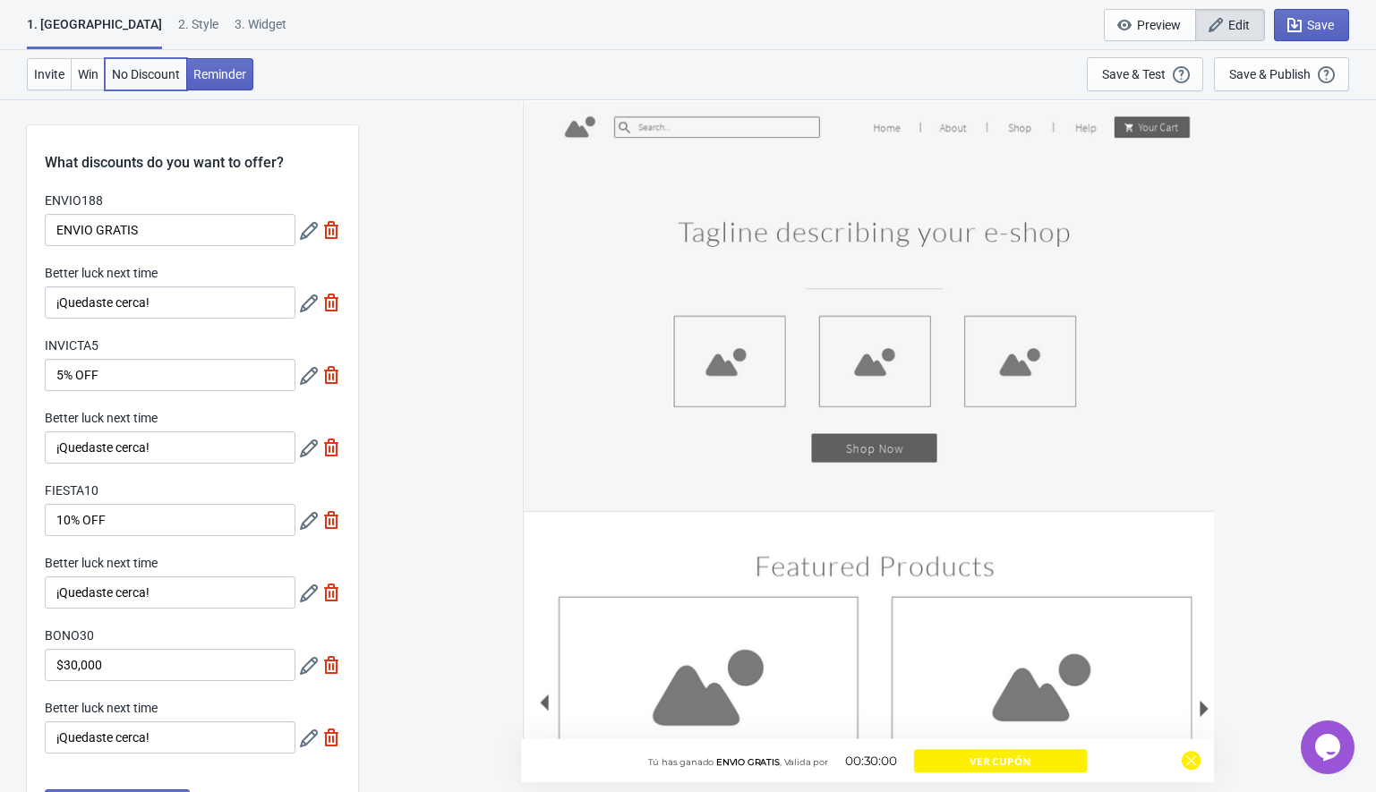
click at [139, 72] on span "No Discount" at bounding box center [146, 74] width 68 height 14
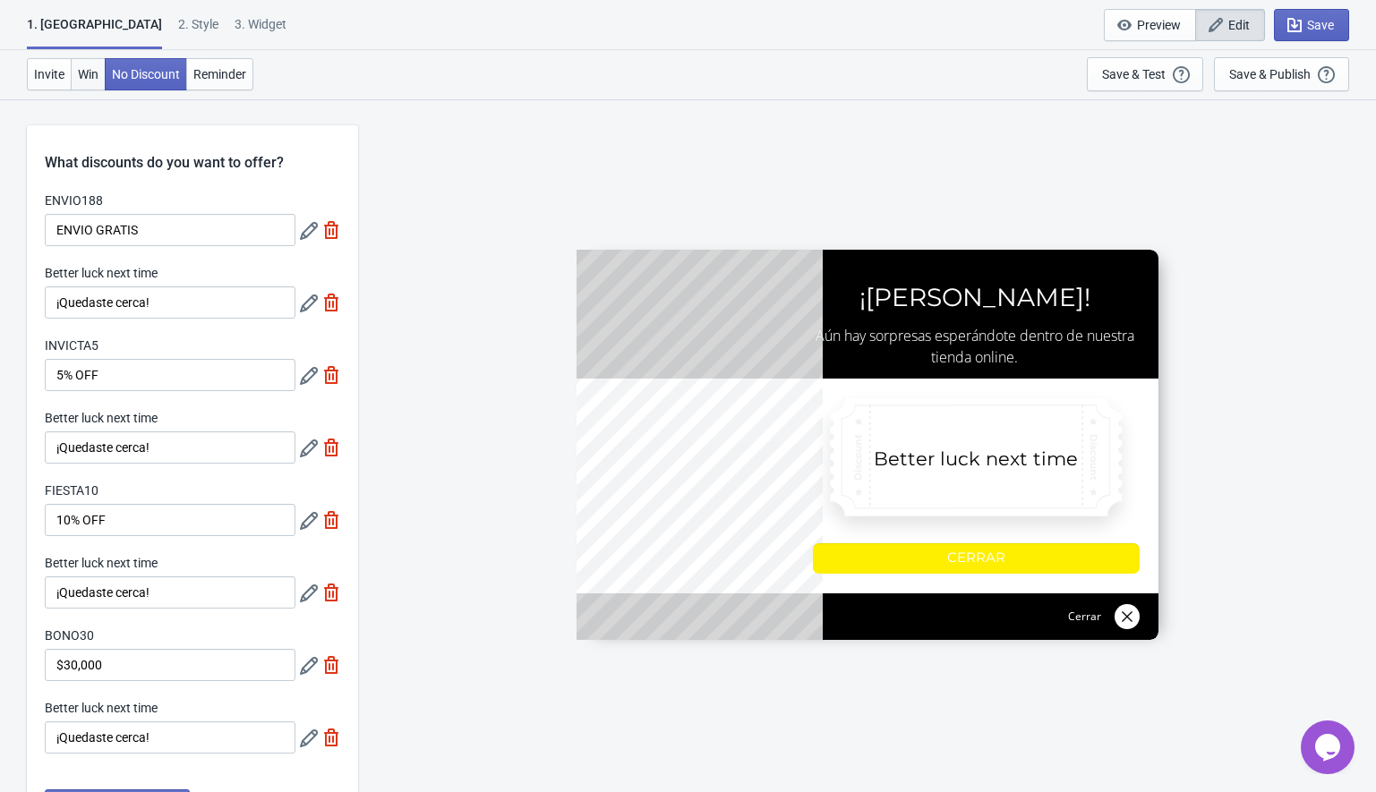
click at [98, 73] on span "Win" at bounding box center [88, 74] width 21 height 14
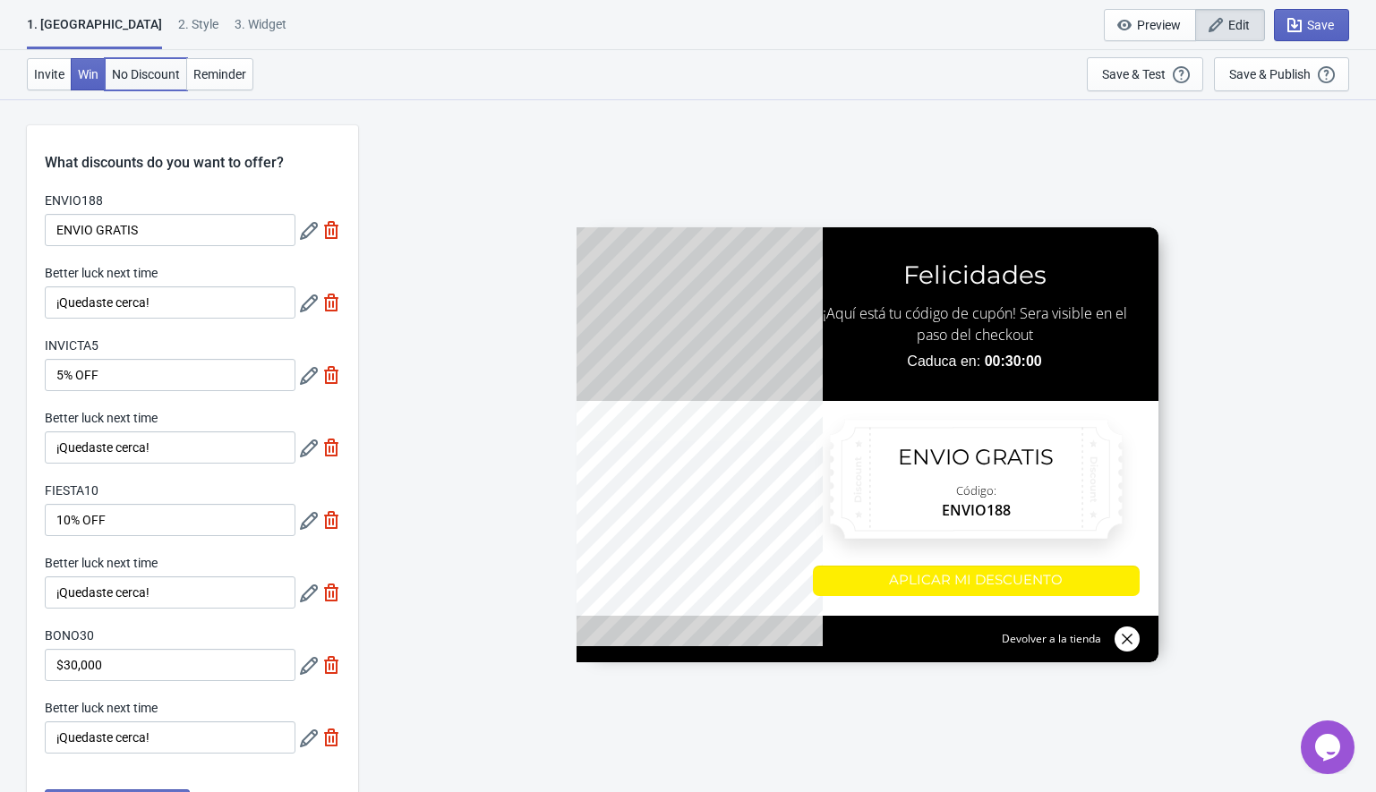
click at [146, 72] on span "No Discount" at bounding box center [146, 74] width 68 height 14
type input "no_code"
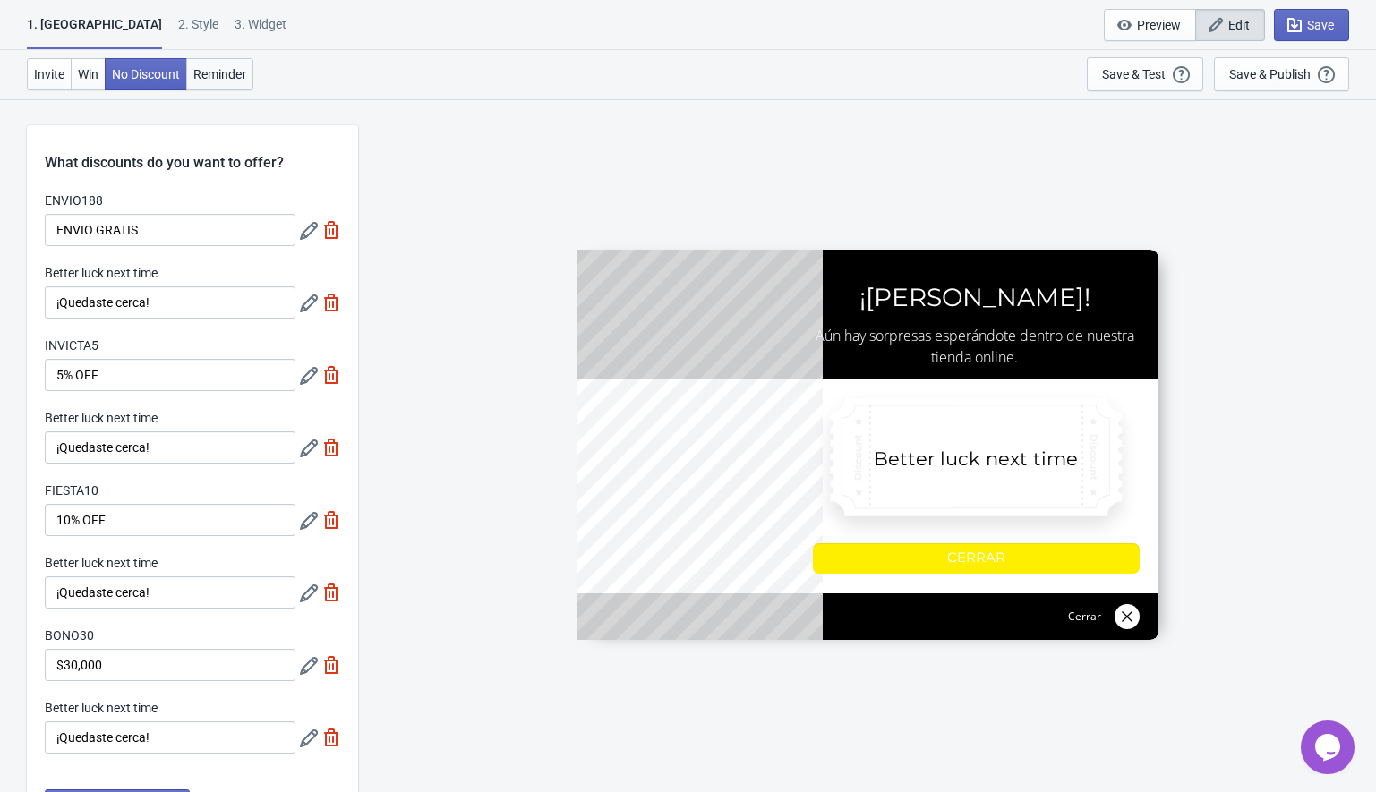
click at [228, 74] on span "Reminder" at bounding box center [219, 74] width 53 height 14
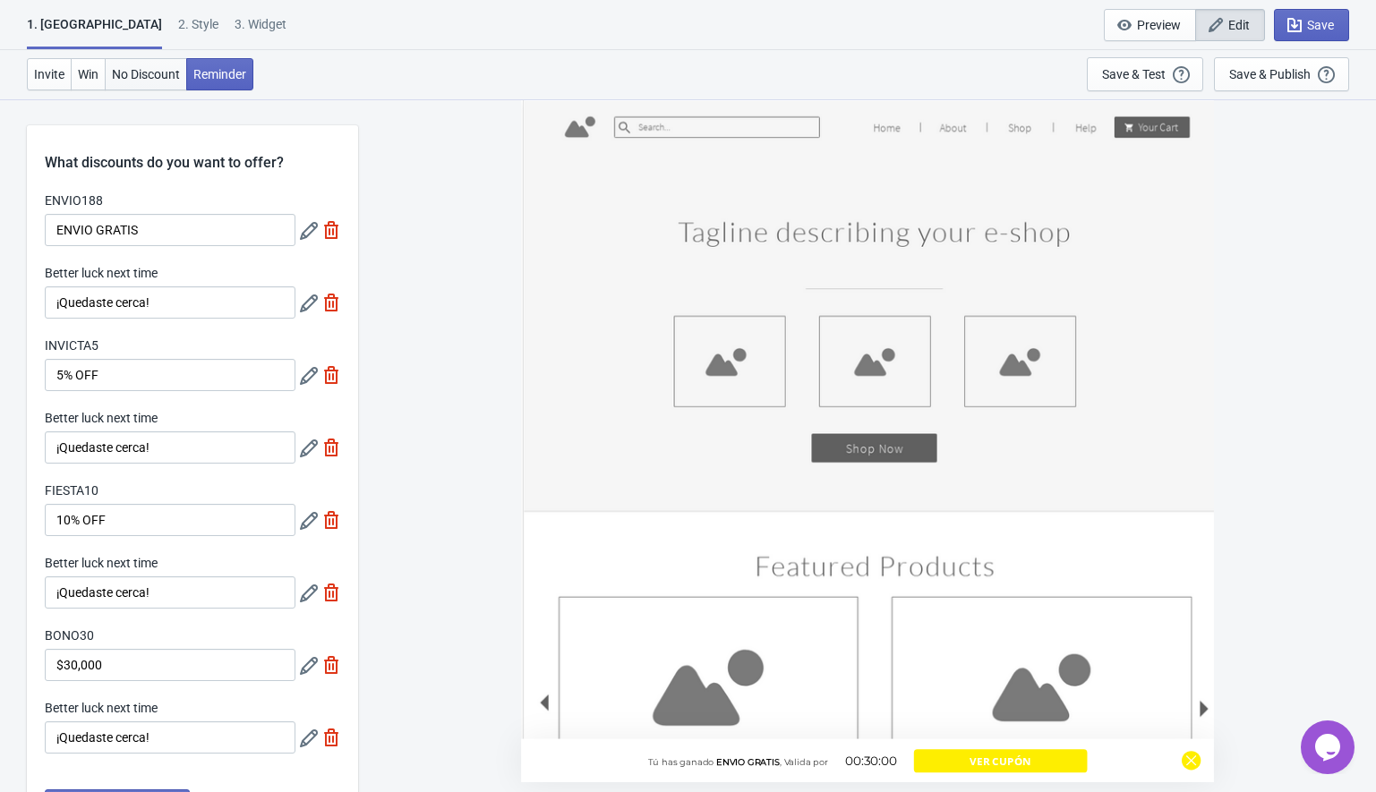
click at [137, 64] on button "No Discount" at bounding box center [146, 74] width 82 height 32
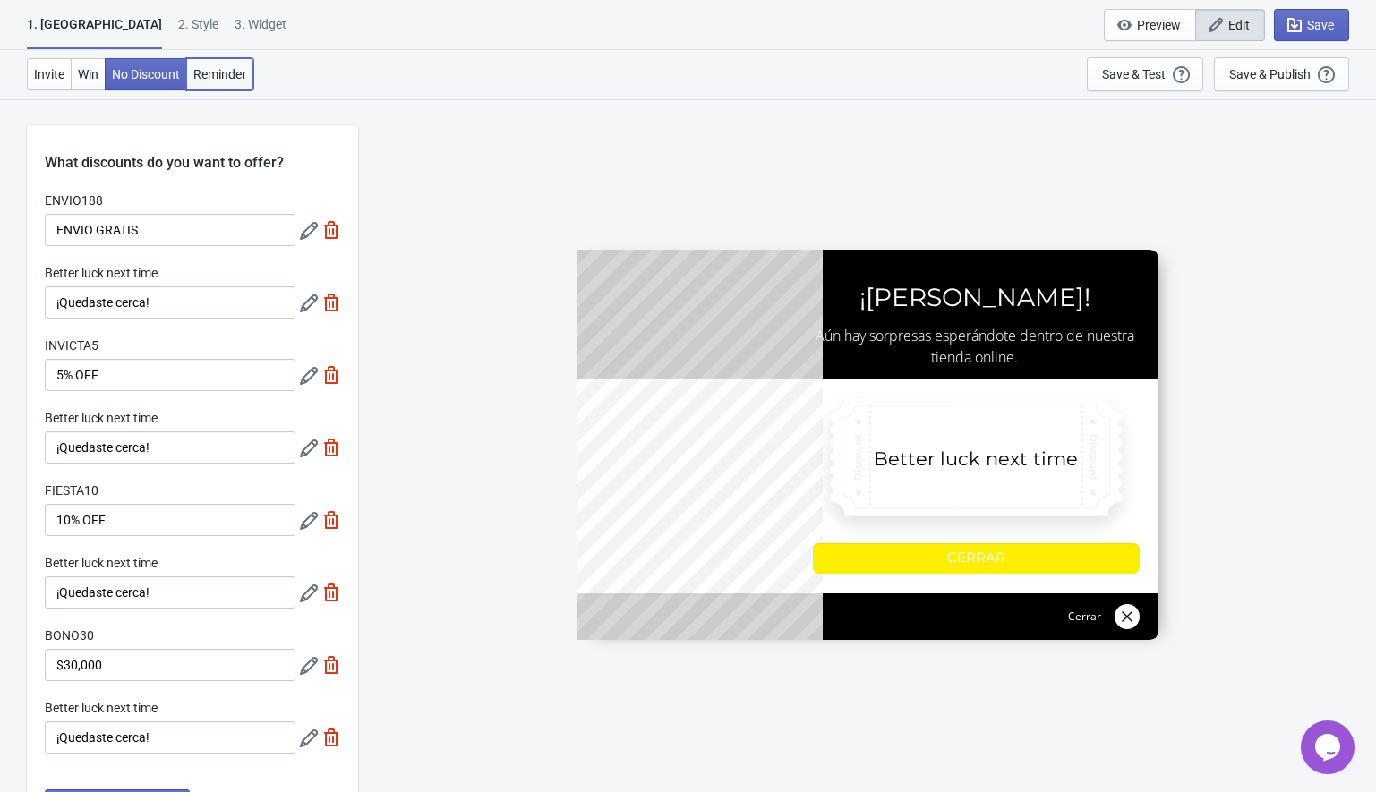
click at [230, 81] on button "Reminder" at bounding box center [219, 74] width 67 height 32
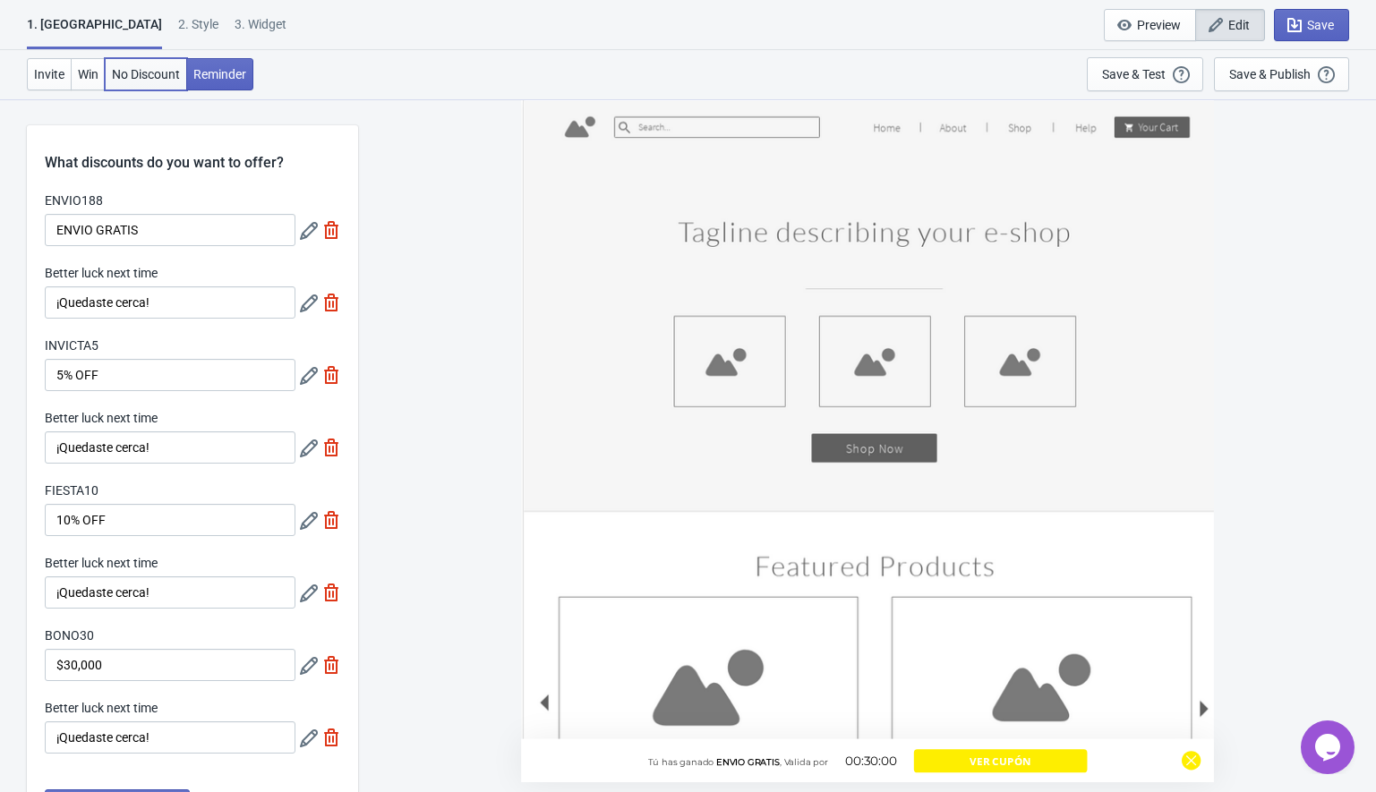
click at [150, 74] on span "No Discount" at bounding box center [146, 74] width 68 height 14
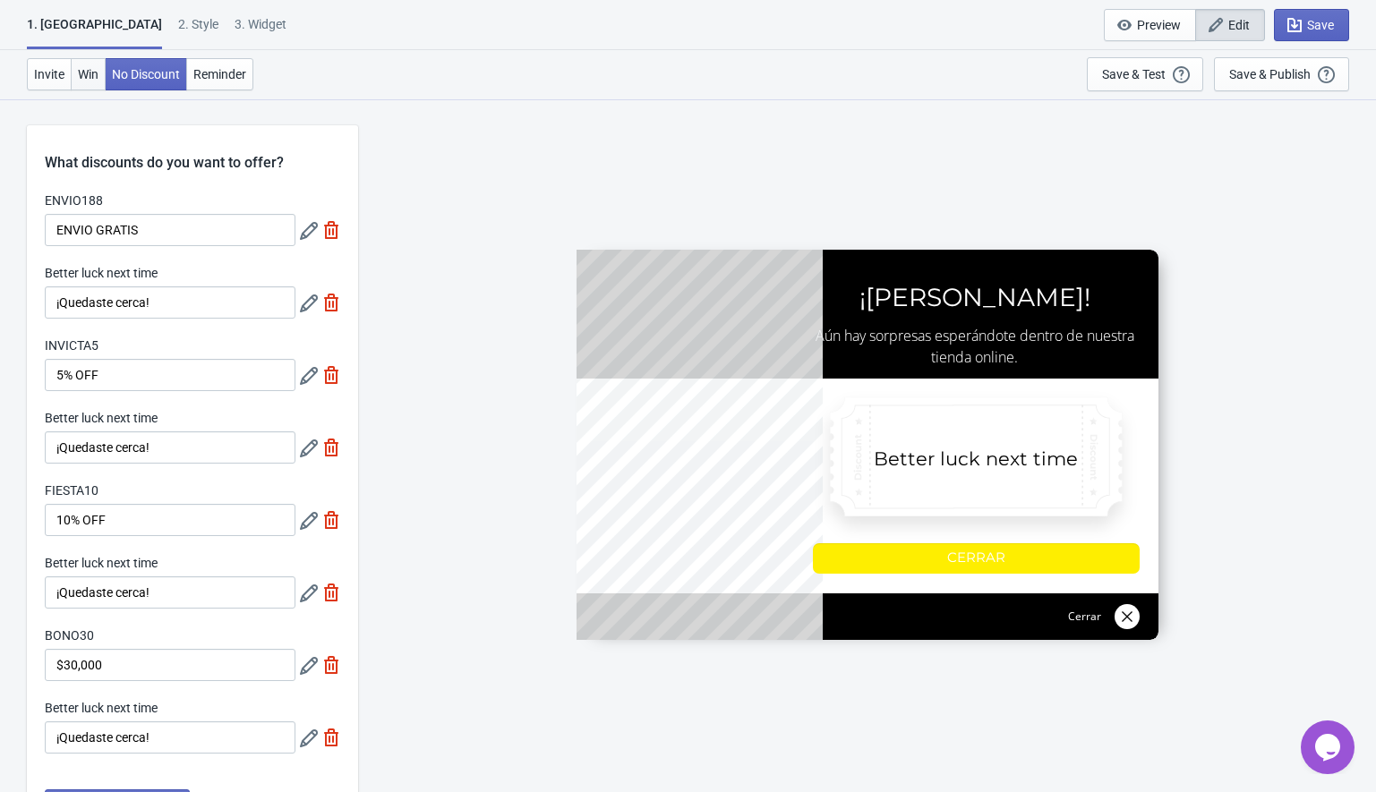
click at [98, 74] on span "Win" at bounding box center [88, 74] width 21 height 14
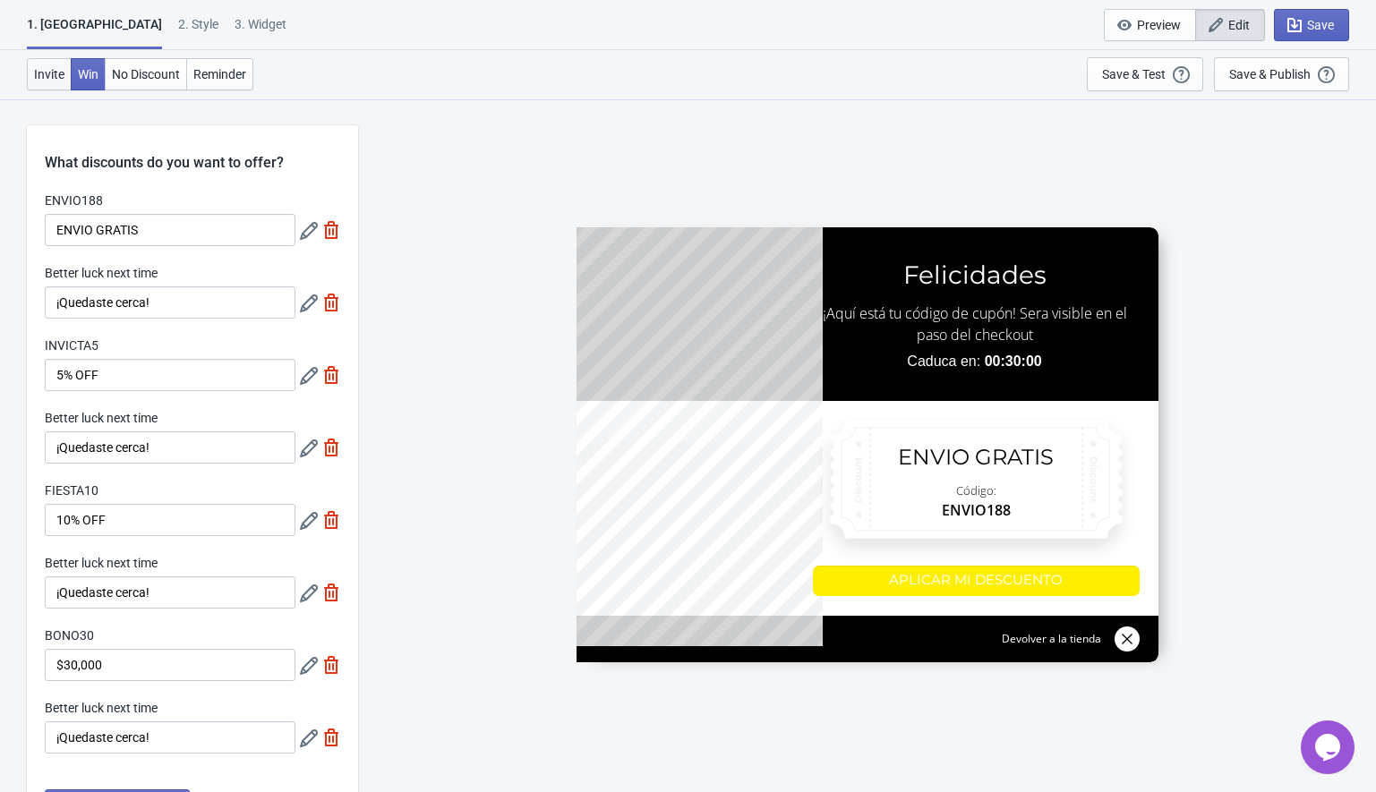
click at [53, 76] on span "Invite" at bounding box center [49, 74] width 30 height 14
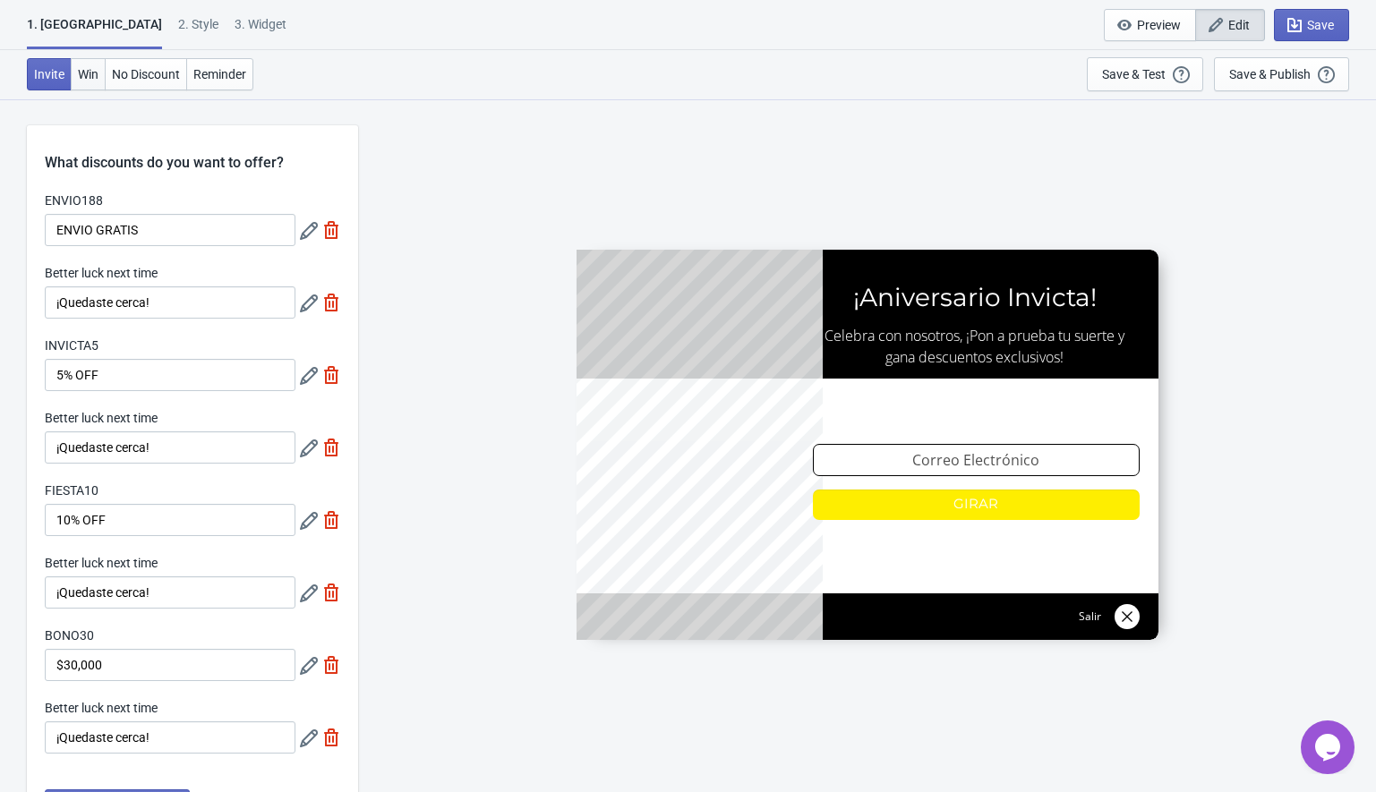
click at [100, 75] on button "Win" at bounding box center [88, 74] width 35 height 32
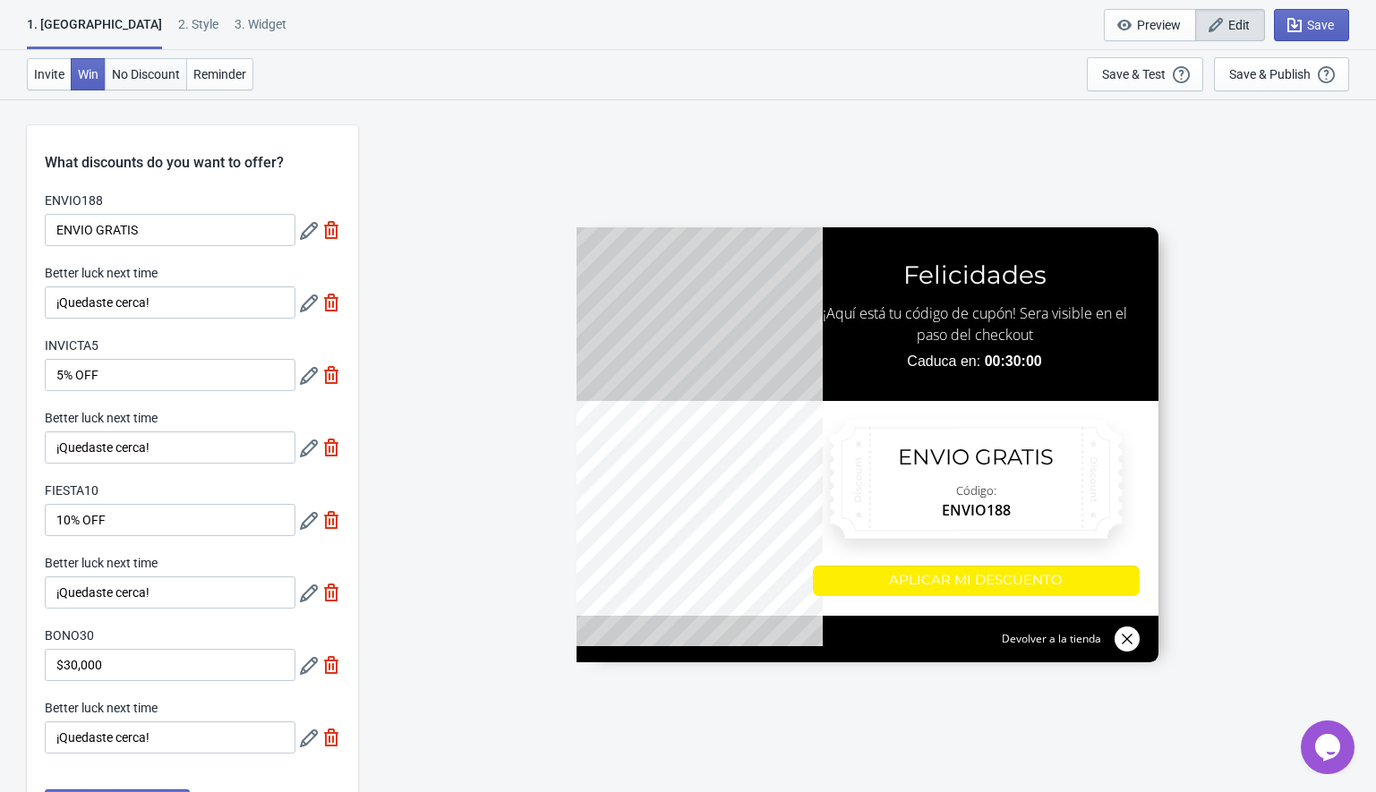
click at [151, 83] on button "No Discount" at bounding box center [146, 74] width 82 height 32
type input "no_code"
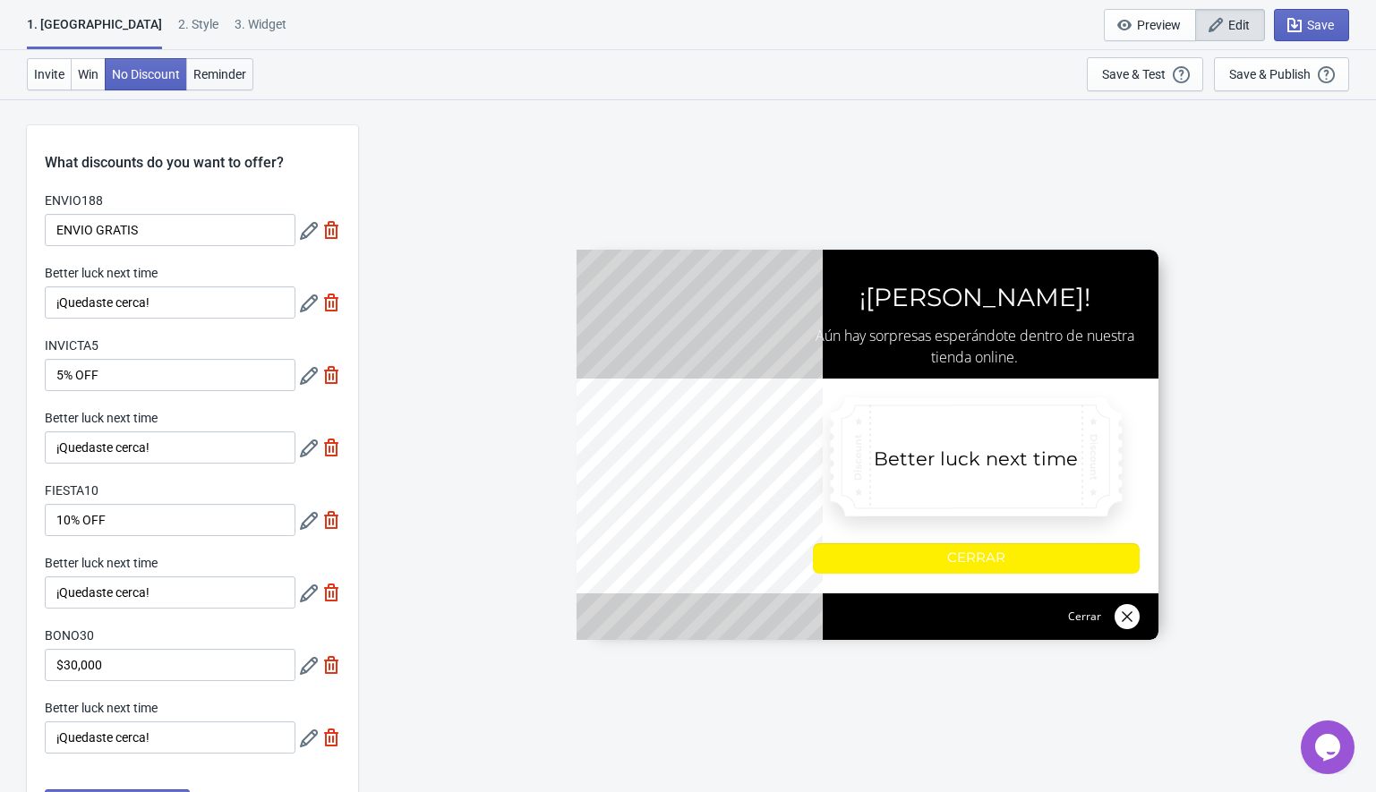
click at [195, 75] on button "Reminder" at bounding box center [219, 74] width 67 height 32
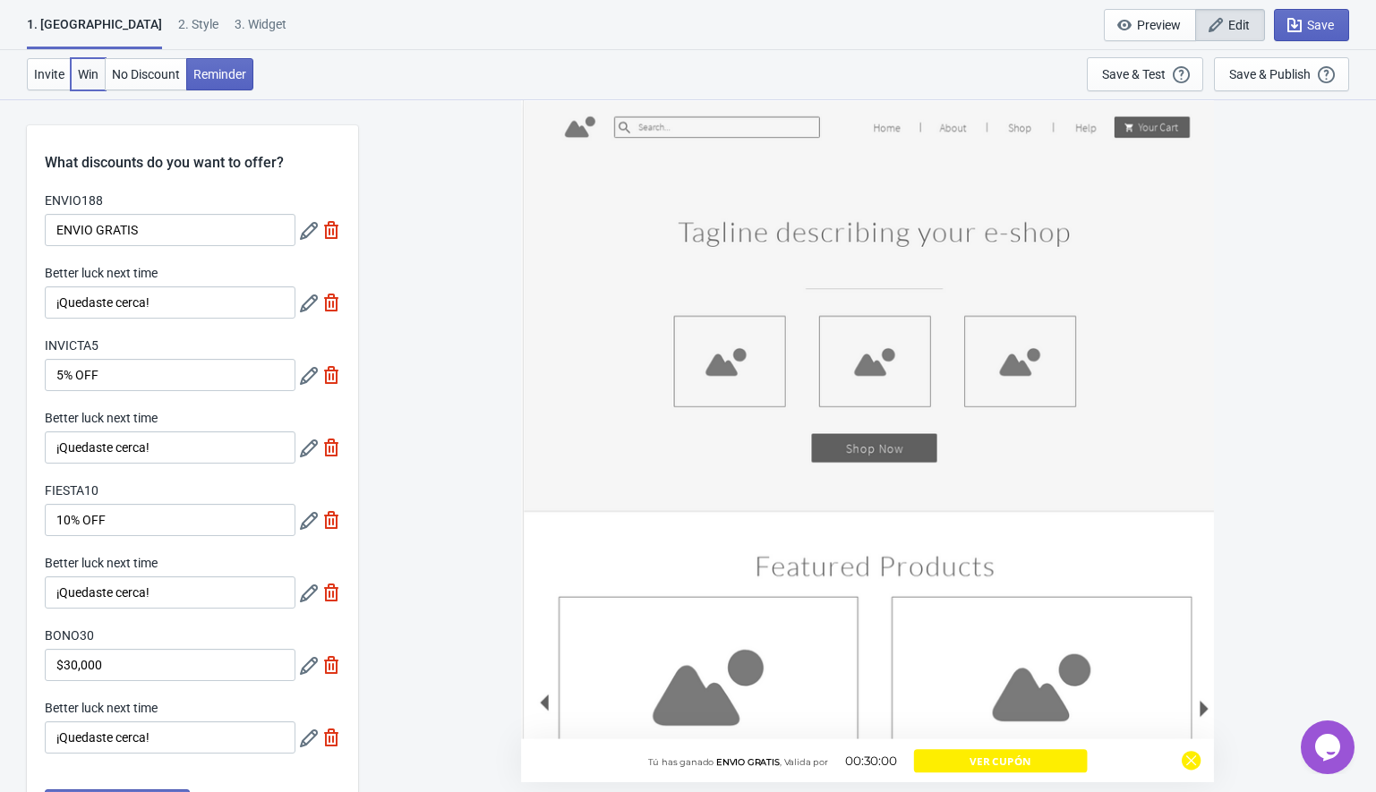
click at [92, 74] on span "Win" at bounding box center [88, 74] width 21 height 14
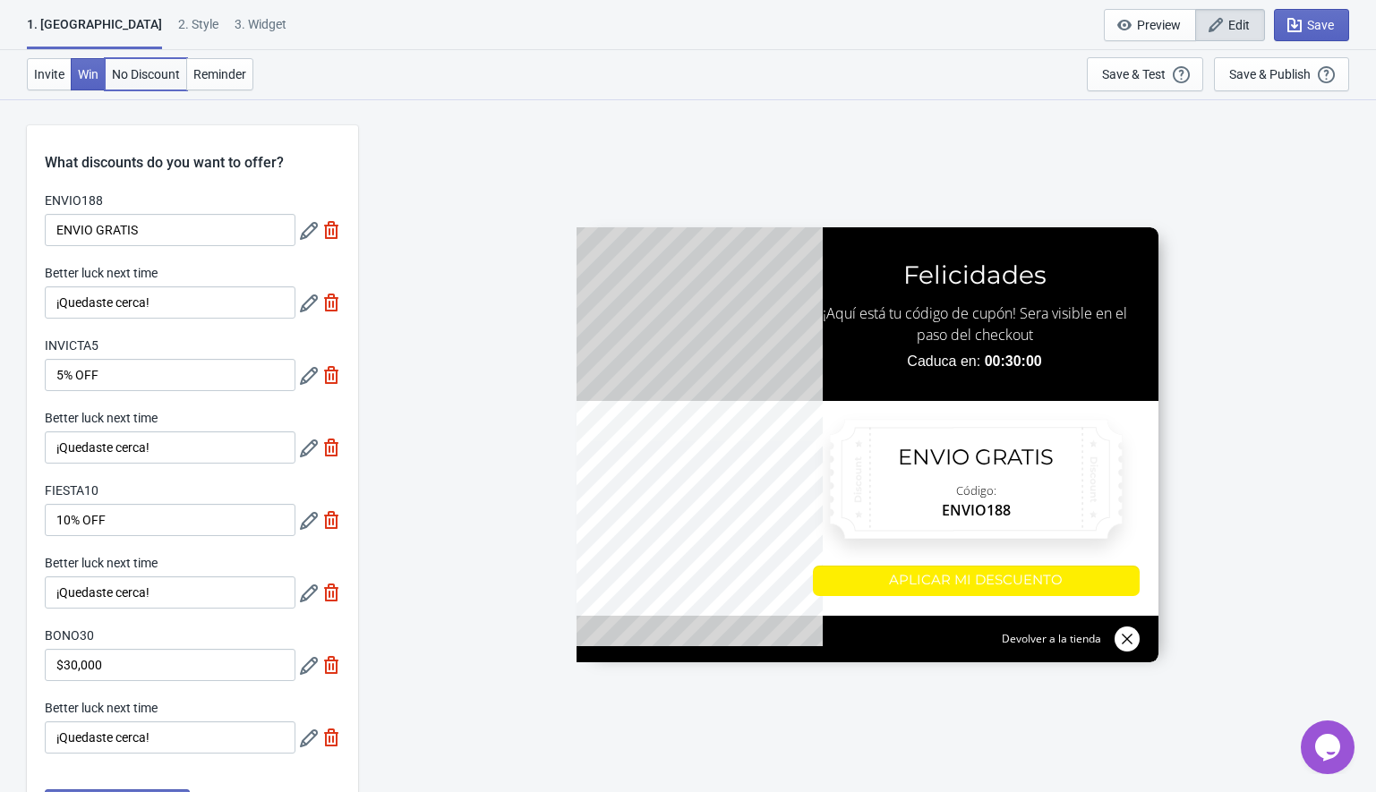
click at [147, 71] on span "No Discount" at bounding box center [146, 74] width 68 height 14
type input "no_code"
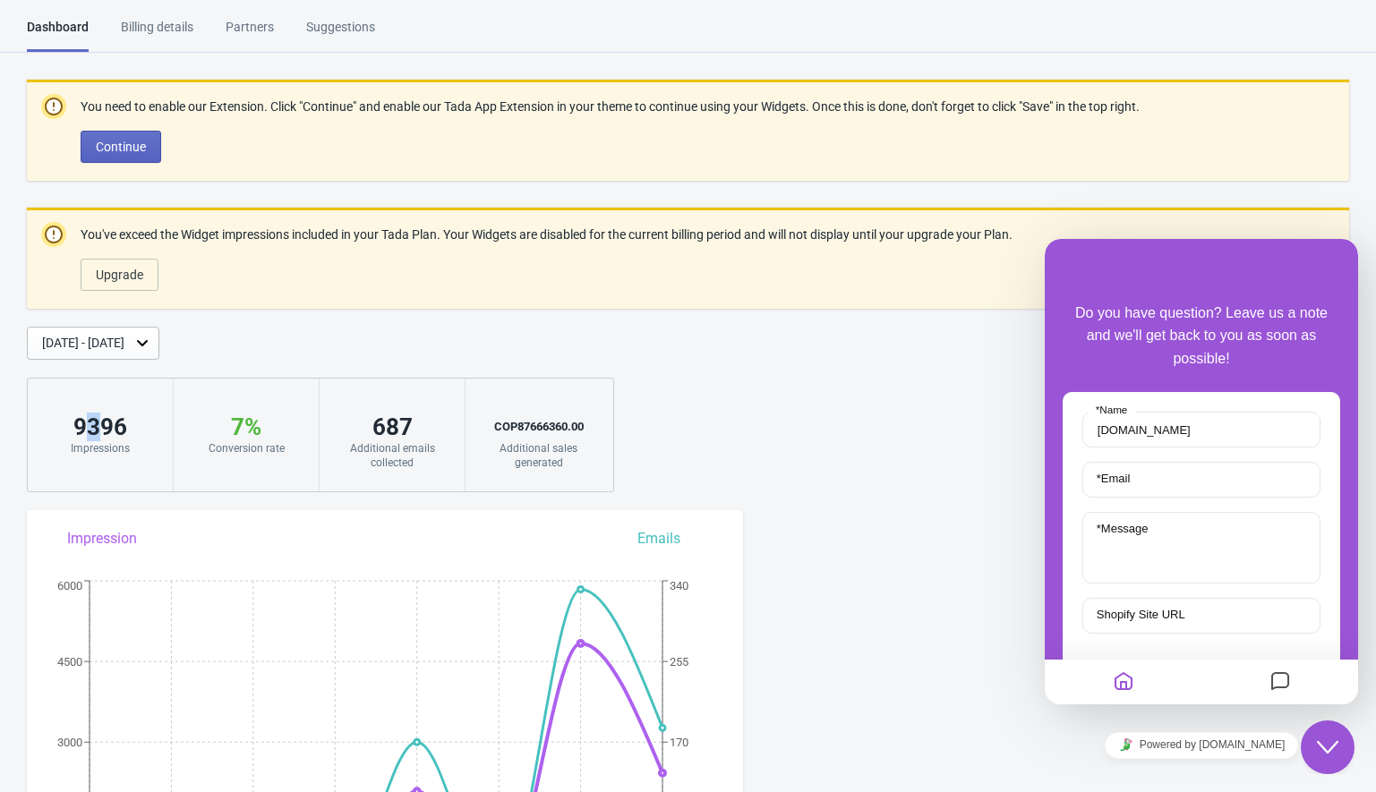
click at [91, 427] on div "9396" at bounding box center [100, 427] width 109 height 29
click at [91, 426] on div "9396" at bounding box center [100, 427] width 109 height 29
click at [227, 485] on div "7 % Your Tada Widget has a conversion rate higher than average 🎉. Conversion ra…" at bounding box center [247, 435] width 146 height 113
click at [806, 439] on div "You need to enable our Extension. Click "Continue" and enable our Tada App Exte…" at bounding box center [688, 286] width 1376 height 413
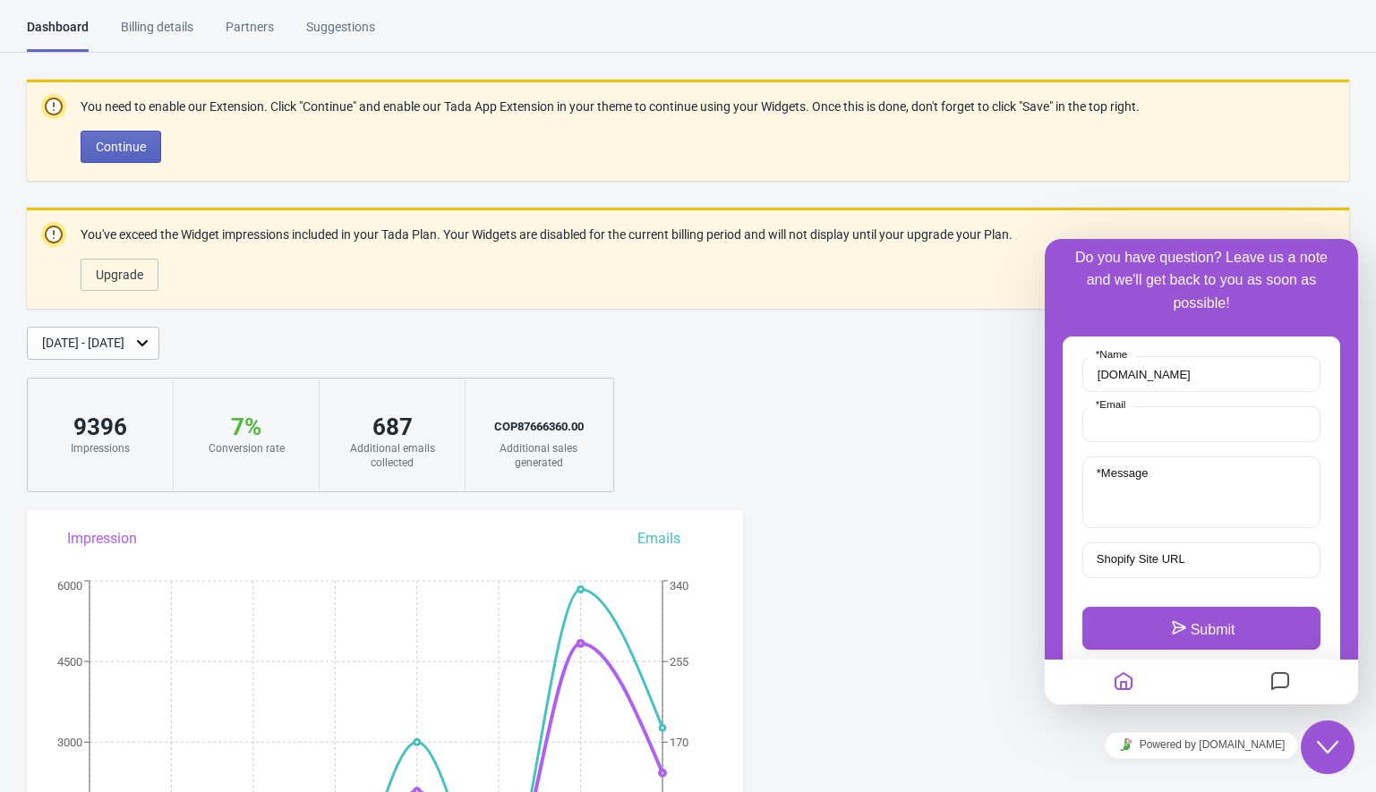
scroll to position [111, 0]
